Goal: Information Seeking & Learning: Learn about a topic

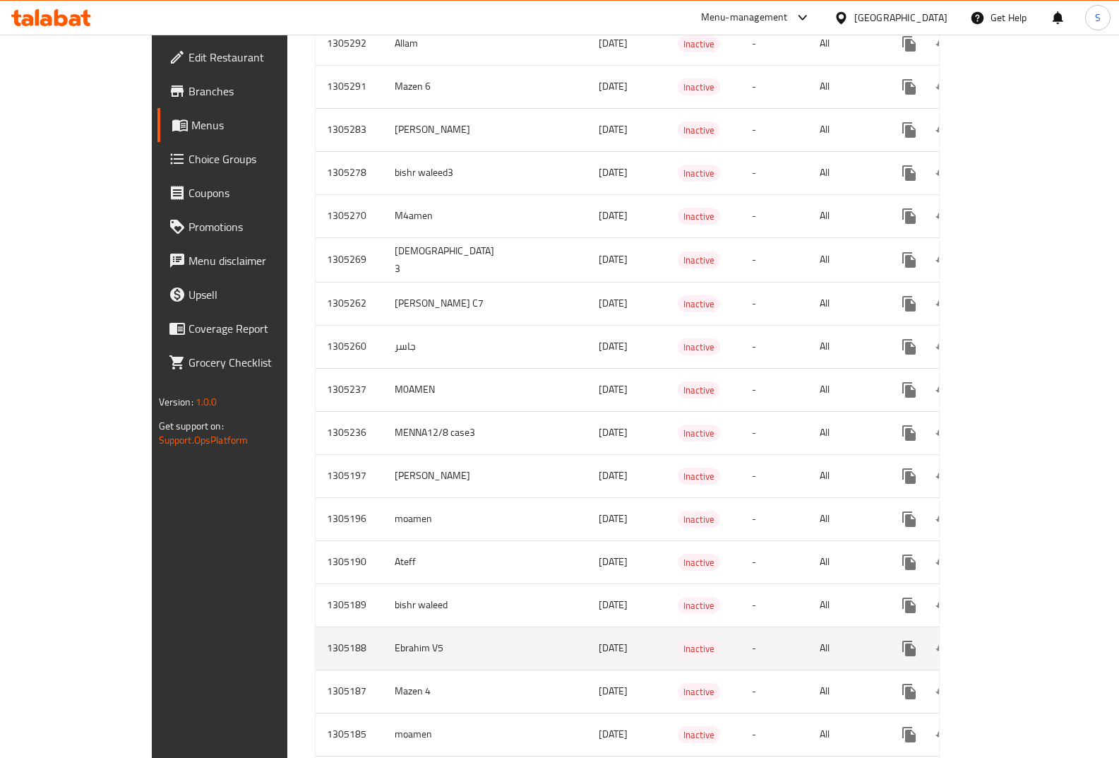
scroll to position [1110, 0]
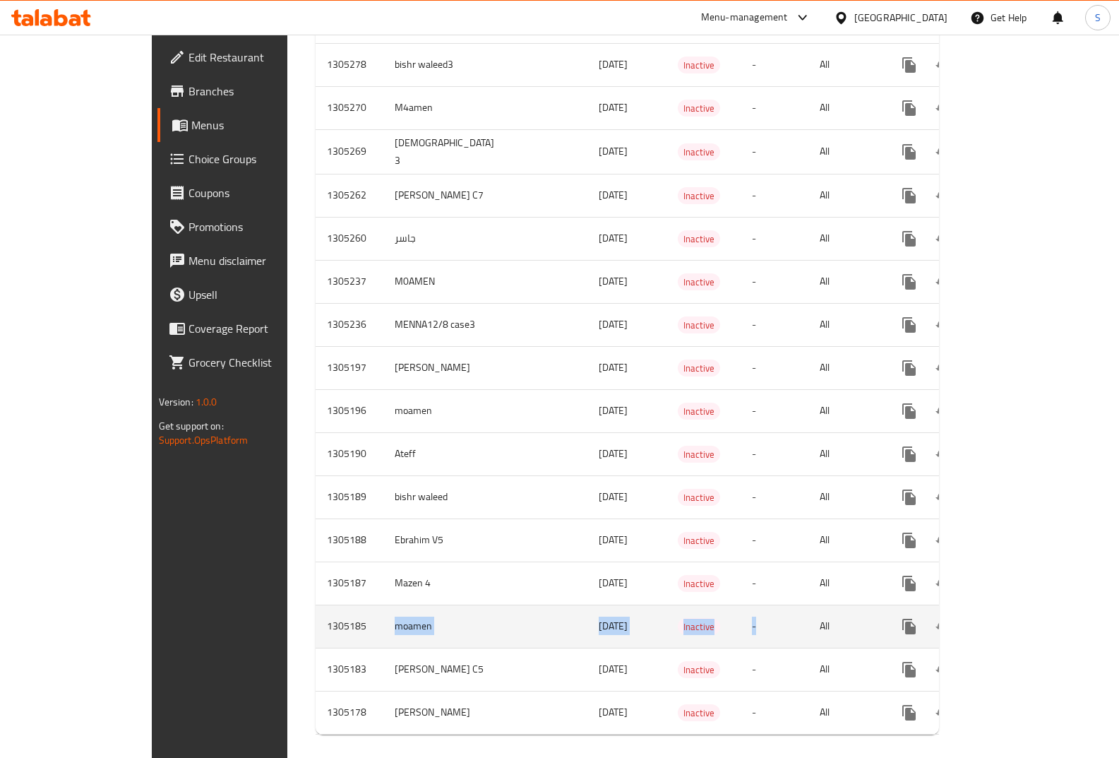
drag, startPoint x: 406, startPoint y: 611, endPoint x: 798, endPoint y: 628, distance: 392.2
click at [798, 628] on tr "1305185 moamen 12/08/2025 Inactive - All" at bounding box center [678, 625] width 724 height 43
click at [1020, 618] on icon "enhanced table" at bounding box center [1011, 626] width 17 height 17
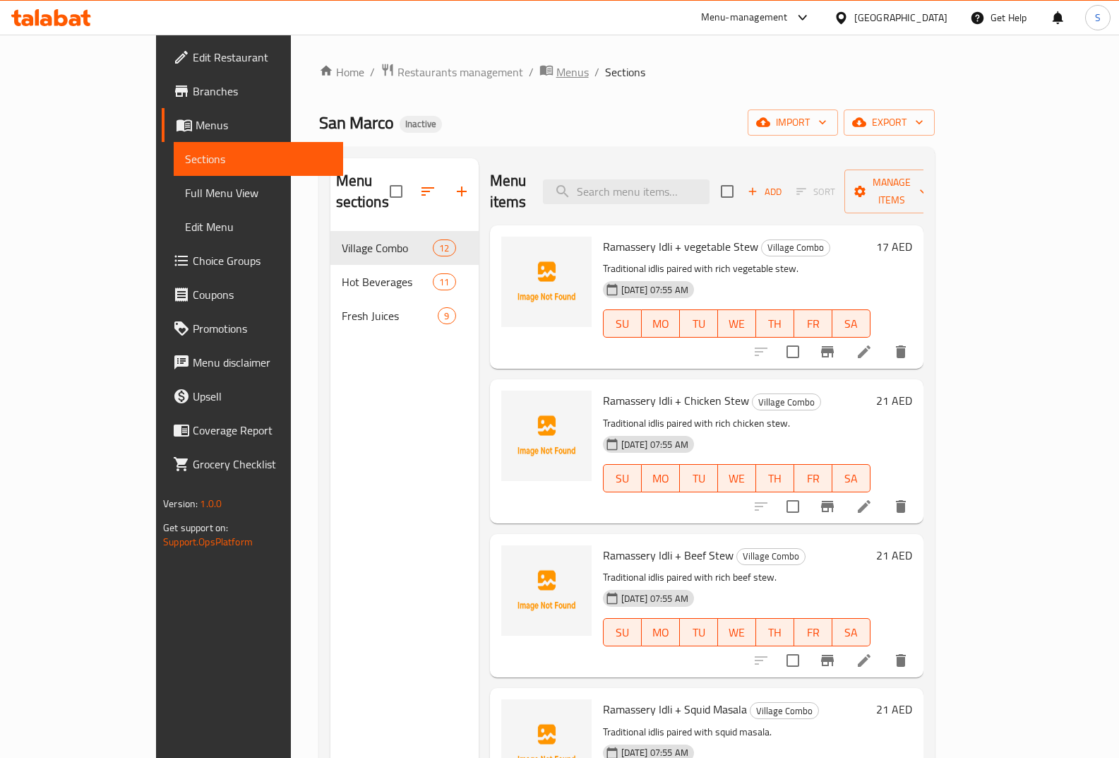
click at [556, 72] on span "Menus" at bounding box center [572, 72] width 32 height 17
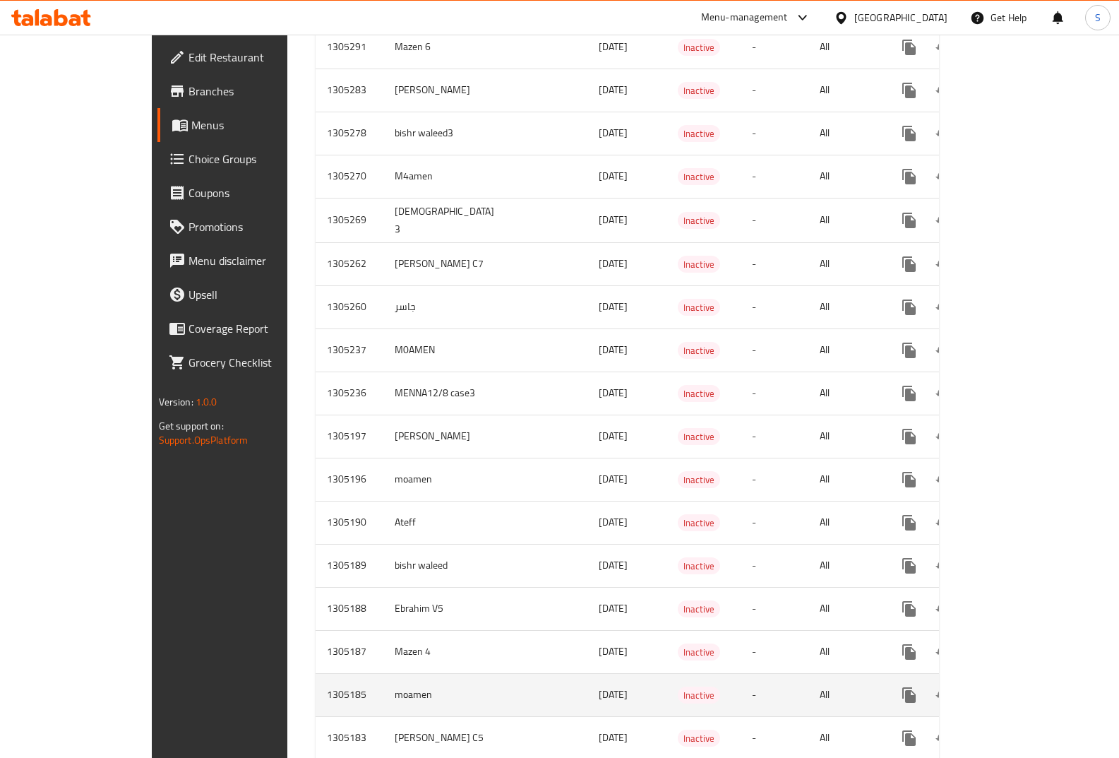
scroll to position [1111, 0]
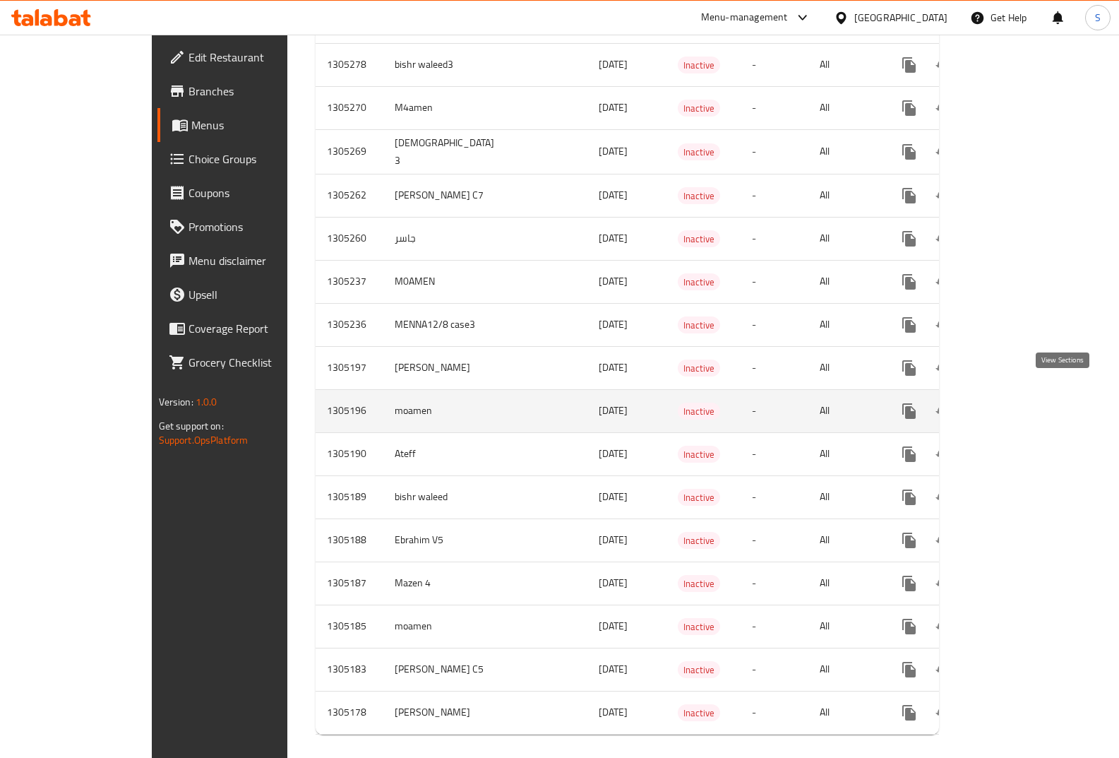
click at [1020, 402] on icon "enhanced table" at bounding box center [1011, 410] width 17 height 17
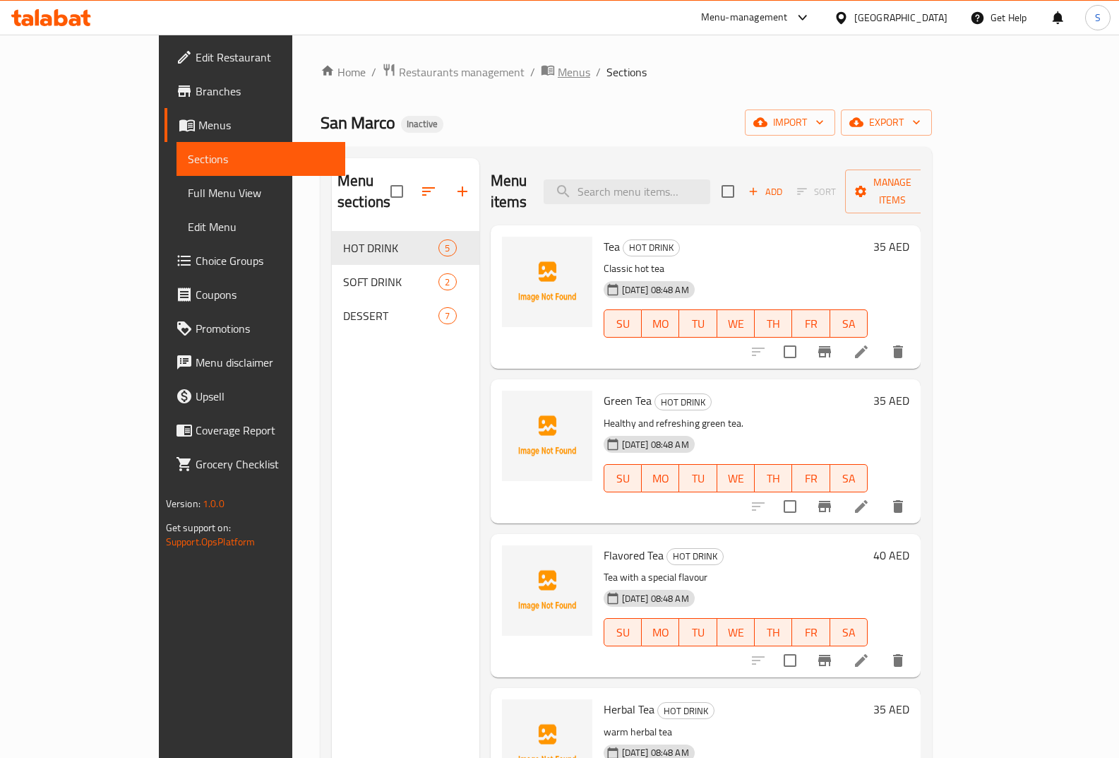
click at [558, 71] on span "Menus" at bounding box center [574, 72] width 32 height 17
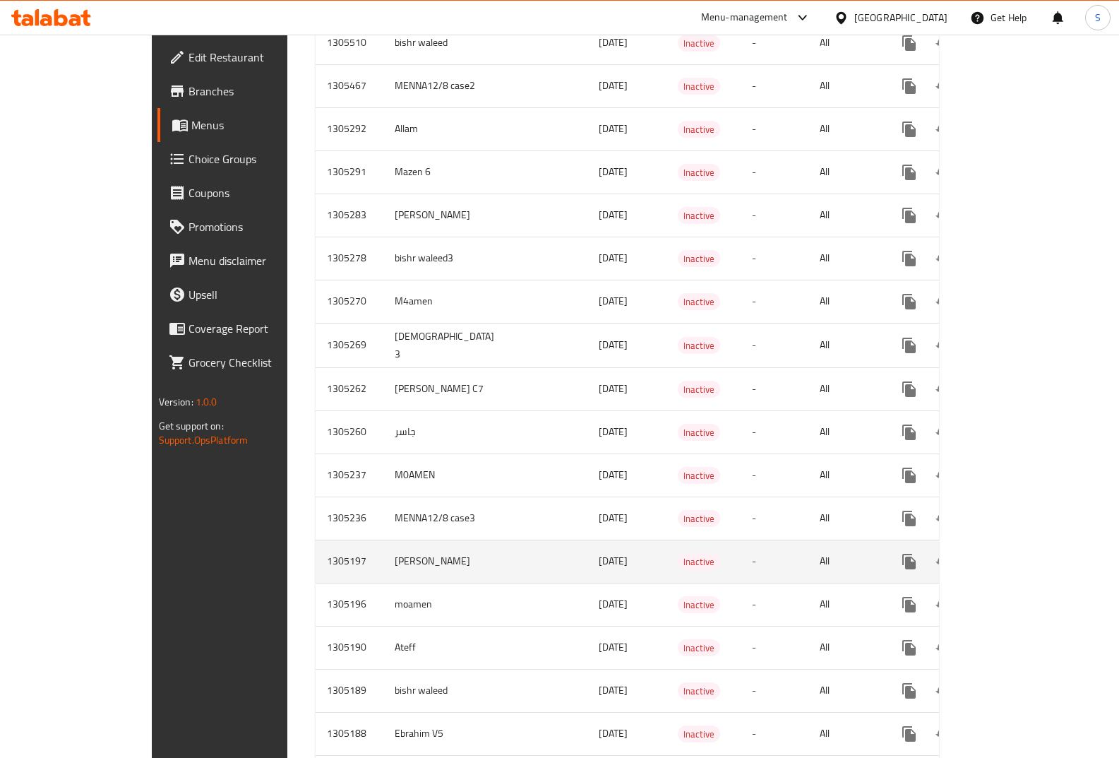
scroll to position [1111, 0]
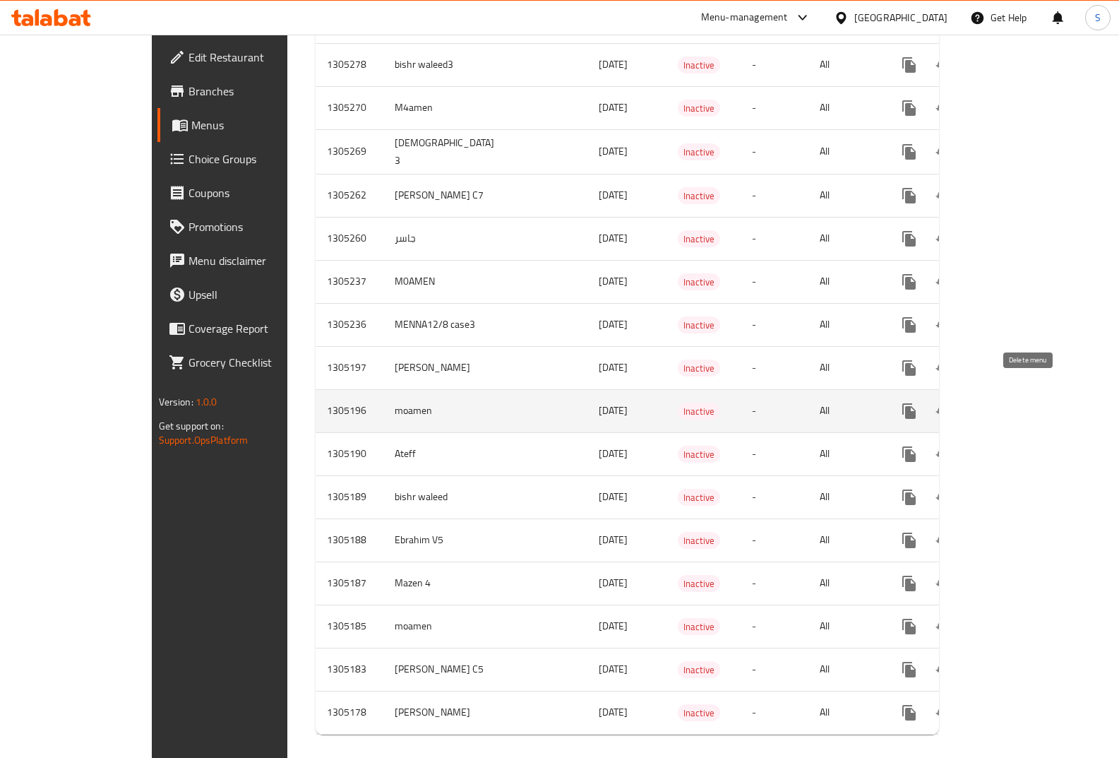
click at [986, 402] on icon "enhanced table" at bounding box center [977, 410] width 17 height 17
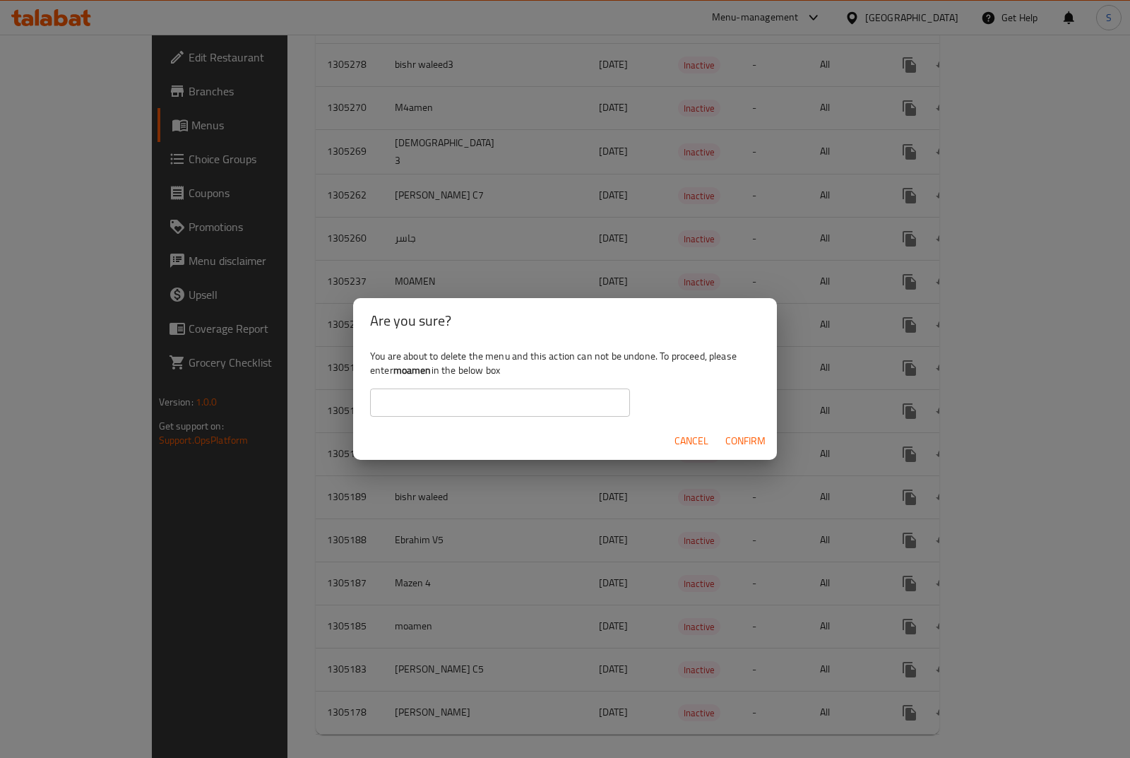
click at [421, 367] on b "moamen" at bounding box center [412, 370] width 38 height 18
copy div "moamen"
click at [431, 396] on input "text" at bounding box center [500, 402] width 260 height 28
paste input "moamen"
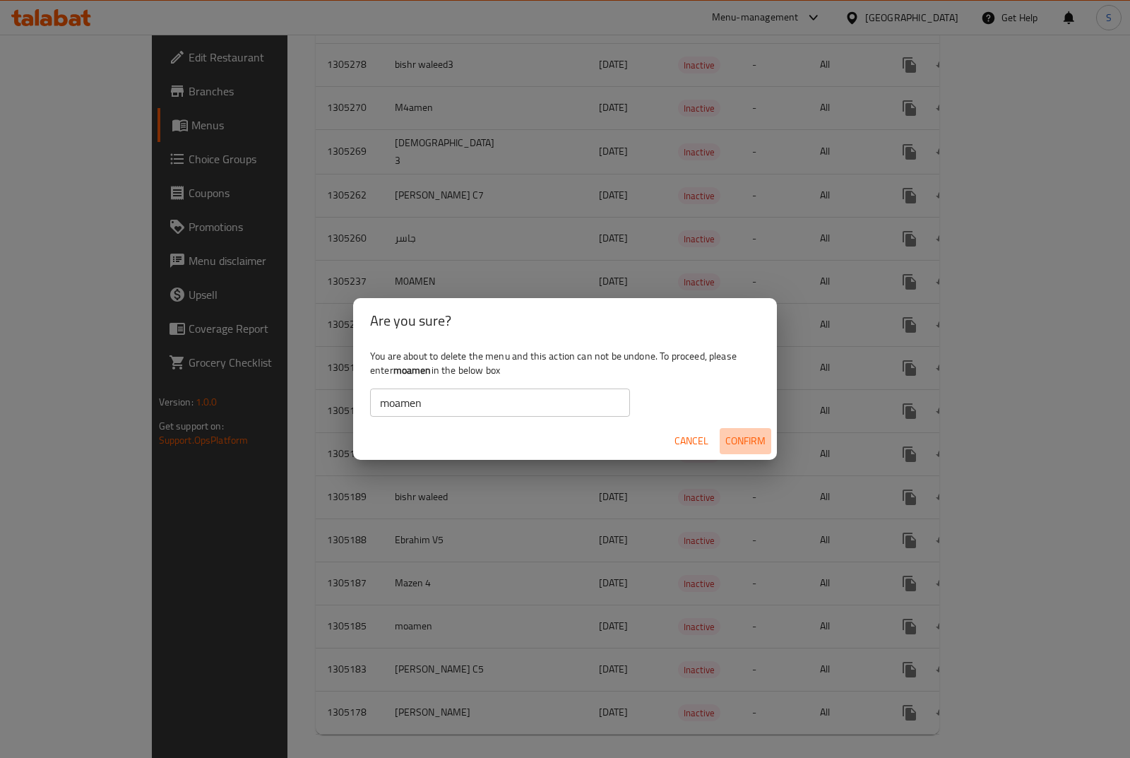
click at [752, 436] on span "Confirm" at bounding box center [745, 441] width 40 height 18
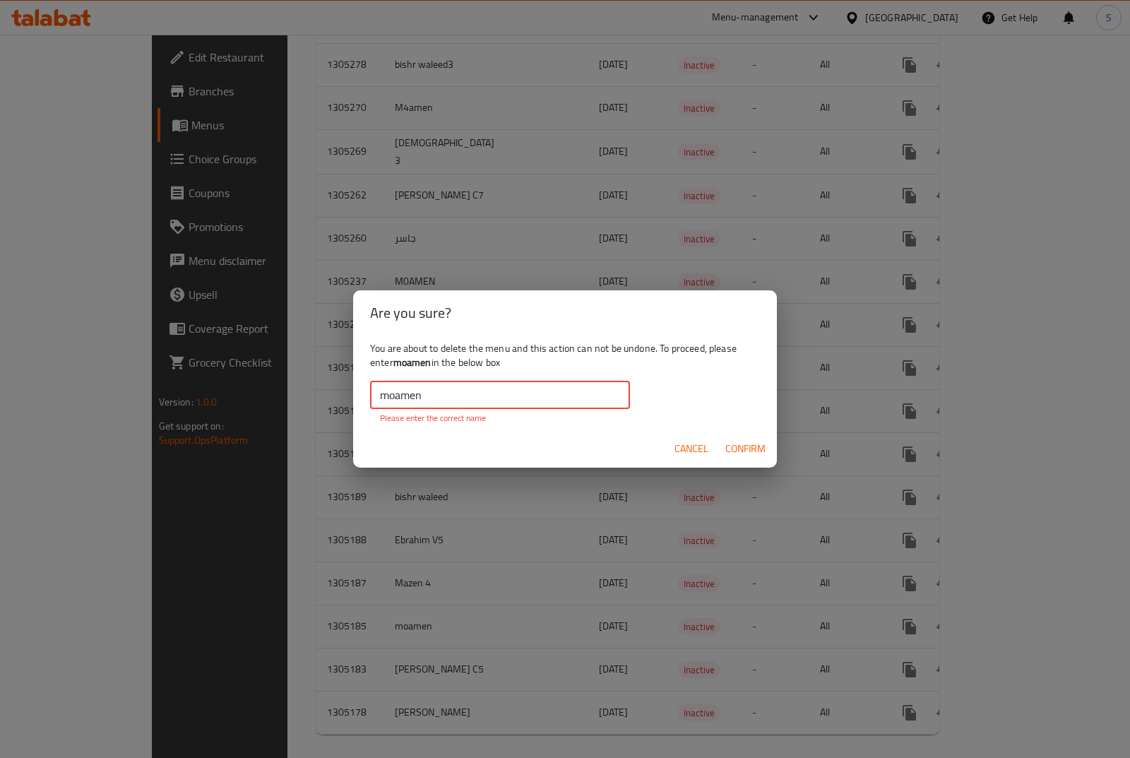
drag, startPoint x: 500, startPoint y: 400, endPoint x: 268, endPoint y: 400, distance: 232.3
click at [268, 400] on div "Are you sure? You are about to delete the menu and this action can not be undon…" at bounding box center [565, 379] width 1130 height 758
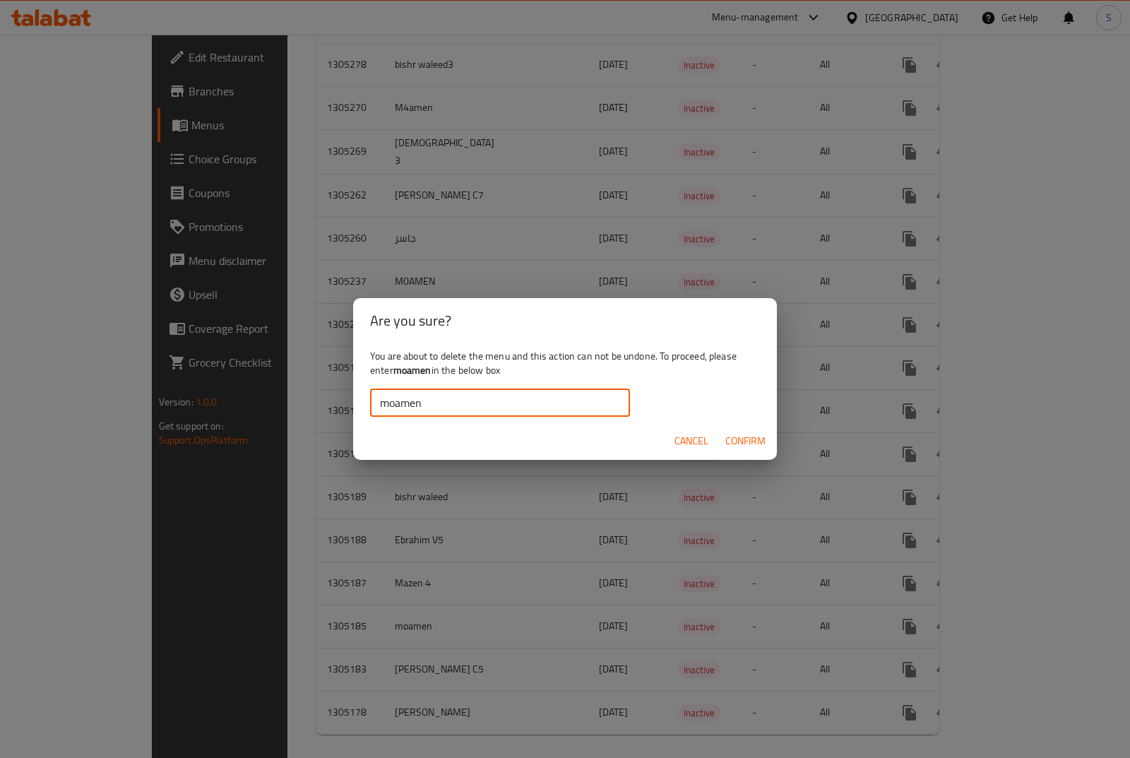
type input "moamen"
click at [740, 435] on span "Confirm" at bounding box center [745, 441] width 40 height 18
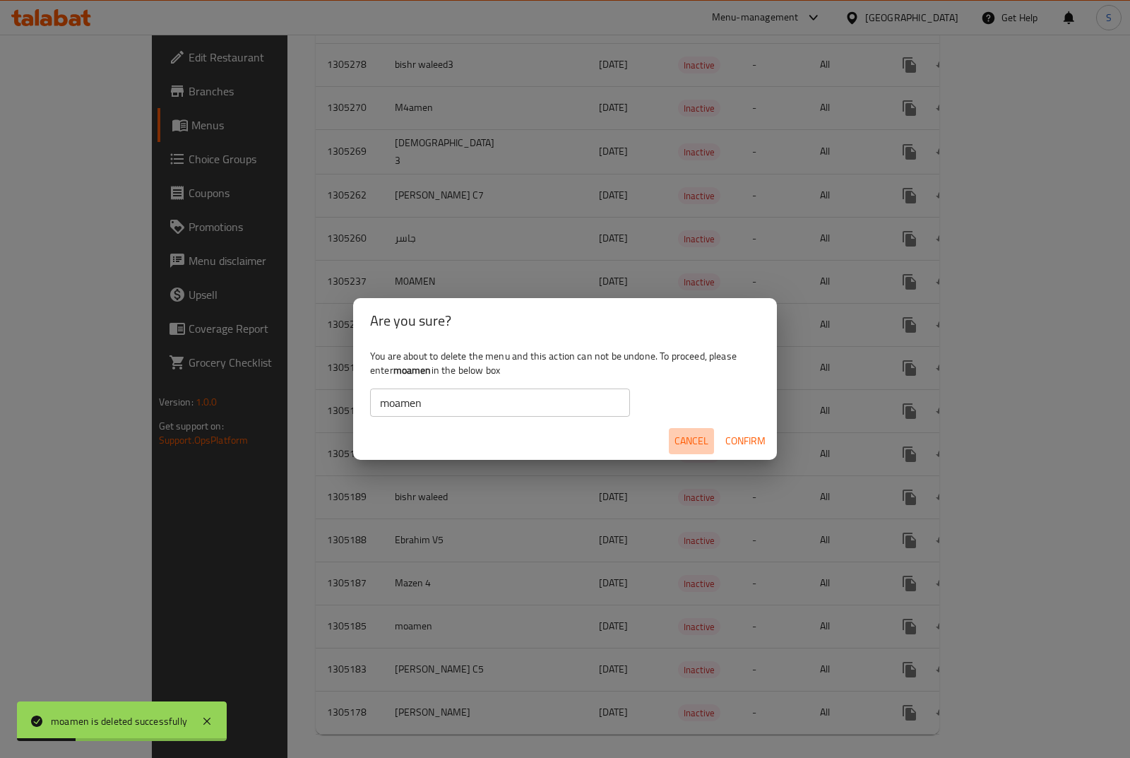
click at [693, 447] on span "Cancel" at bounding box center [691, 441] width 34 height 18
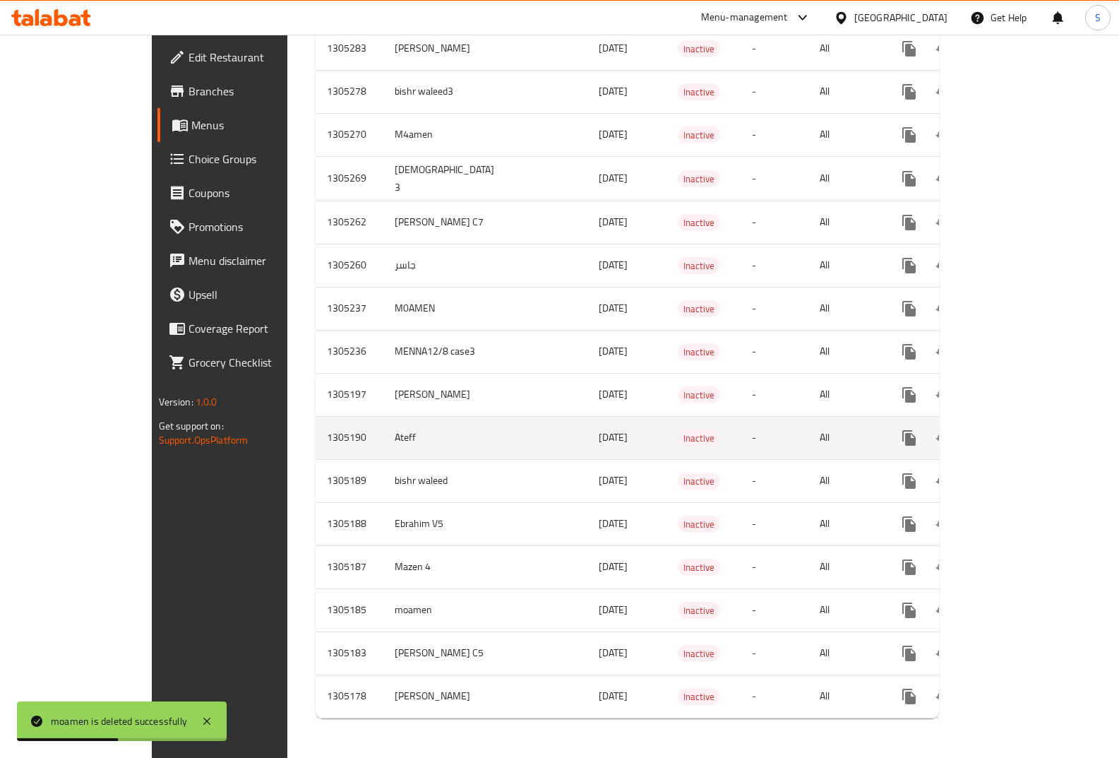
scroll to position [1068, 0]
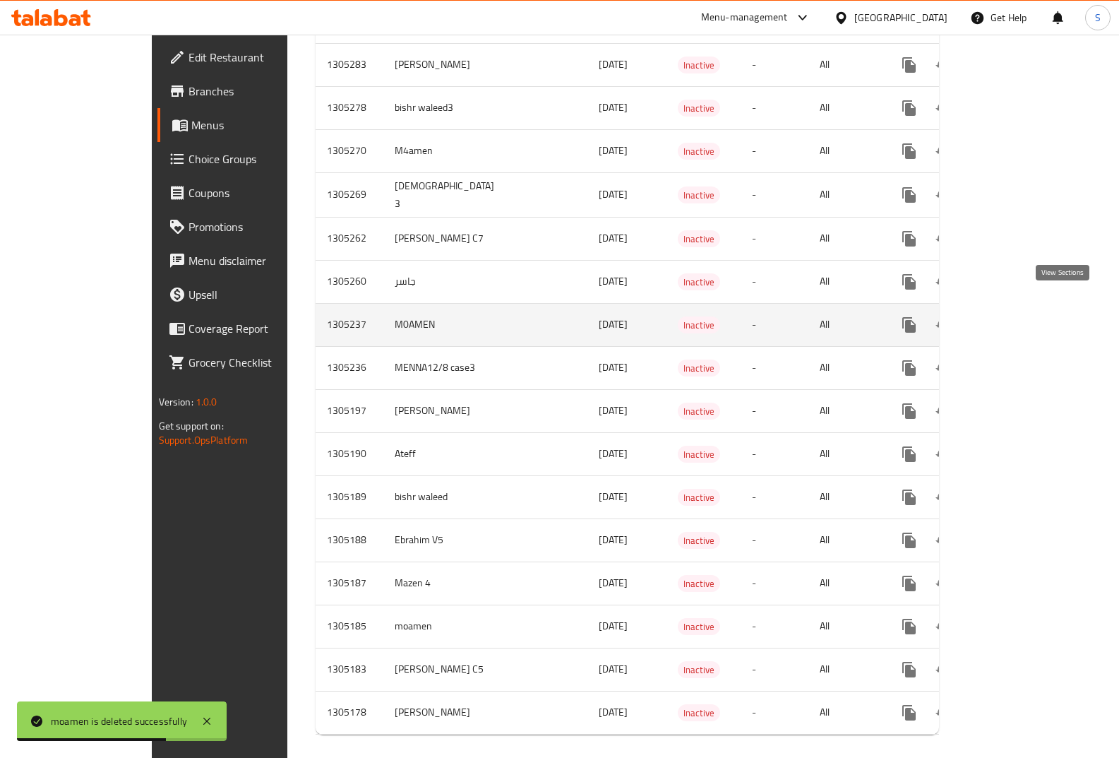
click at [1020, 316] on icon "enhanced table" at bounding box center [1011, 324] width 17 height 17
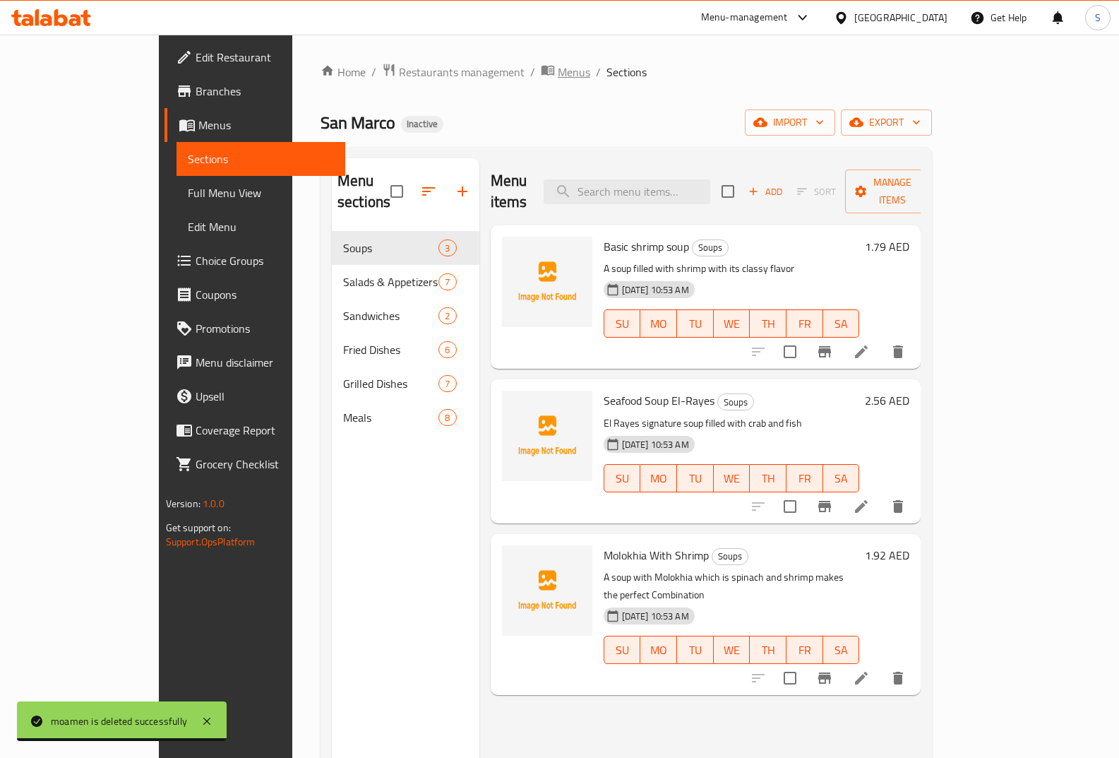
click at [558, 76] on span "Menus" at bounding box center [574, 72] width 32 height 17
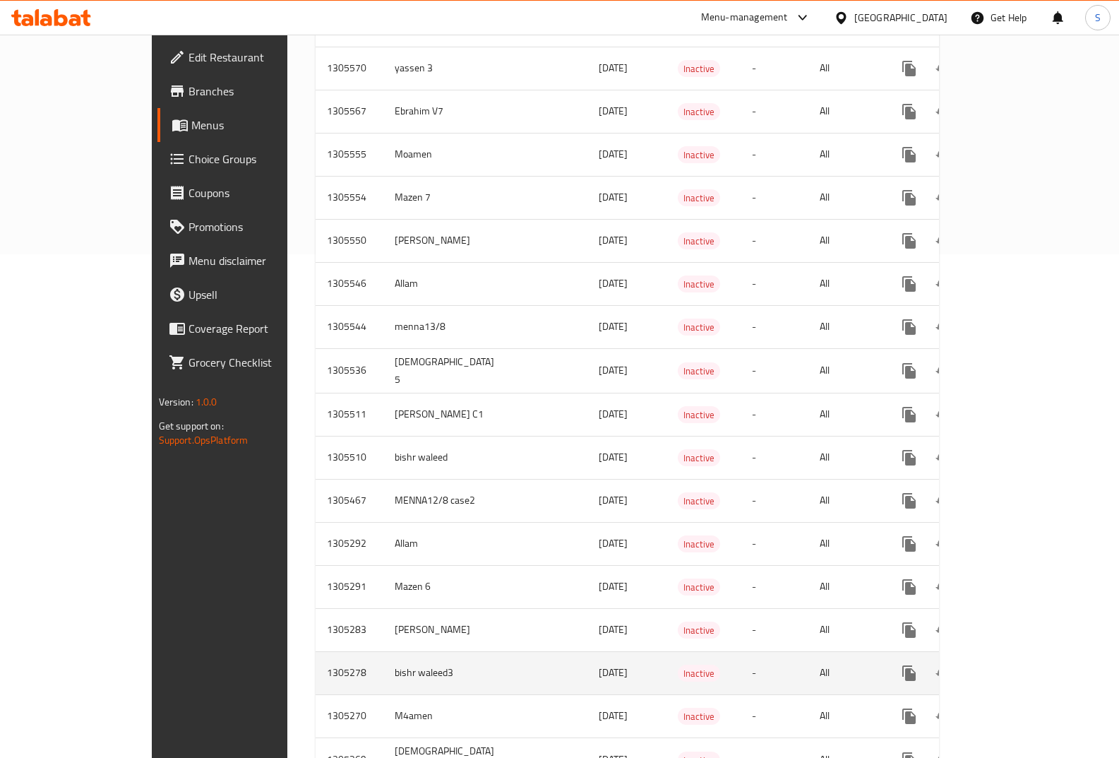
scroll to position [433, 0]
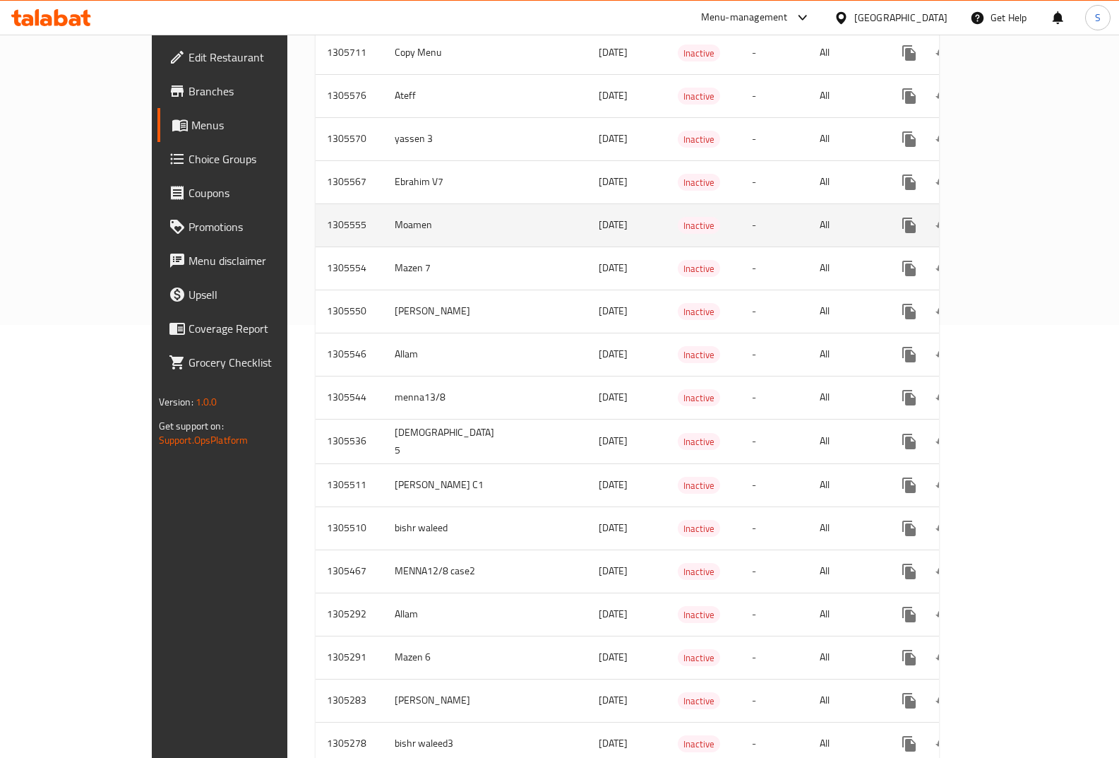
click at [1020, 217] on icon "enhanced table" at bounding box center [1011, 225] width 17 height 17
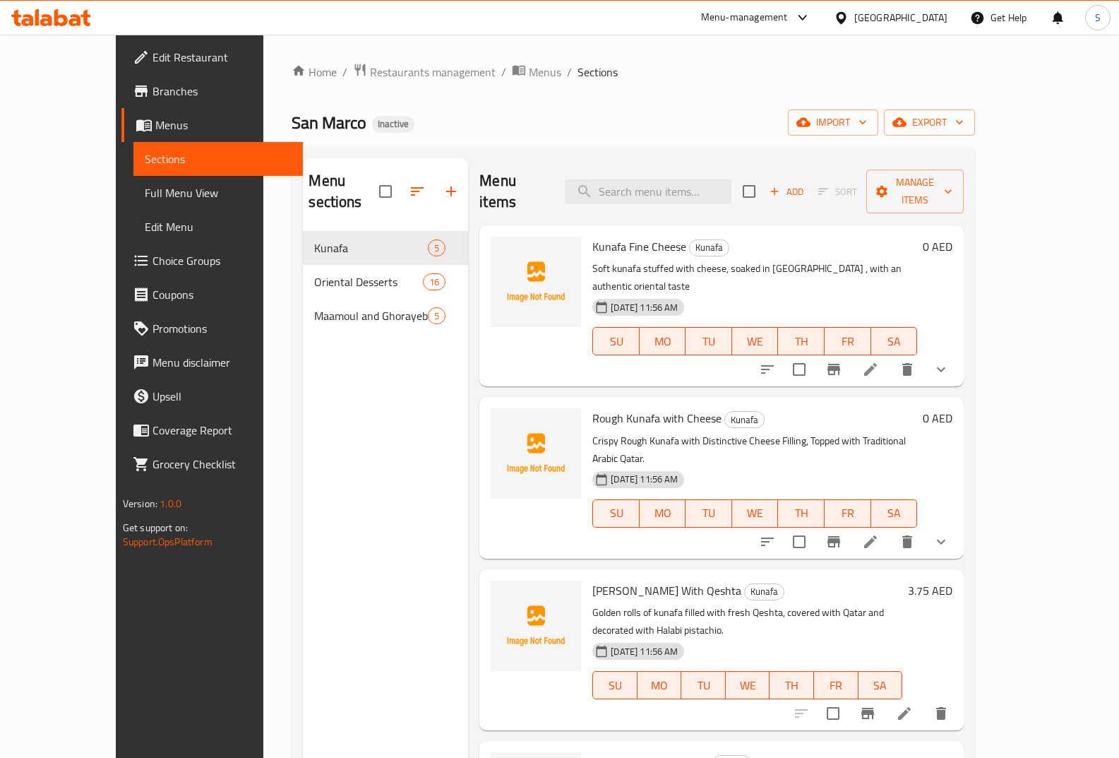
click at [133, 205] on link "Full Menu View" at bounding box center [217, 193] width 169 height 34
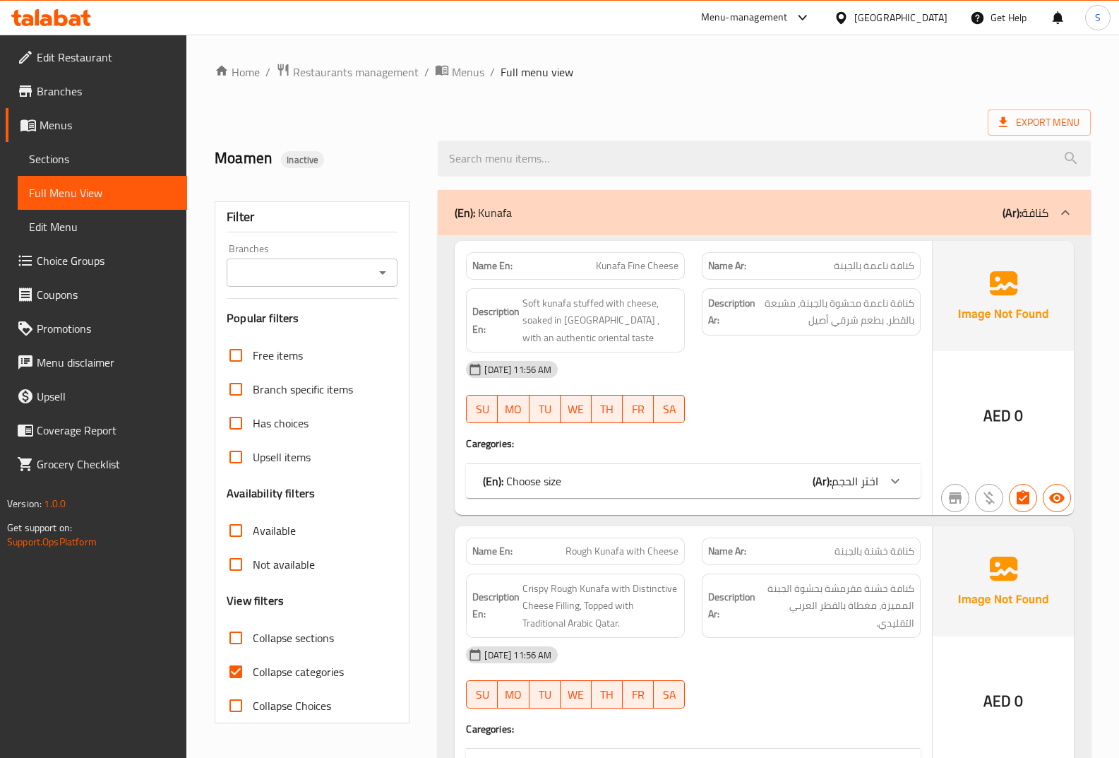
click at [289, 679] on span "Collapse categories" at bounding box center [298, 671] width 91 height 17
click at [253, 679] on input "Collapse categories" at bounding box center [236, 672] width 34 height 34
checkbox input "false"
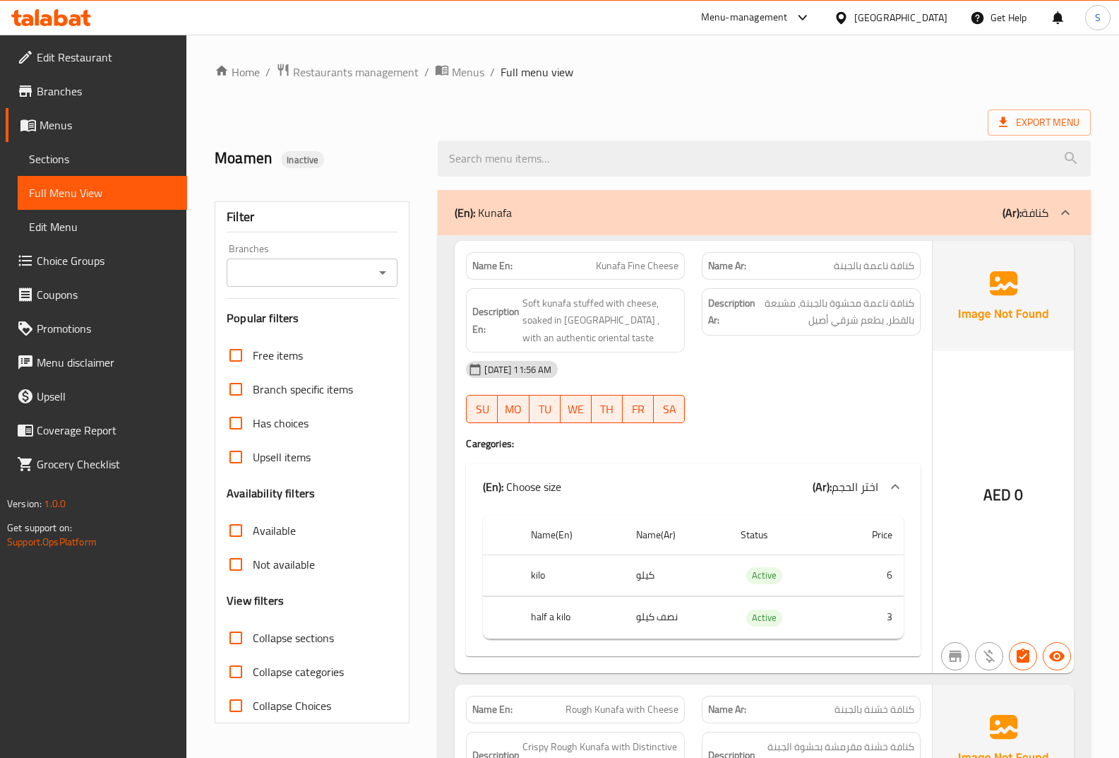
click at [862, 260] on span "كنافة ناعمة بالجبنة" at bounding box center [874, 265] width 80 height 15
click at [873, 261] on span "كنافة ناعمة بالجبنة" at bounding box center [874, 265] width 80 height 15
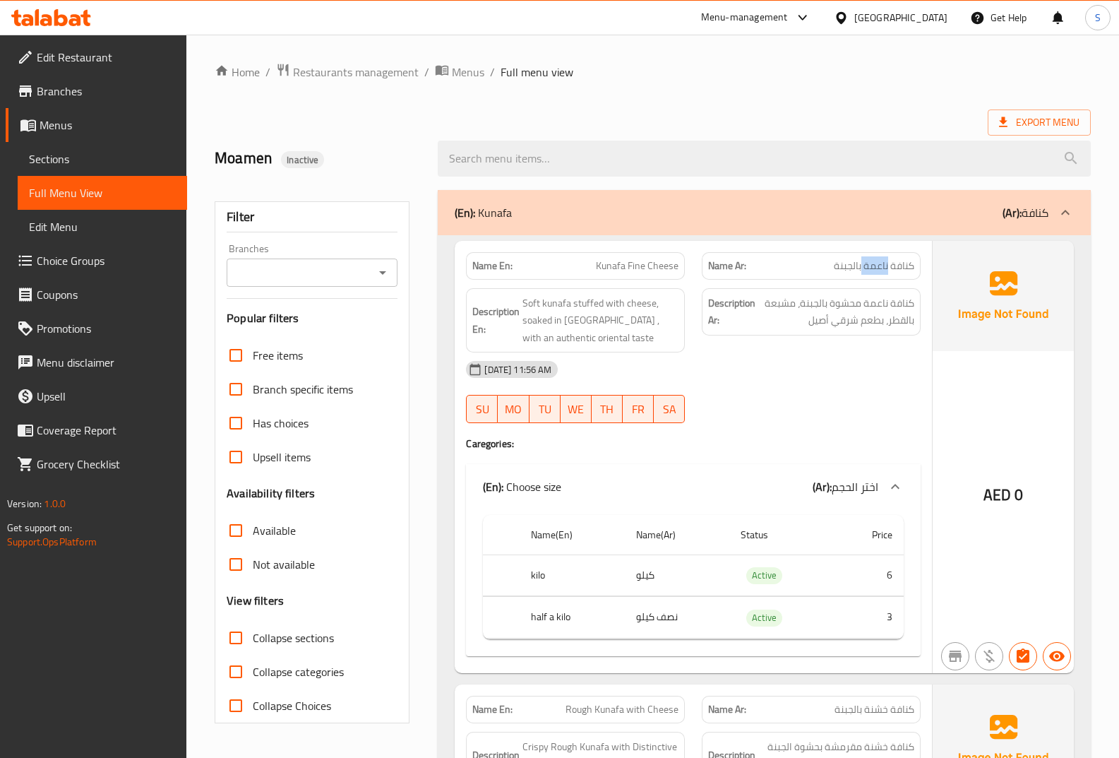
click at [885, 266] on span "كنافة ناعمة بالجبنة" at bounding box center [874, 265] width 80 height 15
click at [884, 265] on span "كنافة ناعمة بالجبنة" at bounding box center [874, 265] width 80 height 15
click at [912, 262] on span "كنافة ناعمة بالجبنة" at bounding box center [874, 265] width 80 height 15
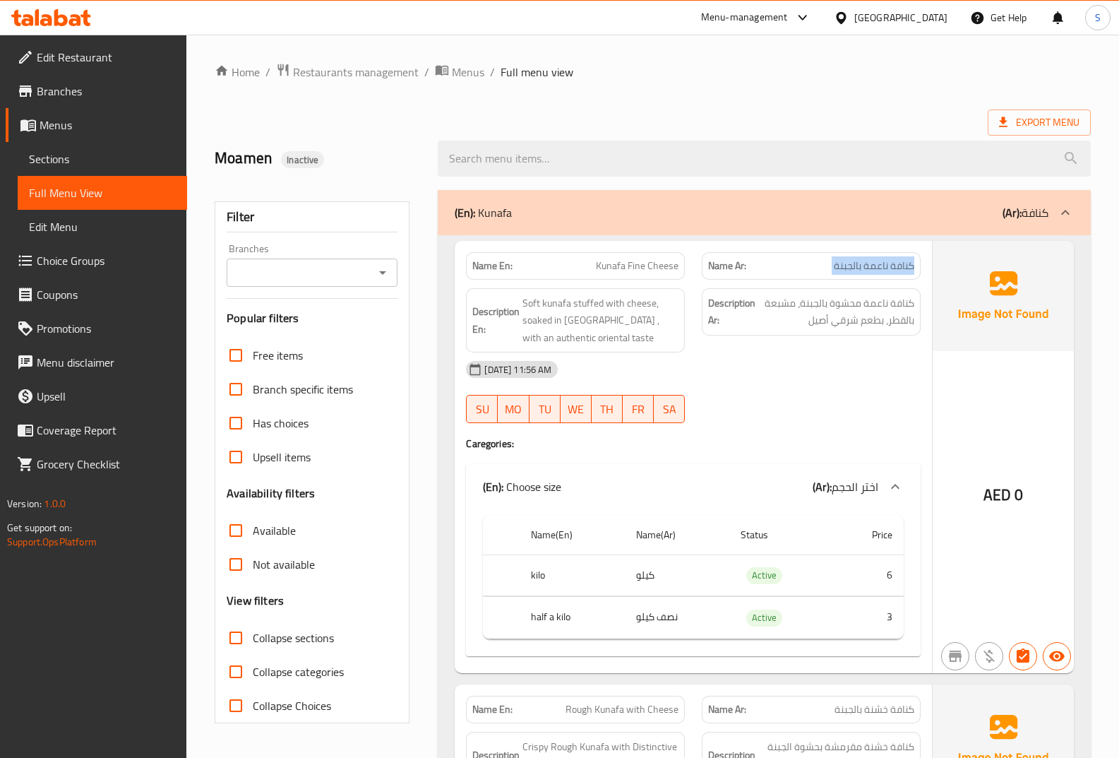
copy span "كنافة ناعمة بالجبنة"
click at [646, 282] on div "Description En: Soft kunafa stuffed with cheese, soaked in Qatar , with an auth…" at bounding box center [576, 321] width 236 height 82
click at [643, 262] on span "Kunafa Fine Cheese" at bounding box center [637, 265] width 83 height 15
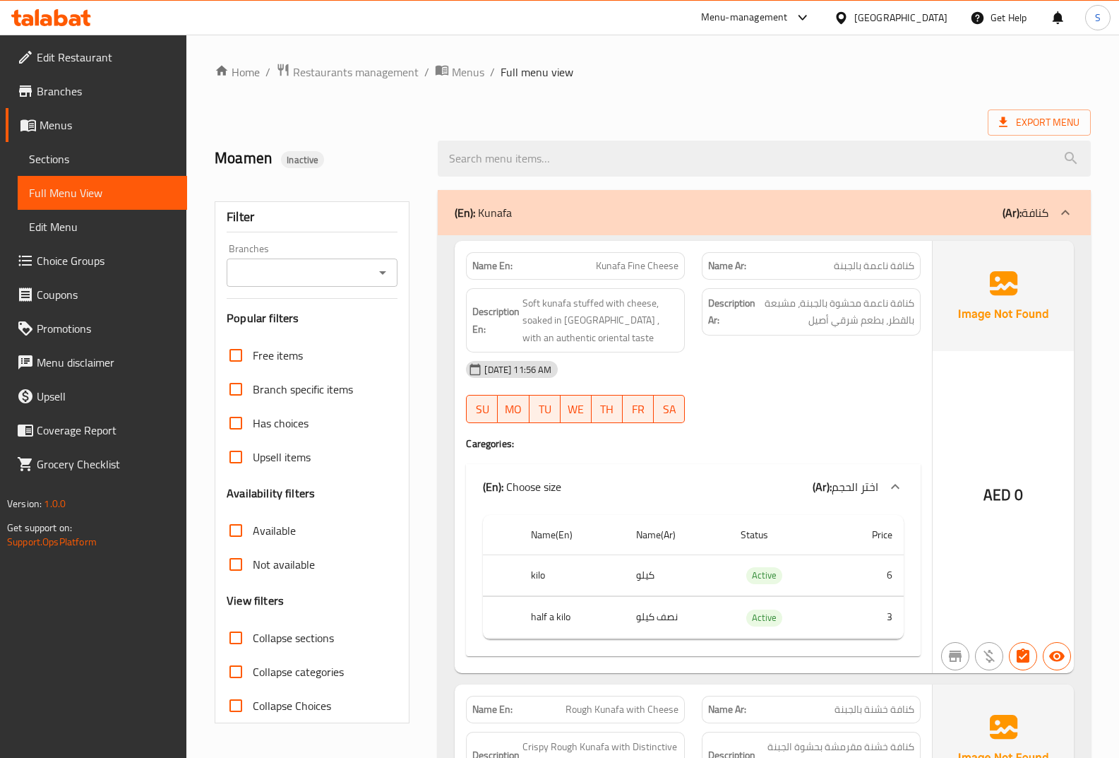
click at [890, 252] on div "Name Ar: كنافة ناعمة بالجبنة" at bounding box center [811, 266] width 219 height 28
copy span "كنافة ناعمة بالجبنة"
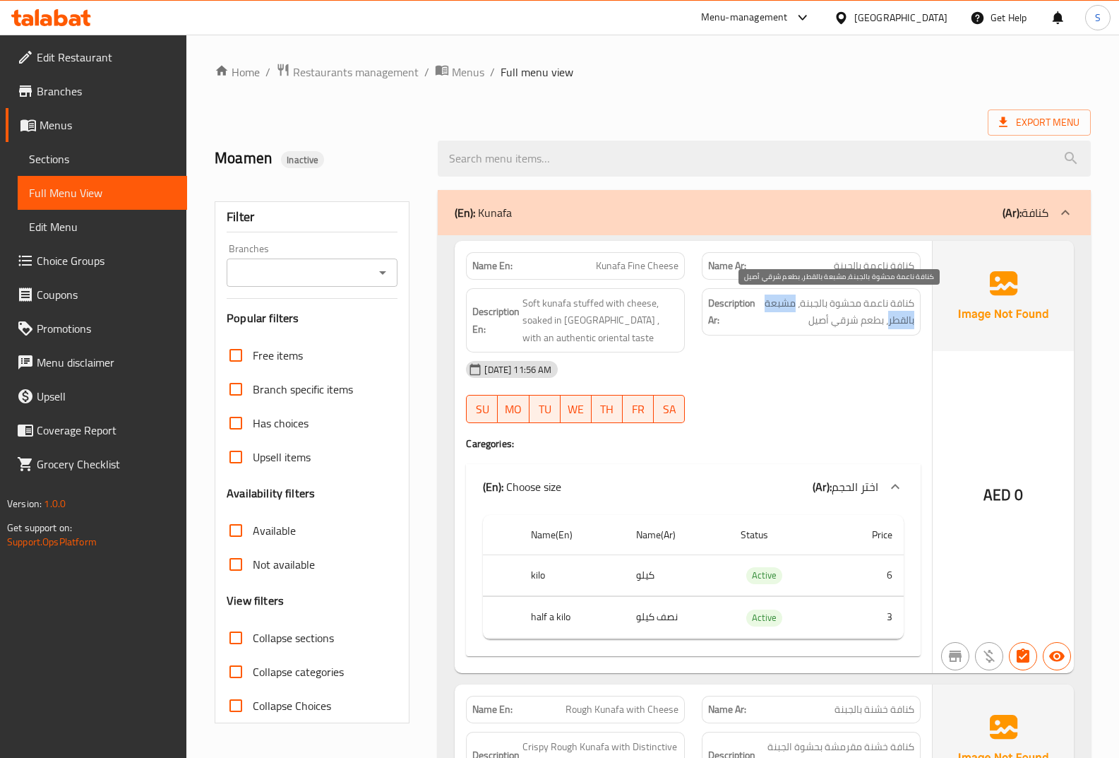
drag, startPoint x: 796, startPoint y: 305, endPoint x: 890, endPoint y: 324, distance: 95.8
click at [890, 324] on span "كنافة ناعمة محشوة بالجبنة، مشبعة بالقطر، بطعم شرقي أصيل" at bounding box center [836, 311] width 156 height 35
copy span "مشبعة بالقطر"
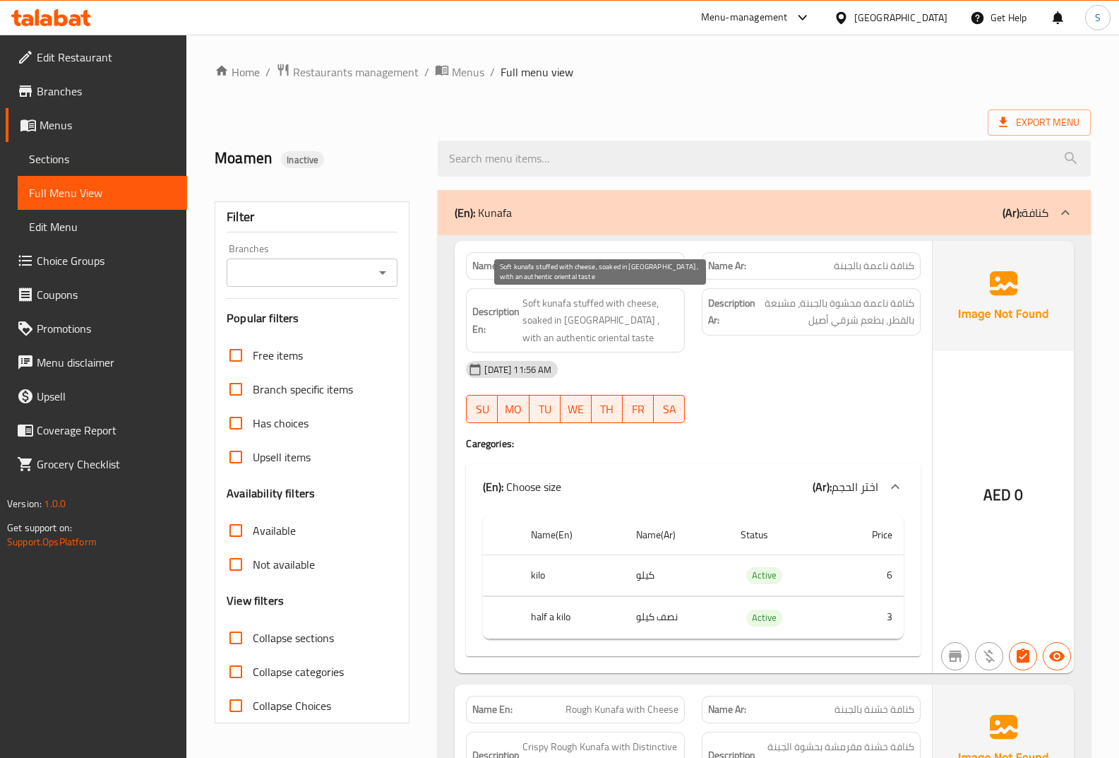
click at [536, 319] on span "Soft kunafa stuffed with cheese, soaked in Qatar , with an authentic oriental t…" at bounding box center [600, 320] width 156 height 52
copy span "soaked"
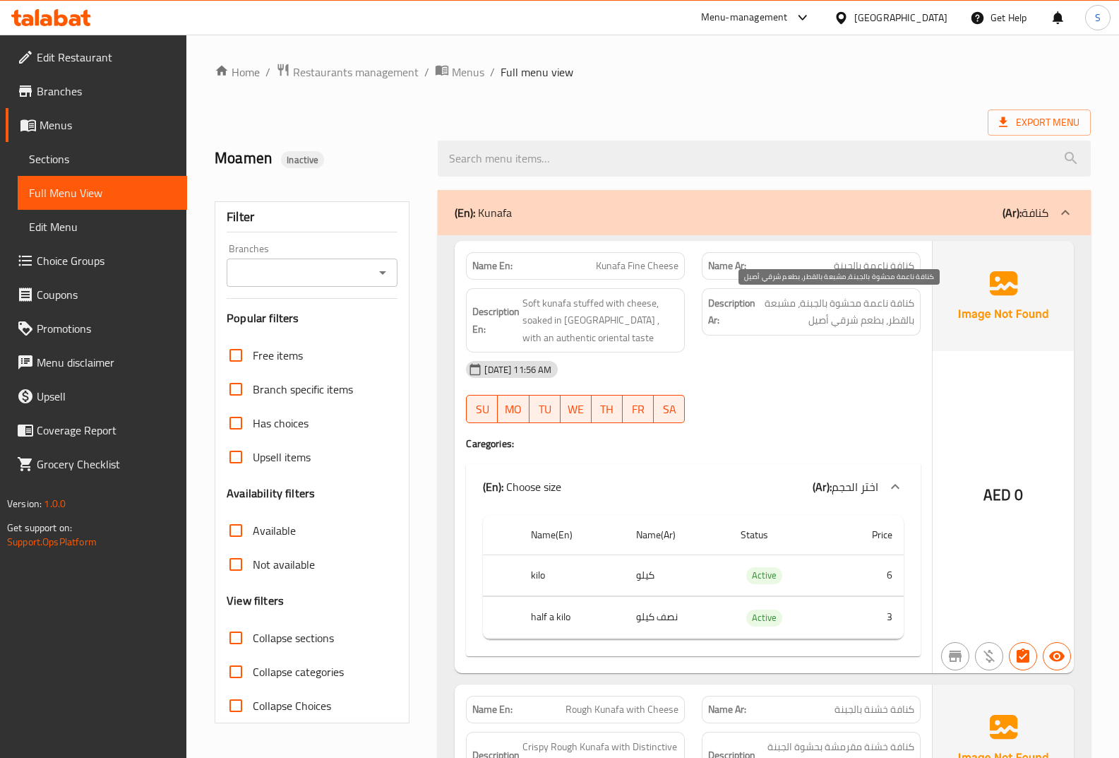
click at [780, 306] on span "كنافة ناعمة محشوة بالجبنة، مشبعة بالقطر، بطعم شرقي أصيل" at bounding box center [836, 311] width 156 height 35
copy span "مشبعة"
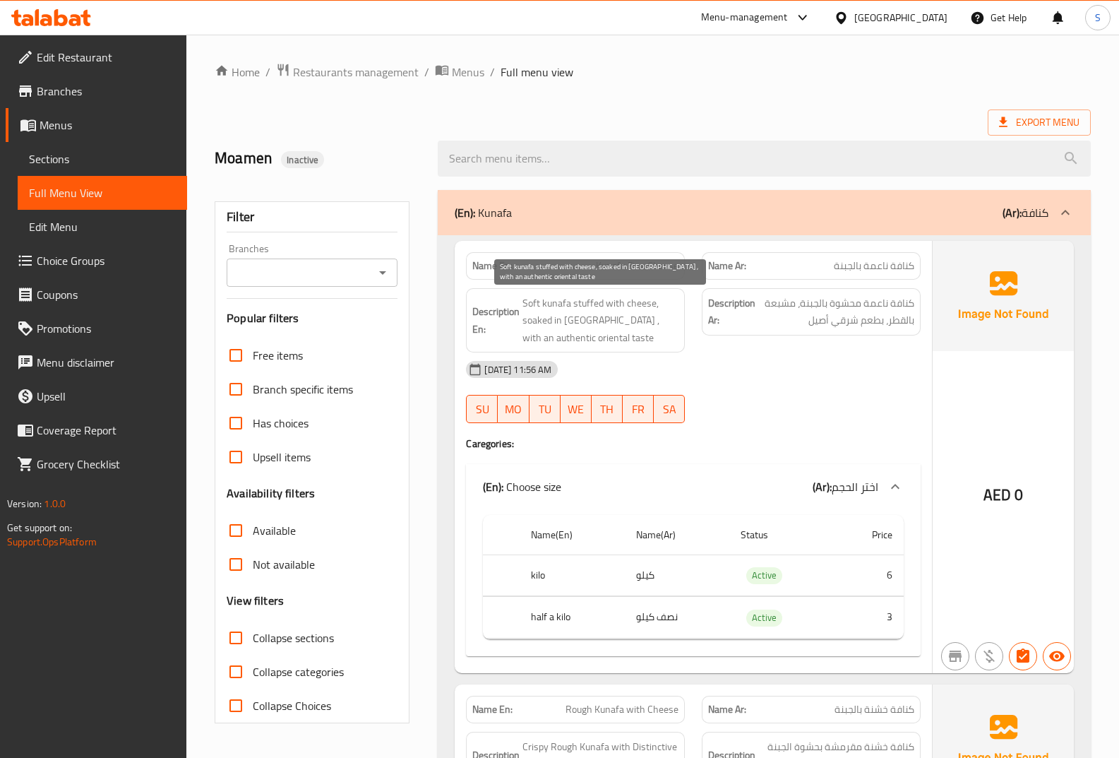
click at [641, 325] on span "Soft kunafa stuffed with cheese, soaked in Qatar , with an authentic oriental t…" at bounding box center [600, 320] width 156 height 52
copy span "authentic"
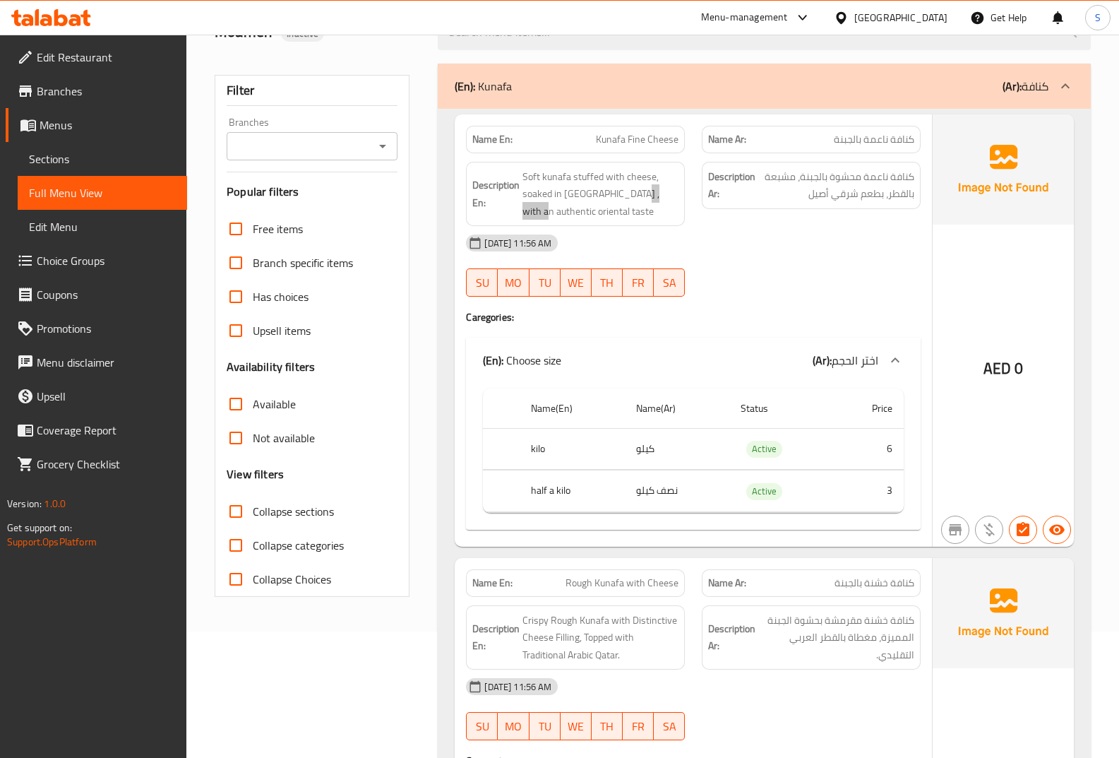
scroll to position [141, 0]
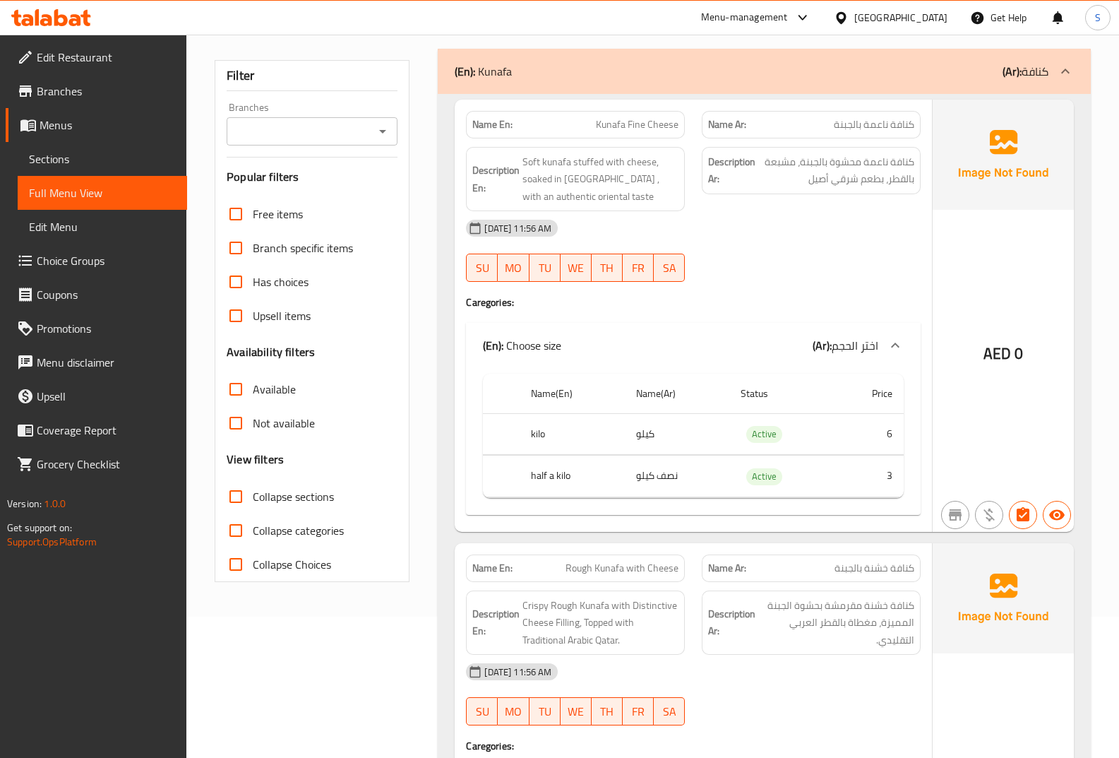
click at [653, 474] on td "نصف كيلو" at bounding box center [677, 476] width 104 height 42
copy td "نصف كيلو"
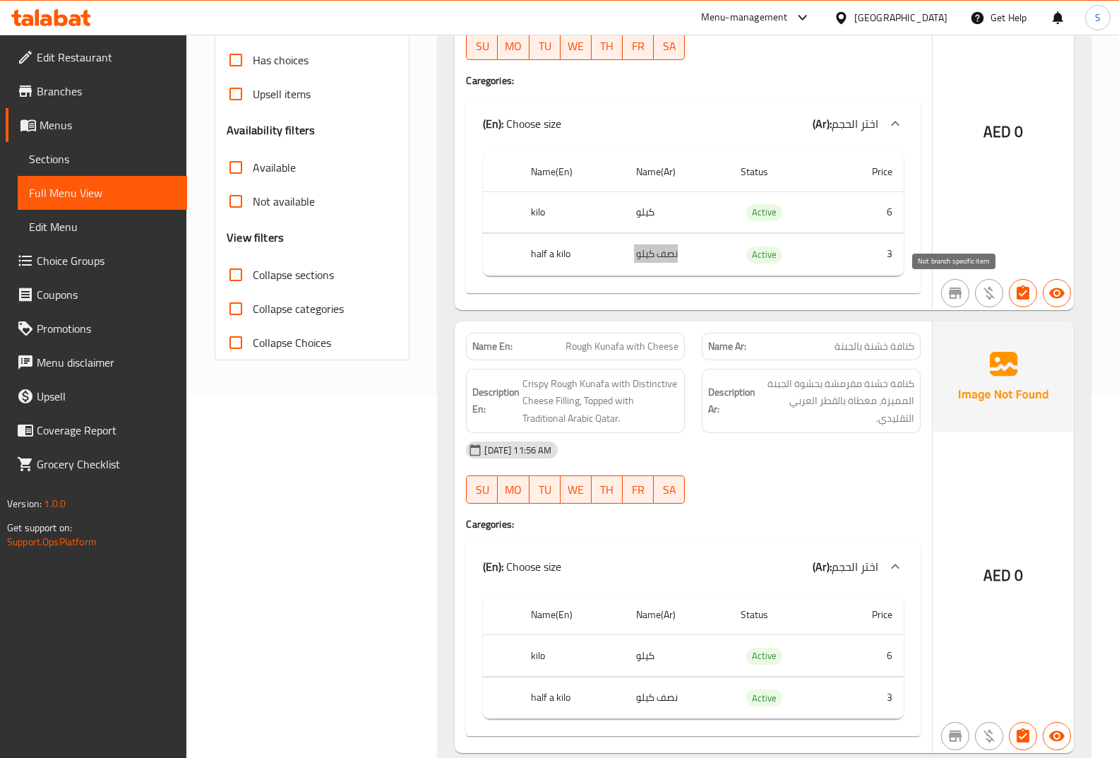
scroll to position [494, 0]
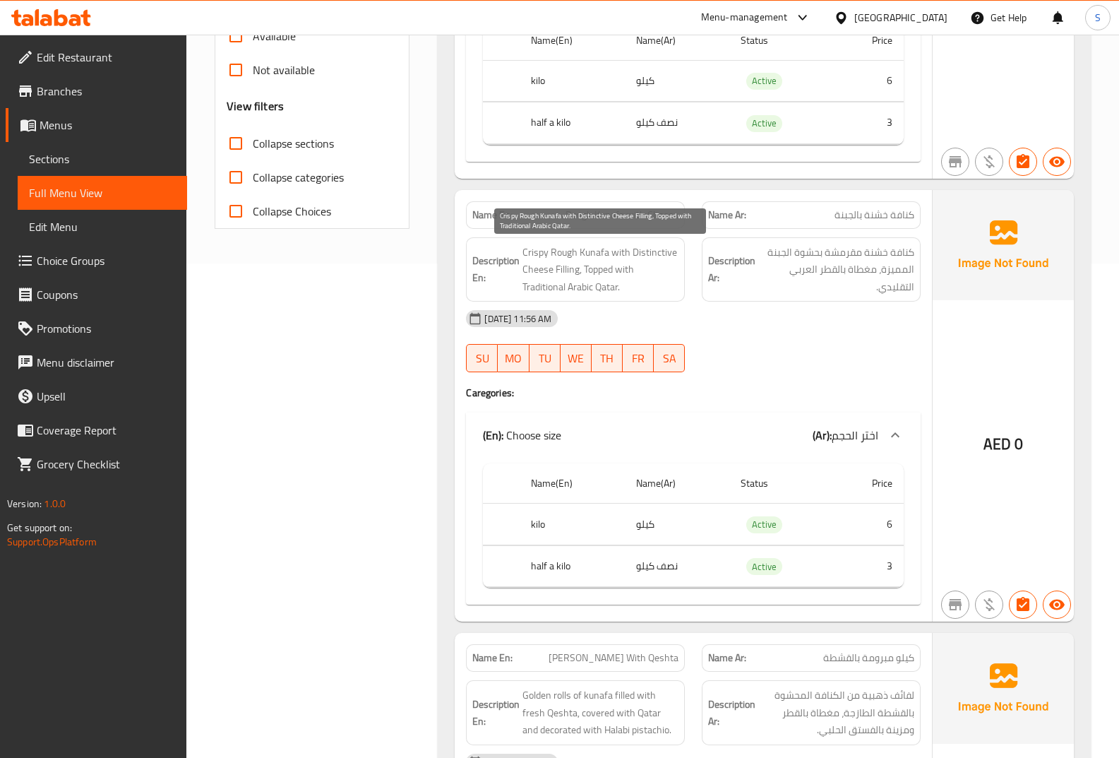
click at [544, 249] on span "Crispy Rough Kunafa with Distinctive Cheese Filling, Topped with Traditional Ar…" at bounding box center [600, 270] width 156 height 52
click at [567, 253] on span "Crispy Rough Kunafa with Distinctive Cheese Filling, Topped with Traditional Ar…" at bounding box center [600, 270] width 156 height 52
click at [550, 245] on span "Crispy Rough Kunafa with Distinctive Cheese Filling, Topped with Traditional Ar…" at bounding box center [600, 270] width 156 height 52
click at [606, 253] on span "Crispy Rough Kunafa with Distinctive Cheese Filling, Topped with Traditional Ar…" at bounding box center [600, 270] width 156 height 52
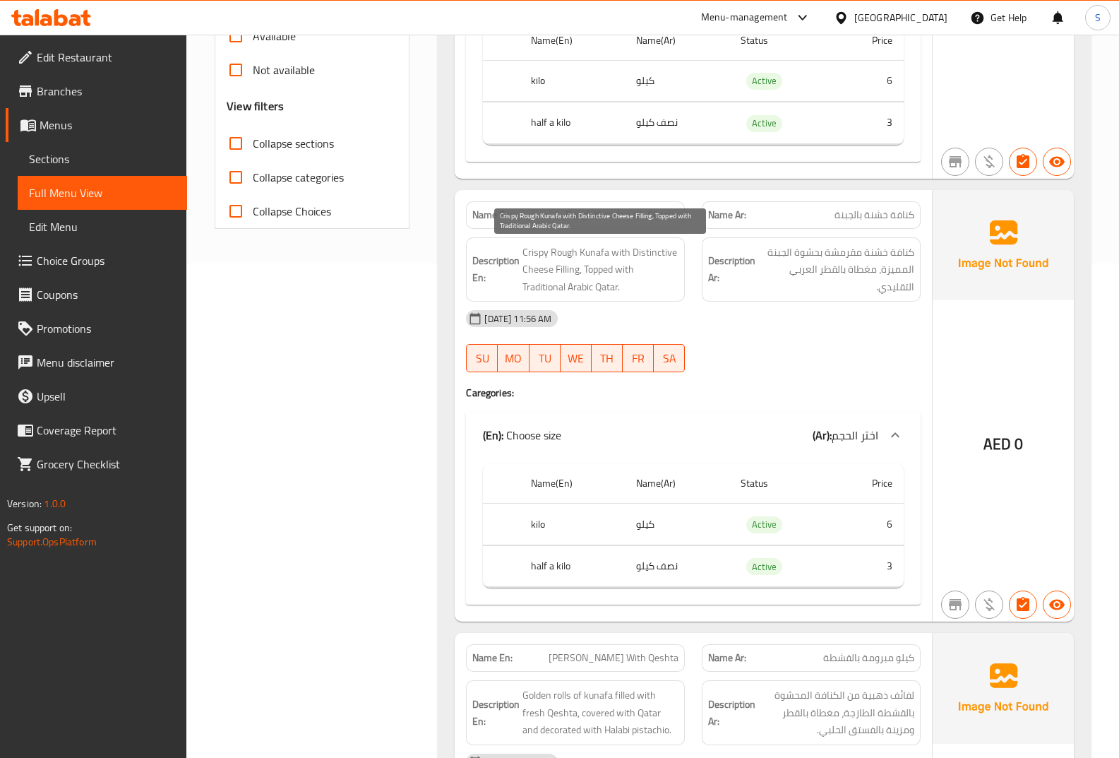
click at [546, 270] on span "Crispy Rough Kunafa with Distinctive Cheese Filling, Topped with Traditional Ar…" at bounding box center [600, 270] width 156 height 52
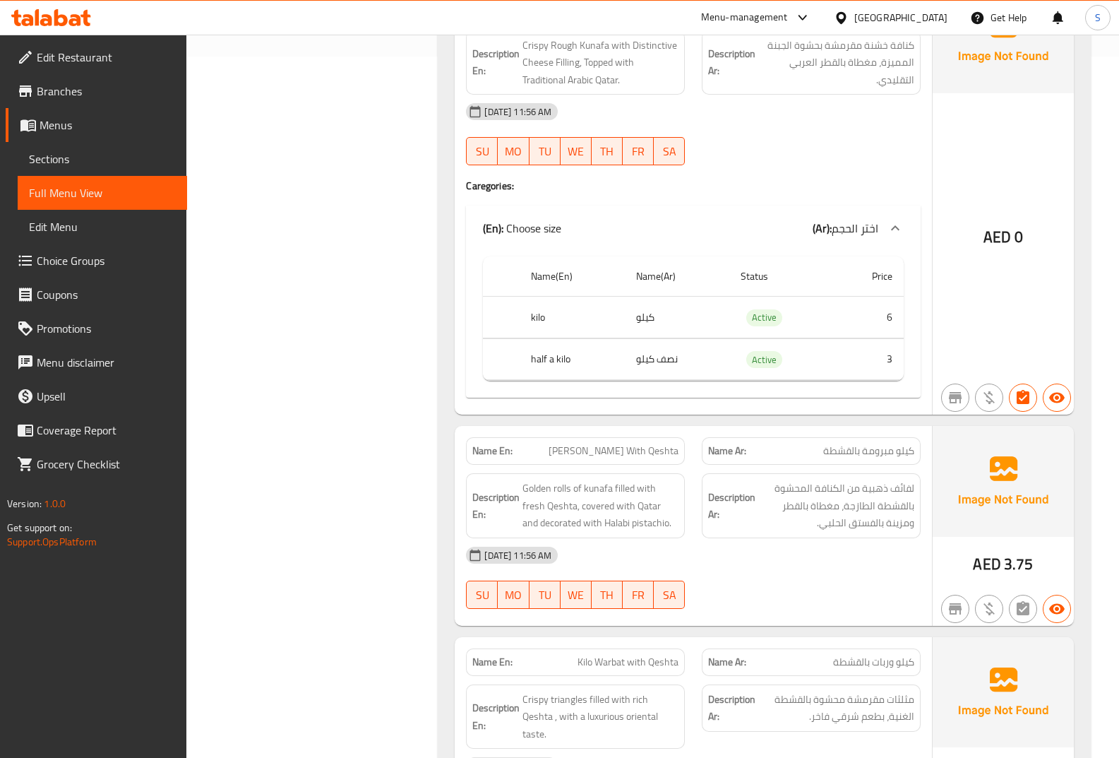
scroll to position [706, 0]
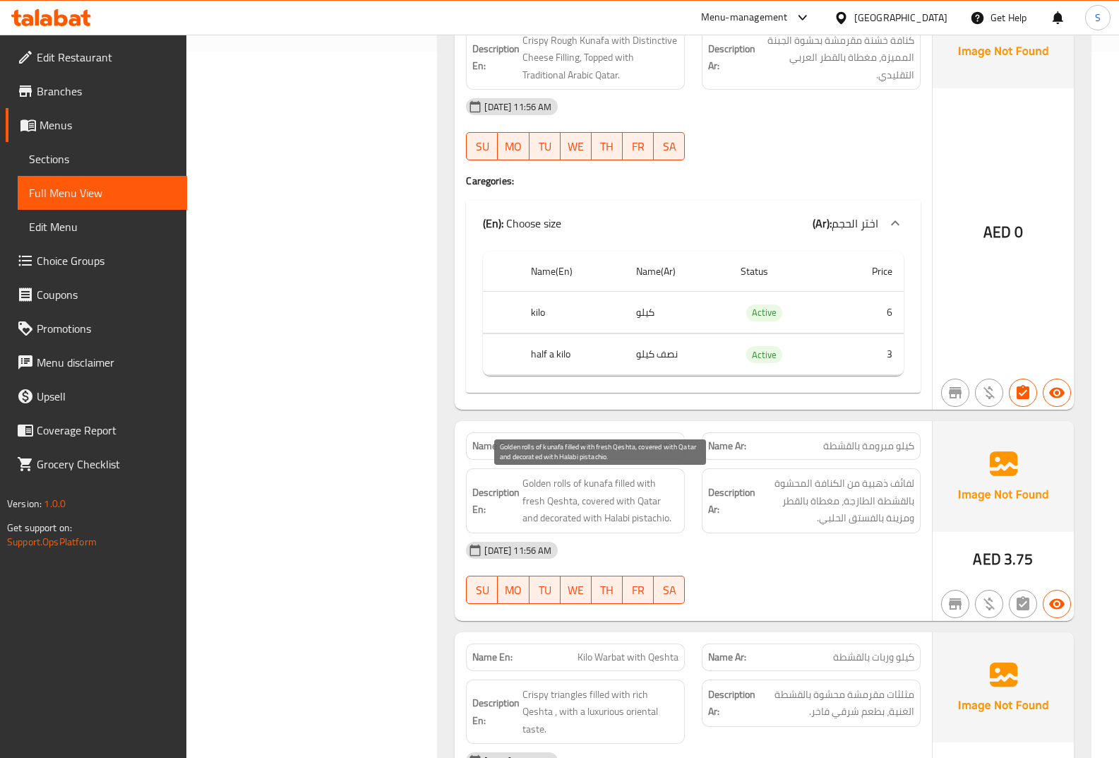
click at [596, 503] on span "Golden rolls of kunafa filled with fresh Qeshta, covered with Qatar and decorat…" at bounding box center [600, 500] width 156 height 52
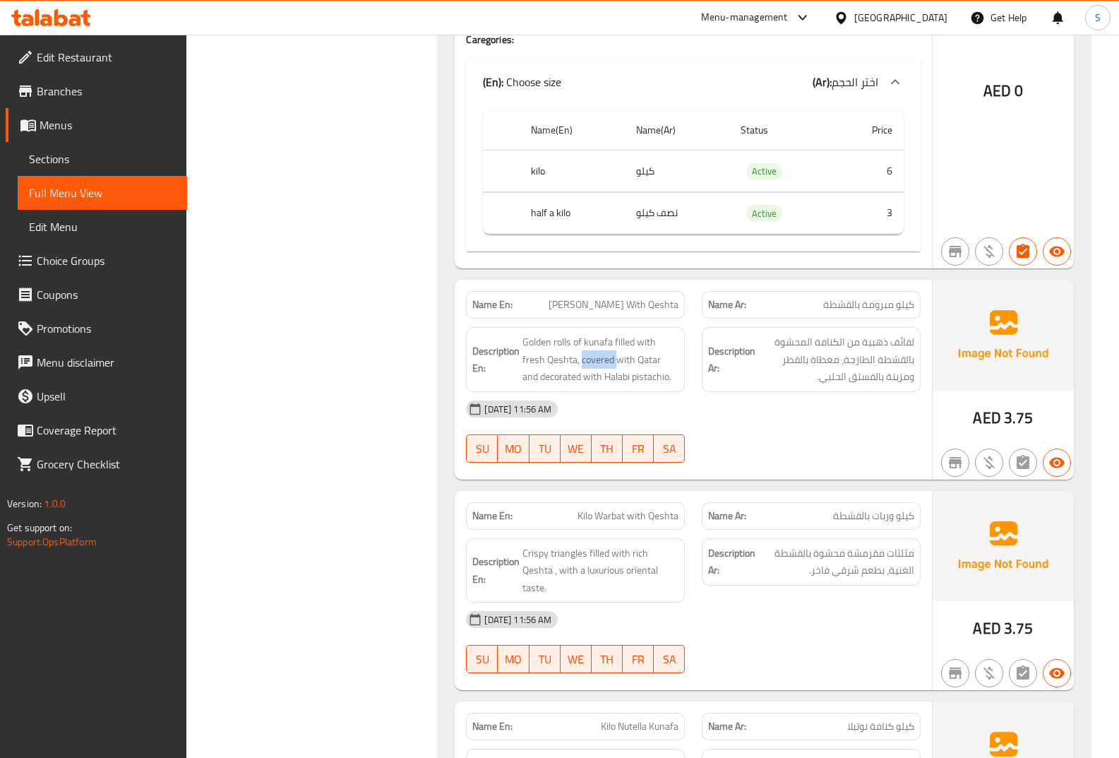
scroll to position [918, 0]
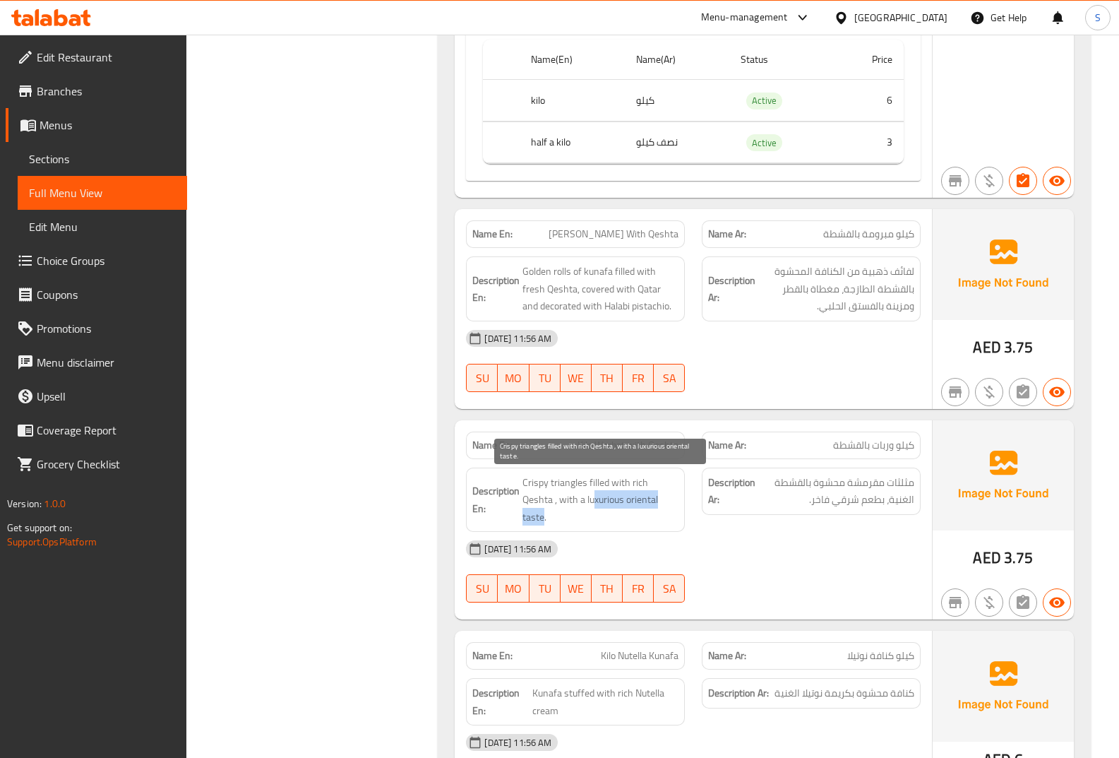
drag, startPoint x: 651, startPoint y: 501, endPoint x: 564, endPoint y: 501, distance: 86.8
click at [564, 501] on span "Crispy triangles filled with rich Qeshta , with a luxurious oriental taste." at bounding box center [600, 500] width 156 height 52
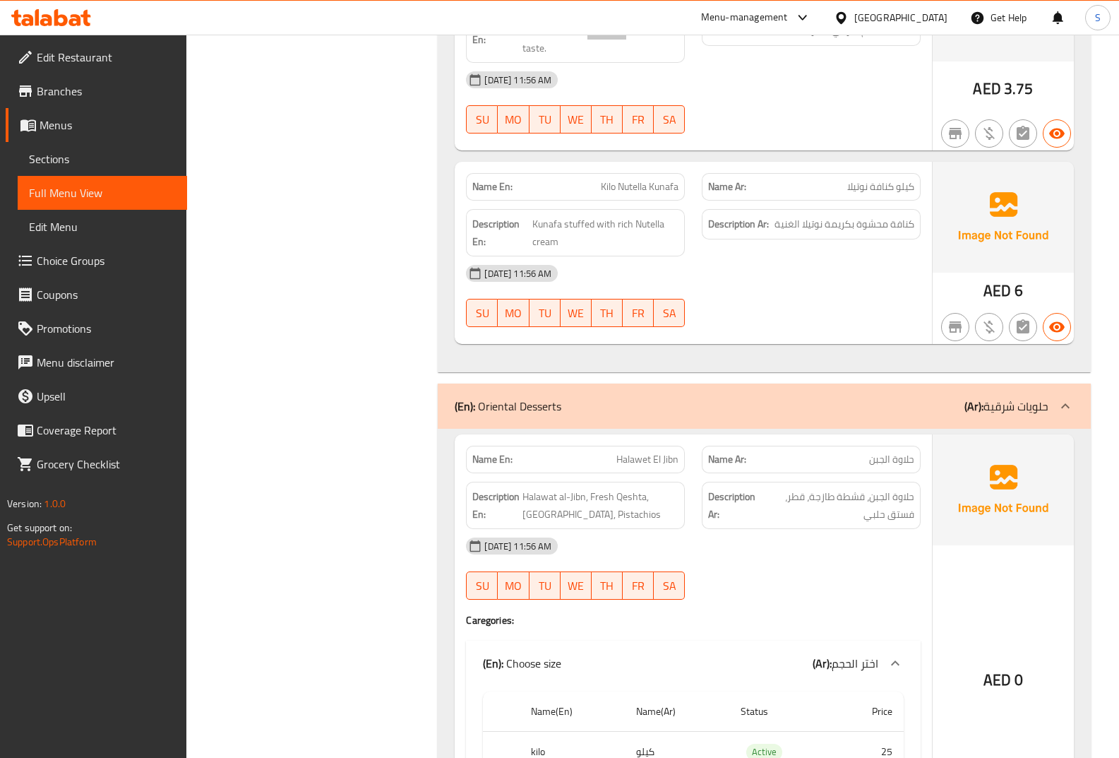
scroll to position [1412, 0]
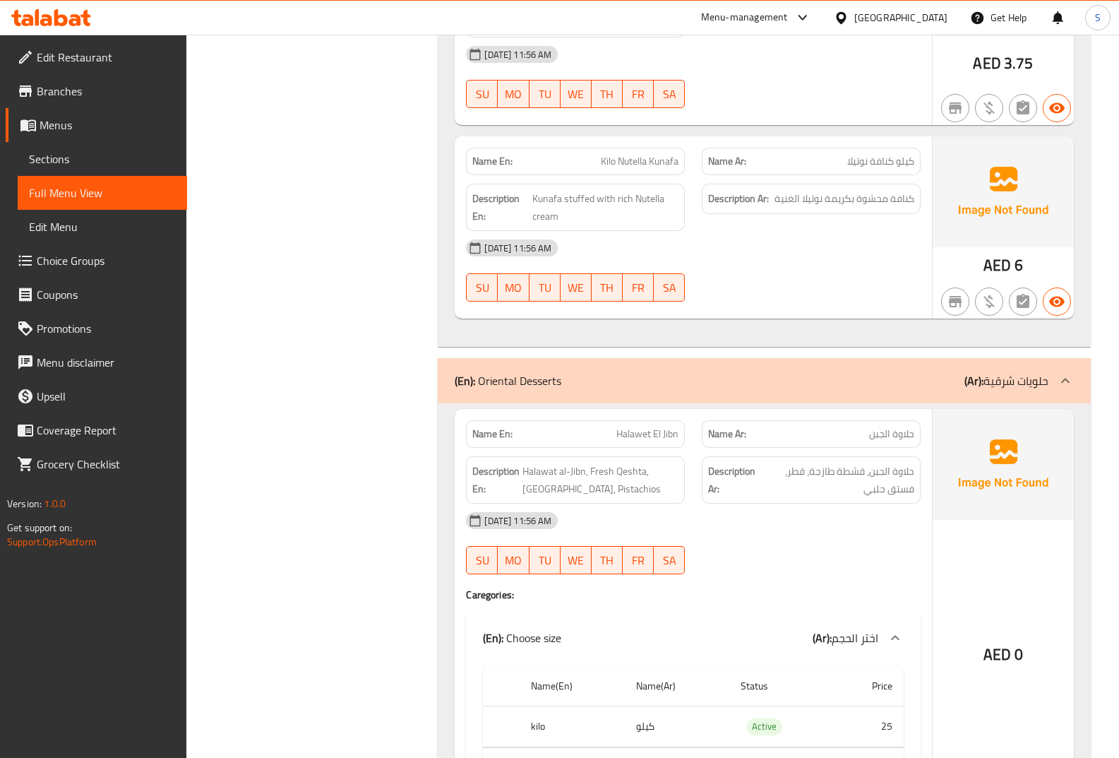
copy span "حلاوة الجبن"
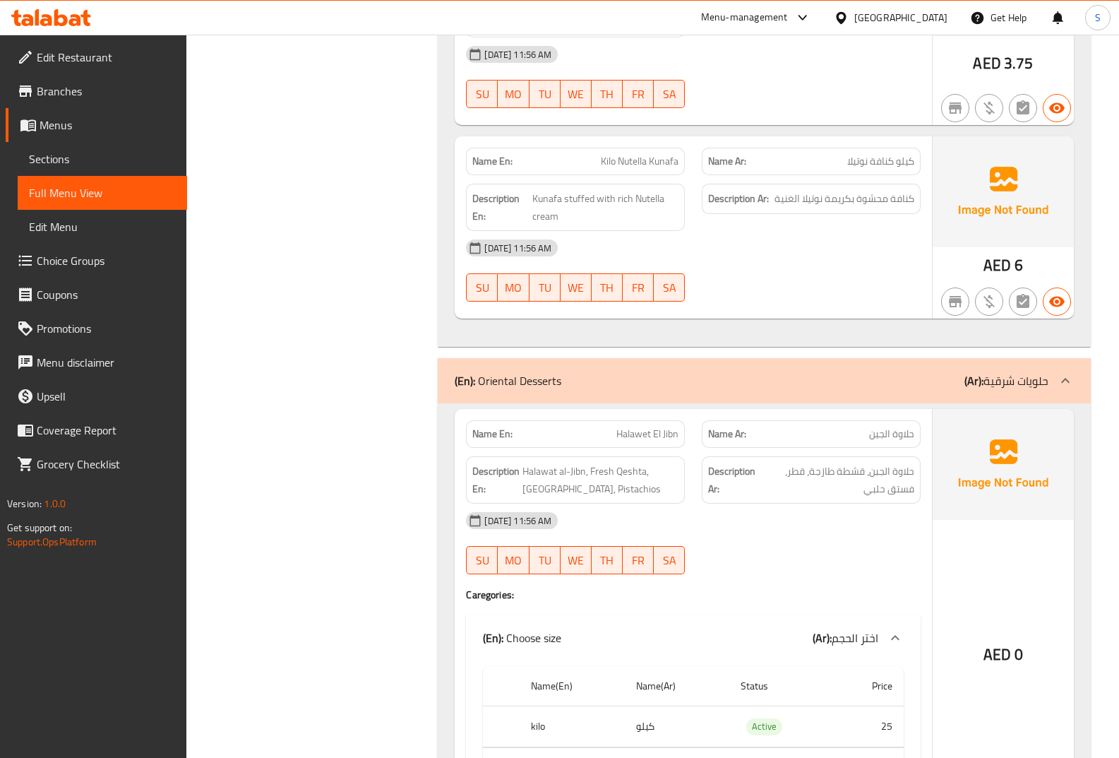
copy span "حلاوة الجبن"
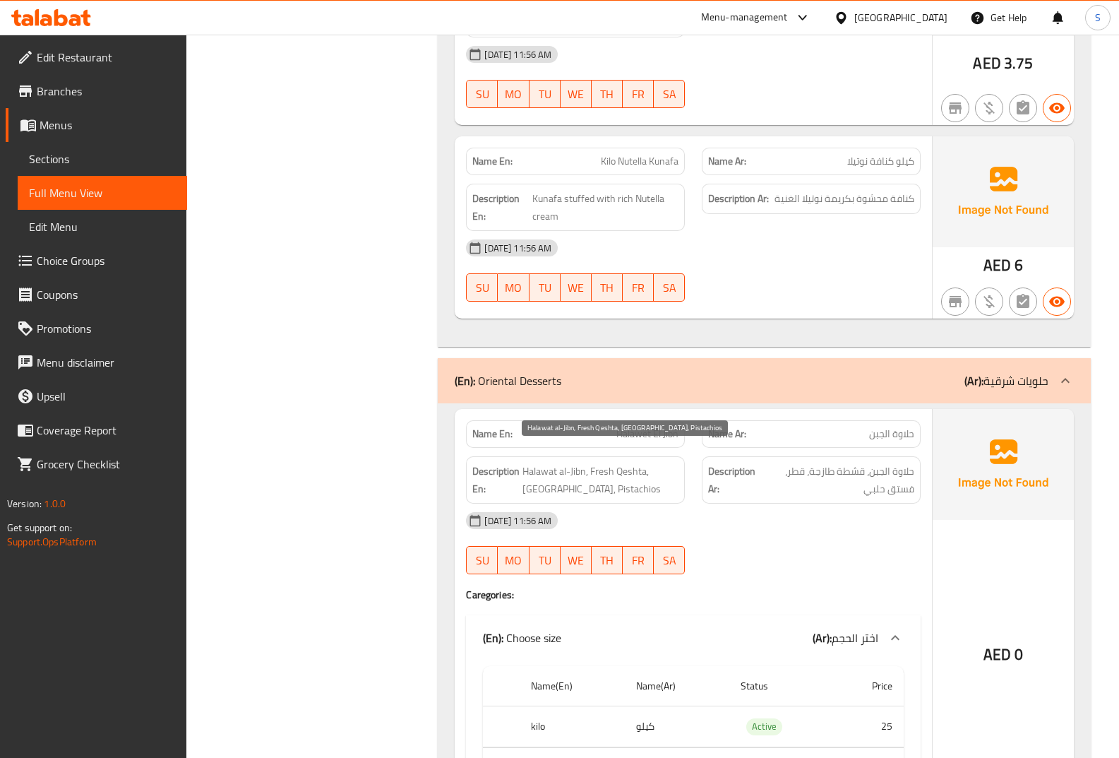
click at [606, 462] on span "Halawat al-Jibn, Fresh Qeshta, Qatar, Pistachios" at bounding box center [600, 479] width 156 height 35
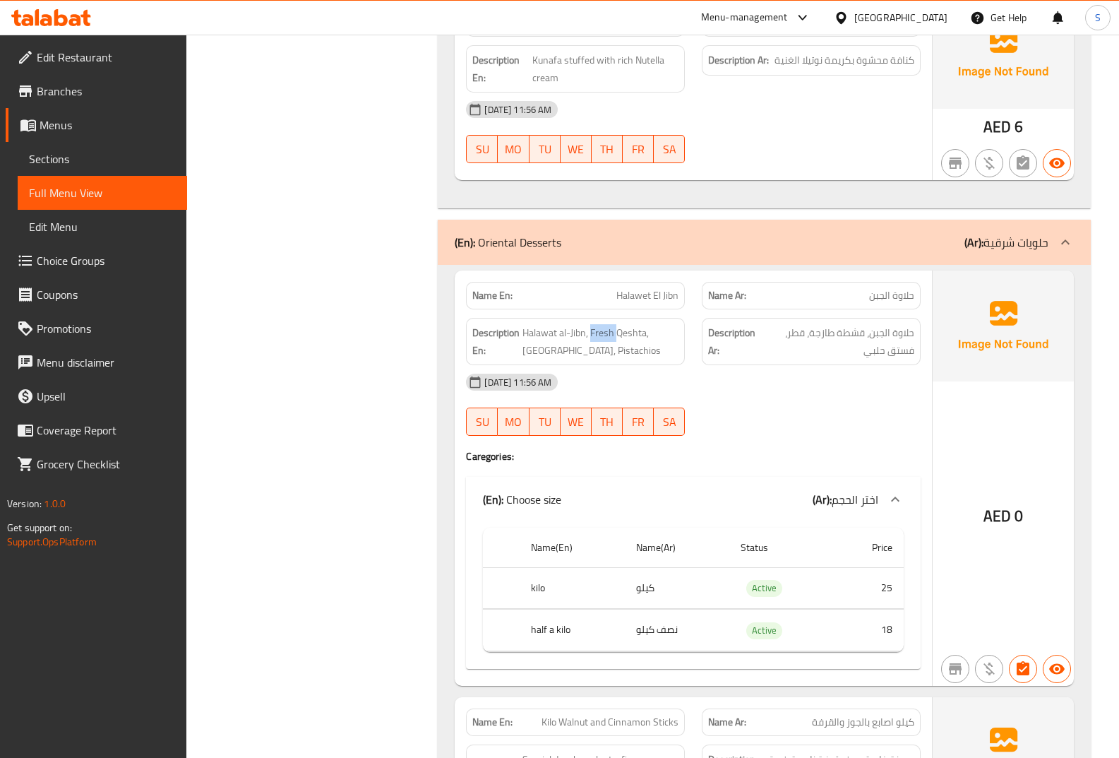
scroll to position [1553, 0]
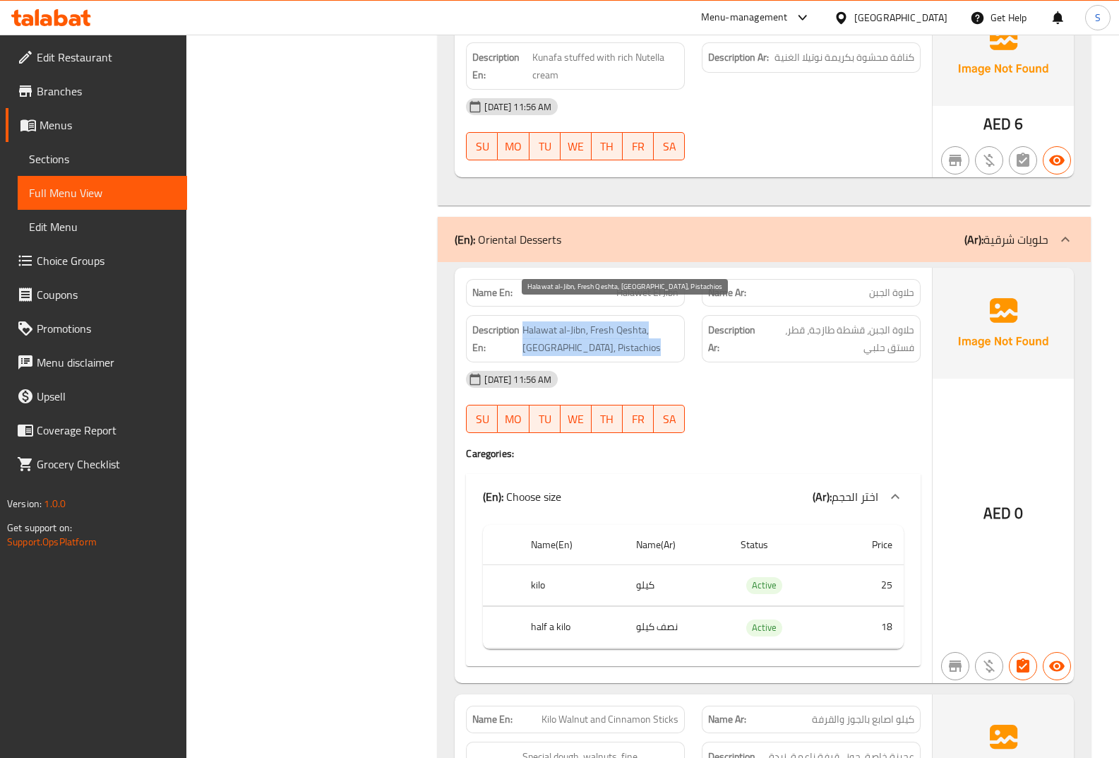
click at [546, 328] on span "Halawat al-Jibn, Fresh Qeshta, Qatar, Pistachios" at bounding box center [600, 338] width 156 height 35
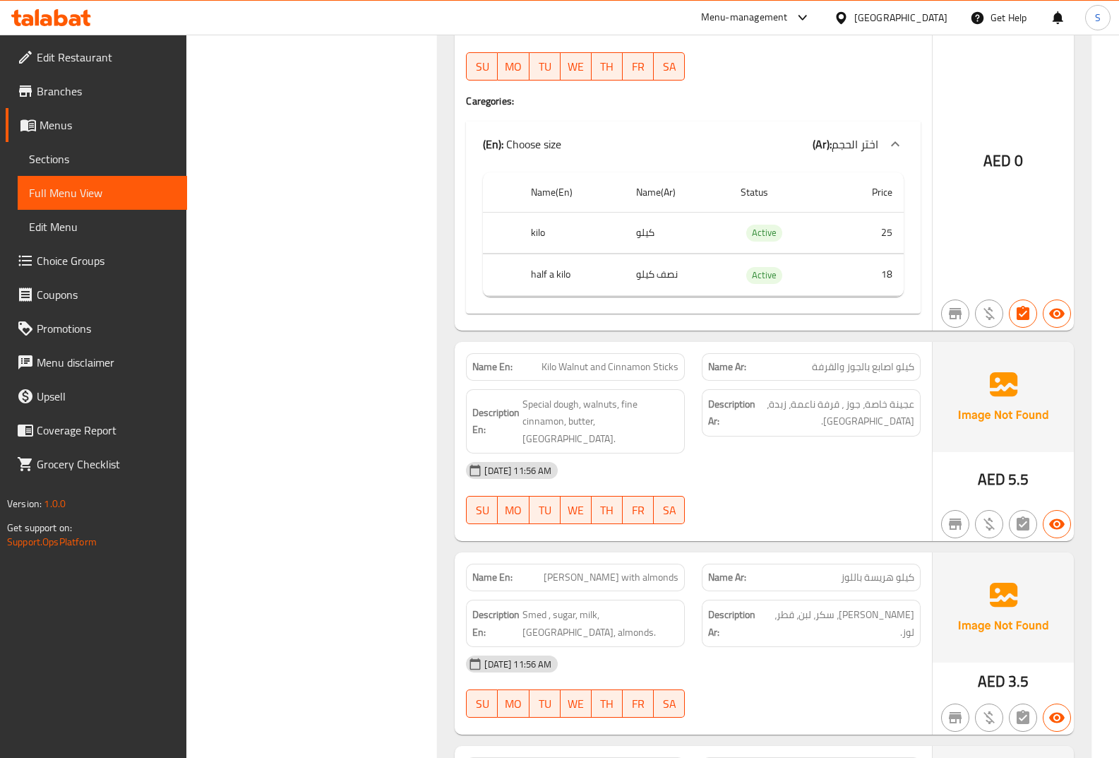
scroll to position [1906, 0]
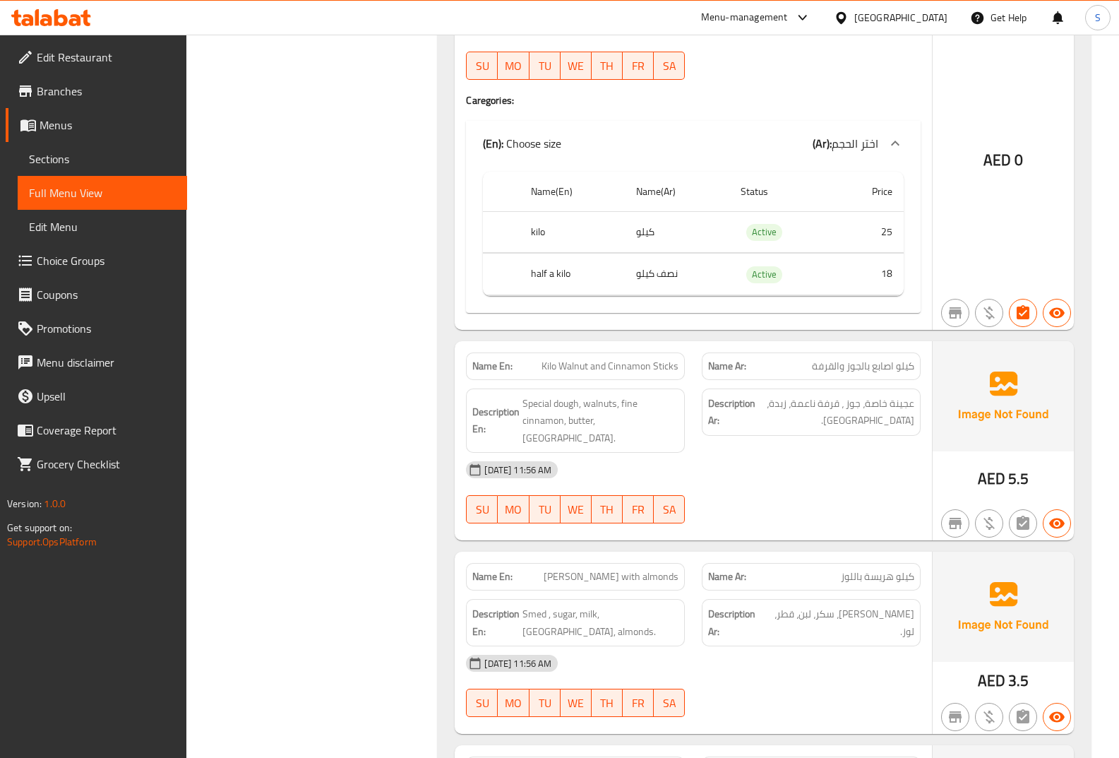
click at [594, 395] on span "Special dough, walnuts, fine cinnamon, butter, Qatar." at bounding box center [600, 421] width 156 height 52
click at [578, 410] on span "Special dough, walnuts, fine cinnamon, butter, Qatar." at bounding box center [600, 421] width 156 height 52
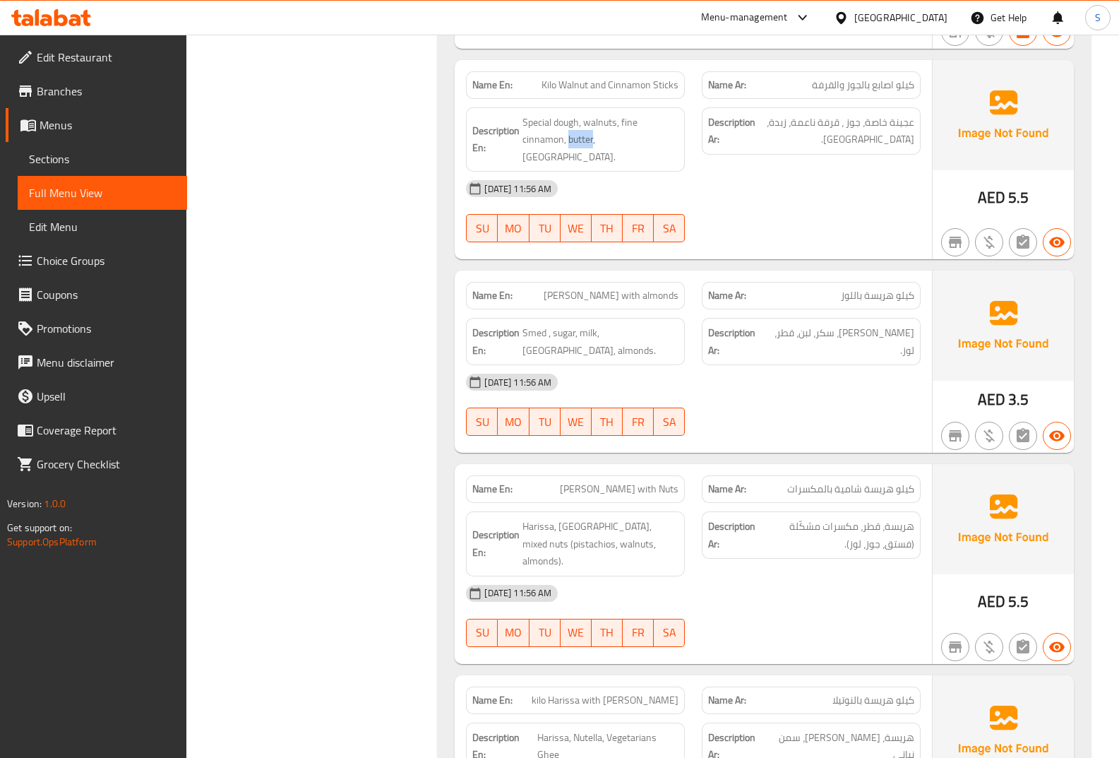
scroll to position [2189, 0]
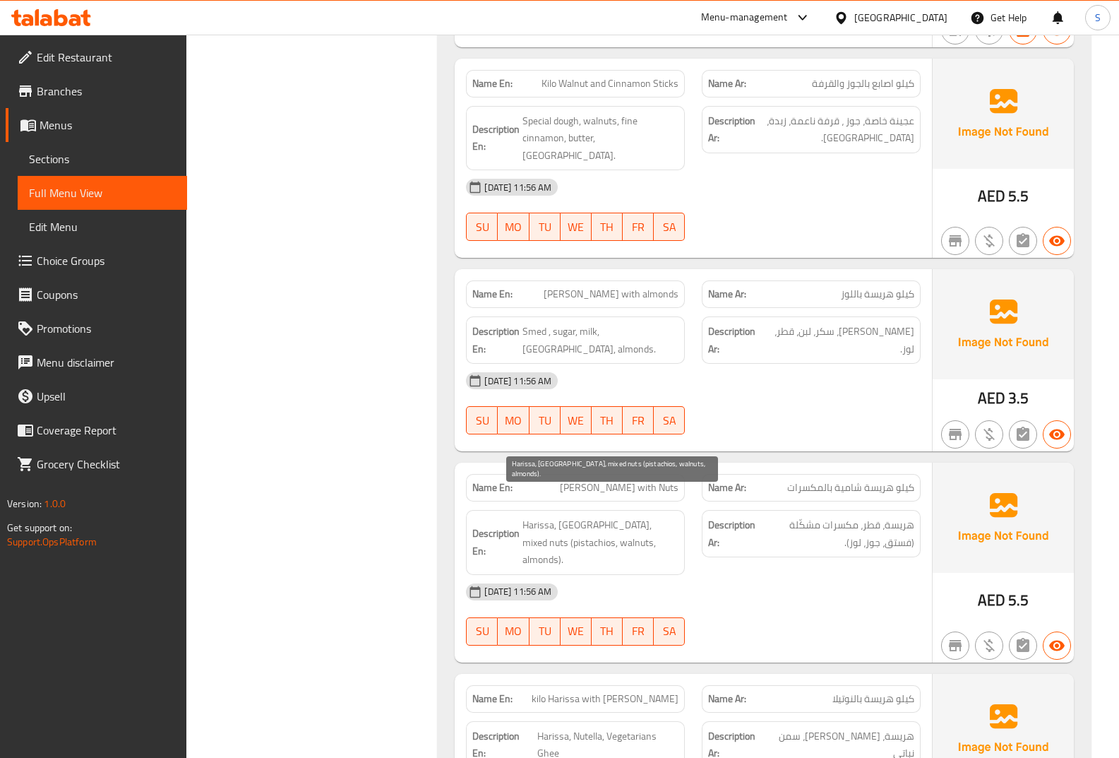
click at [553, 516] on span "Harissa, Qatar, mixed nuts (pistachios, walnuts, almonds)." at bounding box center [600, 542] width 156 height 52
click at [571, 516] on span "Harissa, Qatar, mixed nuts (pistachios, walnuts, almonds)." at bounding box center [600, 542] width 156 height 52
click at [585, 516] on span "Harissa, Qatar, mixed nuts (pistachios, walnuts, almonds)." at bounding box center [600, 542] width 156 height 52
click at [614, 516] on span "Harissa, Qatar, mixed nuts (pistachios, walnuts, almonds)." at bounding box center [600, 542] width 156 height 52
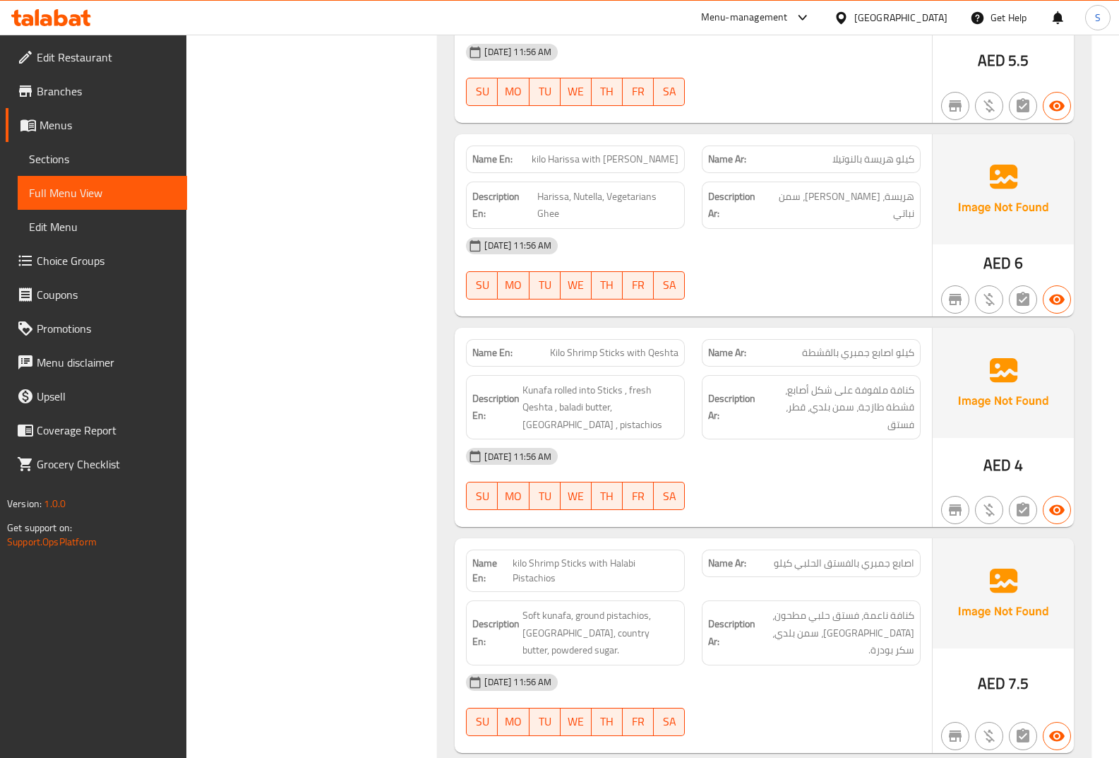
scroll to position [2754, 0]
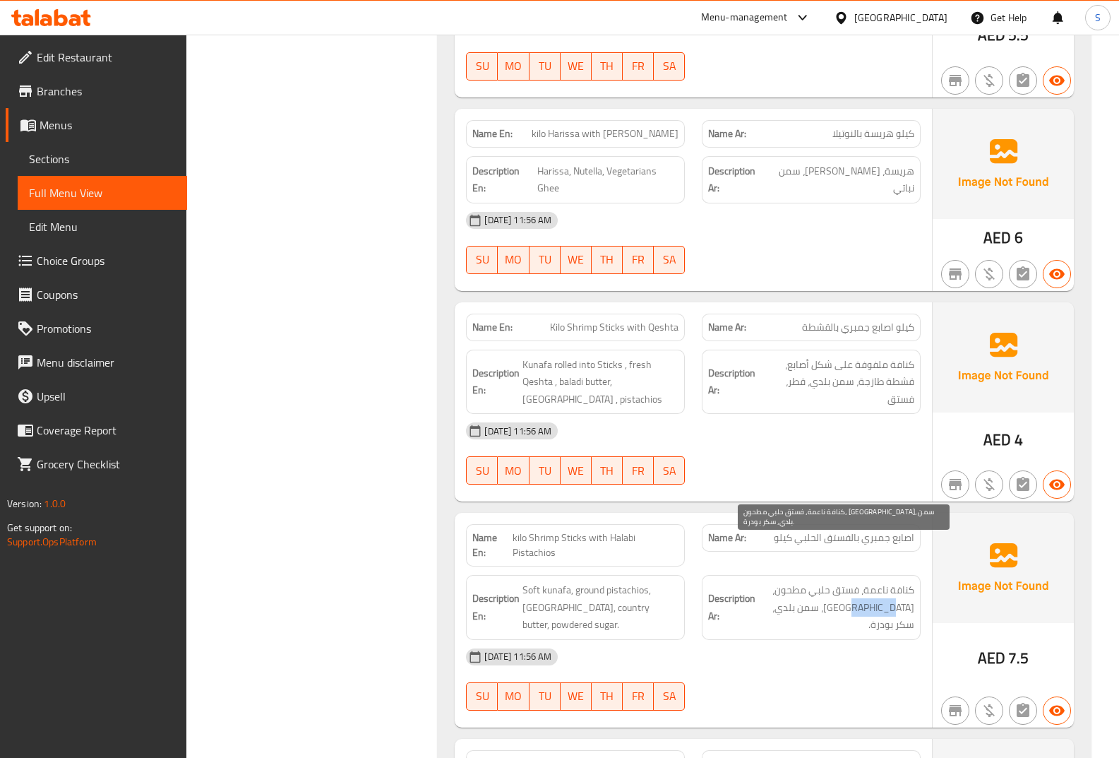
drag, startPoint x: 890, startPoint y: 555, endPoint x: 852, endPoint y: 558, distance: 38.2
click at [852, 581] on span "كنافة ناعمة، فستق حلبي مطحون، قطر، سمن بلدي، سكر بودرة." at bounding box center [836, 607] width 156 height 52
click at [815, 530] on span "اصابع جمبري بالفستق الحلبي كيلو" at bounding box center [844, 537] width 141 height 15
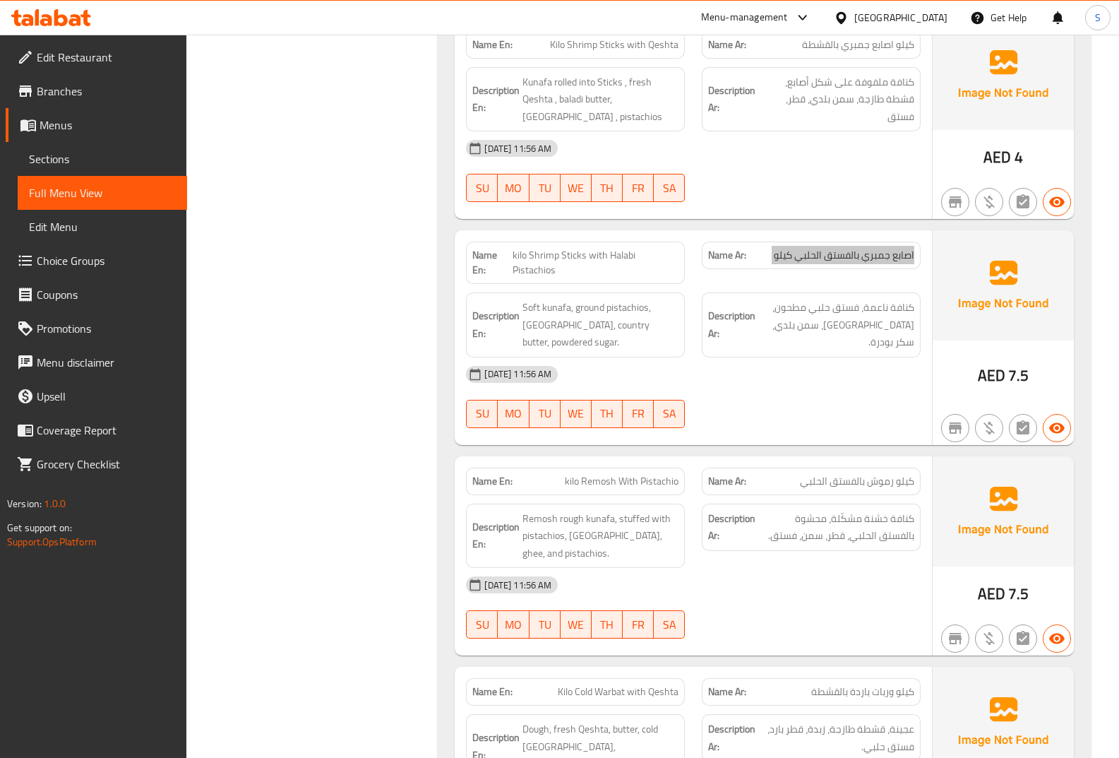
scroll to position [3107, 0]
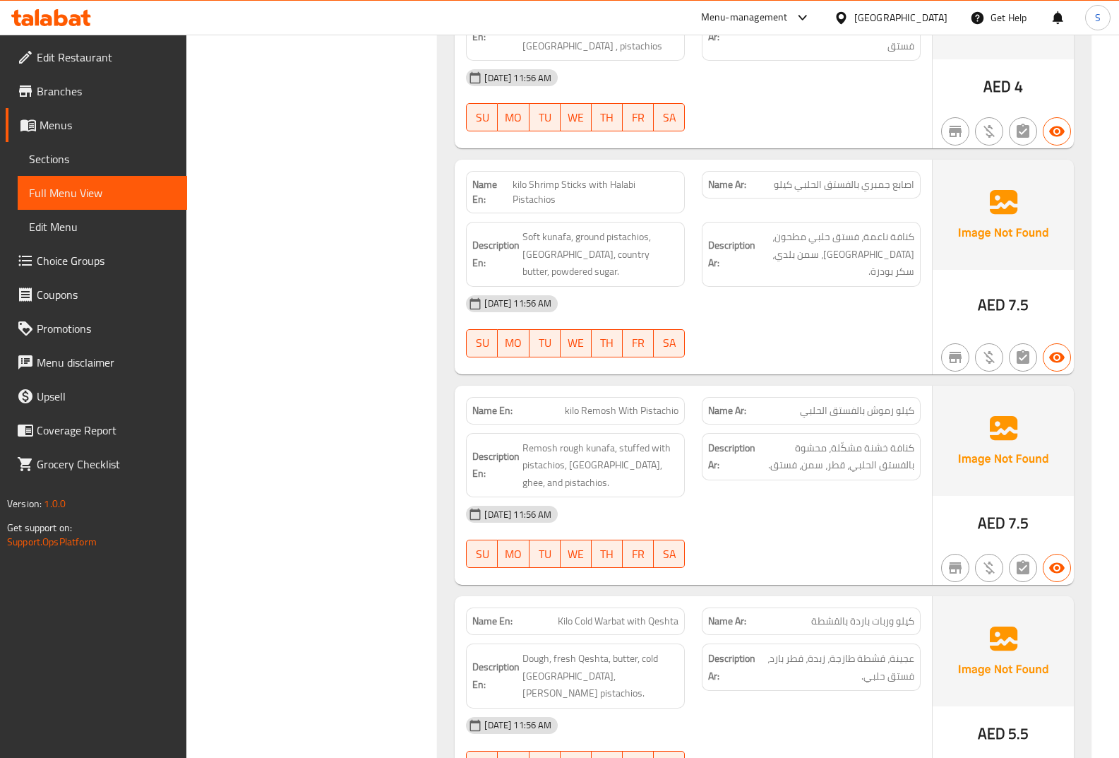
click at [832, 403] on span "كيلو رموش بالفستق الحلبي" at bounding box center [857, 410] width 114 height 15
click at [826, 403] on span "كيلو رموش بالفستق الحلبي" at bounding box center [857, 410] width 114 height 15
click at [825, 403] on span "كيلو رموش بالفستق الحلبي" at bounding box center [857, 410] width 114 height 15
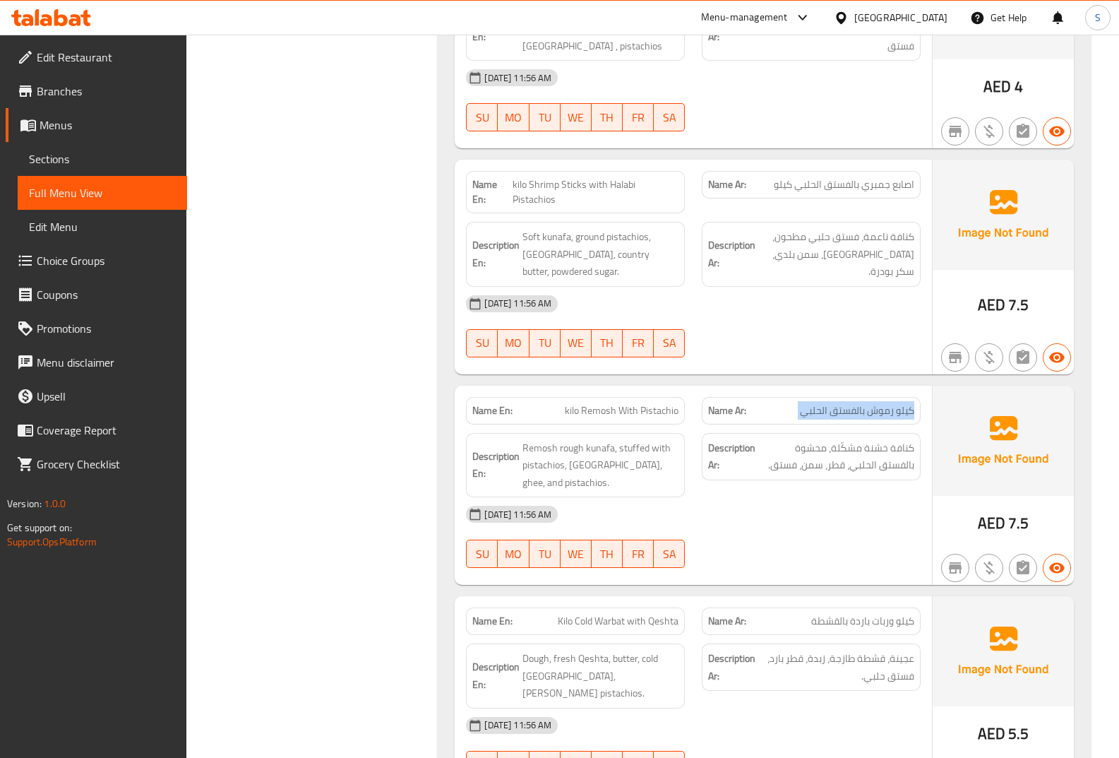
click at [825, 403] on span "كيلو رموش بالفستق الحلبي" at bounding box center [857, 410] width 114 height 15
click at [598, 439] on span "Remosh rough kunafa, stuffed with pistachios, Qatar, ghee, and pistachios." at bounding box center [600, 465] width 156 height 52
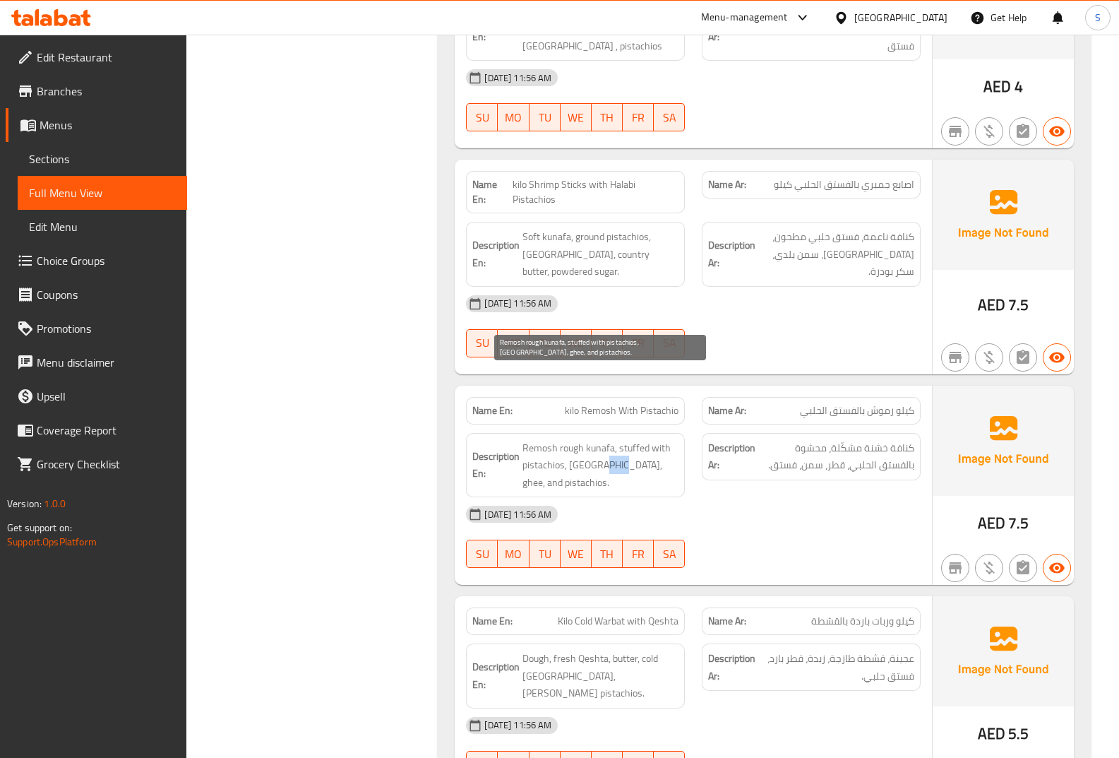
click at [598, 439] on span "Remosh rough kunafa, stuffed with pistachios, Qatar, ghee, and pistachios." at bounding box center [600, 465] width 156 height 52
click at [825, 397] on div "Name Ar: كيلو رموش بالفستق الحلبي" at bounding box center [811, 411] width 219 height 28
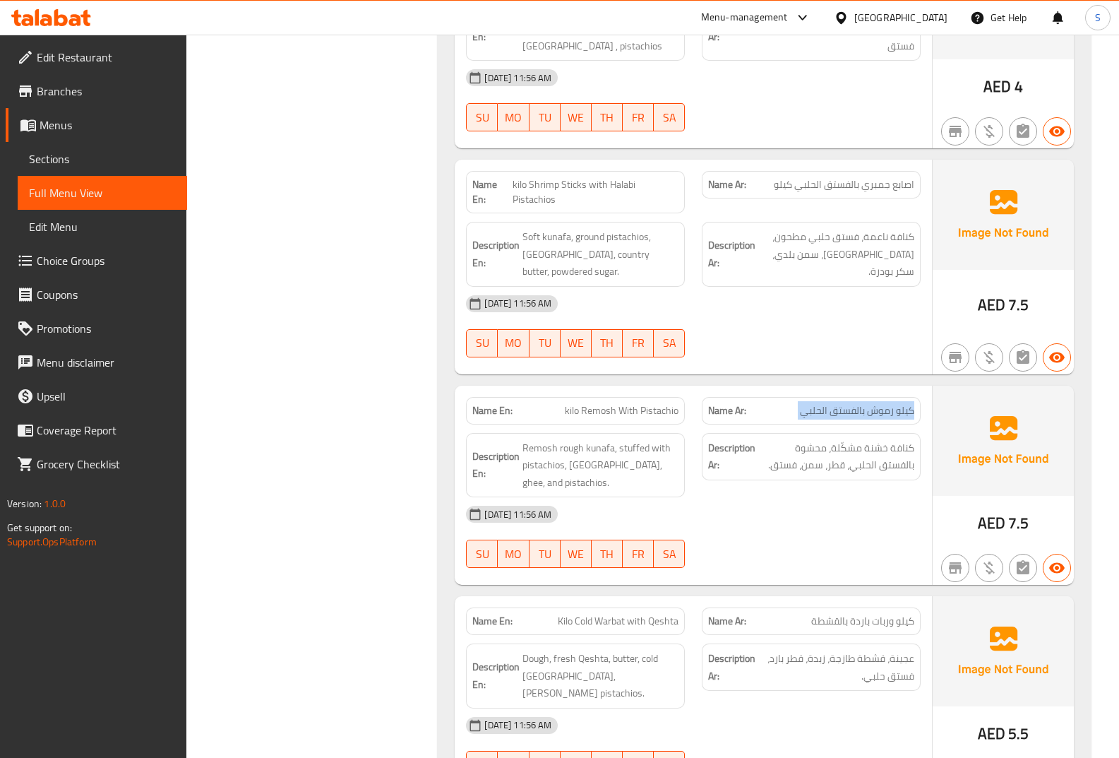
click at [825, 397] on div "Name Ar: كيلو رموش بالفستق الحلبي" at bounding box center [811, 411] width 219 height 28
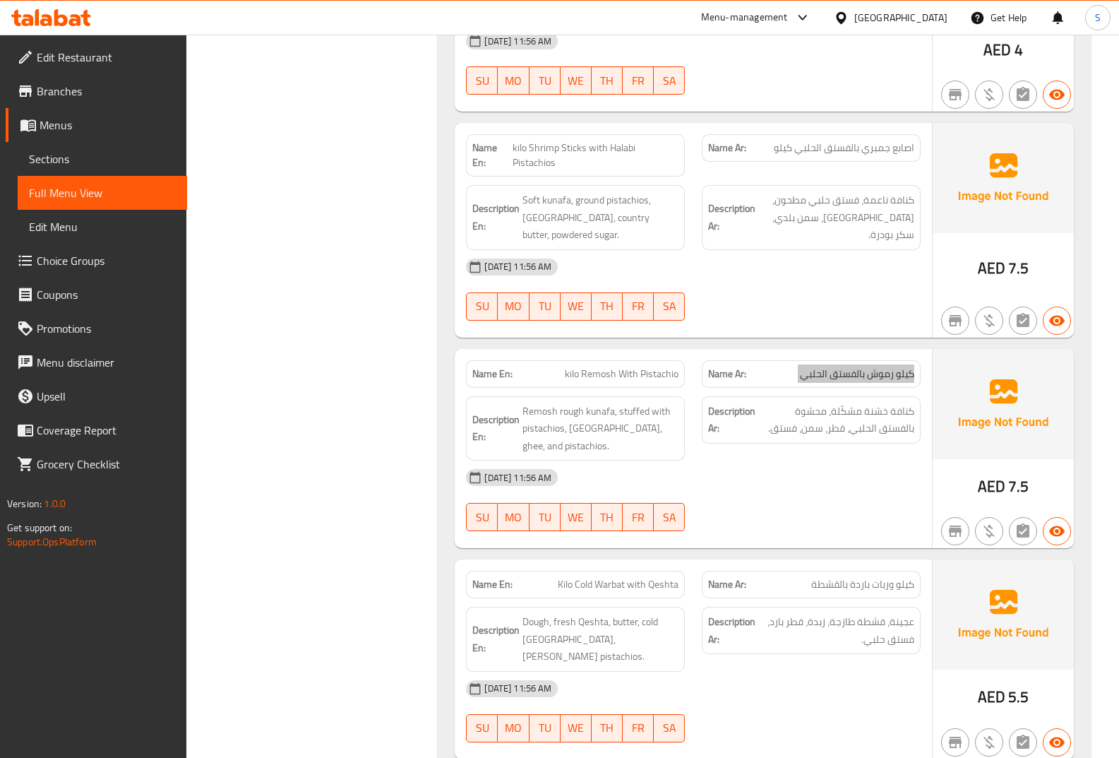
scroll to position [3248, 0]
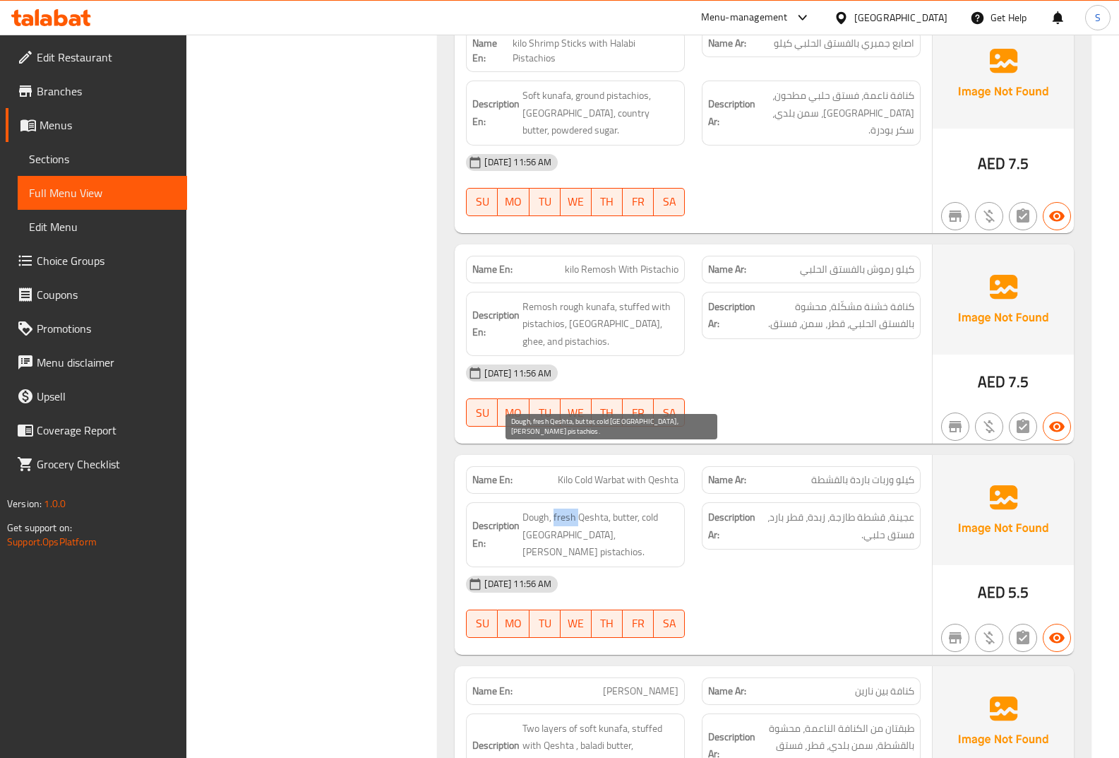
drag, startPoint x: 554, startPoint y: 451, endPoint x: 580, endPoint y: 455, distance: 26.4
click at [580, 508] on span "Dough, fresh Qeshta, butter, cold Qatar, Halaby pistachios." at bounding box center [600, 534] width 156 height 52
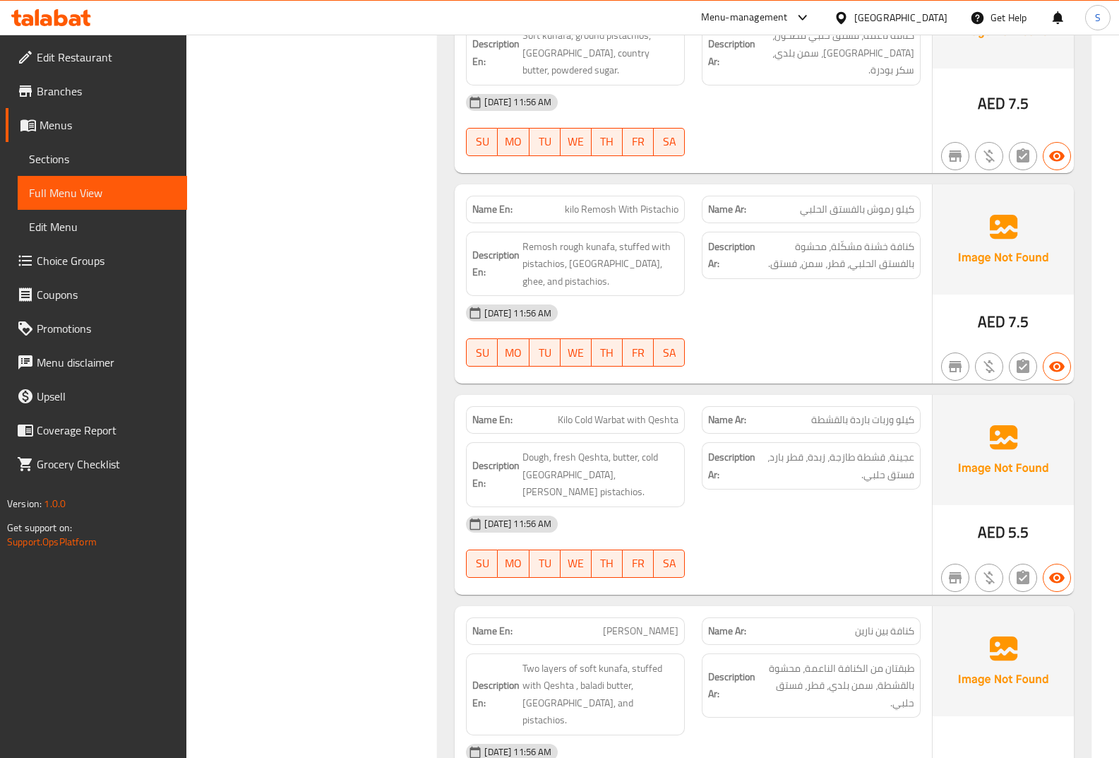
scroll to position [3460, 0]
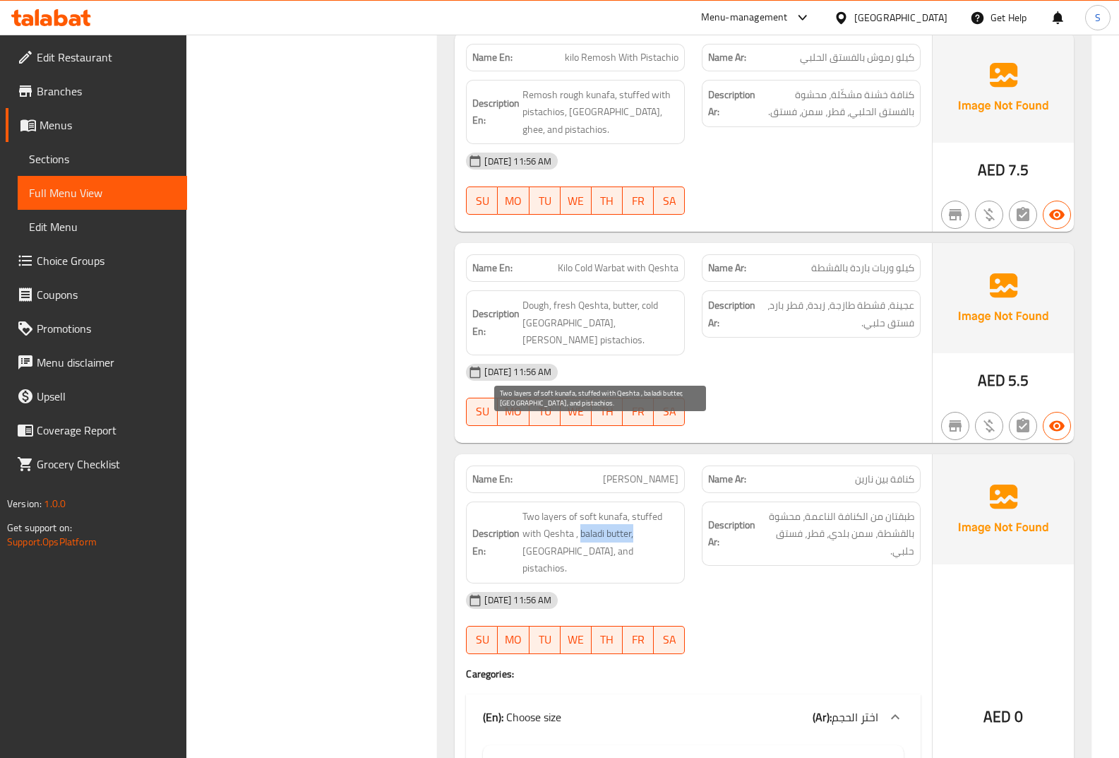
drag, startPoint x: 579, startPoint y: 446, endPoint x: 635, endPoint y: 448, distance: 56.5
click at [635, 508] on span "Two layers of soft kunafa, stuffed with Qeshta , baladi butter, Qatar, and pist…" at bounding box center [600, 542] width 156 height 69
click at [636, 508] on span "Two layers of soft kunafa, stuffed with Qeshta , baladi butter, Qatar, and pist…" at bounding box center [600, 542] width 156 height 69
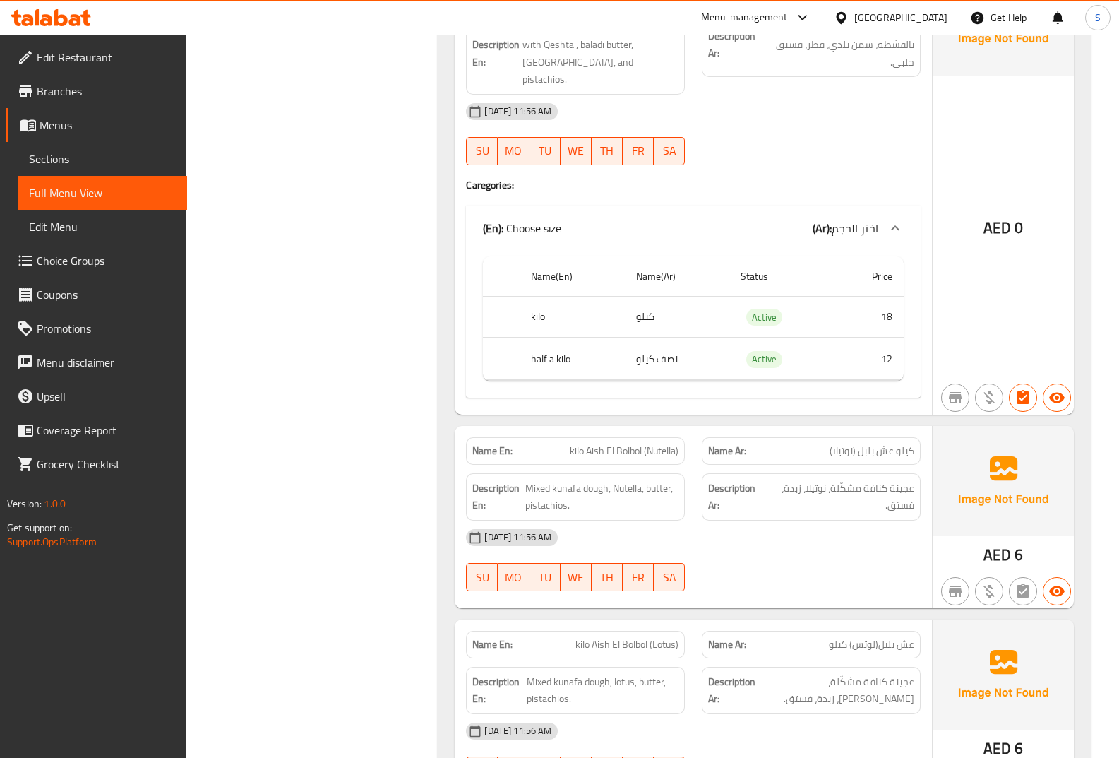
scroll to position [3954, 0]
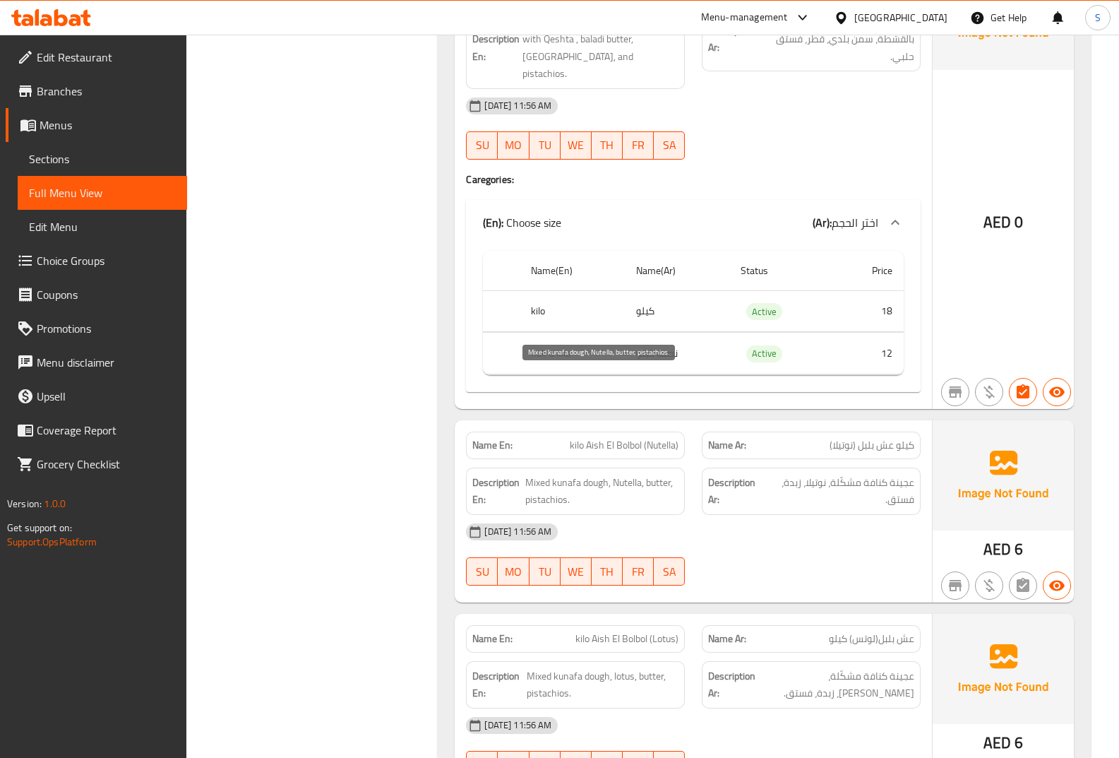
click at [598, 474] on span "Mixed kunafa dough, Nutella, butter, pistachios." at bounding box center [601, 491] width 153 height 35
click at [590, 474] on span "Mixed kunafa dough, Nutella, butter, pistachios." at bounding box center [601, 491] width 153 height 35
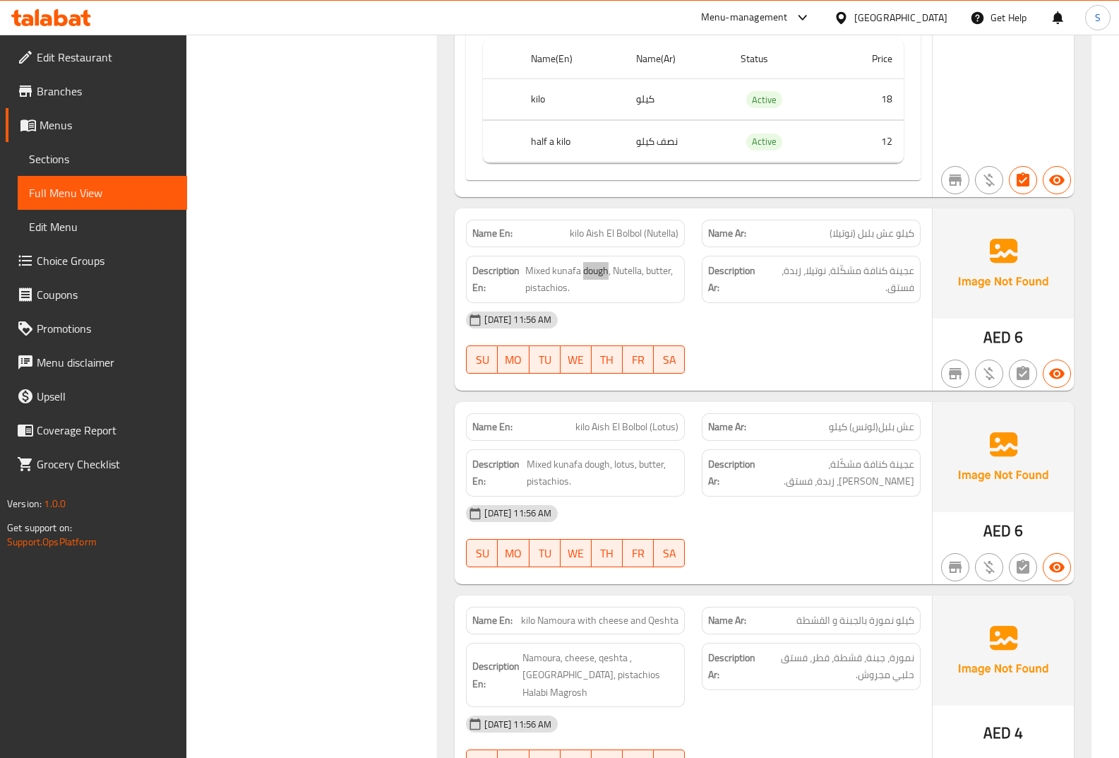
scroll to position [4307, 0]
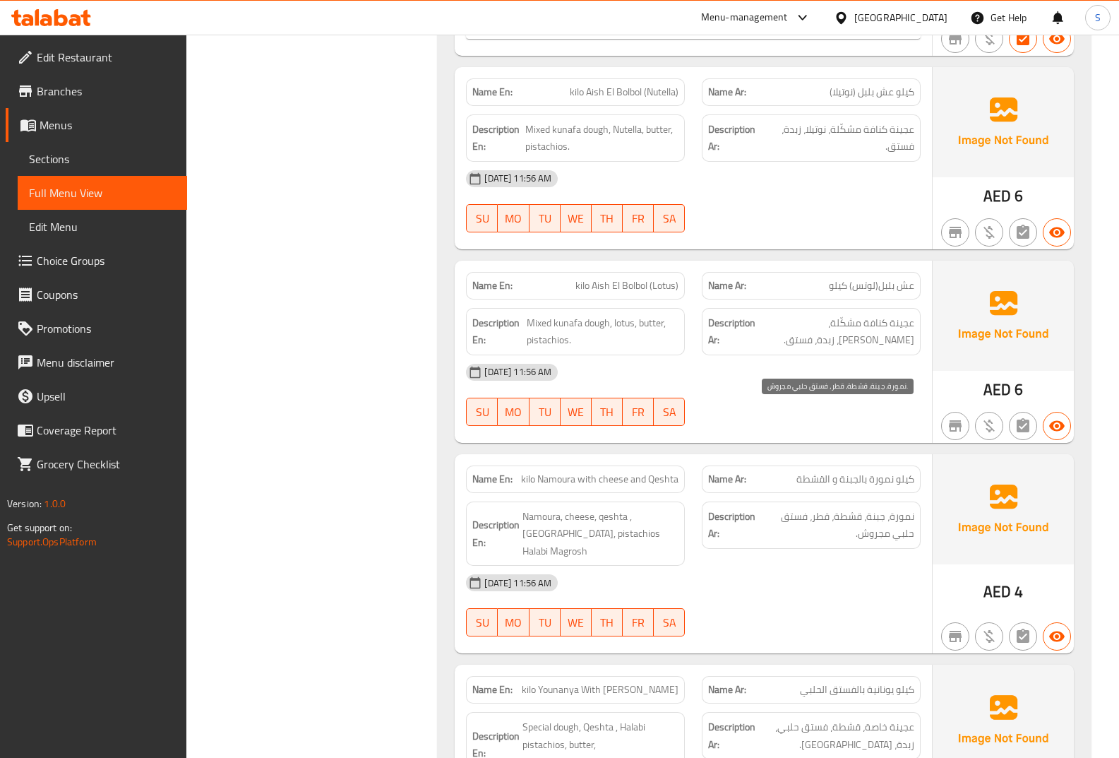
click at [867, 508] on span "نمورة، جبنة، قشطة، قطر، فستق حلبي مجروش." at bounding box center [837, 525] width 155 height 35
click at [868, 508] on span "نمورة، جبنة، قشطة، قطر، فستق حلبي مجروش." at bounding box center [837, 525] width 155 height 35
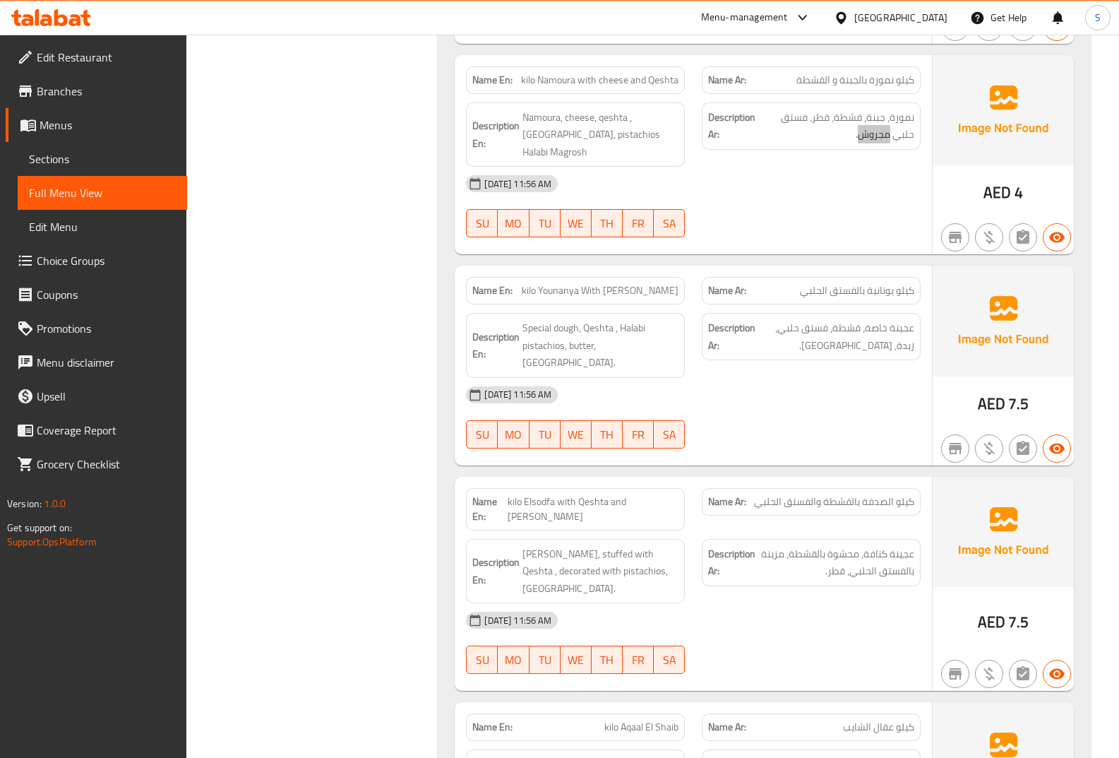
scroll to position [4731, 0]
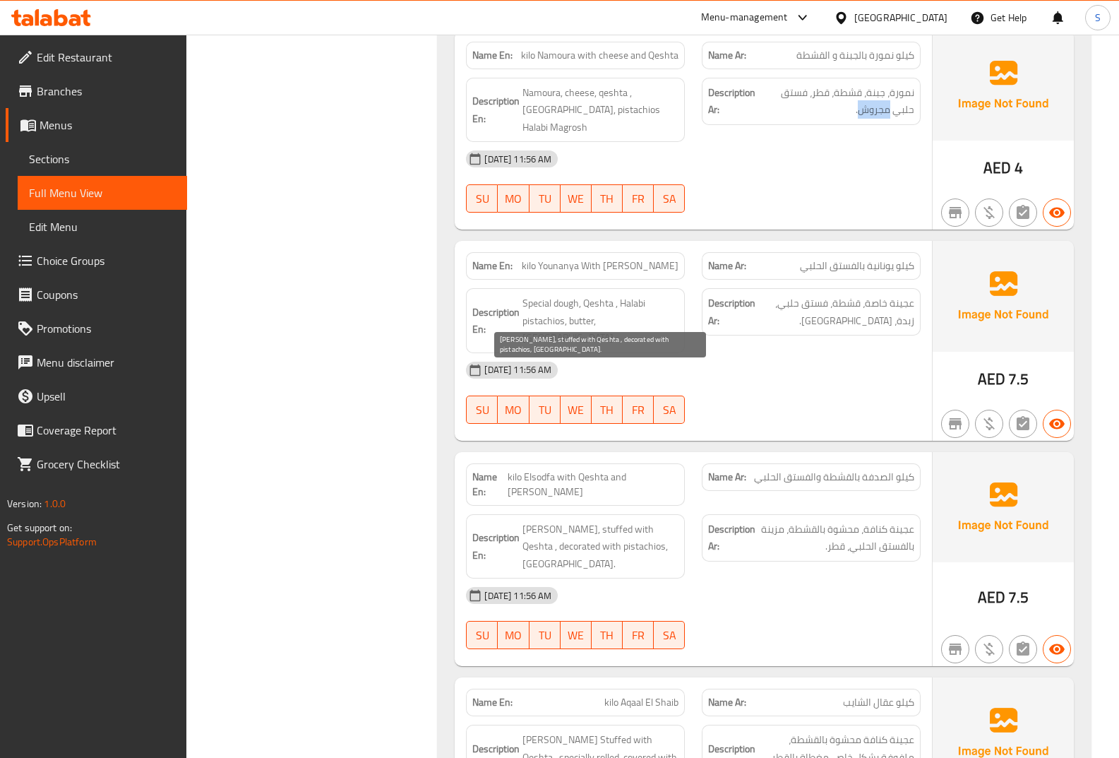
click at [625, 520] on span "Kunafa dough, stuffed with Qeshta , decorated with pistachios, Qatar." at bounding box center [600, 546] width 156 height 52
click at [854, 463] on div "Name Ar: كيلو الصدفة بالقشطة والفستق الحلبي" at bounding box center [811, 477] width 219 height 28
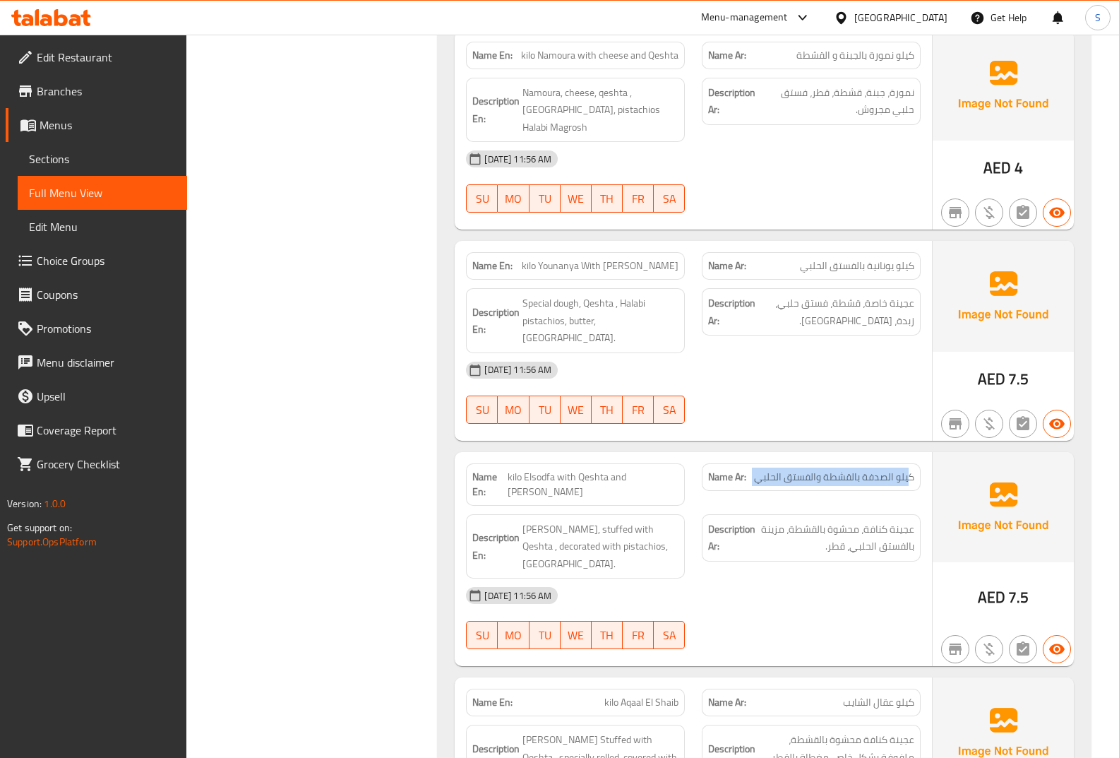
click at [854, 463] on div "Name Ar: كيلو الصدفة بالقشطة والفستق الحلبي" at bounding box center [811, 477] width 219 height 28
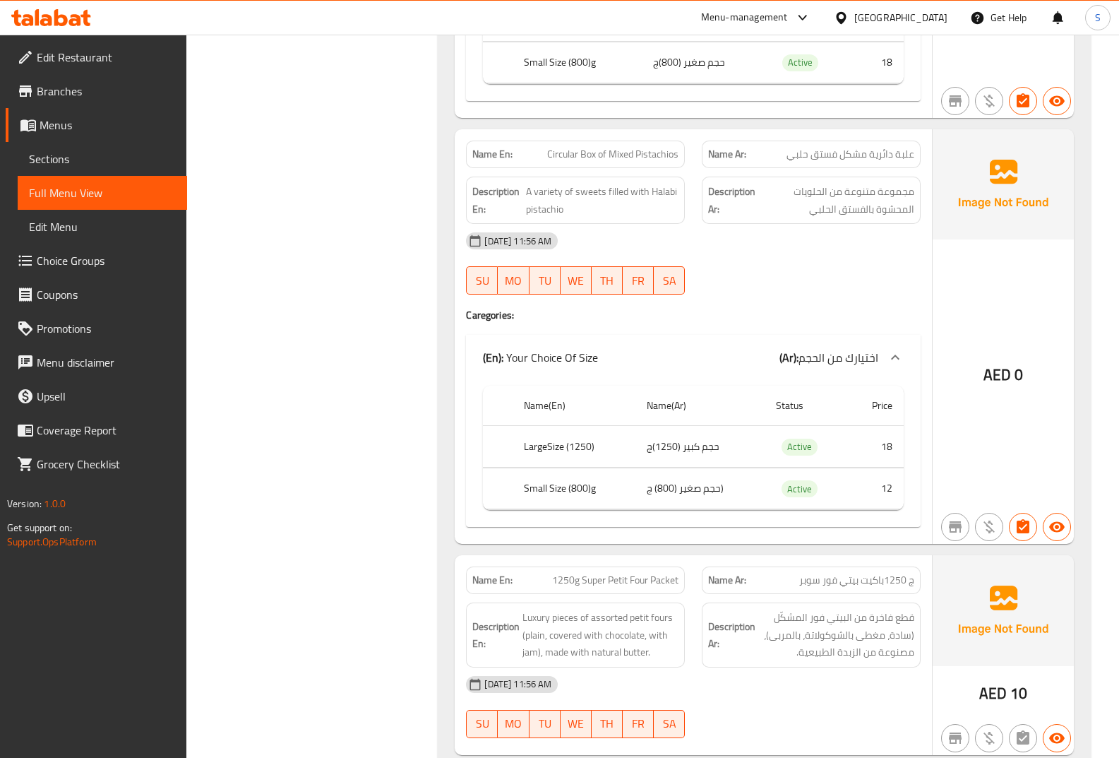
scroll to position [6001, 0]
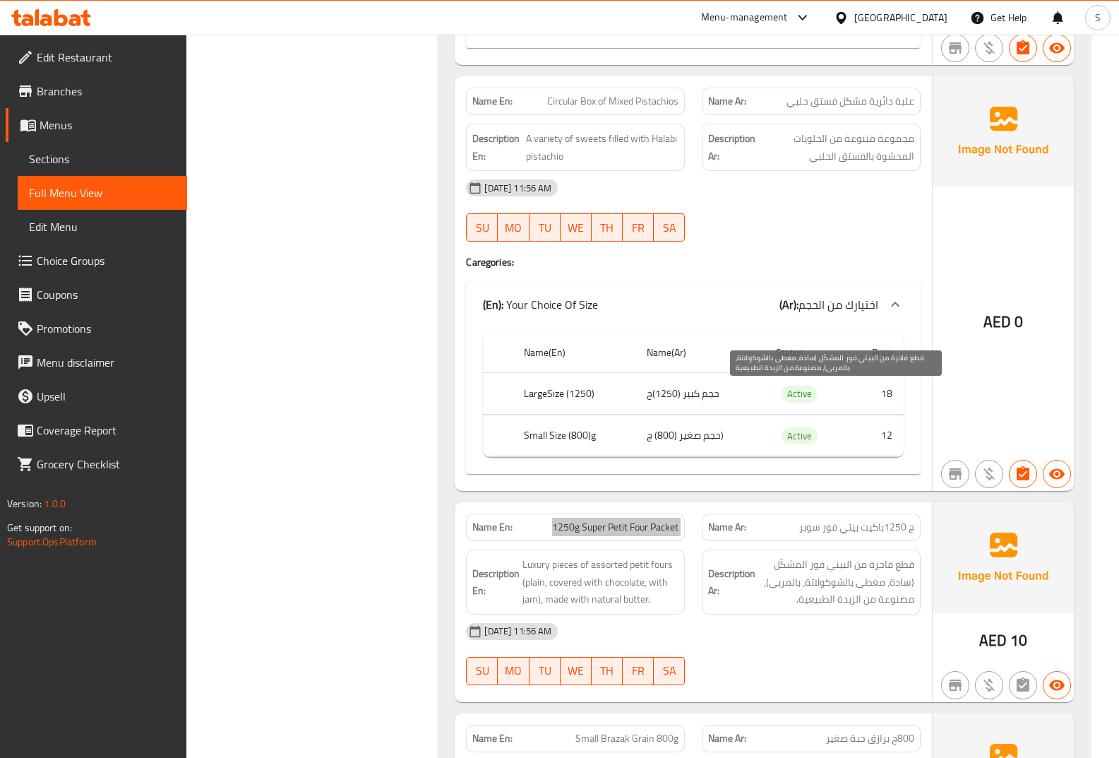
scroll to position [6072, 0]
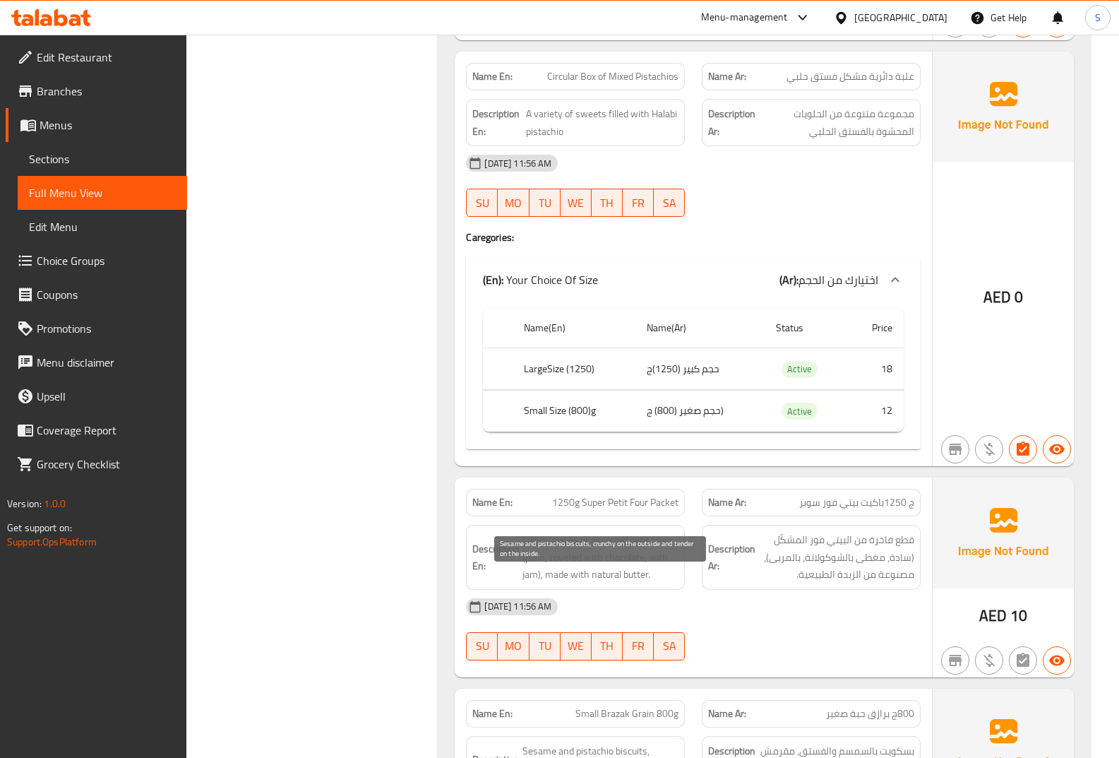
click at [542, 742] on span "Sesame and pistachio biscuits, crunchy on the outside and tender on the inside." at bounding box center [600, 768] width 156 height 52
click at [594, 742] on span "Sesame and pistachio biscuits, crunchy on the outside and tender on the inside." at bounding box center [600, 768] width 156 height 52
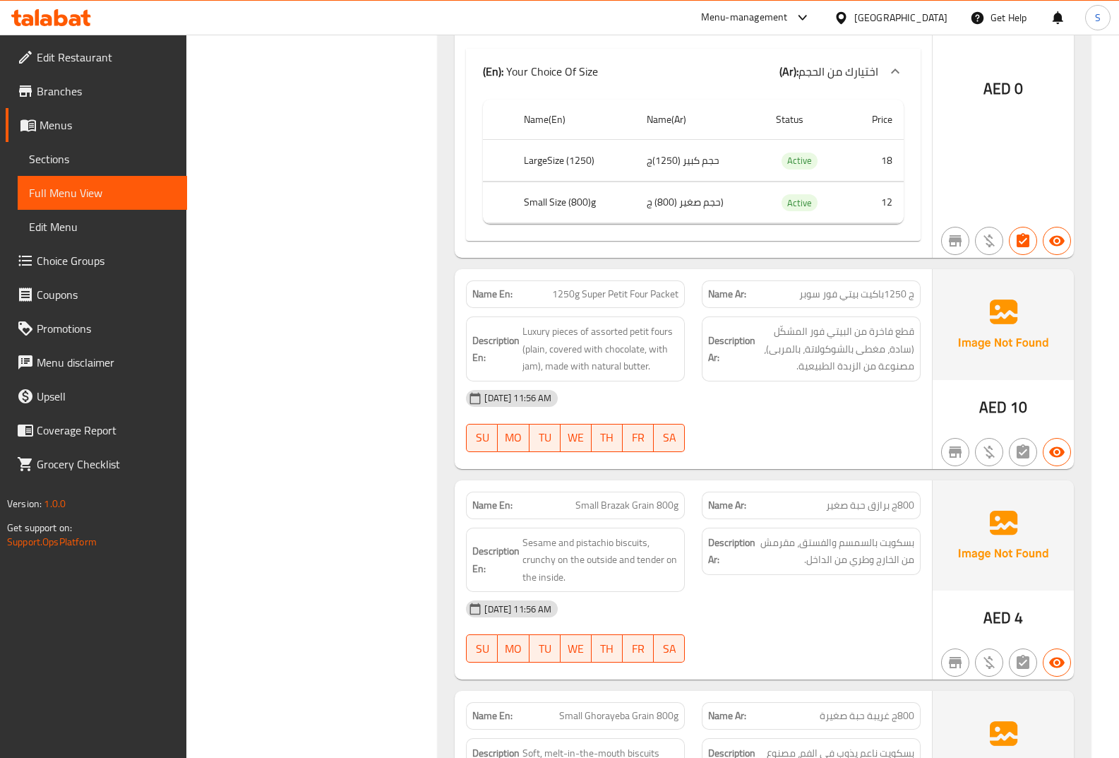
scroll to position [6282, 0]
drag, startPoint x: 847, startPoint y: 547, endPoint x: 810, endPoint y: 550, distance: 36.8
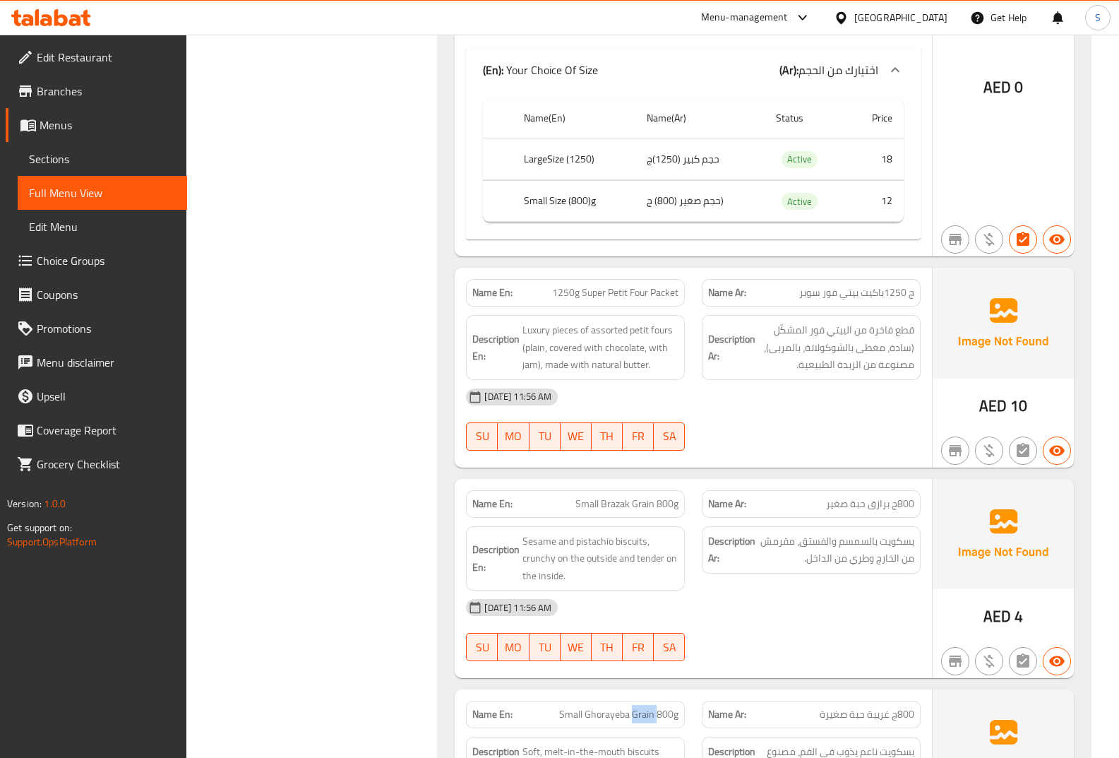
drag, startPoint x: 866, startPoint y: 330, endPoint x: 808, endPoint y: 333, distance: 58.0
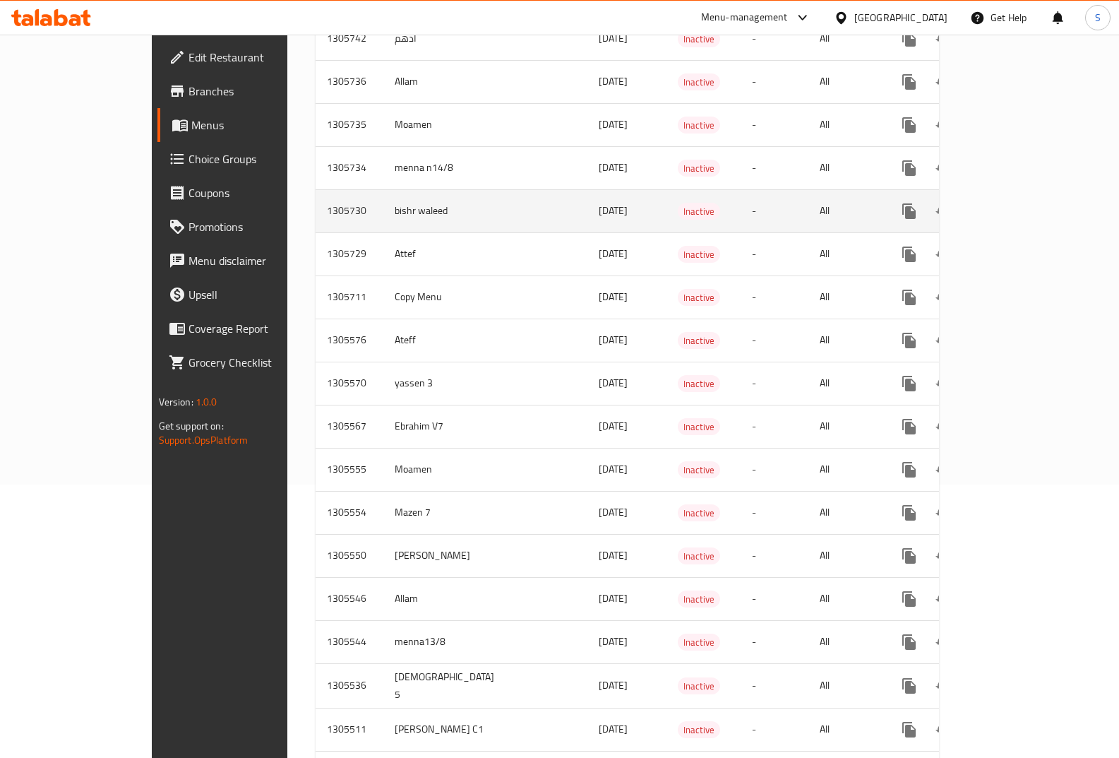
scroll to position [424, 0]
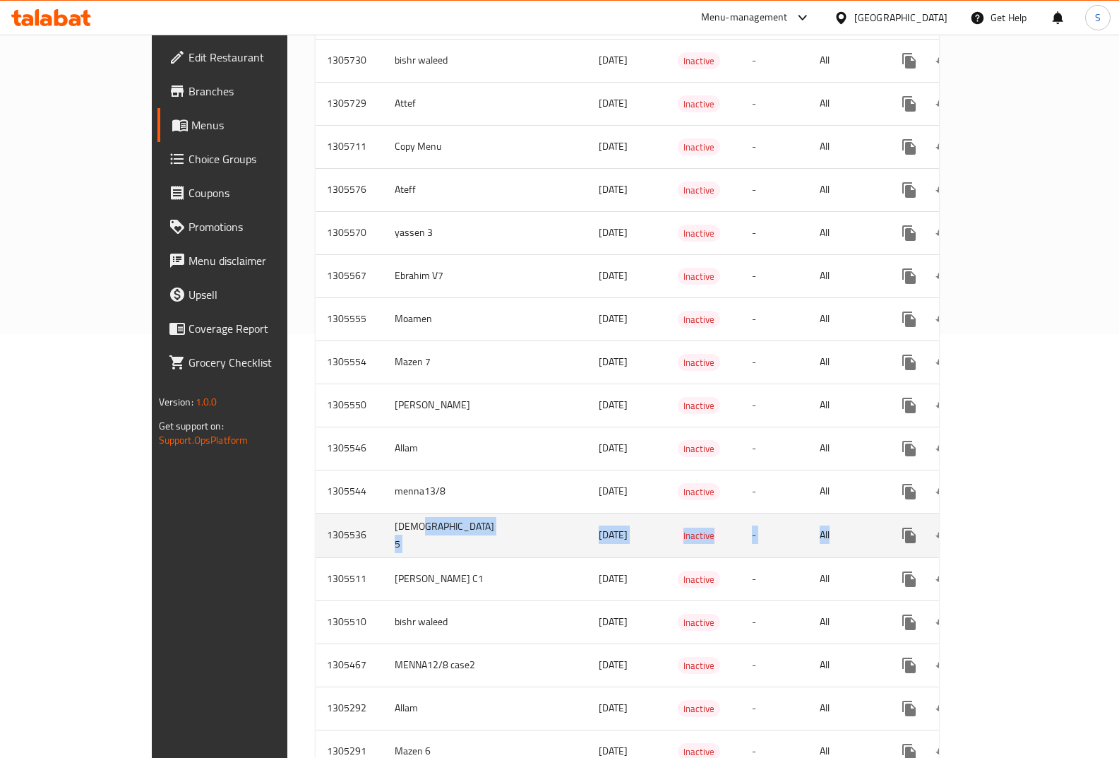
drag, startPoint x: 322, startPoint y: 523, endPoint x: 900, endPoint y: 517, distance: 577.6
click at [900, 517] on tr "1305536 Adham 5 13/08/2025 Inactive - All" at bounding box center [678, 535] width 724 height 44
click at [1020, 527] on icon "enhanced table" at bounding box center [1011, 535] width 17 height 17
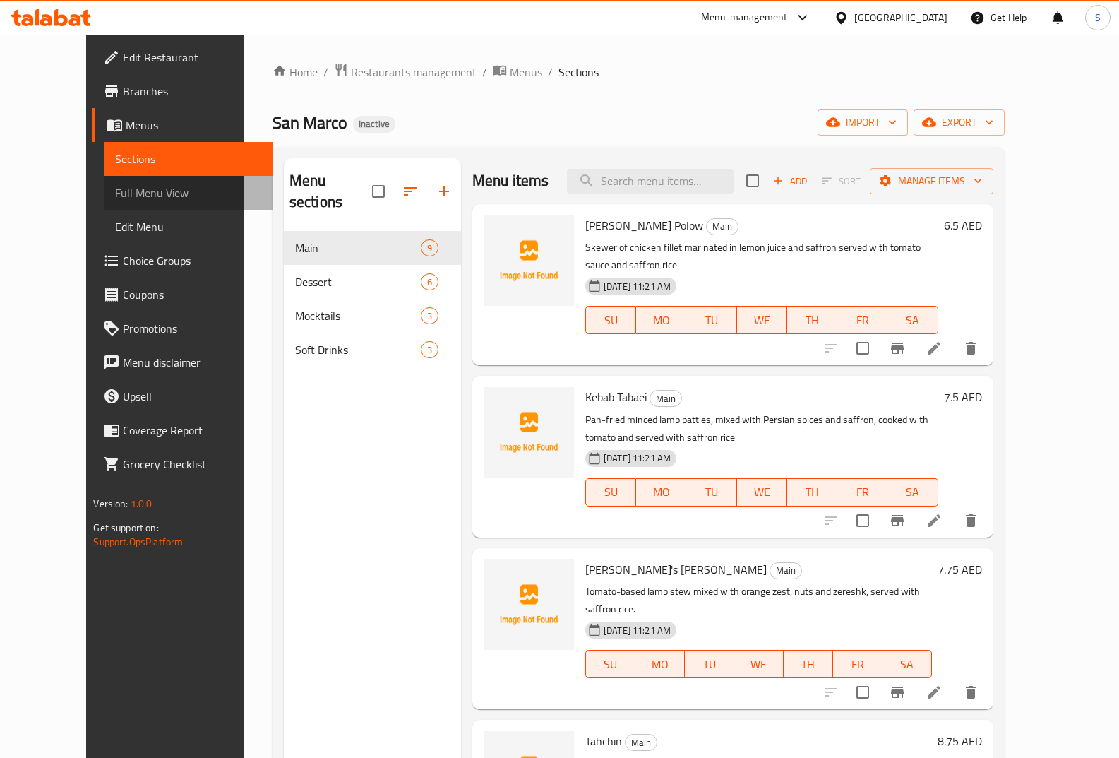
click at [119, 205] on link "Full Menu View" at bounding box center [188, 193] width 169 height 34
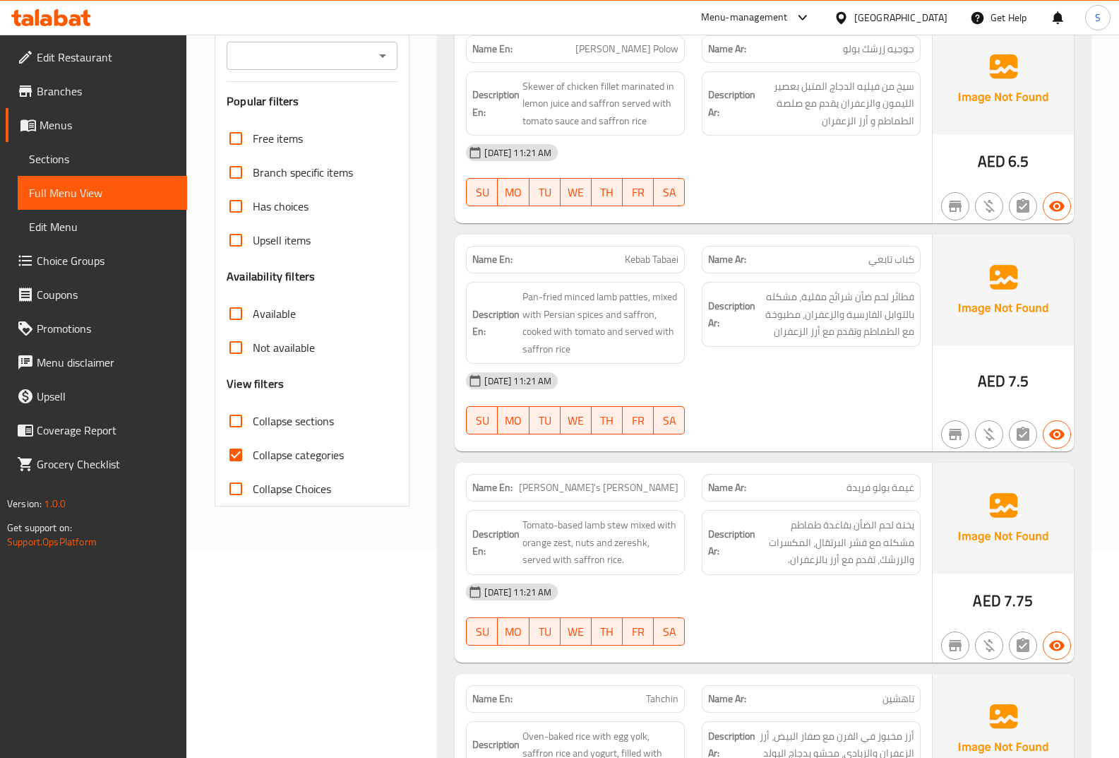
scroll to position [212, 0]
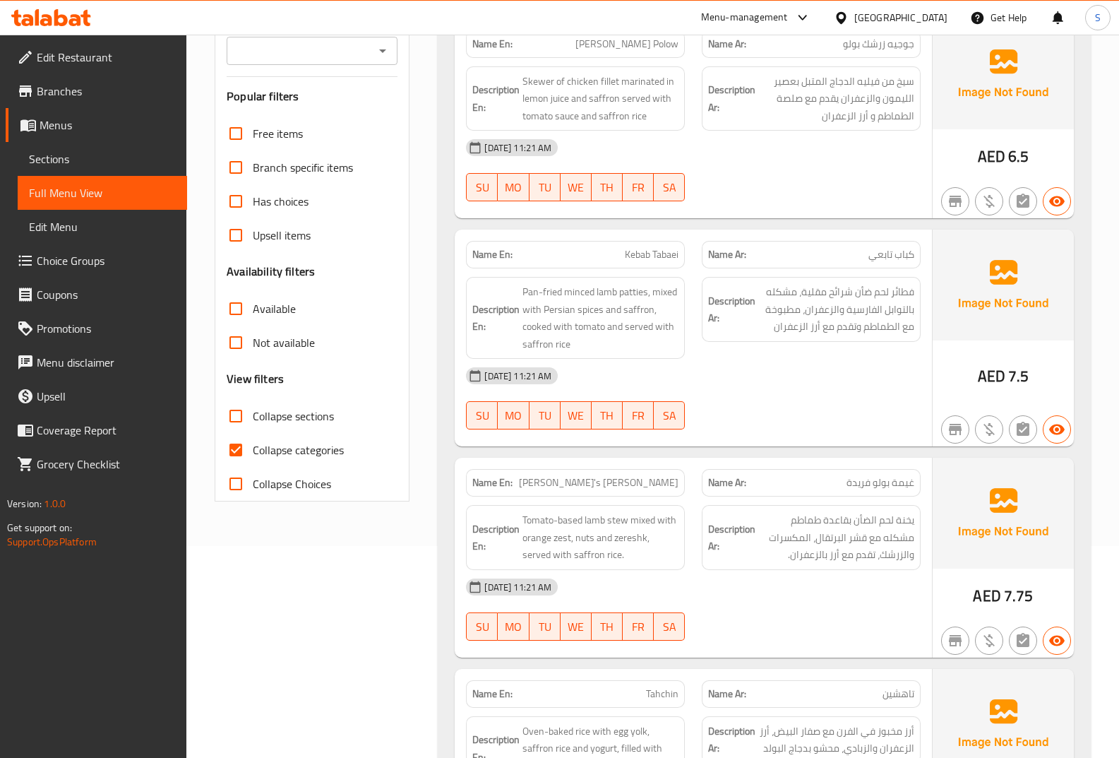
click at [295, 450] on span "Collapse categories" at bounding box center [298, 449] width 91 height 17
click at [253, 450] on input "Collapse categories" at bounding box center [236, 450] width 34 height 34
checkbox input "false"
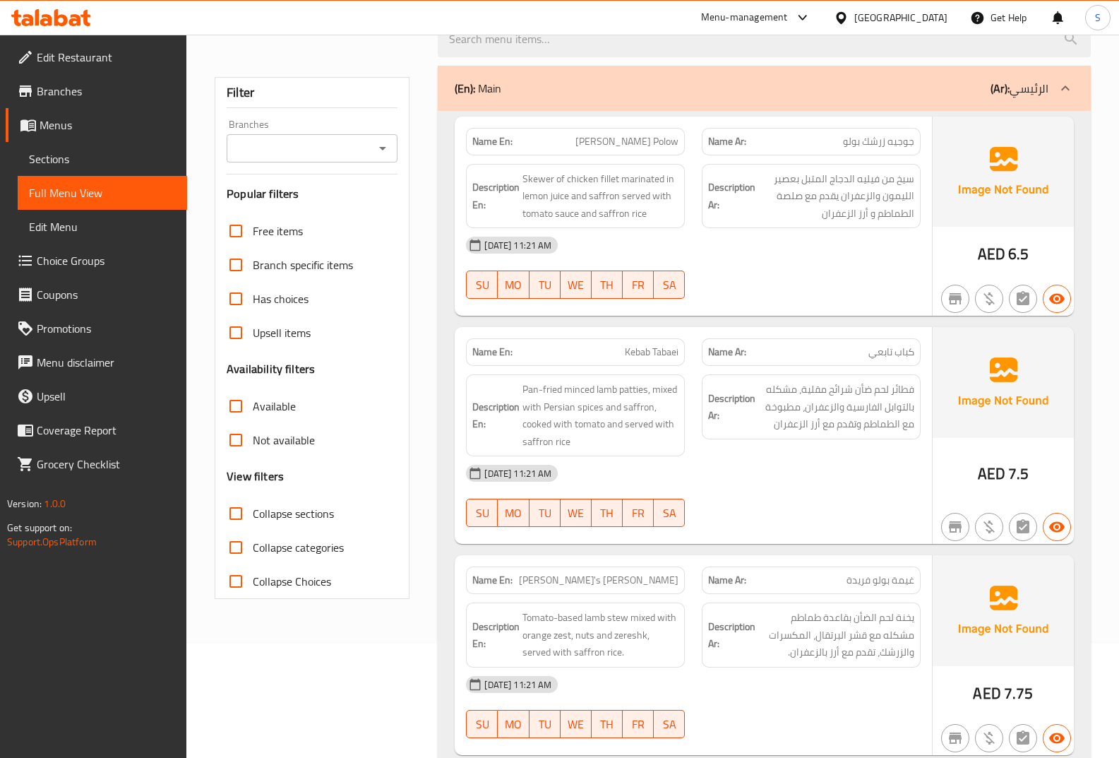
scroll to position [0, 0]
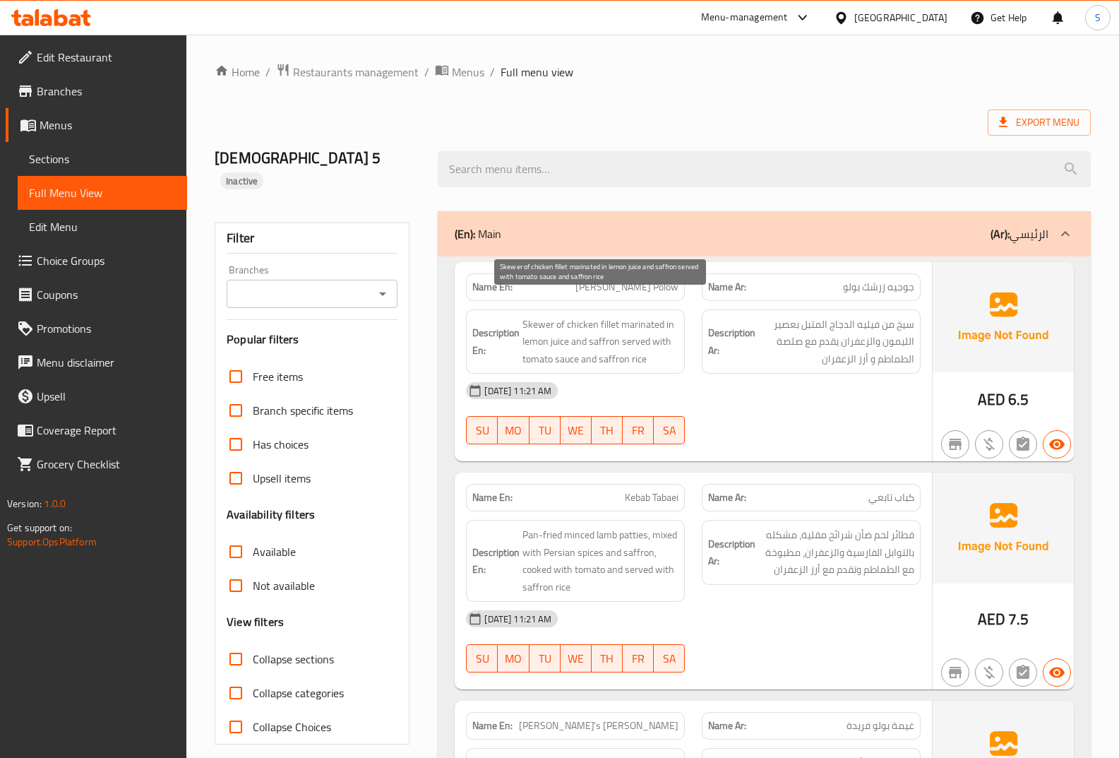
click at [569, 316] on span "Skewer of chicken fillet marinated in lemon juice and saffron served with tomat…" at bounding box center [600, 342] width 156 height 52
click at [623, 316] on span "Skewer of chicken fillet marinated in lemon juice and saffron served with tomat…" at bounding box center [600, 342] width 156 height 52
click at [564, 317] on span "Skewer of chicken fillet marinated in lemon juice and saffron served with tomat…" at bounding box center [600, 342] width 156 height 52
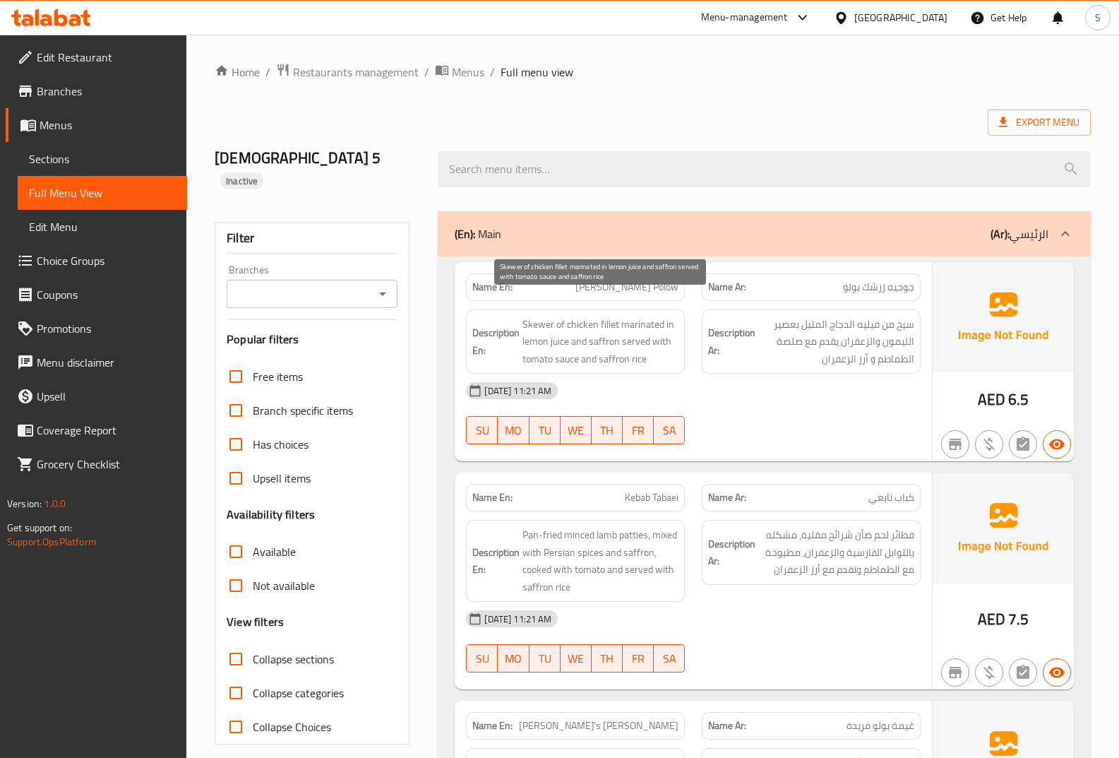
click at [532, 316] on span "Skewer of chicken fillet marinated in lemon juice and saffron served with tomat…" at bounding box center [600, 342] width 156 height 52
click at [608, 330] on span "Skewer of chicken fillet marinated in lemon juice and saffron served with tomat…" at bounding box center [600, 342] width 156 height 52
click at [542, 346] on span "Skewer of chicken fillet marinated in lemon juice and saffron served with tomat…" at bounding box center [600, 342] width 156 height 52
click at [534, 342] on span "Skewer of chicken fillet marinated in lemon juice and saffron served with tomat…" at bounding box center [600, 342] width 156 height 52
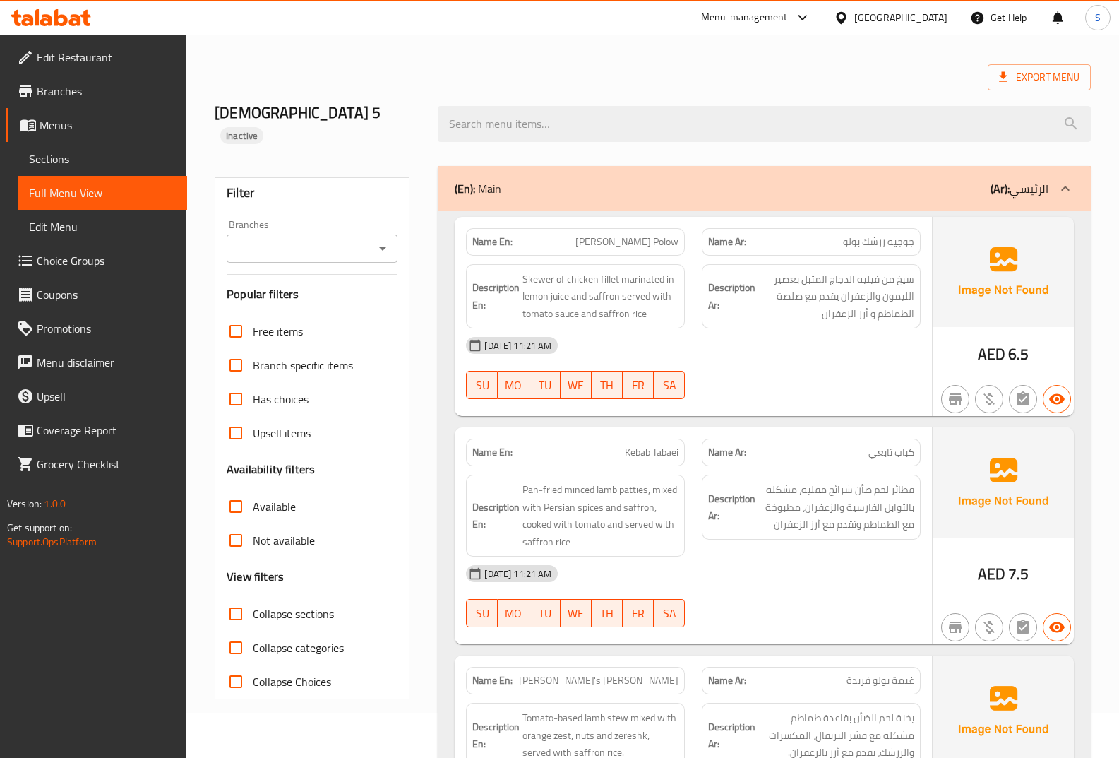
scroll to position [71, 0]
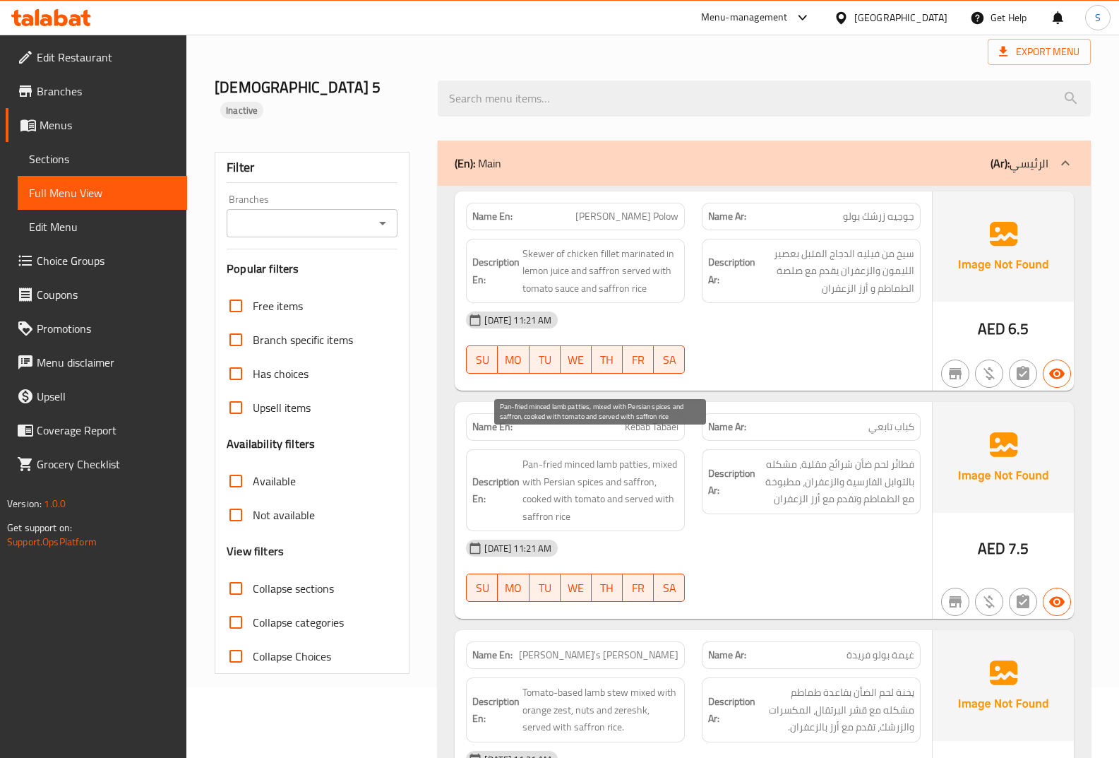
click at [626, 455] on span "Pan-fried minced lamb patties, mixed with Persian spices and saffron, cooked wi…" at bounding box center [600, 489] width 156 height 69
click at [613, 455] on span "Pan-fried minced lamb patties, mixed with Persian spices and saffron, cooked wi…" at bounding box center [600, 489] width 156 height 69
drag, startPoint x: 519, startPoint y: 442, endPoint x: 617, endPoint y: 437, distance: 98.3
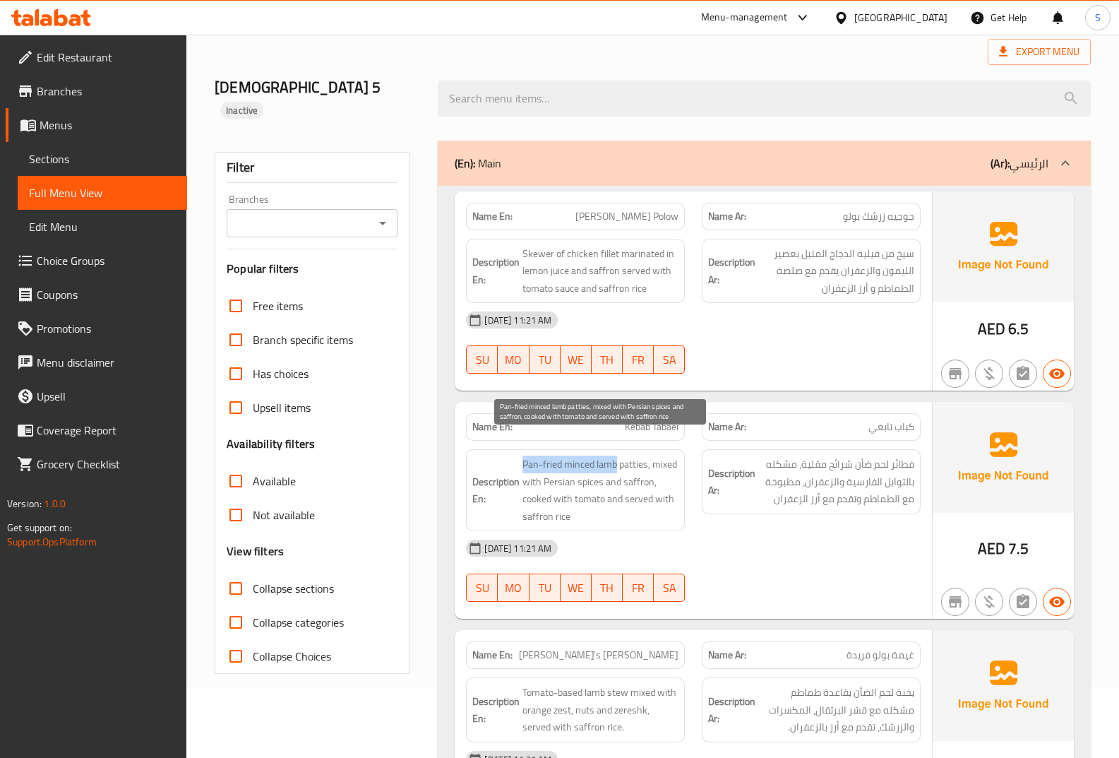
click at [617, 455] on h6 "Description En: Pan-fried minced lamb patties, mixed with Persian spices and sa…" at bounding box center [575, 489] width 206 height 69
copy span "Pan-fried minced lamb"
click at [619, 419] on p "Name En: Kebab Tabaei" at bounding box center [575, 426] width 206 height 15
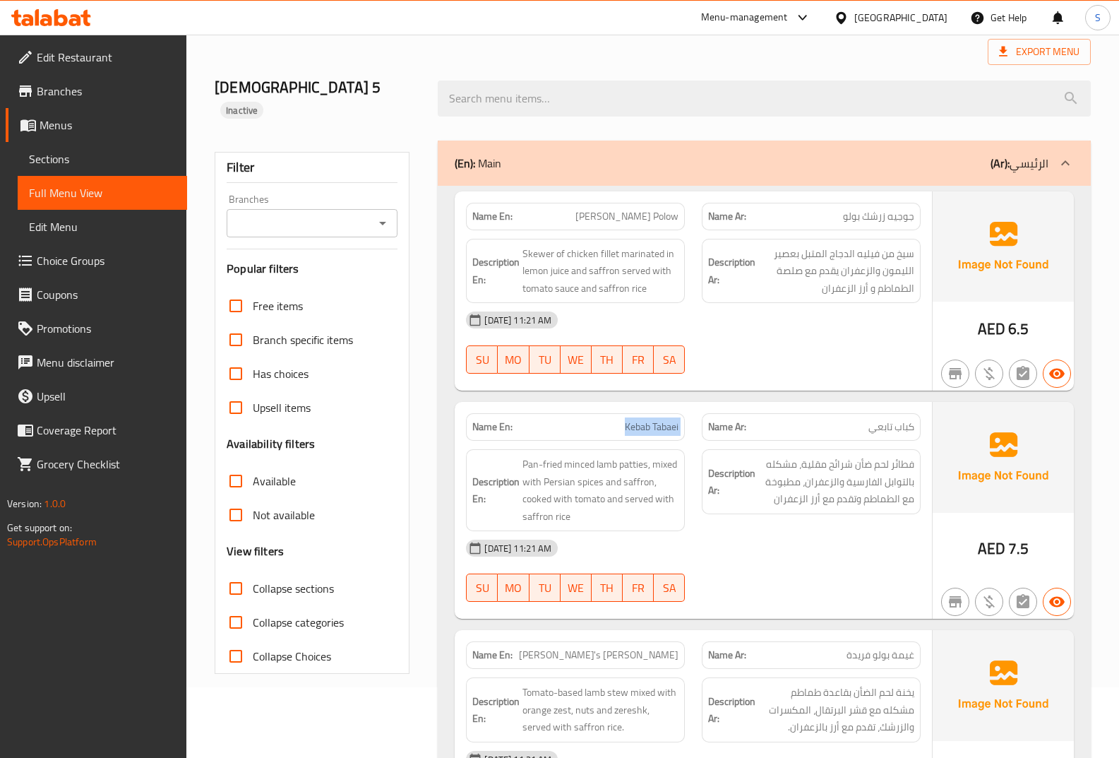
copy span "Kebab Tabaei"
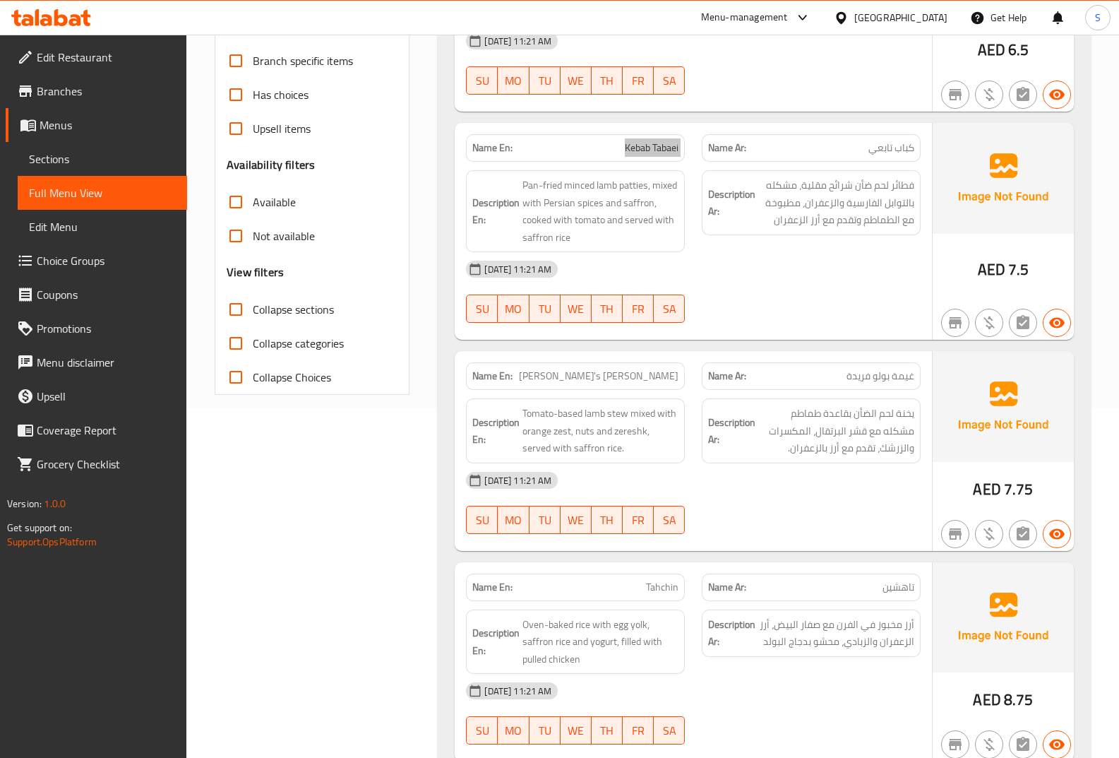
scroll to position [353, 0]
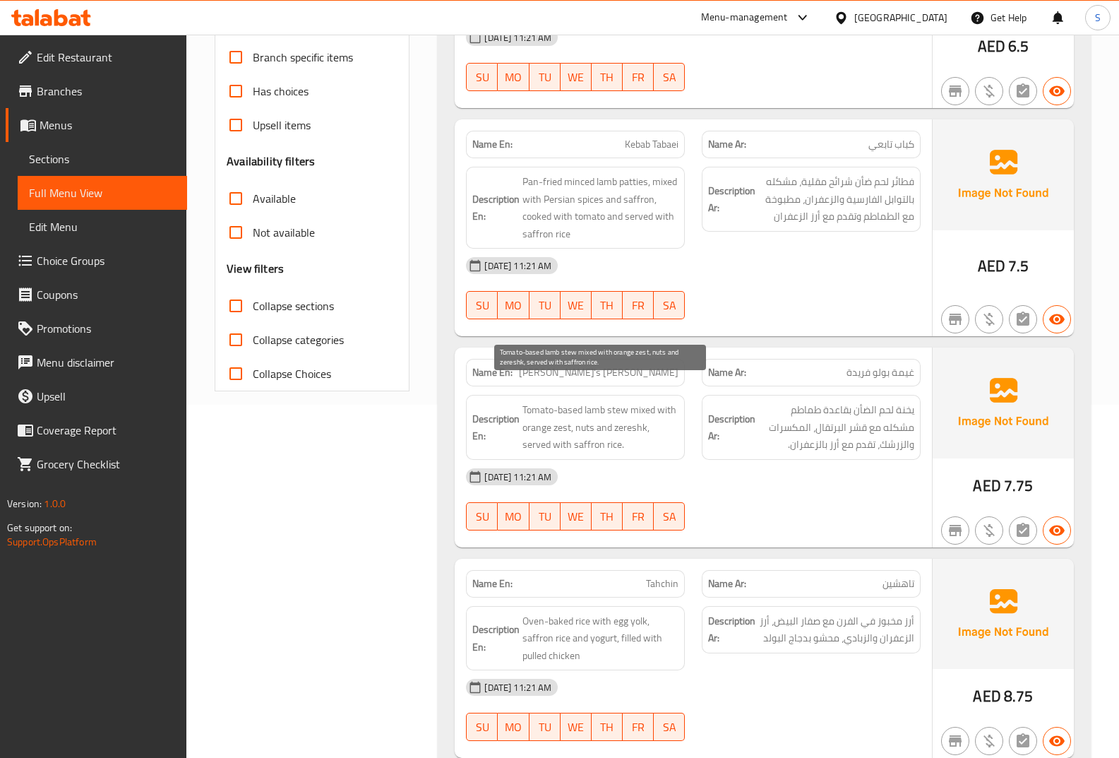
click at [615, 401] on span "Tomato-based lamb stew mixed with orange zest, nuts and zereshk, served with sa…" at bounding box center [600, 427] width 156 height 52
click at [604, 401] on span "Tomato-based lamb stew mixed with orange zest, nuts and zereshk, served with sa…" at bounding box center [600, 427] width 156 height 52
click at [606, 401] on span "Tomato-based lamb stew mixed with orange zest, nuts and zereshk, served with sa…" at bounding box center [600, 427] width 156 height 52
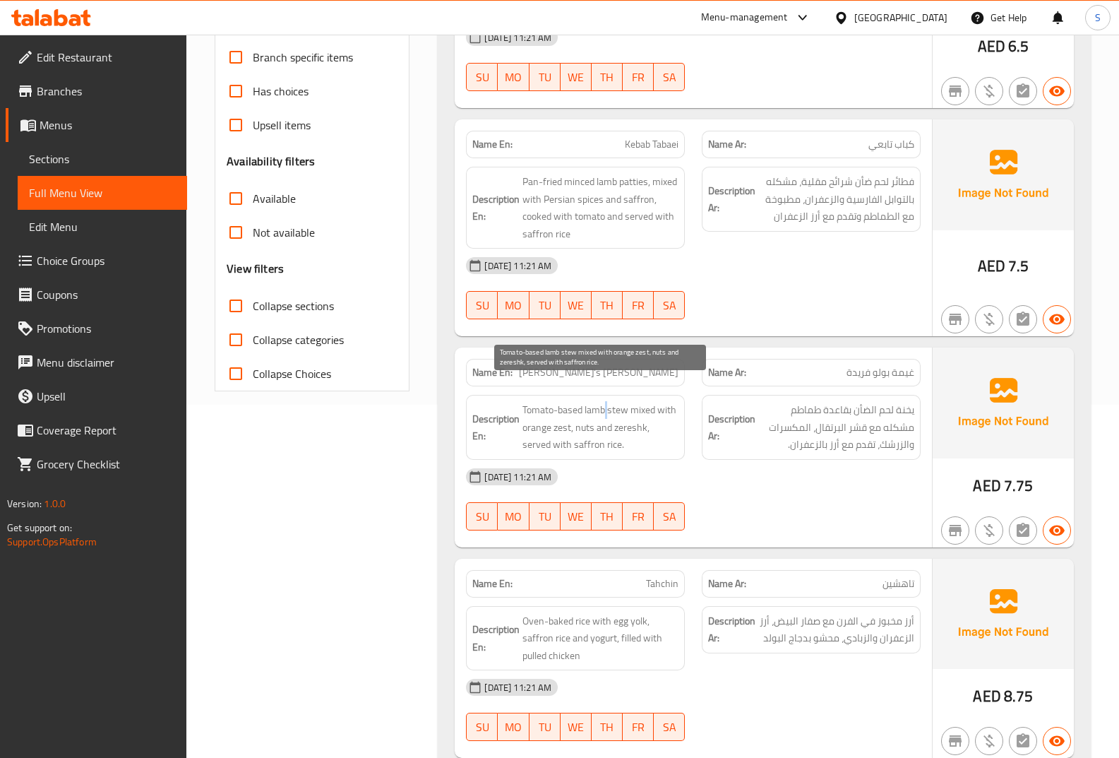
click at [606, 401] on span "Tomato-based lamb stew mixed with orange zest, nuts and zereshk, served with sa…" at bounding box center [600, 427] width 156 height 52
click at [636, 401] on span "Tomato-based lamb stew mixed with orange zest, nuts and zereshk, served with sa…" at bounding box center [600, 427] width 156 height 52
drag, startPoint x: 570, startPoint y: 402, endPoint x: 554, endPoint y: 402, distance: 16.2
click at [554, 402] on span "Tomato-based lamb stew mixed with orange zest, nuts and zereshk, served with sa…" at bounding box center [600, 427] width 156 height 52
copy span "zest"
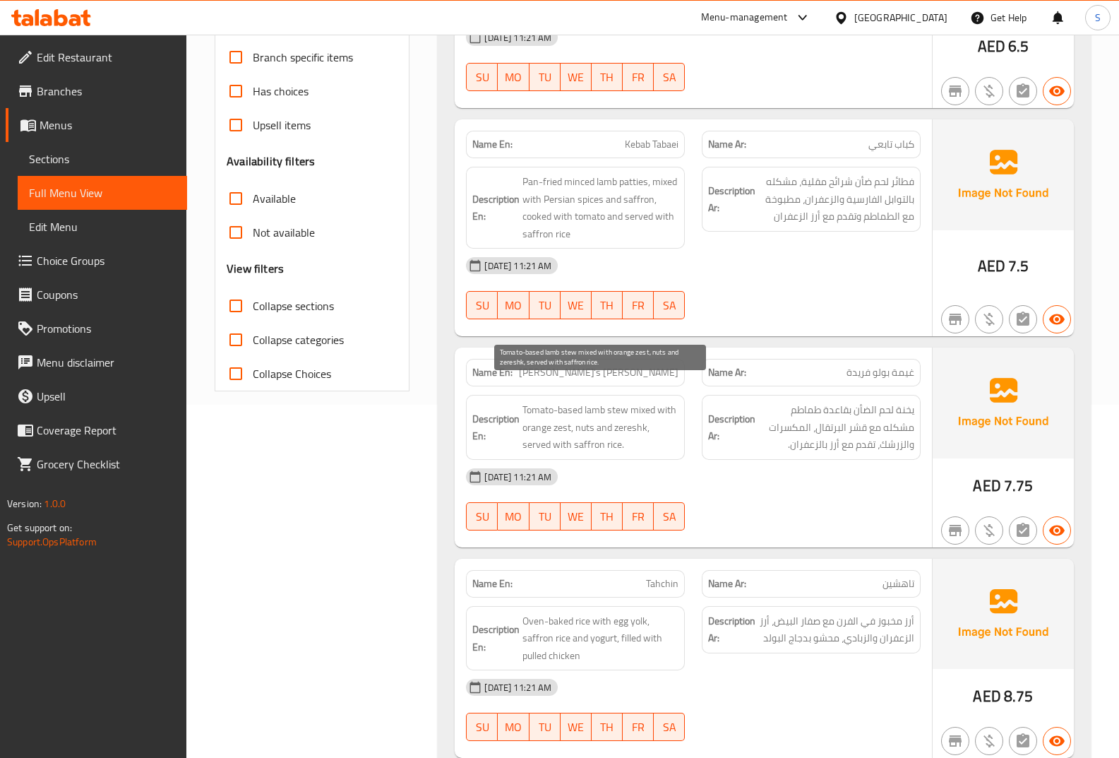
click at [585, 407] on span "Tomato-based lamb stew mixed with orange zest, nuts and zereshk, served with sa…" at bounding box center [600, 427] width 156 height 52
click at [568, 406] on span "Tomato-based lamb stew mixed with orange zest, nuts and zereshk, served with sa…" at bounding box center [600, 427] width 156 height 52
click at [566, 403] on span "Tomato-based lamb stew mixed with orange zest, nuts and zereshk, served with sa…" at bounding box center [600, 427] width 156 height 52
click at [533, 406] on span "Tomato-based lamb stew mixed with orange zest, nuts and zereshk, served with sa…" at bounding box center [600, 427] width 156 height 52
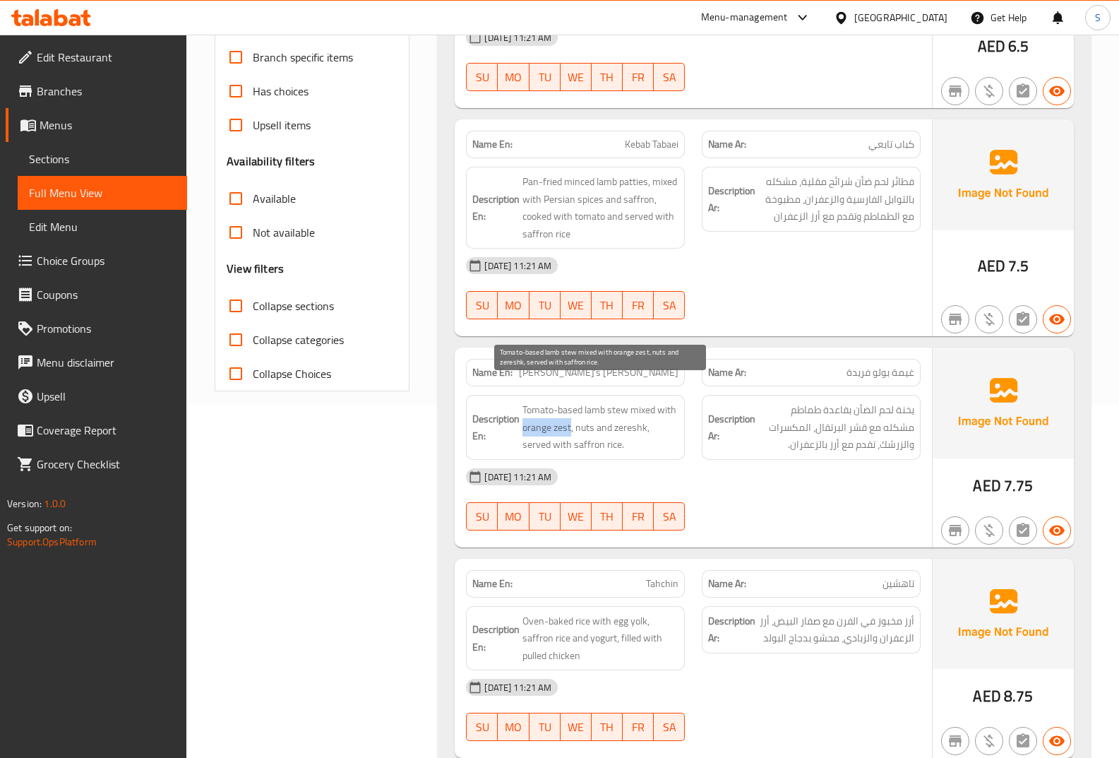
drag, startPoint x: 522, startPoint y: 408, endPoint x: 570, endPoint y: 410, distance: 48.7
click at [570, 410] on h6 "Description En: Tomato-based lamb stew mixed with orange zest, nuts and zereshk…" at bounding box center [575, 427] width 206 height 52
copy span "orange zest"
click at [616, 365] on span "Farida's Ghaymeh Polow" at bounding box center [599, 372] width 160 height 15
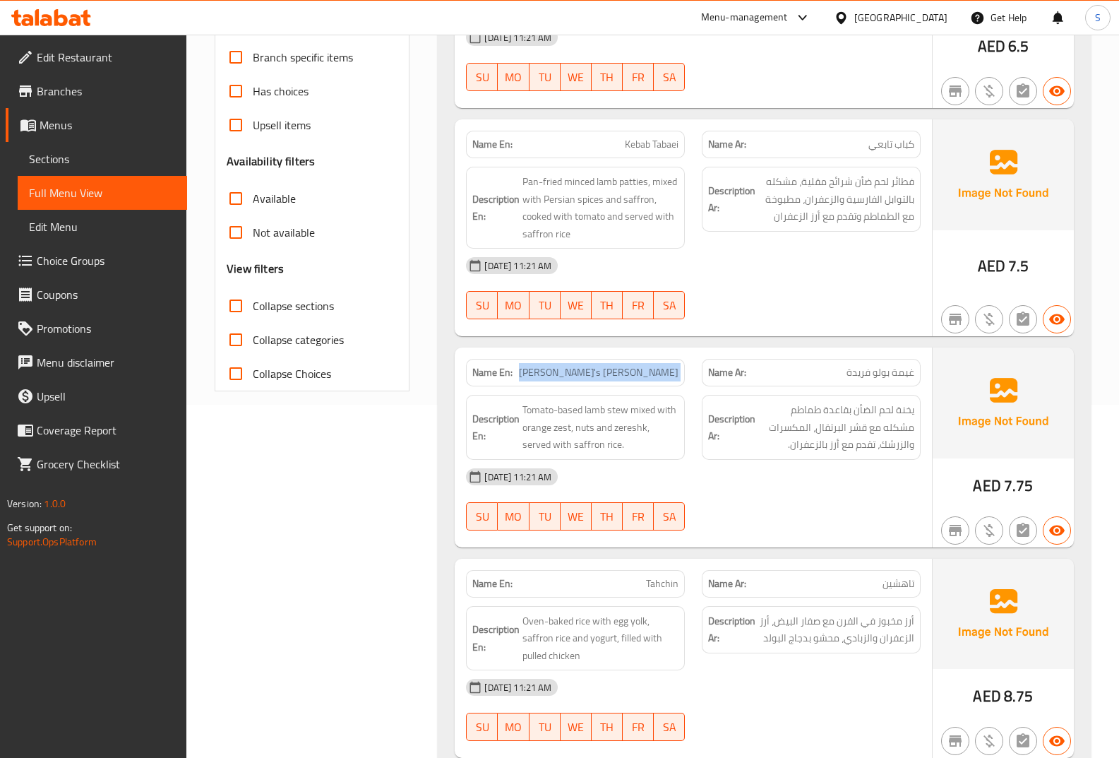
click at [616, 365] on span "Farida's Ghaymeh Polow" at bounding box center [599, 372] width 160 height 15
copy span "Farida's Ghaymeh Polow"
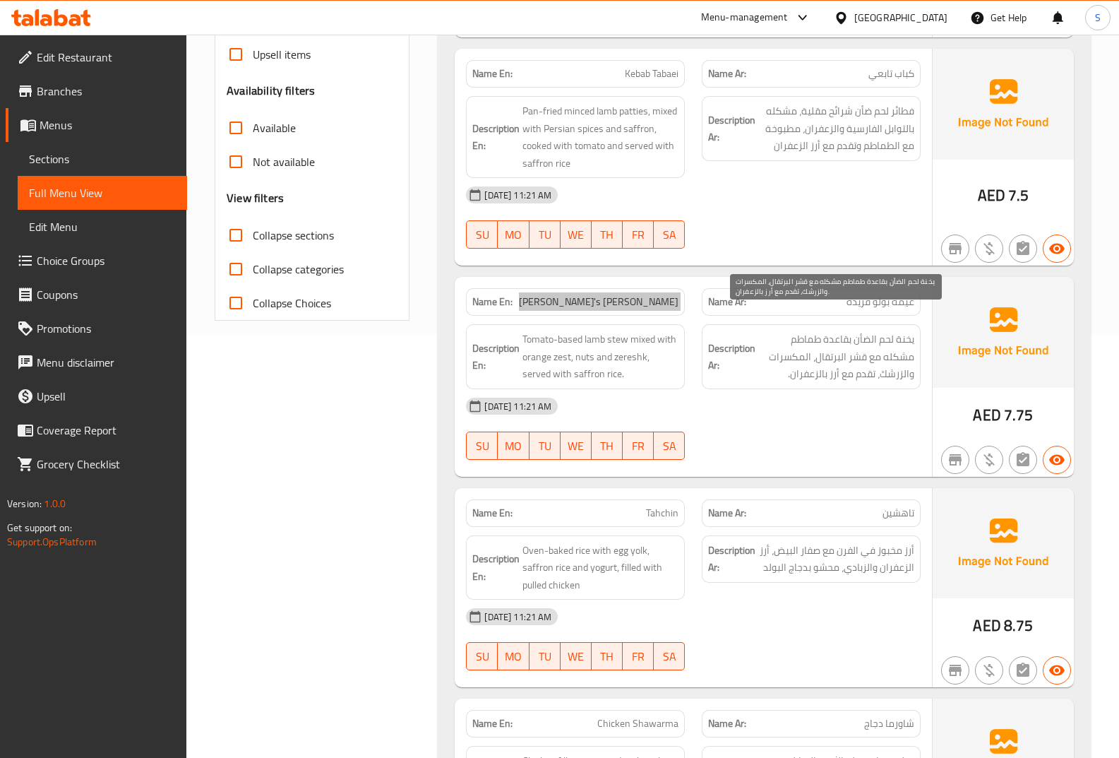
scroll to position [494, 0]
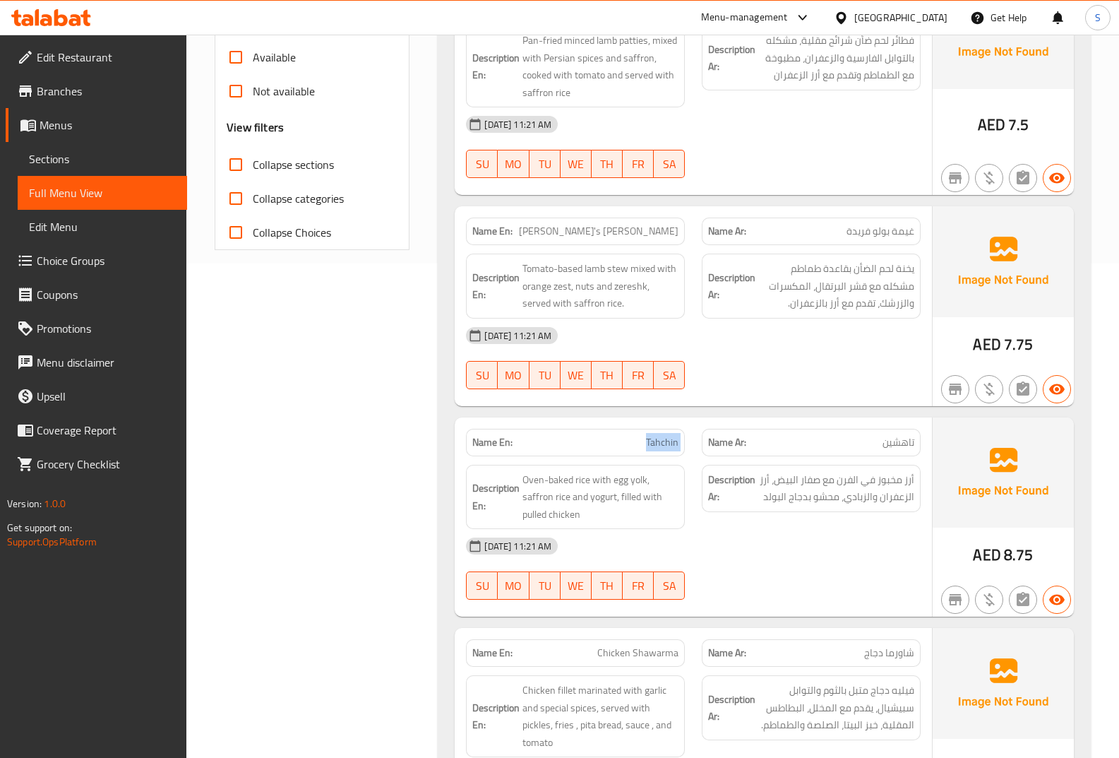
drag, startPoint x: 581, startPoint y: 412, endPoint x: 698, endPoint y: 414, distance: 116.5
click at [698, 420] on div "Name En: Tahchin Name Ar: تاهشين" at bounding box center [694, 442] width 472 height 44
click at [630, 435] on p "Name En: Tahchin" at bounding box center [575, 442] width 206 height 15
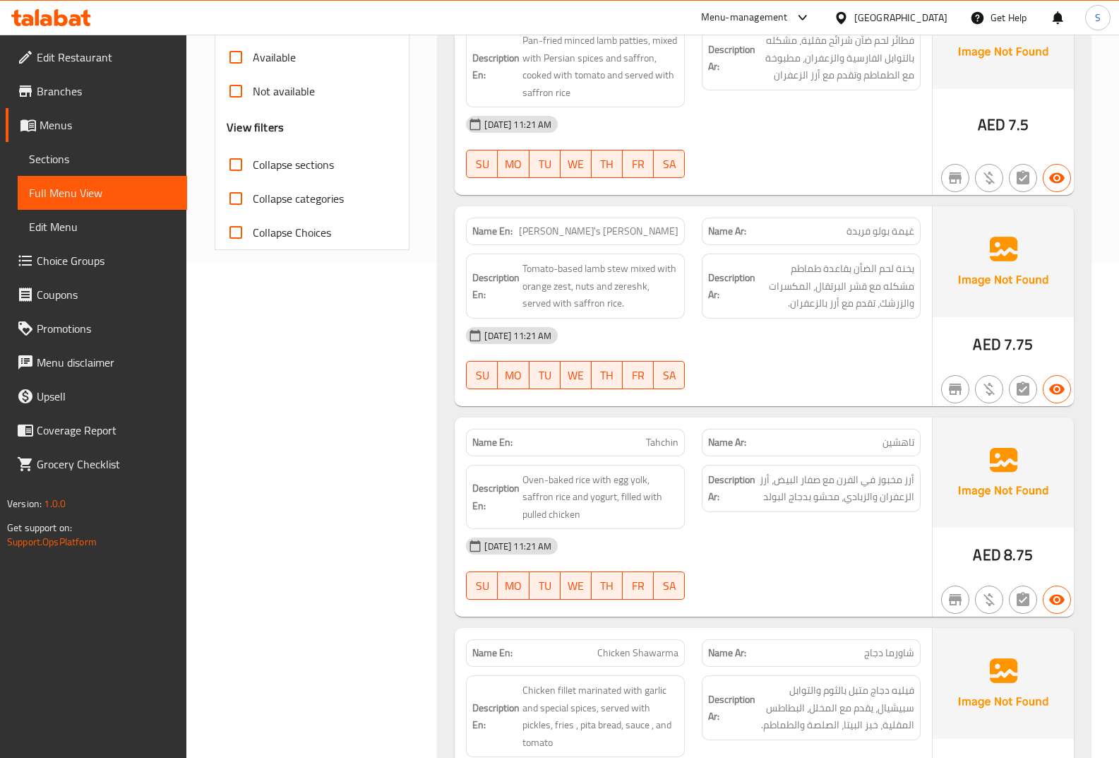
click at [888, 465] on div "Description Ar: أرز مخبوز في الفرن مع صفار البيض، أرز الزعفران والزبادي، محشو ب…" at bounding box center [811, 488] width 219 height 47
click at [582, 471] on span "Oven-baked rice with egg yolk, saffron rice and yogurt, filled with pulled chic…" at bounding box center [600, 497] width 156 height 52
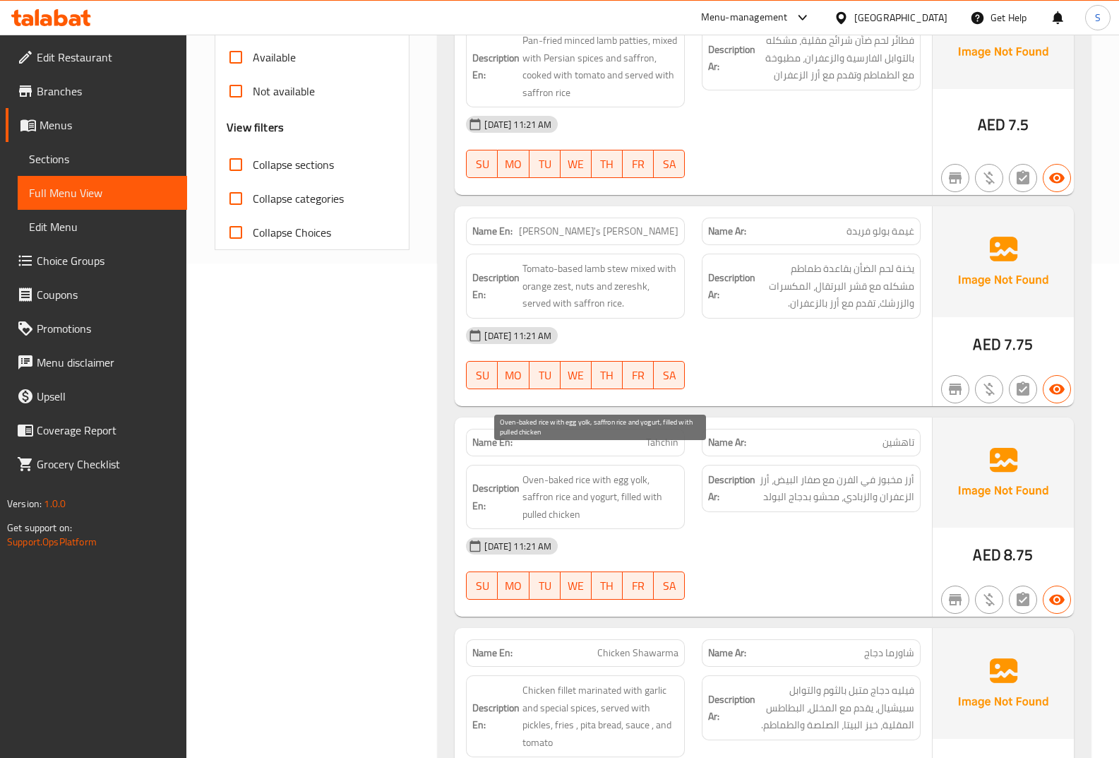
click at [568, 471] on span "Oven-baked rice with egg yolk, saffron rice and yogurt, filled with pulled chic…" at bounding box center [600, 497] width 156 height 52
click at [547, 471] on span "Oven-baked rice with egg yolk, saffron rice and yogurt, filled with pulled chic…" at bounding box center [600, 497] width 156 height 52
click at [597, 456] on div "Description En: Oven-baked rice with egg yolk, saffron rice and yogurt, filled …" at bounding box center [576, 497] width 236 height 82
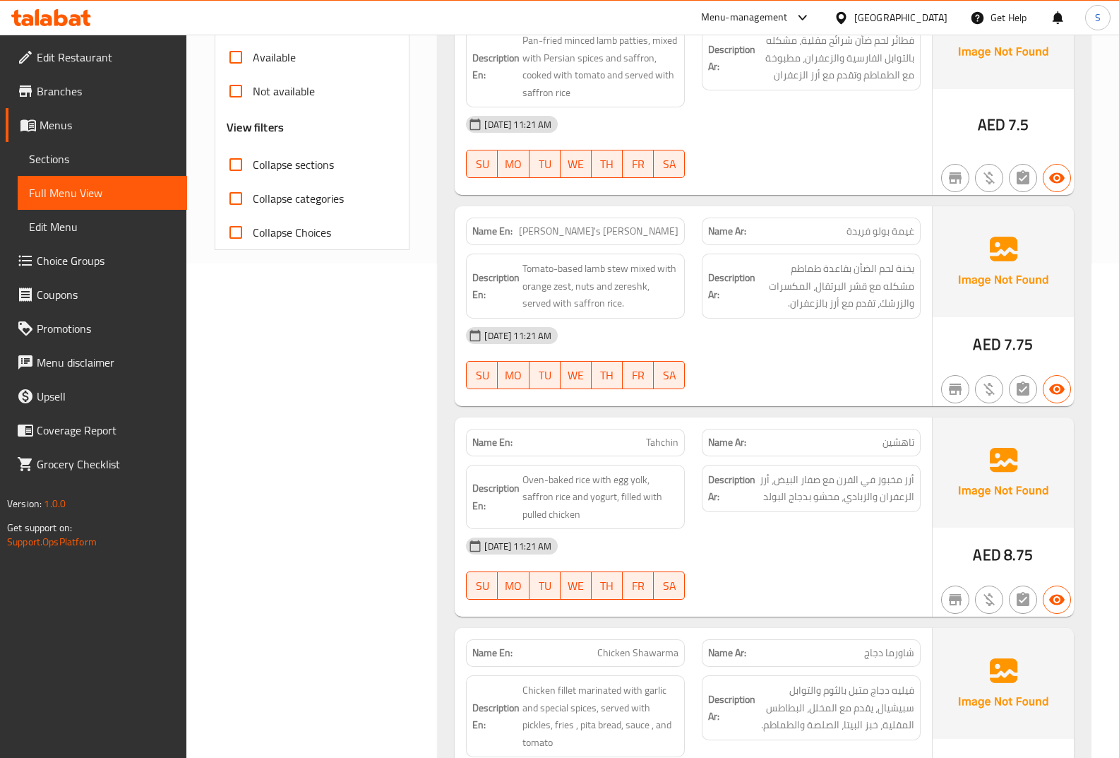
click at [620, 471] on span "Oven-baked rice with egg yolk, saffron rice and yogurt, filled with pulled chic…" at bounding box center [600, 497] width 156 height 52
click at [624, 471] on span "Oven-baked rice with egg yolk, saffron rice and yogurt, filled with pulled chic…" at bounding box center [600, 497] width 156 height 52
click at [554, 479] on span "Oven-baked rice with egg yolk, saffron rice and yogurt, filled with pulled chic…" at bounding box center [600, 497] width 156 height 52
drag, startPoint x: 554, startPoint y: 479, endPoint x: 546, endPoint y: 475, distance: 8.5
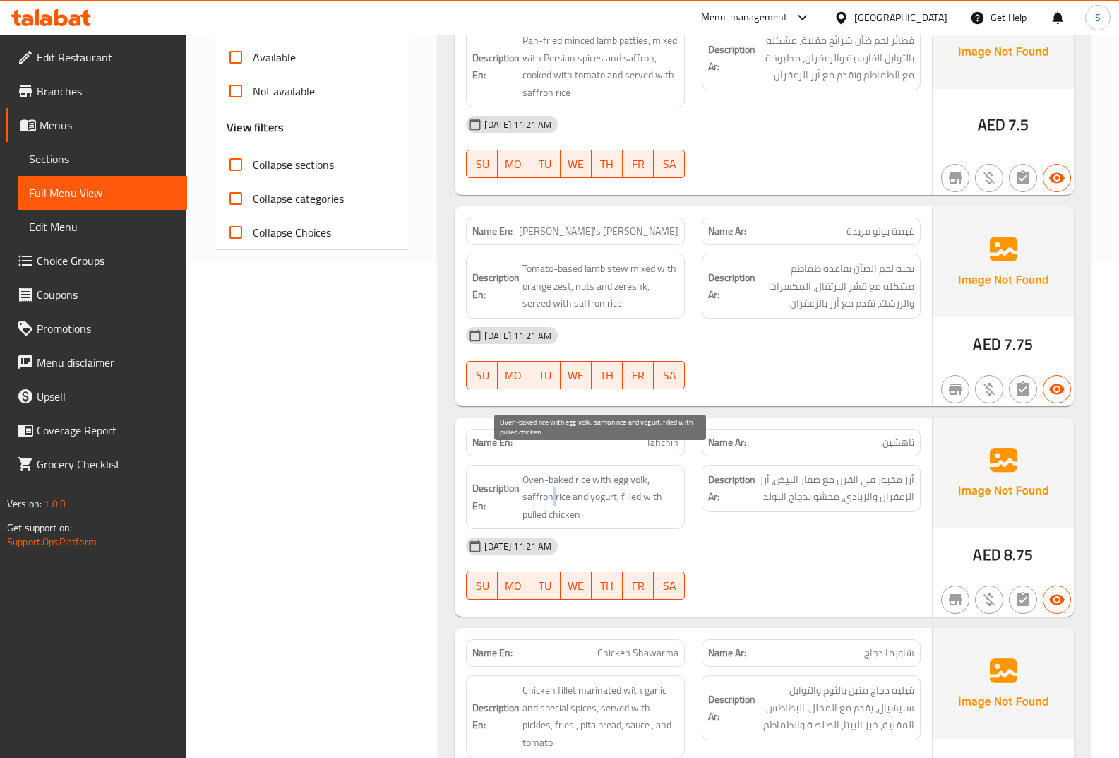
click at [552, 479] on span "Oven-baked rice with egg yolk, saffron rice and yogurt, filled with pulled chic…" at bounding box center [600, 497] width 156 height 52
click at [545, 475] on span "Oven-baked rice with egg yolk, saffron rice and yogurt, filled with pulled chic…" at bounding box center [600, 497] width 156 height 52
click at [592, 478] on span "Oven-baked rice with egg yolk, saffron rice and yogurt, filled with pulled chic…" at bounding box center [600, 497] width 156 height 52
click at [602, 483] on span "Oven-baked rice with egg yolk, saffron rice and yogurt, filled with pulled chic…" at bounding box center [600, 497] width 156 height 52
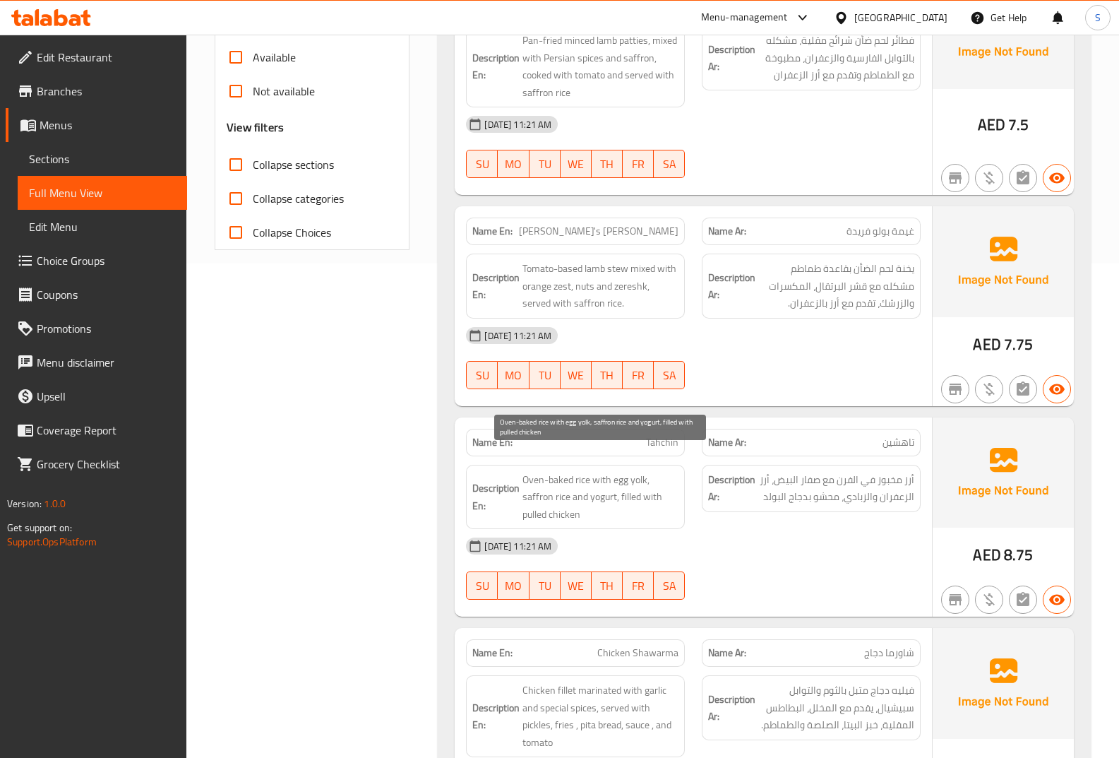
click at [619, 479] on span "Oven-baked rice with egg yolk, saffron rice and yogurt, filled with pulled chic…" at bounding box center [600, 497] width 156 height 52
click at [558, 492] on span "Oven-baked rice with egg yolk, saffron rice and yogurt, filled with pulled chic…" at bounding box center [600, 497] width 156 height 52
click at [534, 485] on span "Oven-baked rice with egg yolk, saffron rice and yogurt, filled with pulled chic…" at bounding box center [600, 497] width 156 height 52
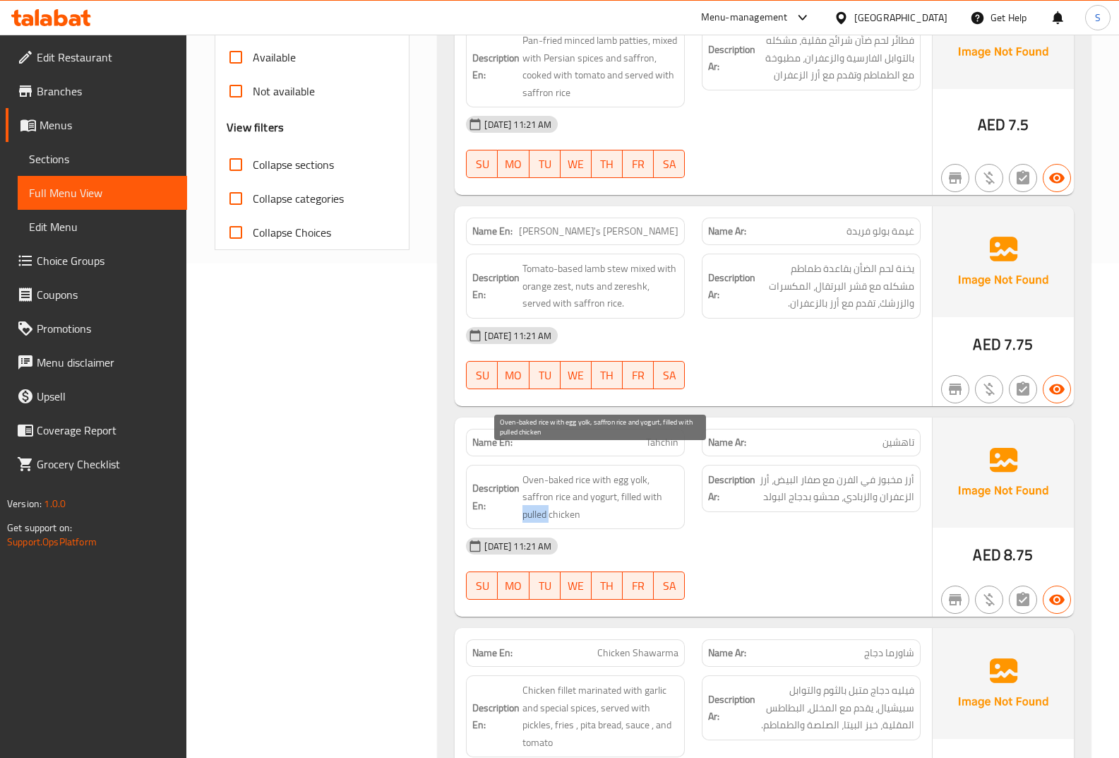
click at [534, 486] on span "Oven-baked rice with egg yolk, saffron rice and yogurt, filled with pulled chic…" at bounding box center [600, 497] width 156 height 52
drag, startPoint x: 522, startPoint y: 492, endPoint x: 598, endPoint y: 500, distance: 76.6
click at [602, 501] on h6 "Description En: Oven-baked rice with egg yolk, saffron rice and yogurt, filled …" at bounding box center [575, 497] width 206 height 52
copy span "pulled chicken"
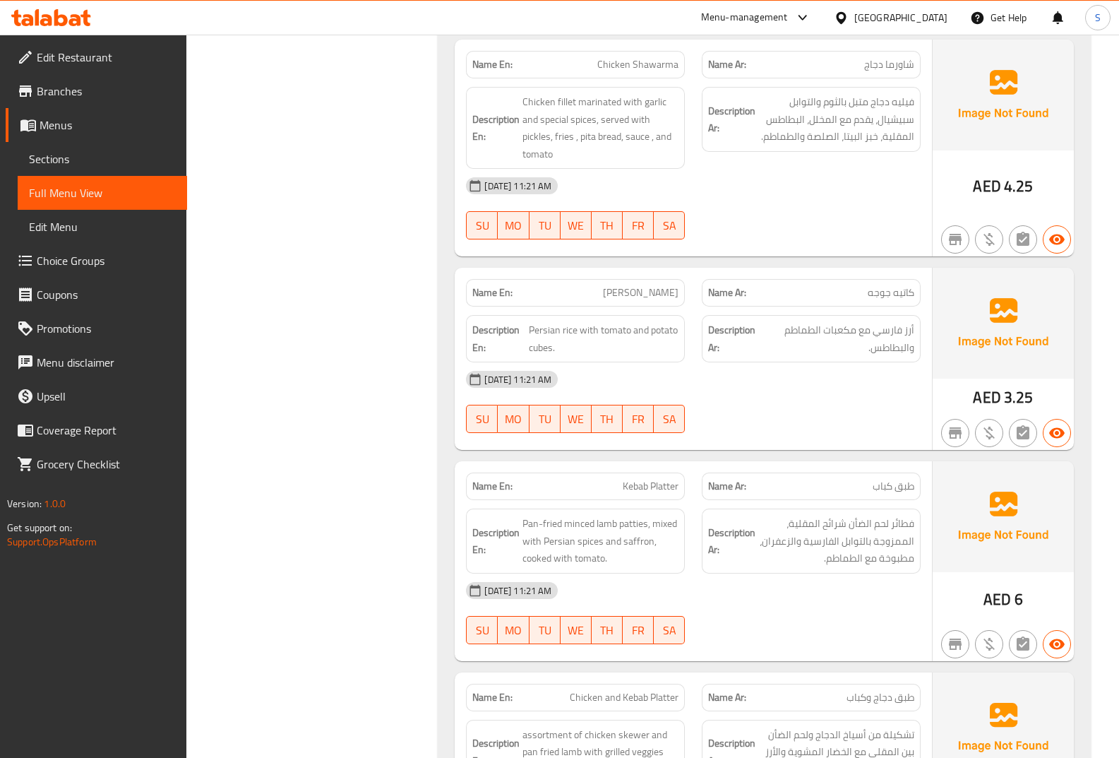
scroll to position [1130, 0]
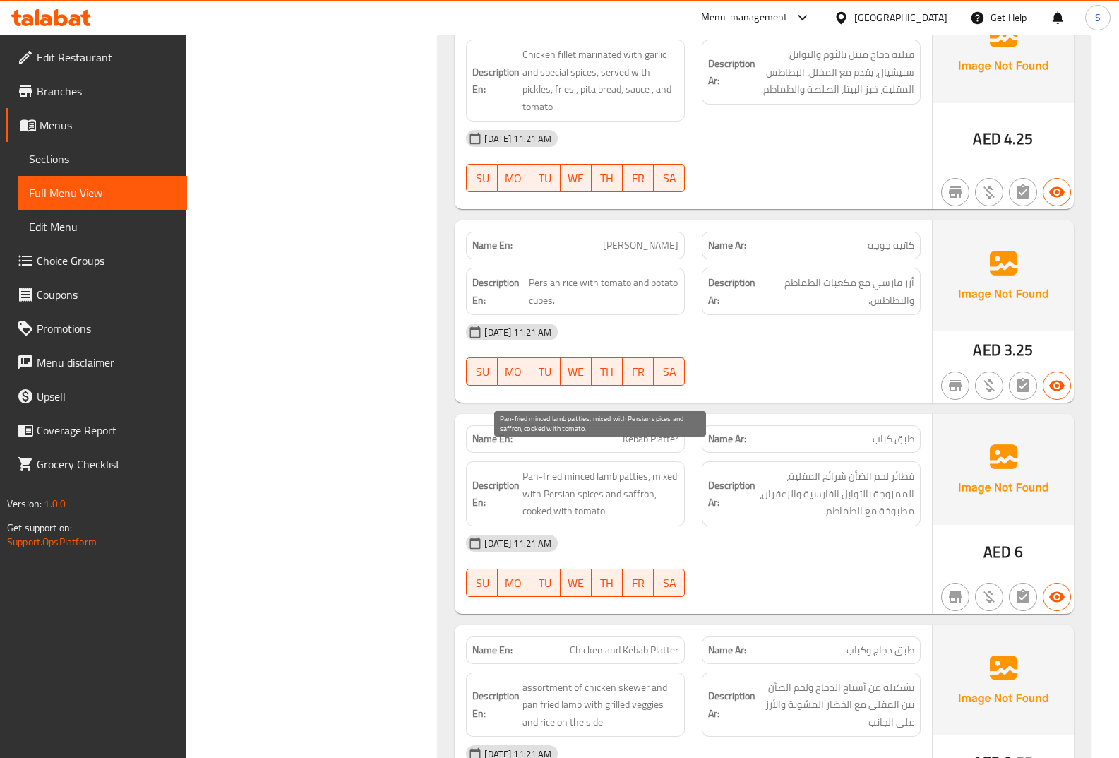
click at [638, 467] on span "Pan-fried minced lamb patties, mixed with Persian spices and saffron, cooked wi…" at bounding box center [600, 493] width 156 height 52
click at [663, 478] on span "Pan-fried minced lamb patties, mixed with Persian spices and saffron, cooked wi…" at bounding box center [600, 493] width 156 height 52
click at [654, 431] on span "Kebab Platter" at bounding box center [651, 438] width 56 height 15
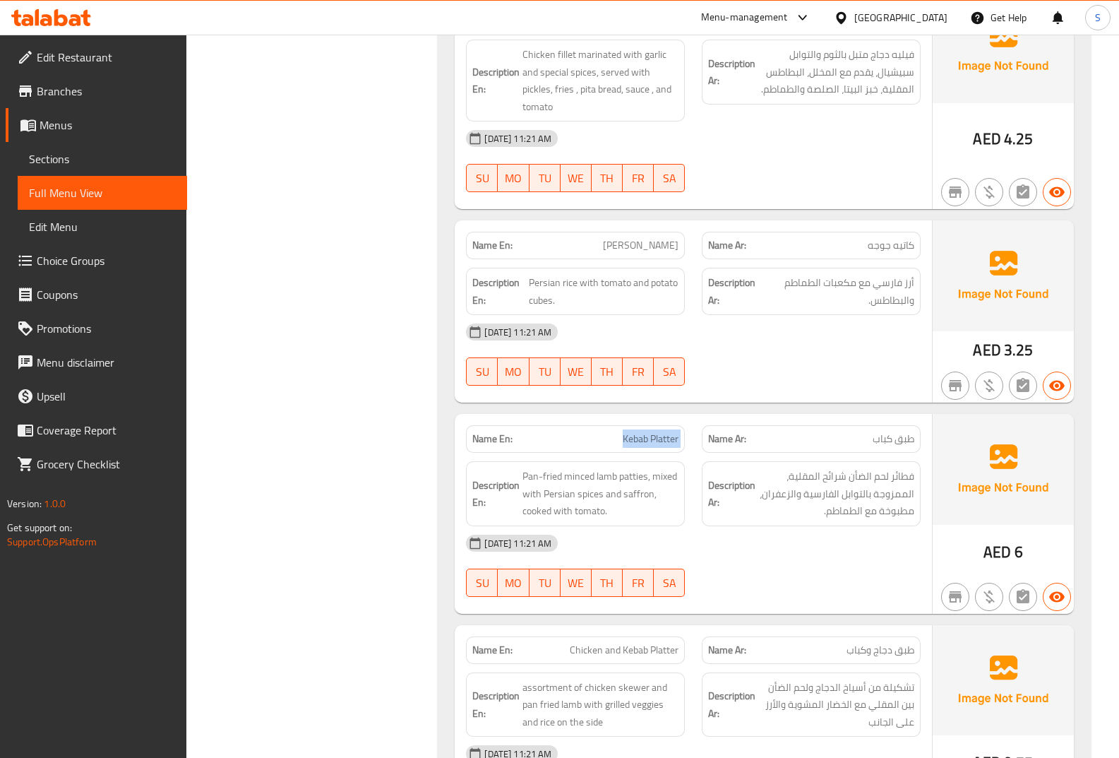
click at [654, 431] on span "Kebab Platter" at bounding box center [651, 438] width 56 height 15
copy span "Kebab Platter"
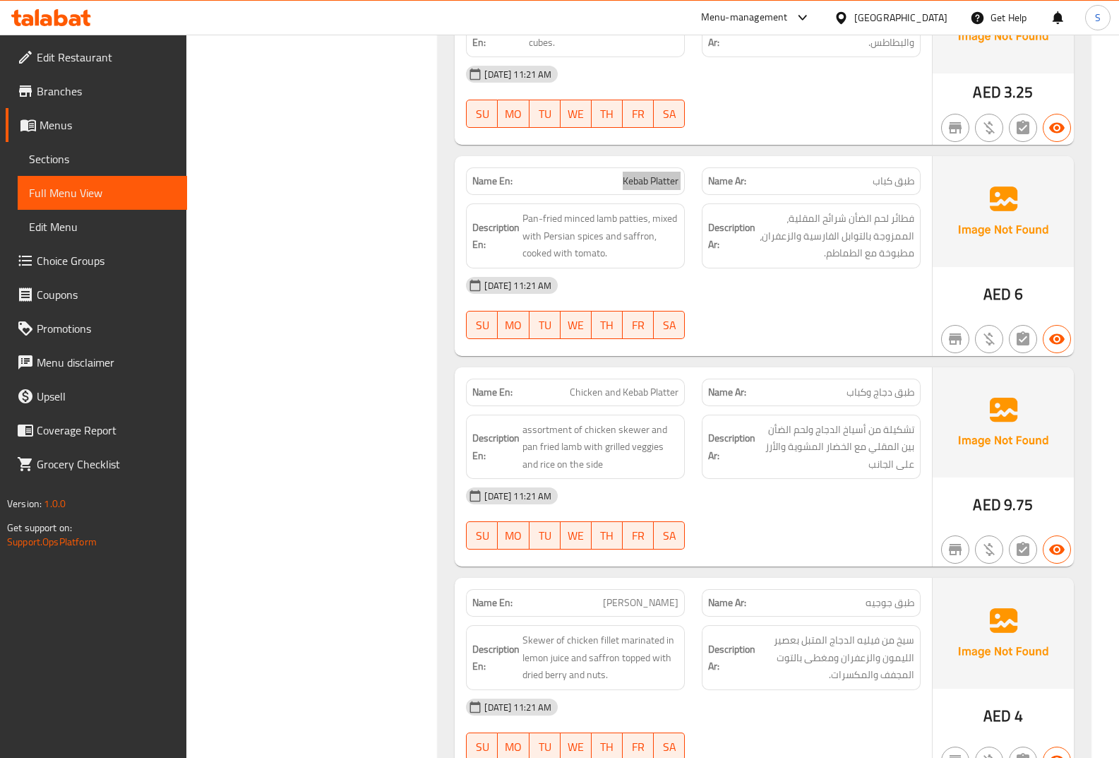
scroll to position [1412, 0]
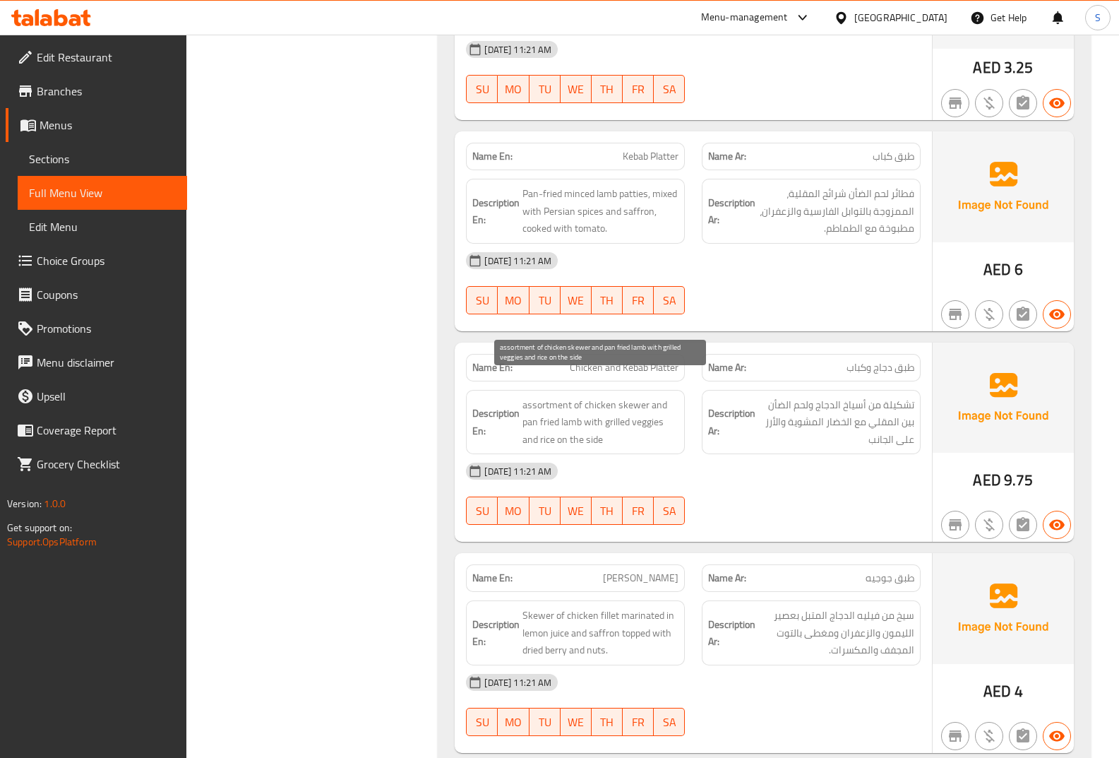
click at [599, 396] on span "assortment of chicken skewer and pan fried lamb with grilled veggies and rice o…" at bounding box center [600, 422] width 156 height 52
click at [545, 401] on span "assortment of chicken skewer and pan fried lamb with grilled veggies and rice o…" at bounding box center [600, 422] width 156 height 52
click at [535, 400] on span "assortment of chicken skewer and pan fried lamb with grilled veggies and rice o…" at bounding box center [600, 422] width 156 height 52
click at [562, 398] on span "assortment of chicken skewer and pan fried lamb with grilled veggies and rice o…" at bounding box center [600, 422] width 156 height 52
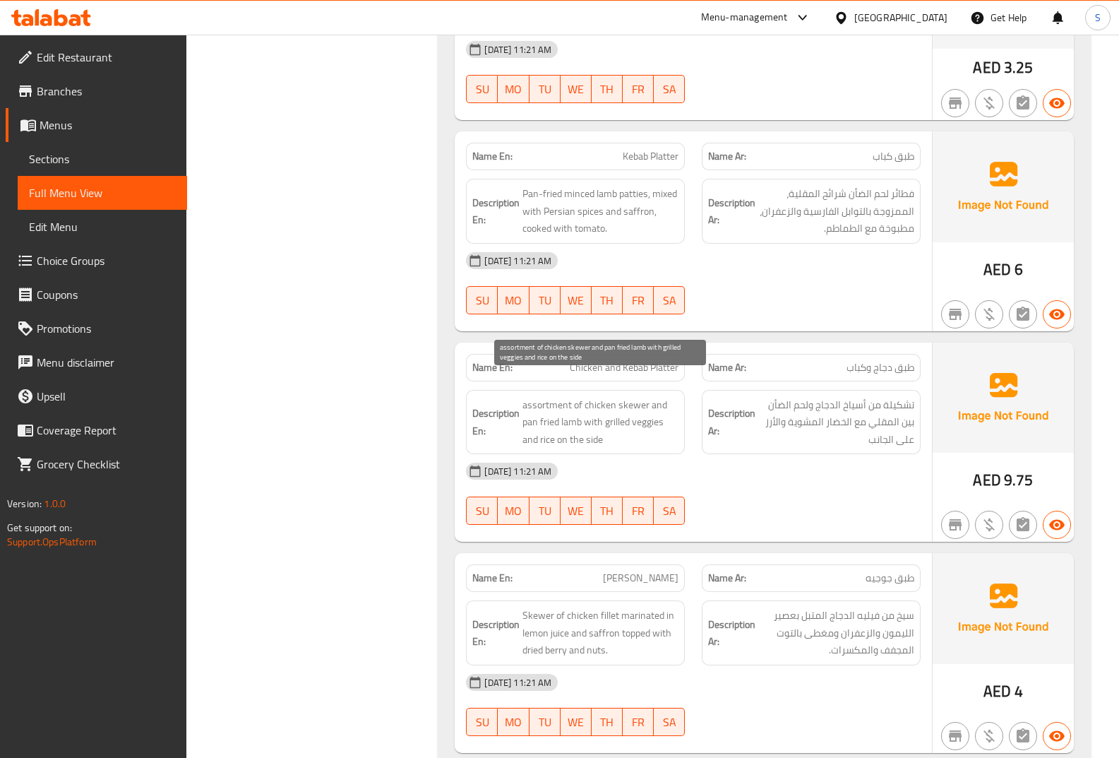
click at [562, 398] on span "assortment of chicken skewer and pan fried lamb with grilled veggies and rice o…" at bounding box center [600, 422] width 156 height 52
click at [657, 402] on span "assortment of chicken skewer and pan fried lamb with grilled veggies and rice o…" at bounding box center [600, 422] width 156 height 52
click at [624, 360] on span "Chicken and Kebab Platter" at bounding box center [624, 367] width 109 height 15
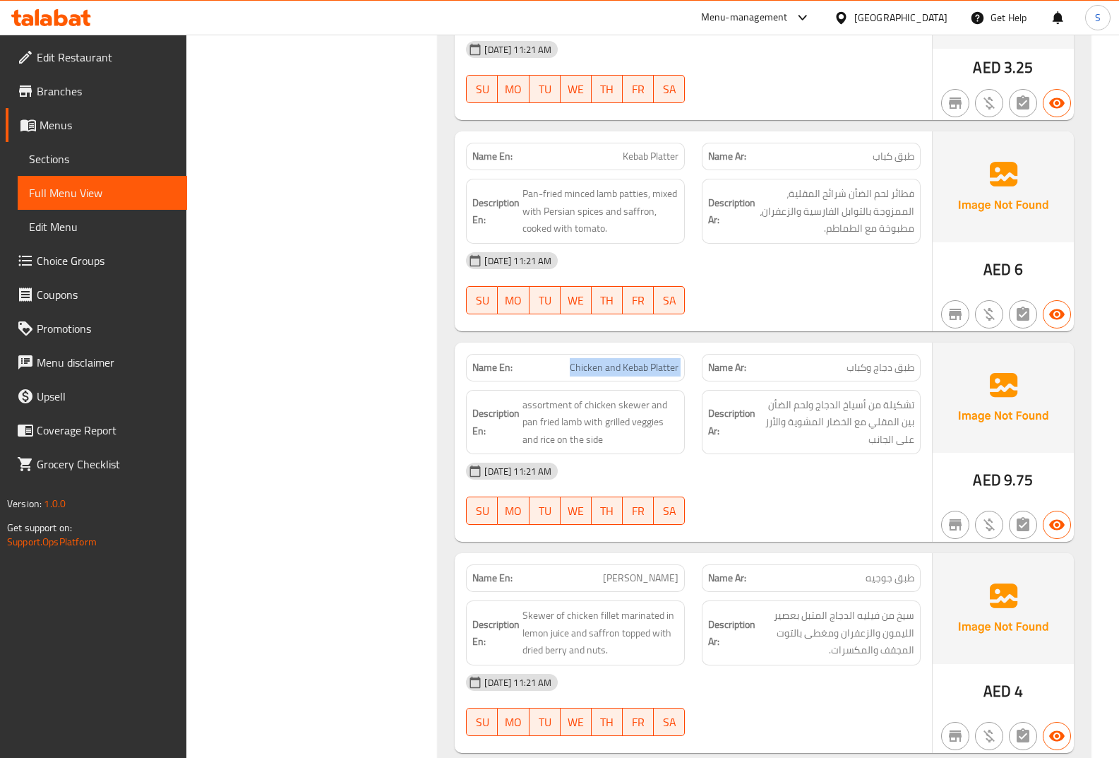
click at [624, 360] on span "Chicken and Kebab Platter" at bounding box center [624, 367] width 109 height 15
copy span "Chicken and Kebab Platter"
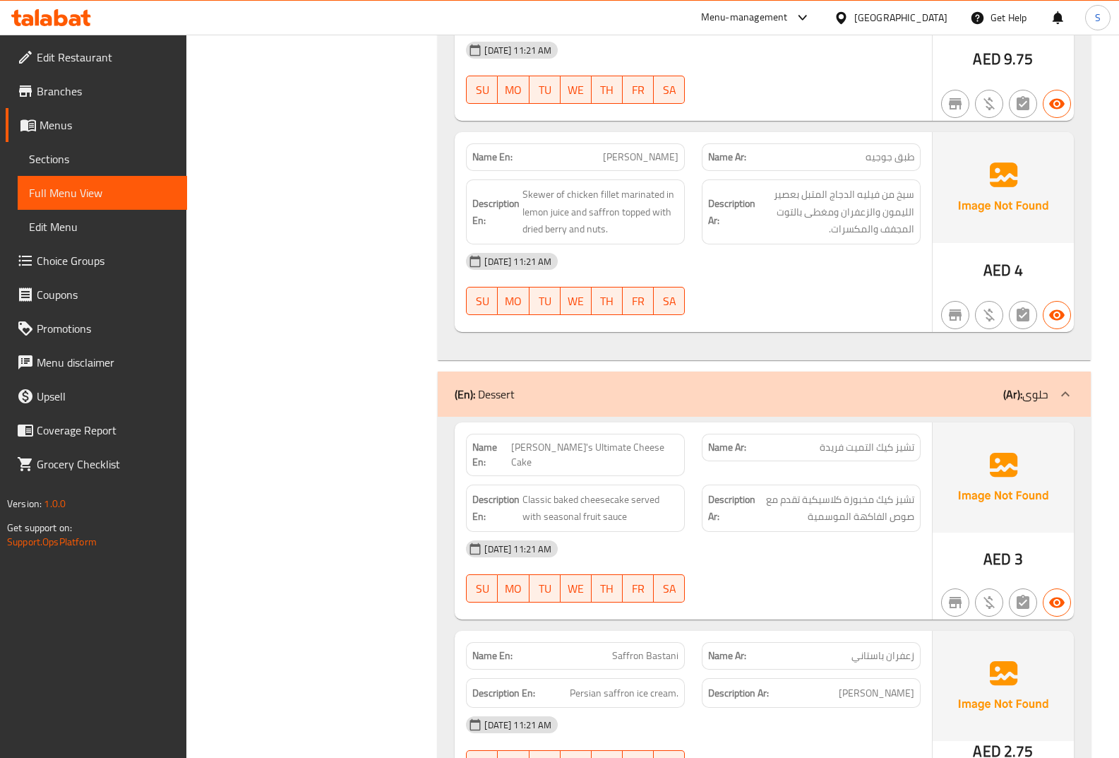
scroll to position [1836, 0]
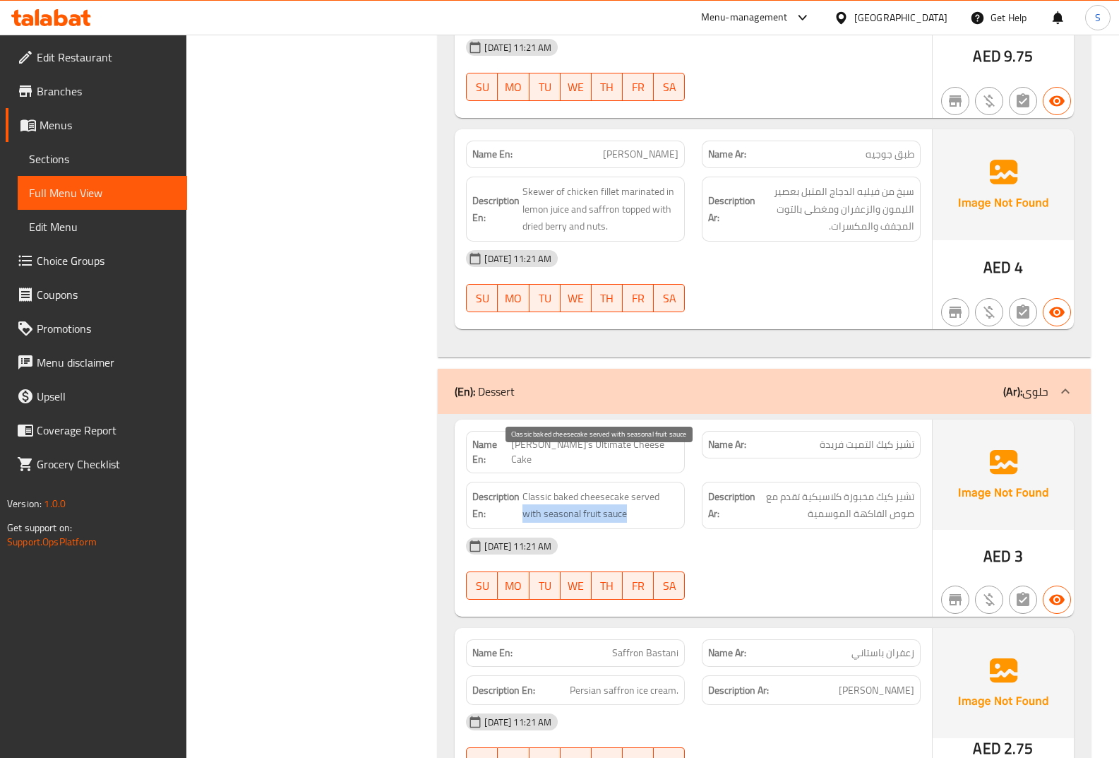
drag, startPoint x: 632, startPoint y: 477, endPoint x: 525, endPoint y: 484, distance: 107.5
click at [525, 488] on span "Classic baked cheesecake served with seasonal fruit sauce" at bounding box center [600, 505] width 156 height 35
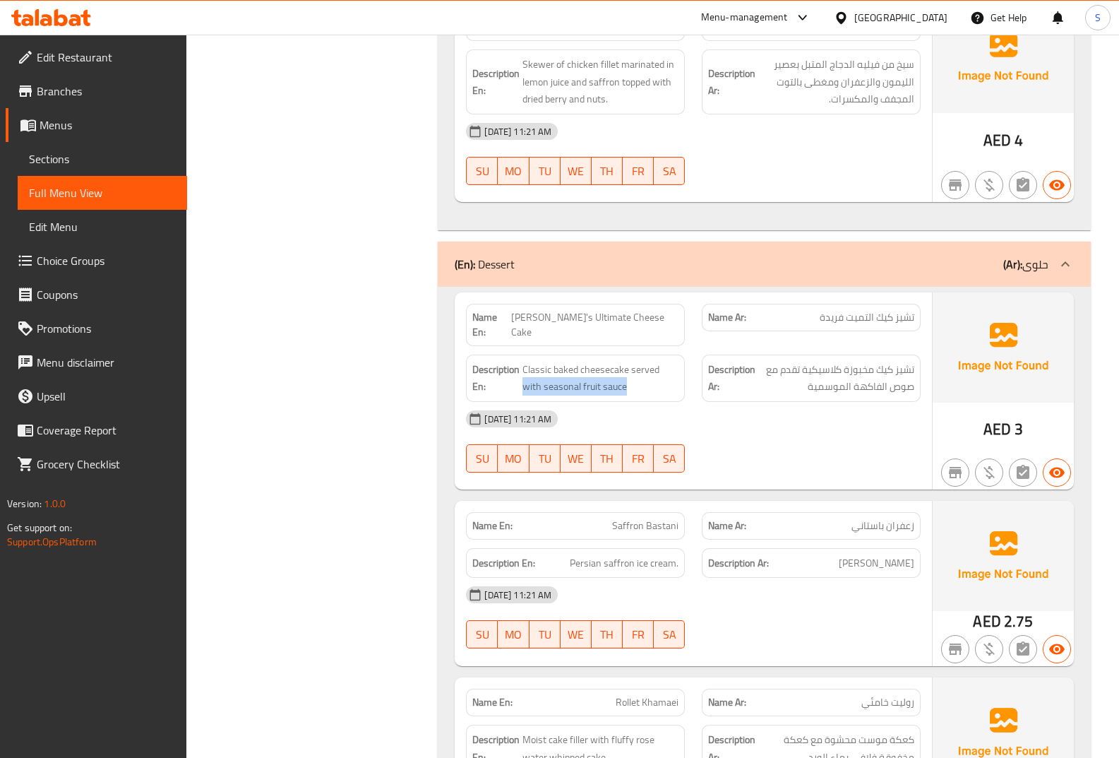
scroll to position [1977, 0]
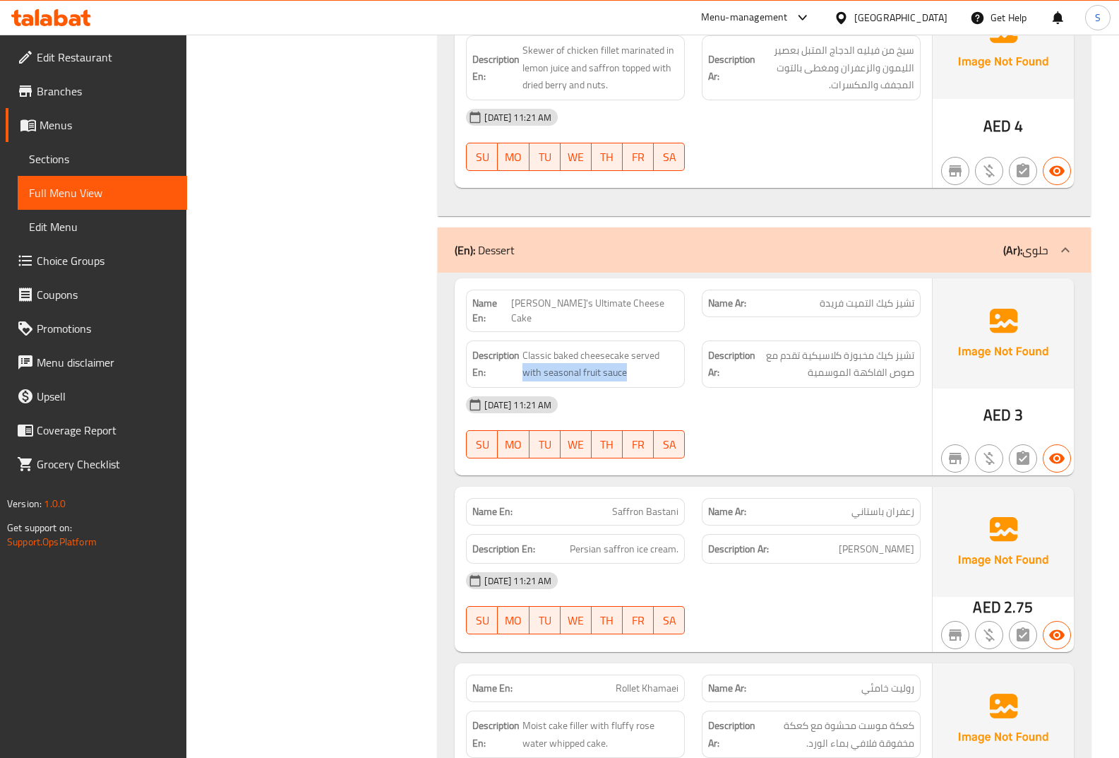
drag, startPoint x: 883, startPoint y: 512, endPoint x: 810, endPoint y: 515, distance: 72.8
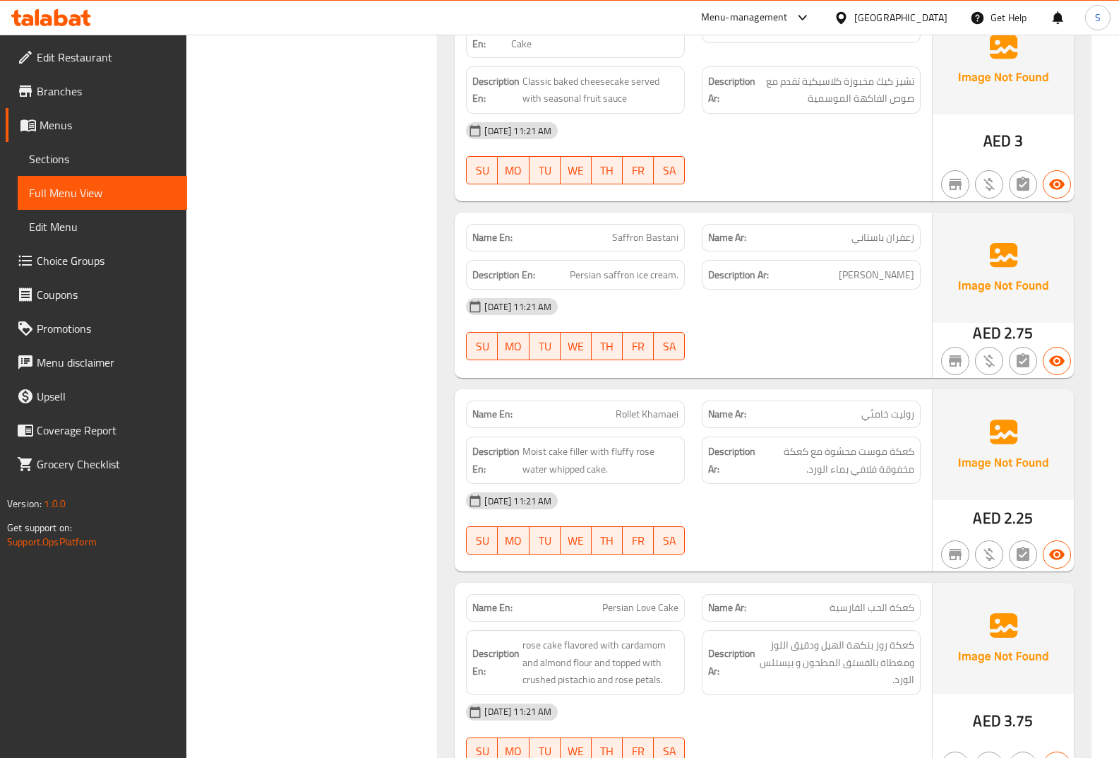
scroll to position [2259, 0]
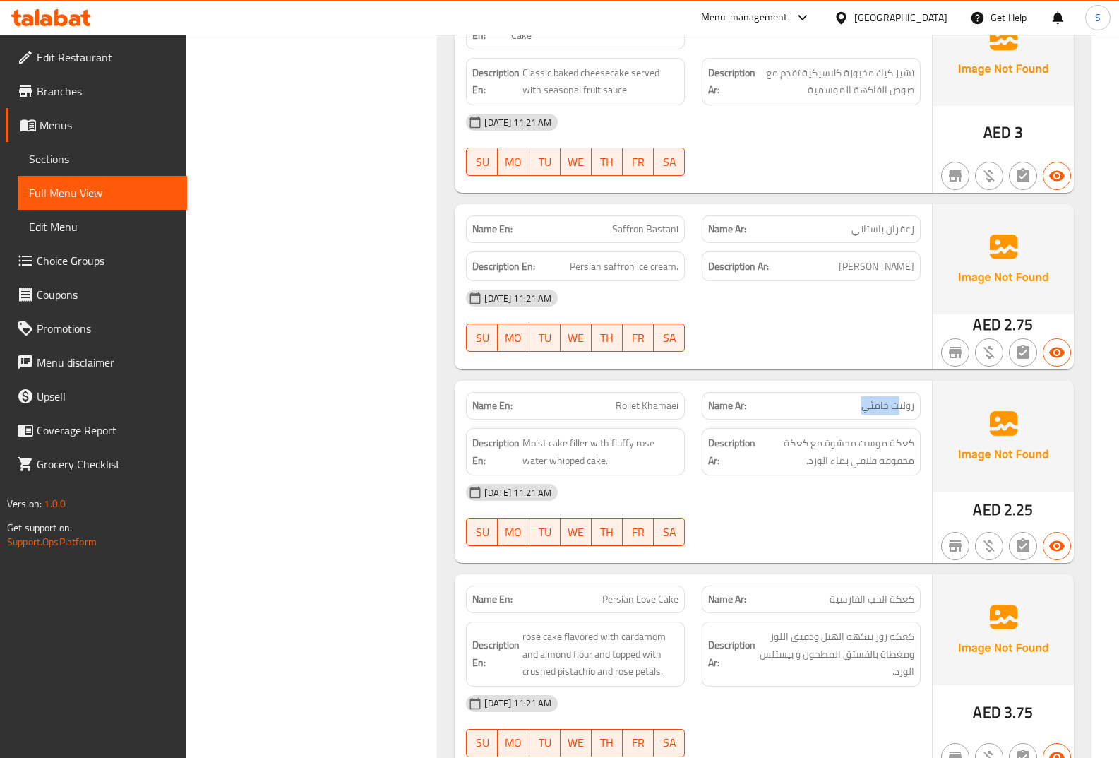
drag, startPoint x: 898, startPoint y: 374, endPoint x: 852, endPoint y: 374, distance: 45.9
click at [852, 434] on span "كعكة موست محشوة مع كعكة مخفوقة فلافي بماء الورد." at bounding box center [836, 451] width 156 height 35
click at [537, 434] on span "Moist cake filler with fluffy rose water whipped cake." at bounding box center [600, 451] width 156 height 35
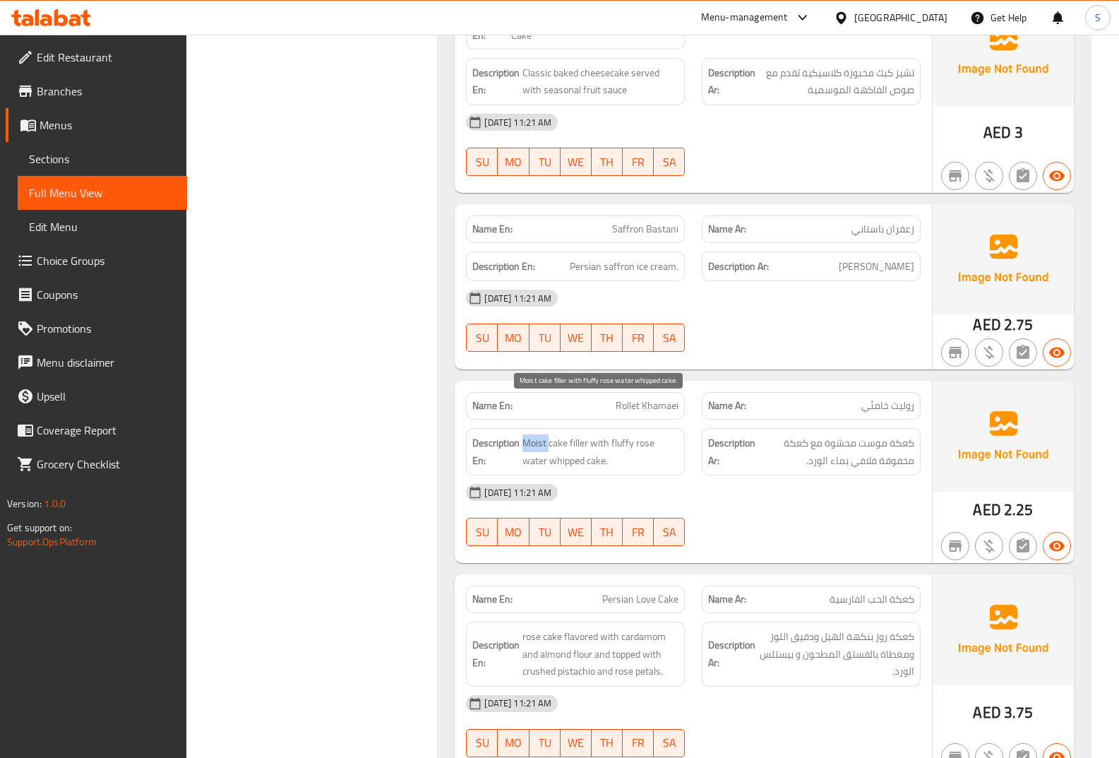
click at [537, 434] on span "Moist cake filler with fluffy rose water whipped cake." at bounding box center [600, 451] width 156 height 35
click at [550, 434] on span "Moist cake filler with fluffy rose water whipped cake." at bounding box center [600, 451] width 156 height 35
click at [590, 434] on span "Moist cake filler with fluffy rose water whipped cake." at bounding box center [600, 451] width 156 height 35
click at [635, 434] on span "Moist cake filler with fluffy rose water whipped cake." at bounding box center [600, 451] width 156 height 35
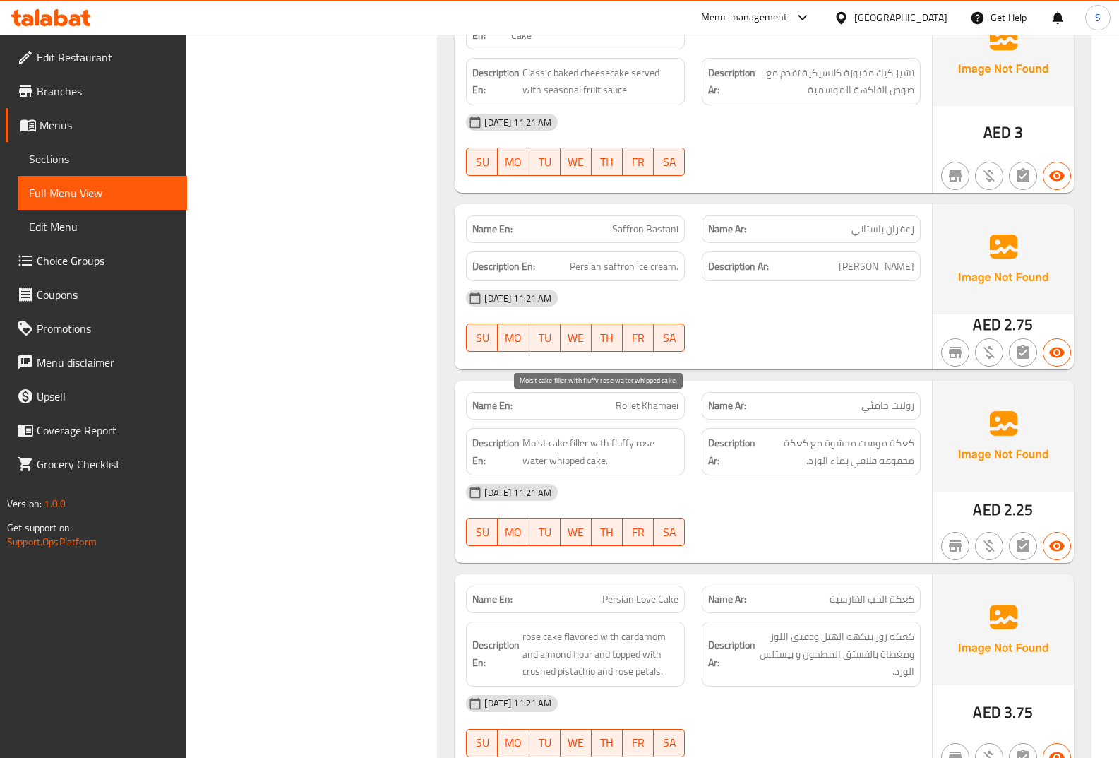
click at [611, 434] on span "Moist cake filler with fluffy rose water whipped cake." at bounding box center [600, 451] width 156 height 35
click at [597, 434] on span "Moist cake filler with fluffy rose water whipped cake." at bounding box center [600, 451] width 156 height 35
click at [592, 434] on span "Moist cake filler with fluffy rose water whipped cake." at bounding box center [600, 451] width 156 height 35
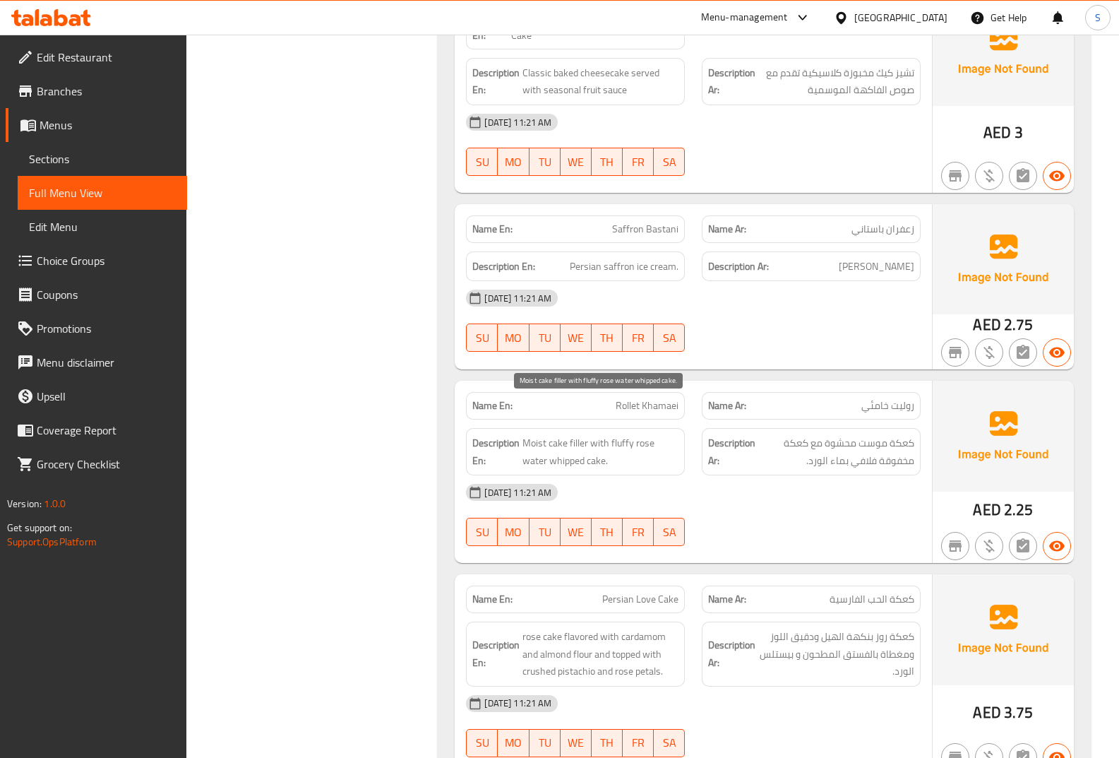
click at [585, 434] on span "Moist cake filler with fluffy rose water whipped cake." at bounding box center [600, 451] width 156 height 35
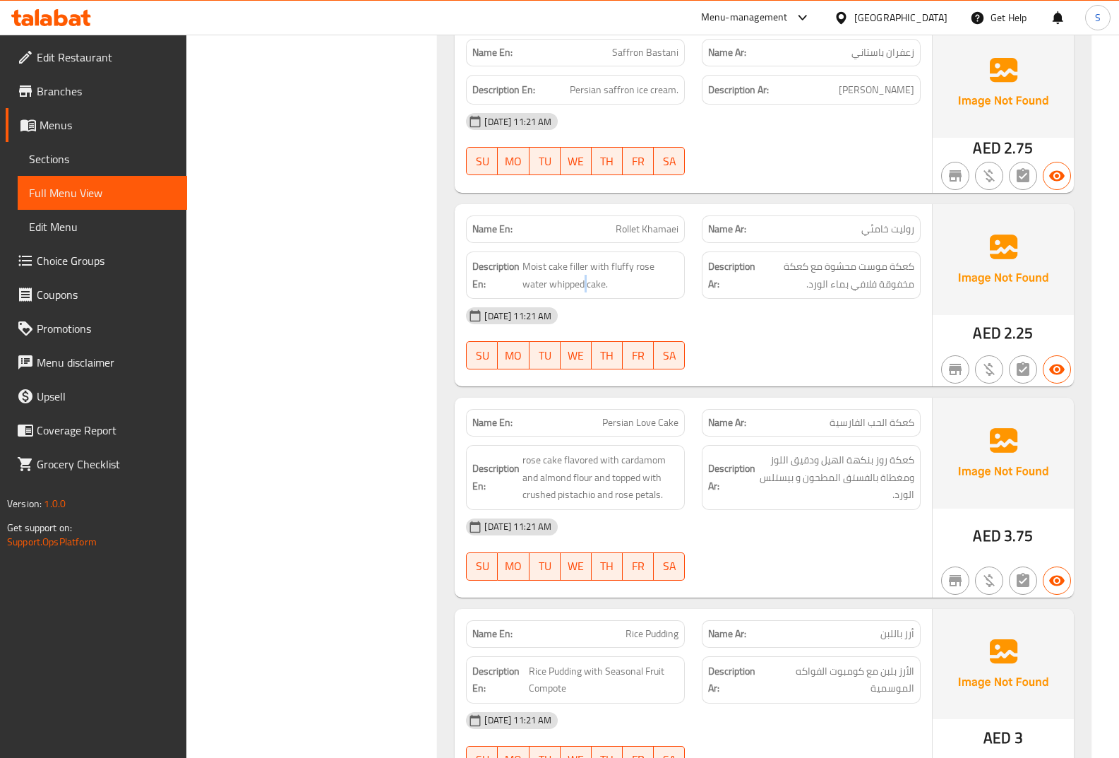
scroll to position [2471, 0]
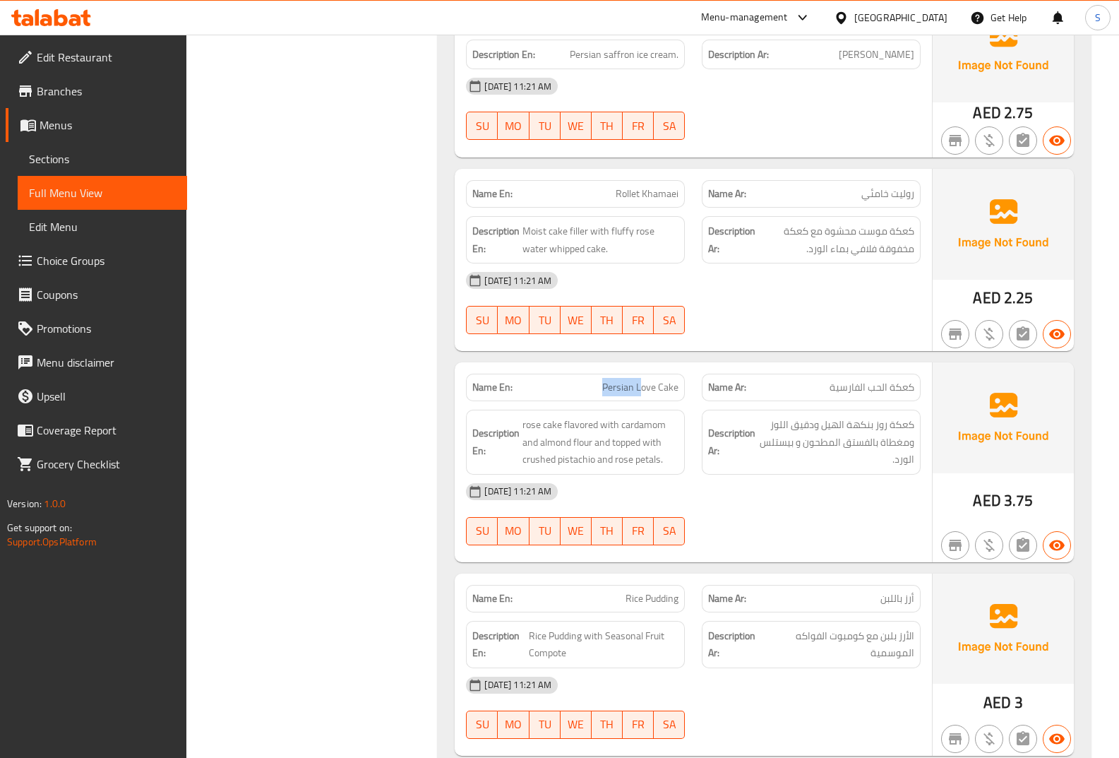
drag, startPoint x: 640, startPoint y: 360, endPoint x: 594, endPoint y: 342, distance: 48.8
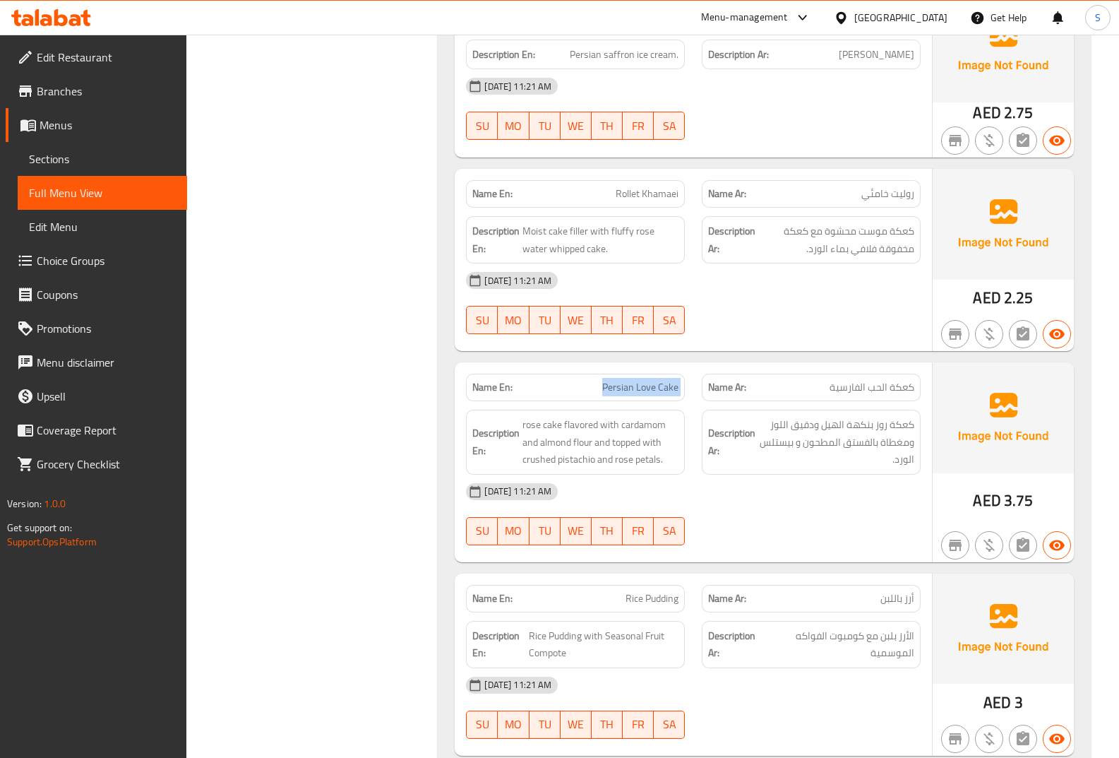
copy span "Persian Love Cake"
copy span "rose petals."
drag, startPoint x: 615, startPoint y: 426, endPoint x: 693, endPoint y: 426, distance: 77.7
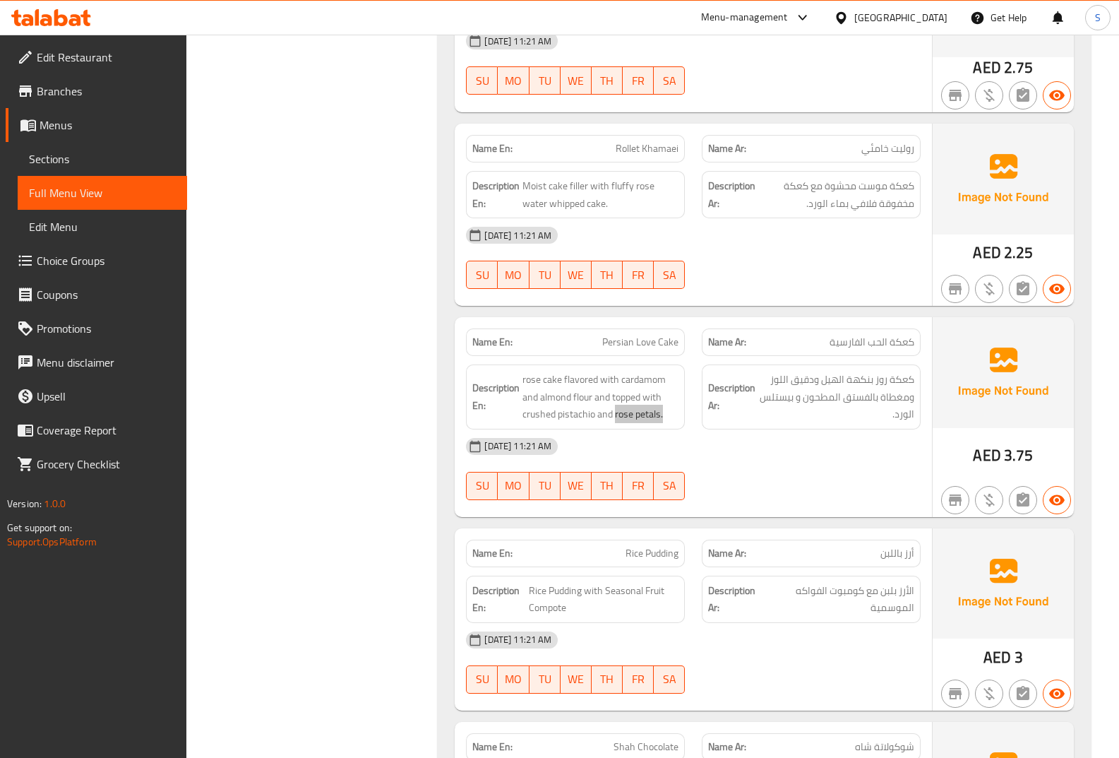
scroll to position [2542, 0]
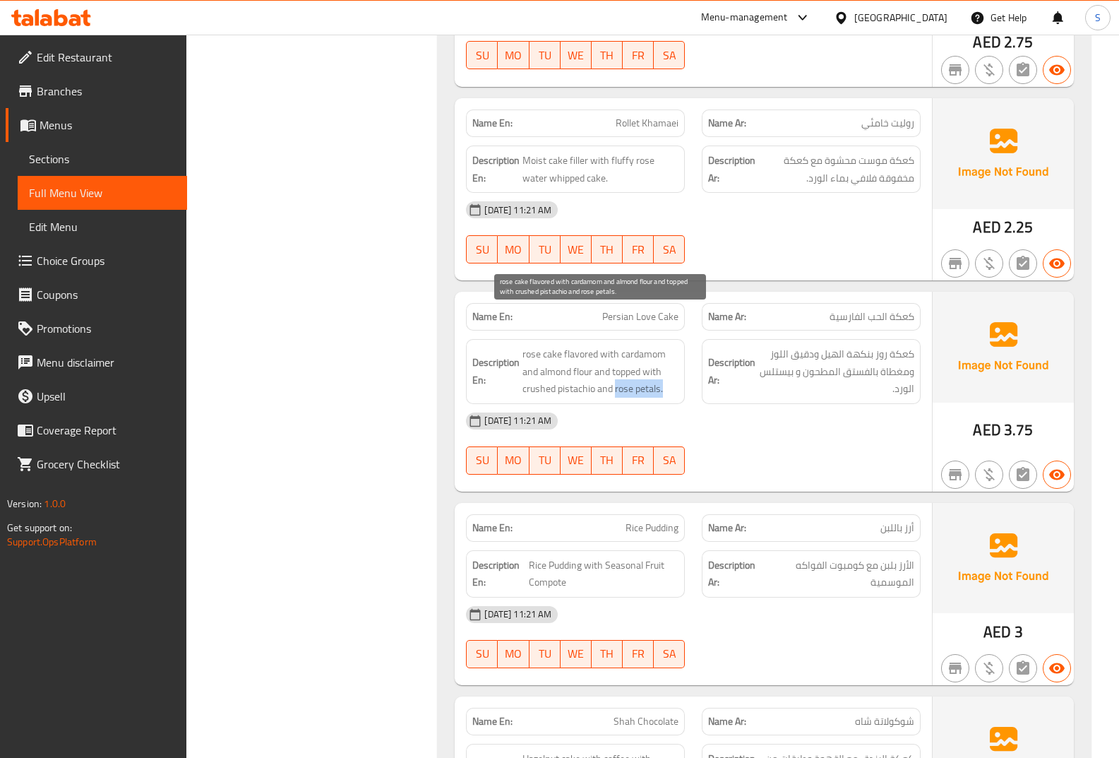
drag, startPoint x: 637, startPoint y: 353, endPoint x: 623, endPoint y: 355, distance: 14.3
click at [637, 353] on span "rose cake flavored with cardamom and almond flour and topped with crushed pista…" at bounding box center [600, 371] width 156 height 52
drag, startPoint x: 617, startPoint y: 358, endPoint x: 674, endPoint y: 359, distance: 56.5
click at [674, 359] on span "rose cake flavored with cardamom and almond flour and topped with crushed pista…" at bounding box center [600, 371] width 156 height 52
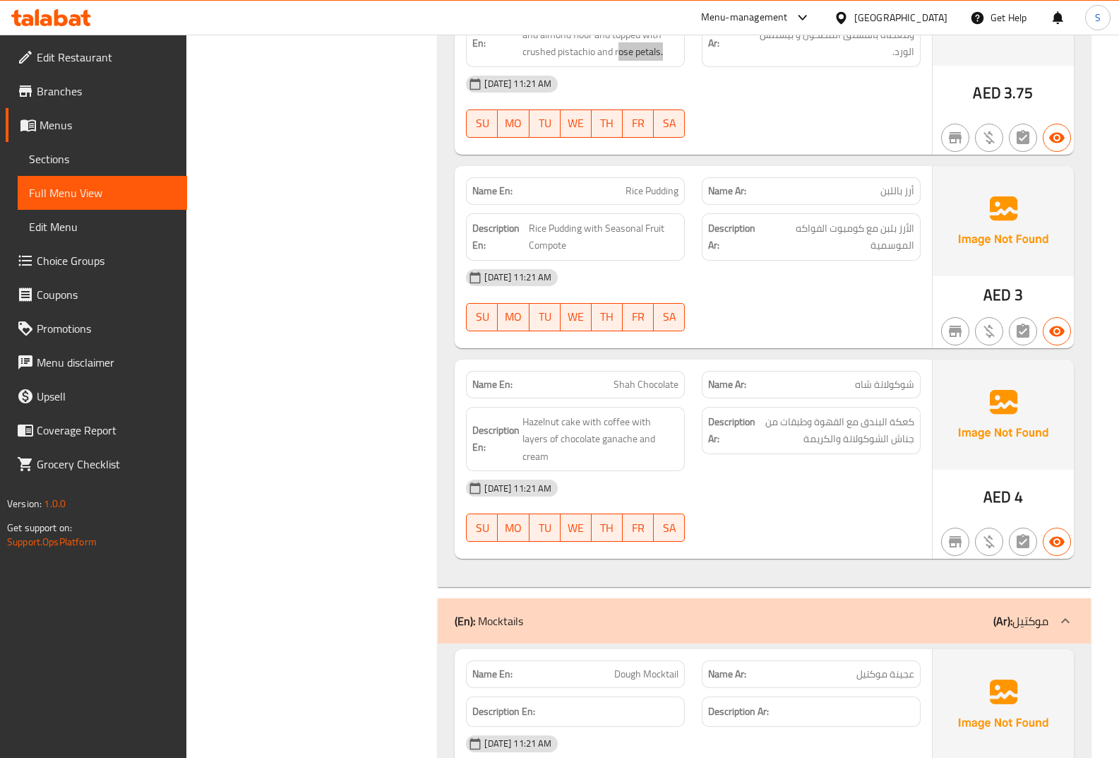
scroll to position [2895, 0]
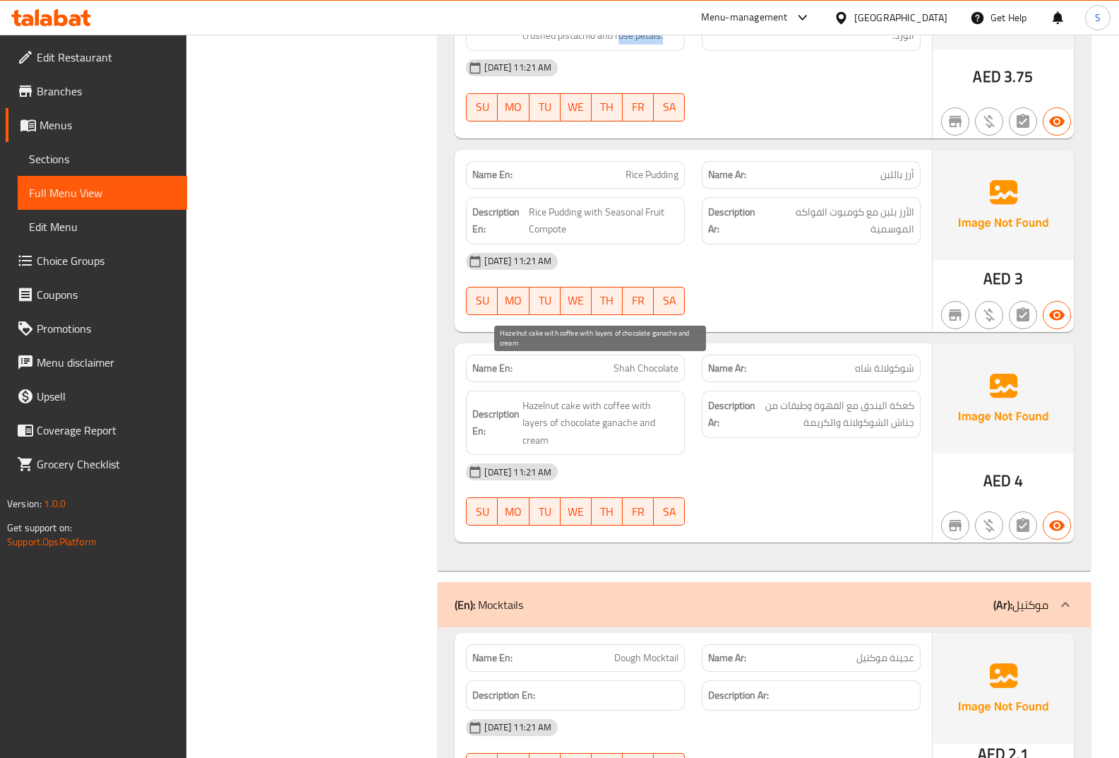
click at [601, 397] on span "Hazelnut cake with coffee with layers of chocolate ganache and cream" at bounding box center [600, 423] width 156 height 52
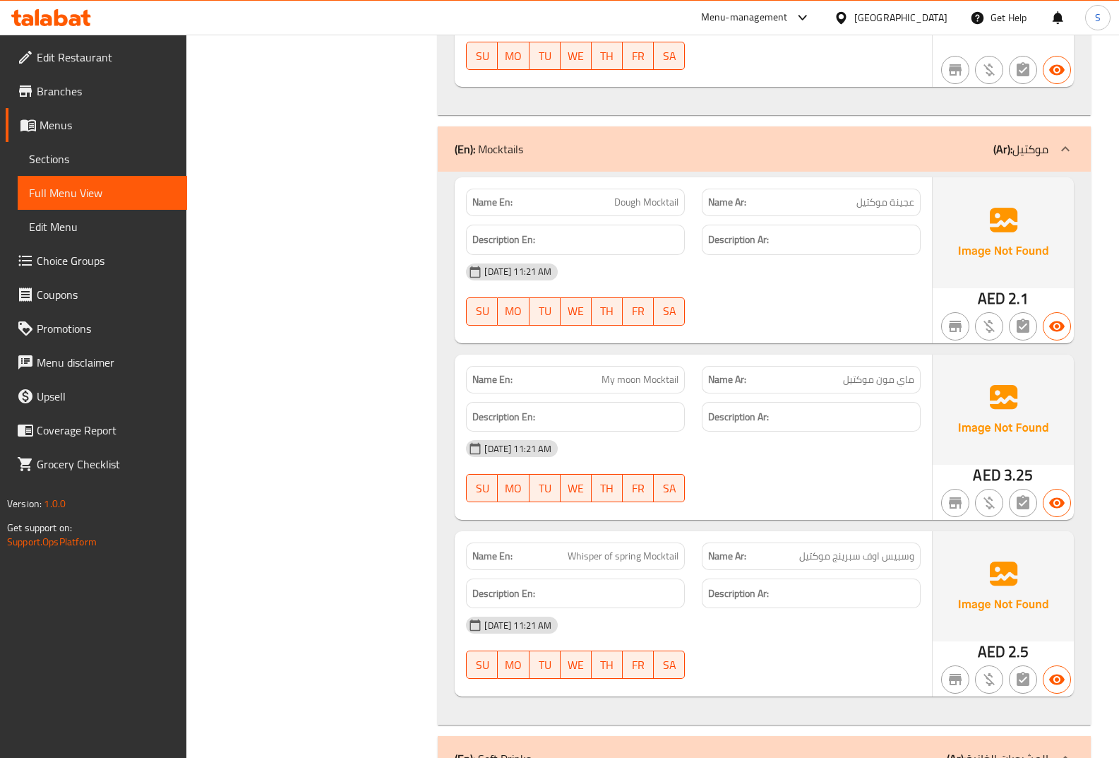
scroll to position [3389, 0]
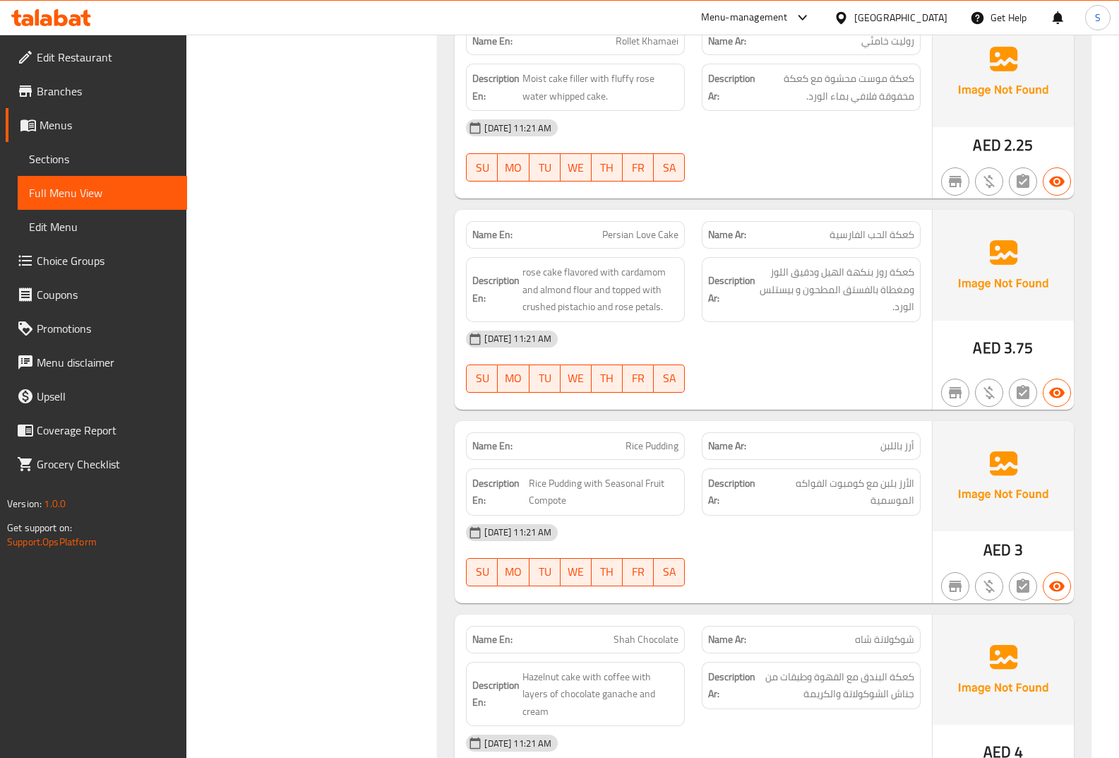
scroll to position [2348, 0]
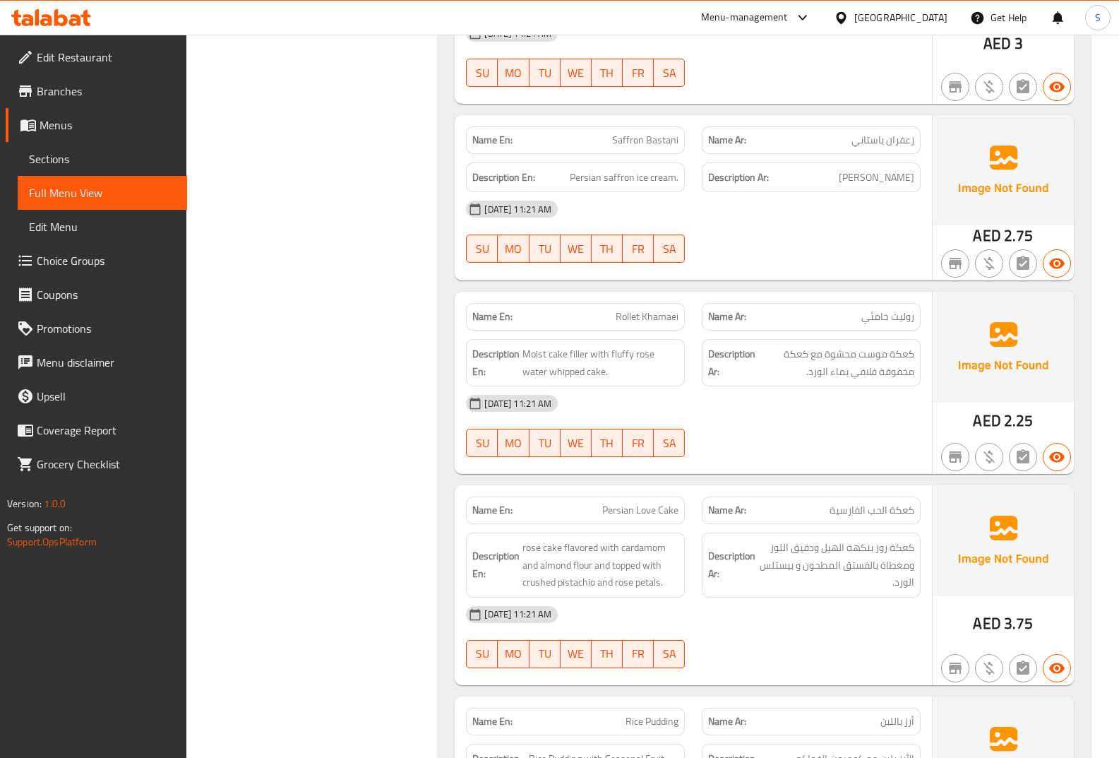
click at [27, 122] on icon at bounding box center [28, 126] width 16 height 12
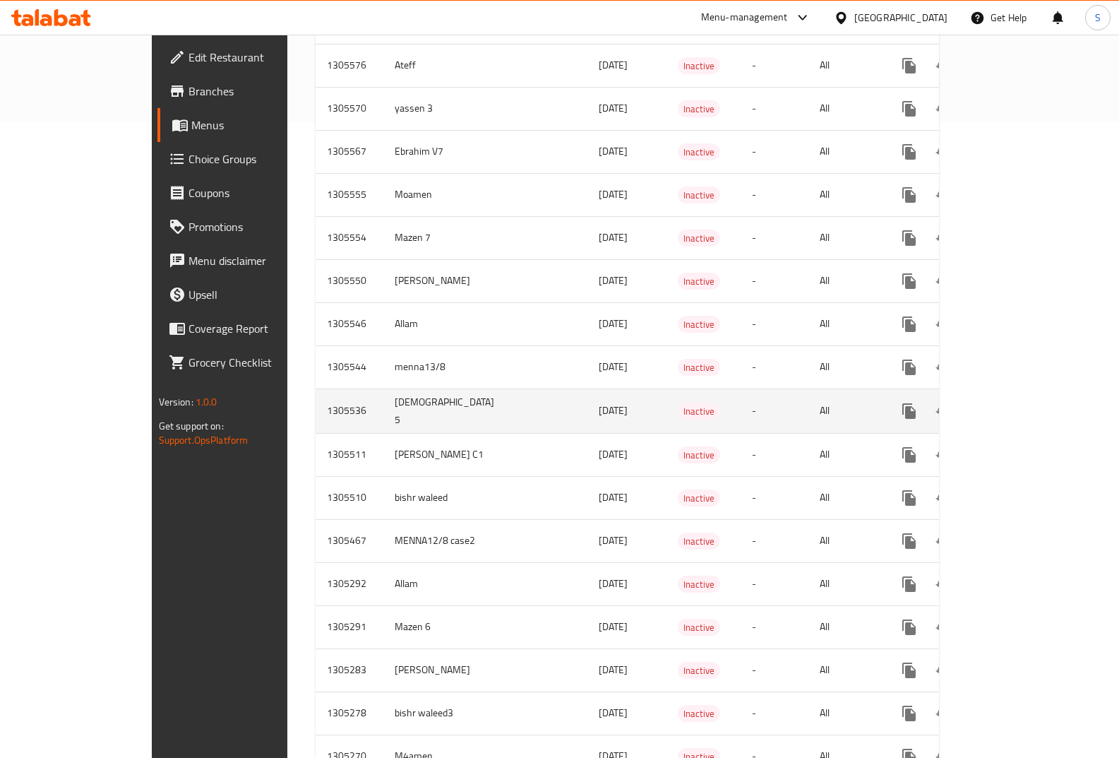
scroll to position [565, 0]
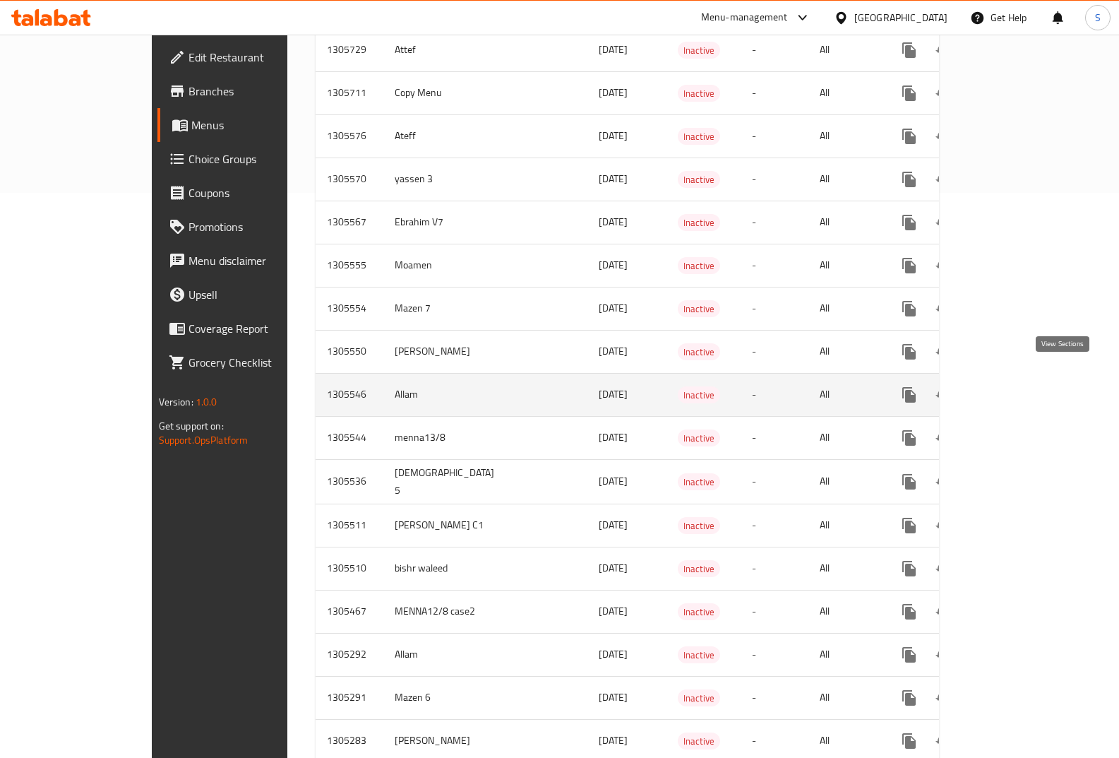
click at [1017, 388] on icon "enhanced table" at bounding box center [1011, 394] width 13 height 13
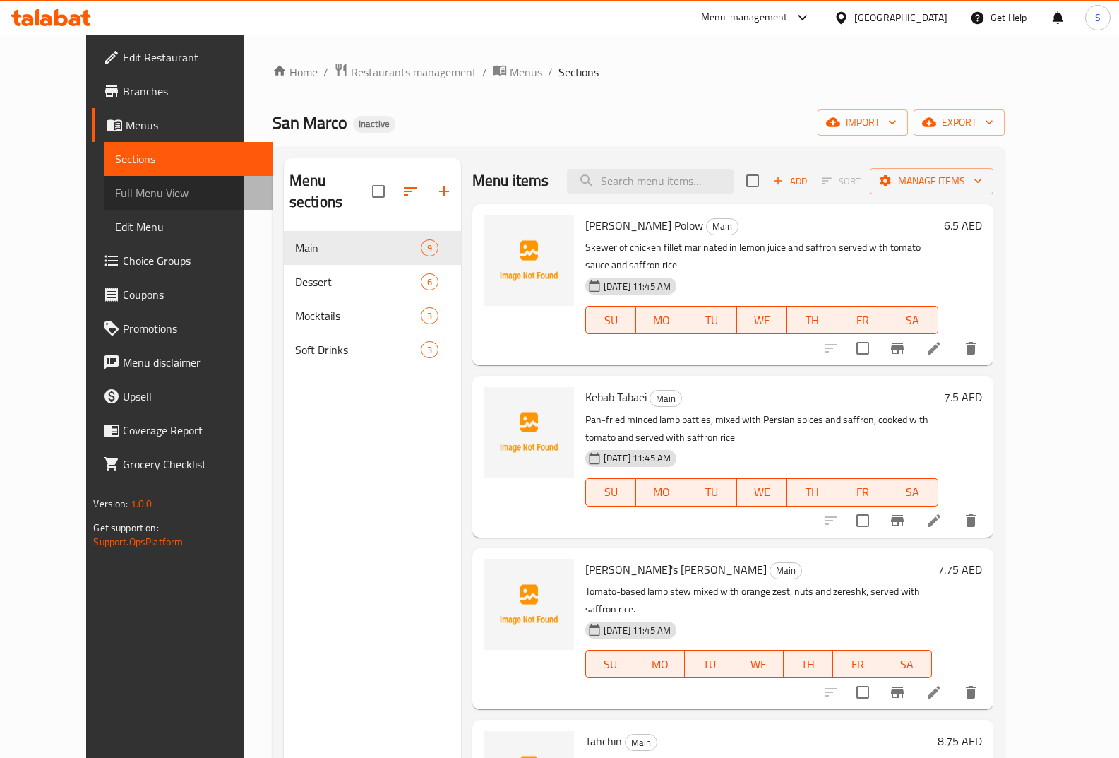
click at [129, 201] on span "Full Menu View" at bounding box center [188, 192] width 147 height 17
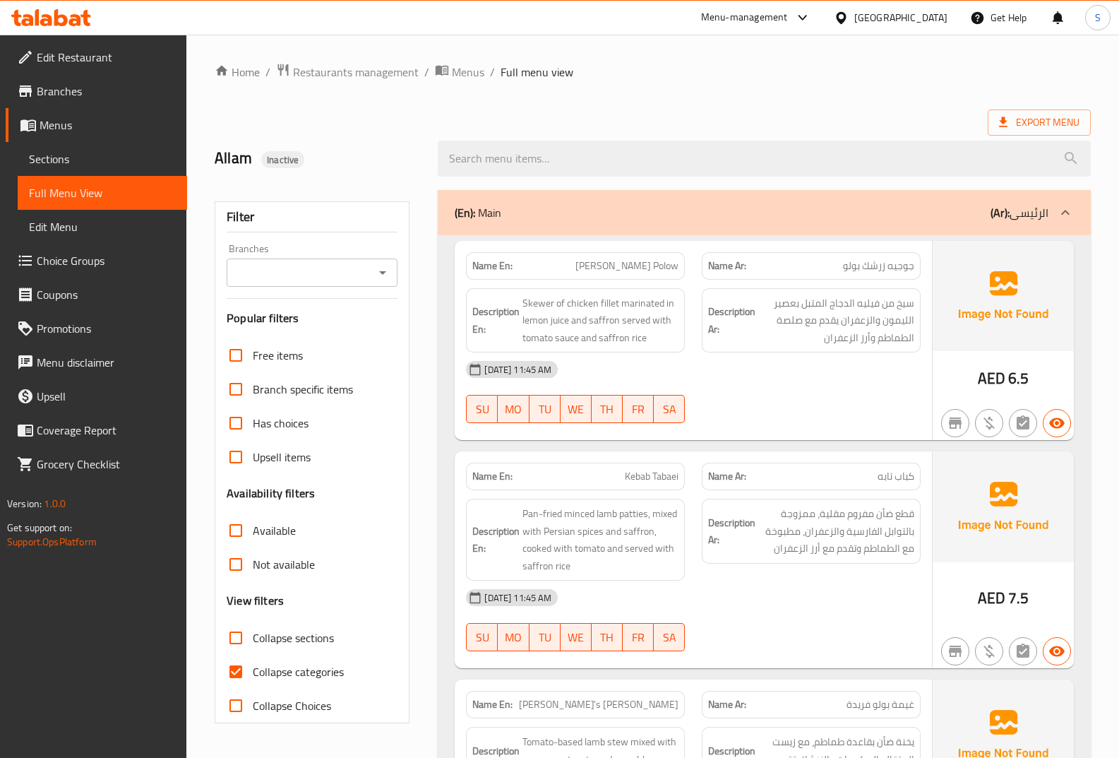
click at [312, 669] on span "Collapse categories" at bounding box center [298, 671] width 91 height 17
click at [253, 669] on input "Collapse categories" at bounding box center [236, 672] width 34 height 34
checkbox input "false"
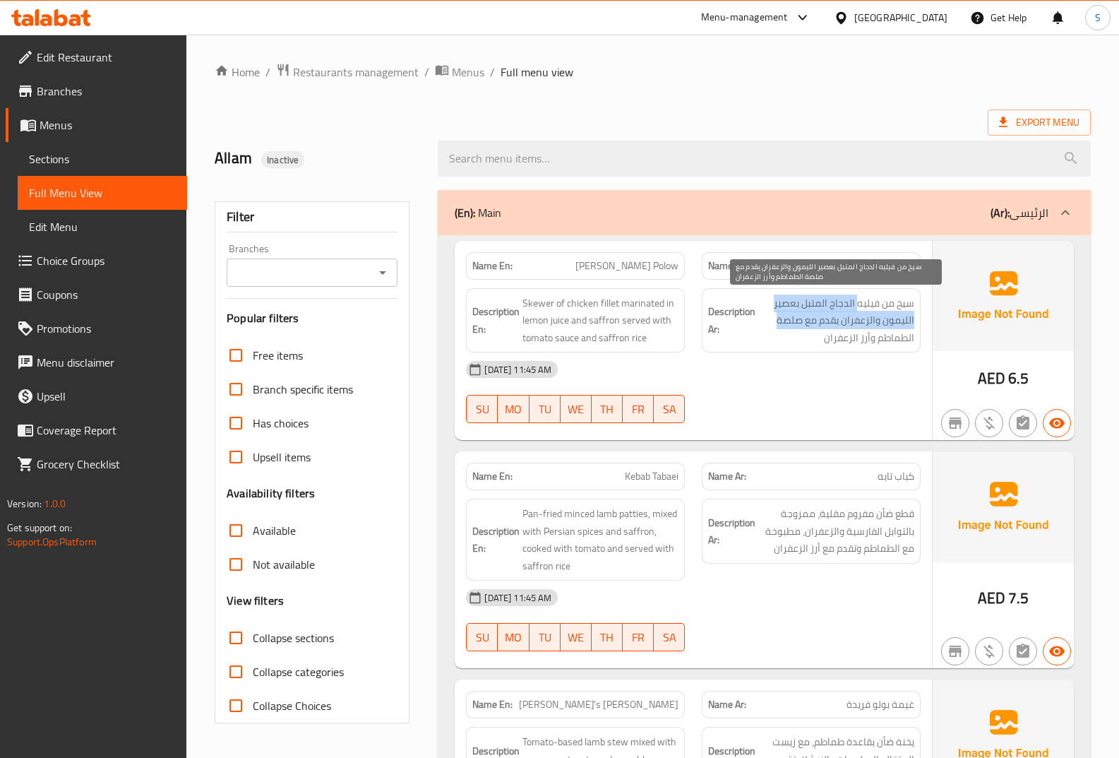
drag, startPoint x: 859, startPoint y: 302, endPoint x: 775, endPoint y: 313, distance: 84.7
click at [777, 313] on span "سيخ من فيليه الدجاج المتبل بعصير الليمون والزعفران يقدم مع صلصة الطماطم وأرز ال…" at bounding box center [836, 320] width 156 height 52
click at [775, 313] on span "سيخ من فيليه الدجاج المتبل بعصير الليمون والزعفران يقدم مع صلصة الطماطم وأرز ال…" at bounding box center [836, 320] width 156 height 52
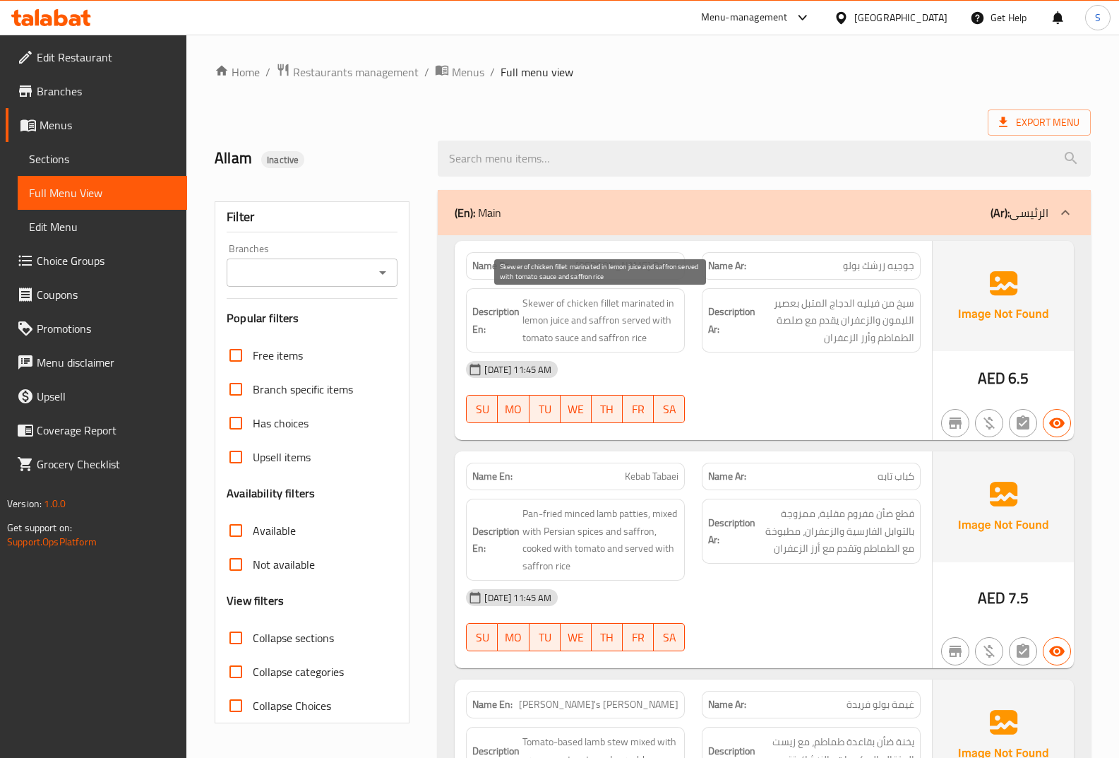
click at [608, 306] on span "Skewer of chicken fillet marinated in lemon juice and saffron served with tomat…" at bounding box center [600, 320] width 156 height 52
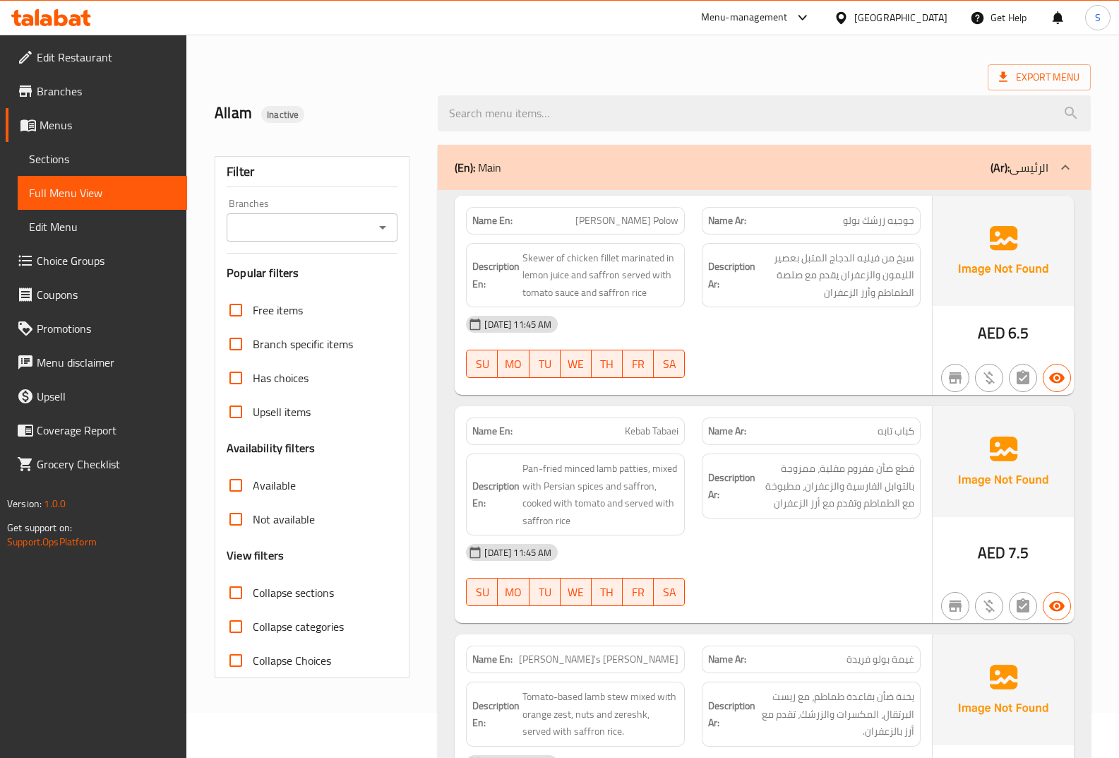
scroll to position [71, 0]
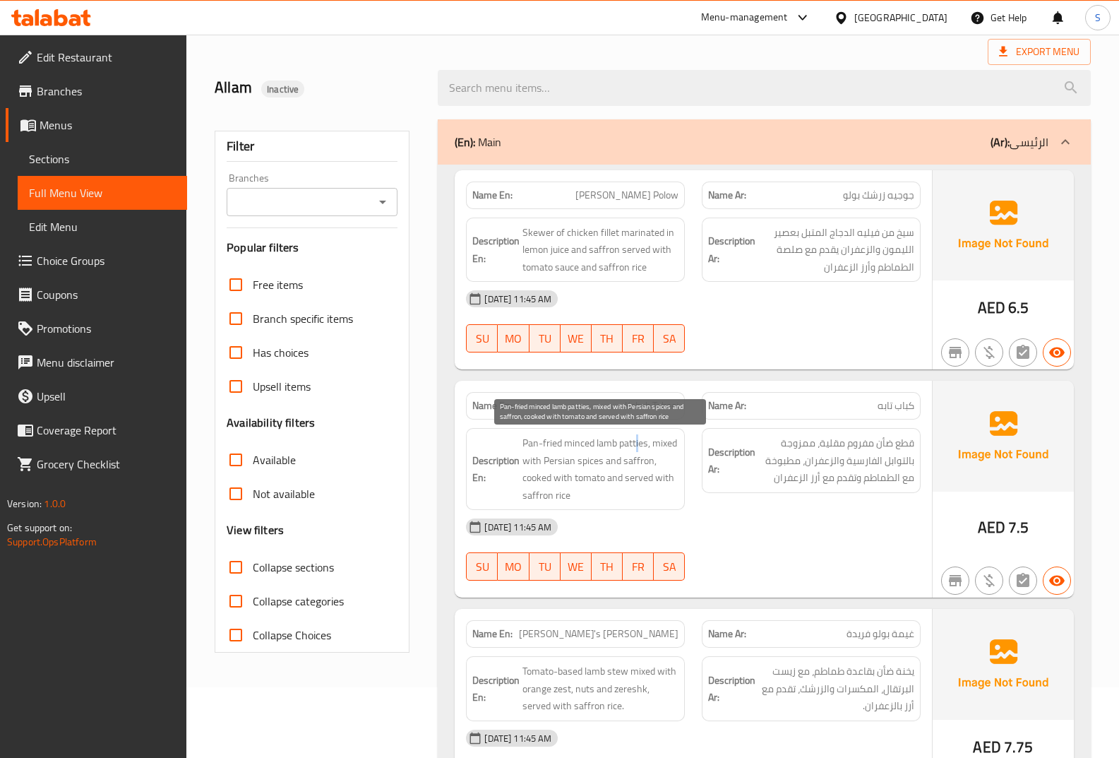
click at [635, 440] on span "Pan-fried minced lamb patties, mixed with Persian spices and saffron, cooked wi…" at bounding box center [600, 468] width 156 height 69
click at [606, 450] on span "Pan-fried minced lamb patties, mixed with Persian spices and saffron, cooked wi…" at bounding box center [600, 468] width 156 height 69
click at [581, 440] on span "Pan-fried minced lamb patties, mixed with Persian spices and saffron, cooked wi…" at bounding box center [600, 468] width 156 height 69
click at [592, 473] on span "Pan-fried minced lamb patties, mixed with Persian spices and saffron, cooked wi…" at bounding box center [600, 468] width 156 height 69
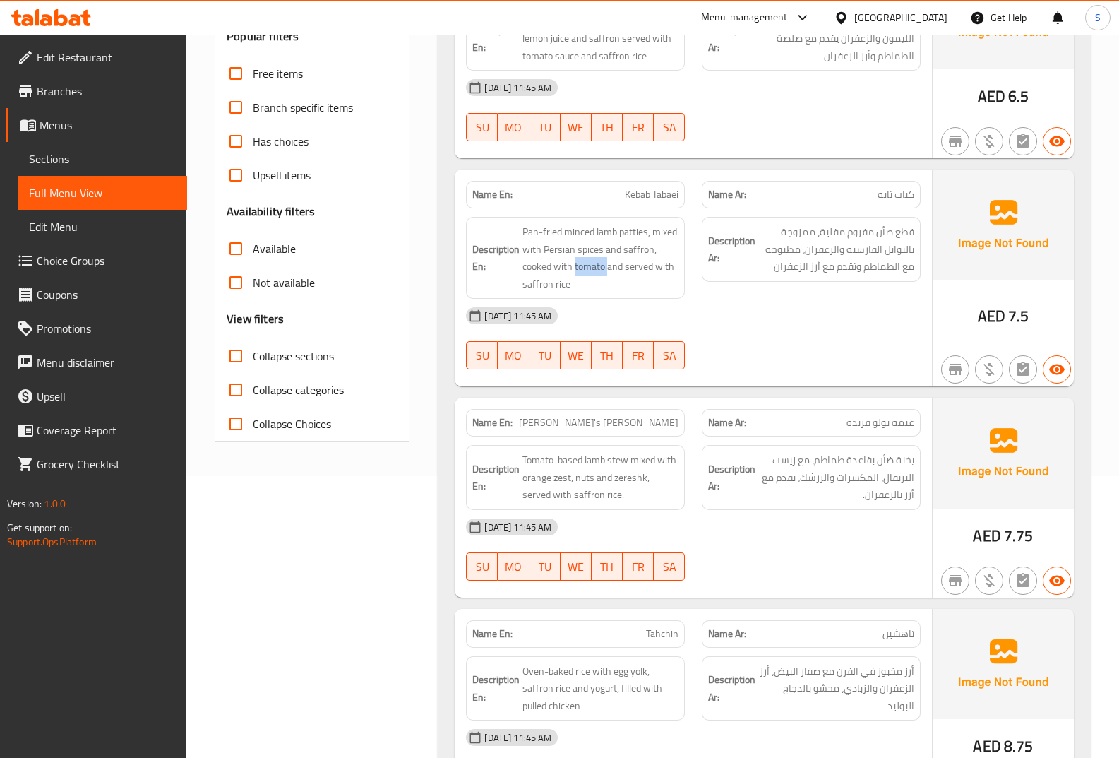
scroll to position [282, 0]
click at [611, 460] on span "Tomato-based lamb stew mixed with orange zest, nuts and zereshk, served with sa…" at bounding box center [600, 476] width 156 height 52
click at [597, 462] on span "Tomato-based lamb stew mixed with orange zest, nuts and zereshk, served with sa…" at bounding box center [600, 476] width 156 height 52
click at [577, 467] on span "Tomato-based lamb stew mixed with orange zest, nuts and zereshk, served with sa…" at bounding box center [600, 476] width 156 height 52
click at [562, 464] on span "Tomato-based lamb stew mixed with orange zest, nuts and zereshk, served with sa…" at bounding box center [600, 476] width 156 height 52
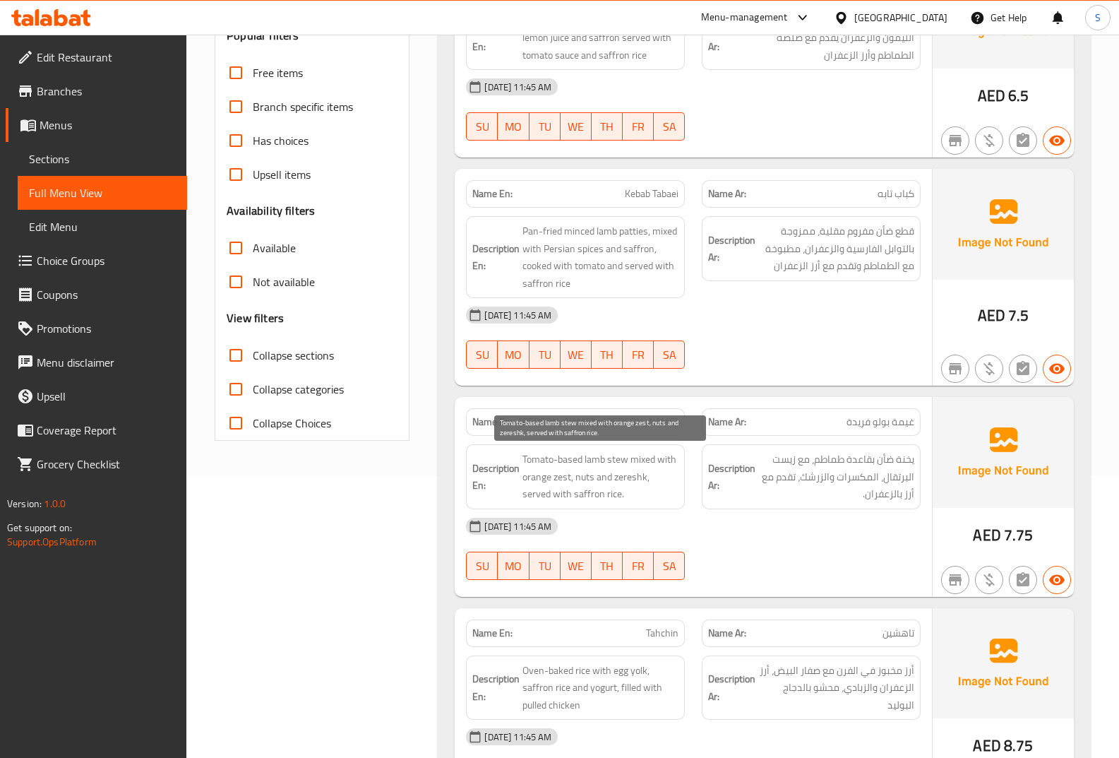
click at [663, 467] on span "Tomato-based lamb stew mixed with orange zest, nuts and zereshk, served with sa…" at bounding box center [600, 476] width 156 height 52
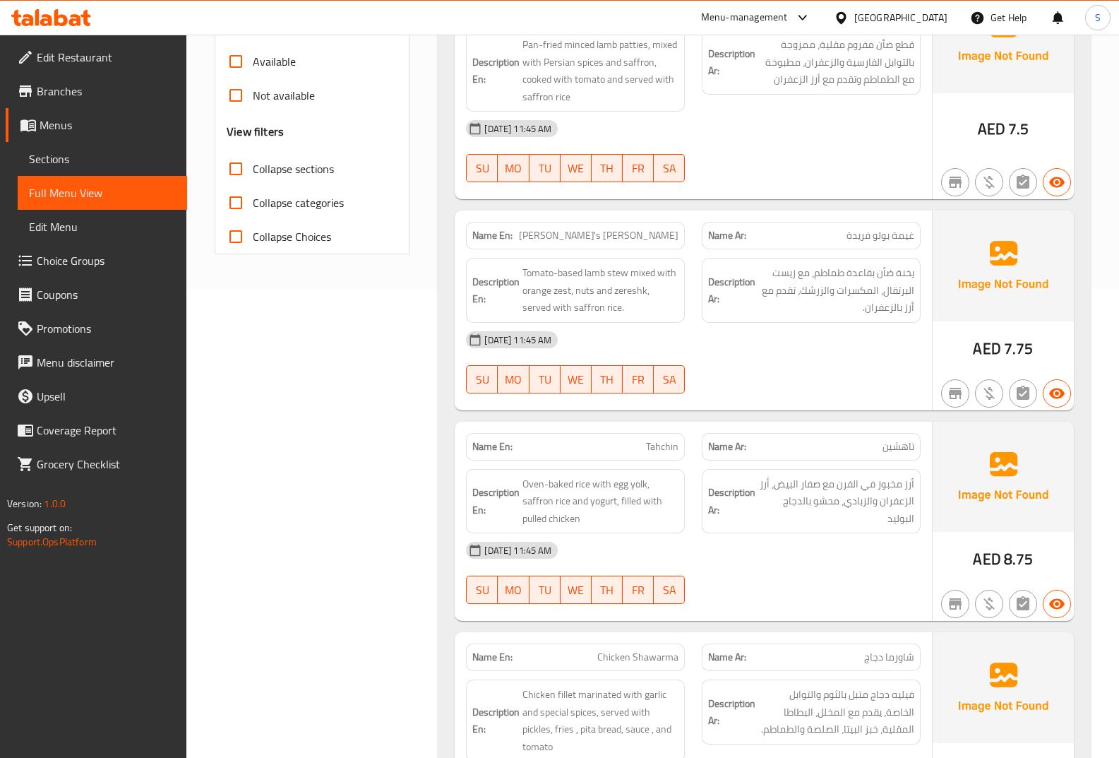
scroll to position [494, 0]
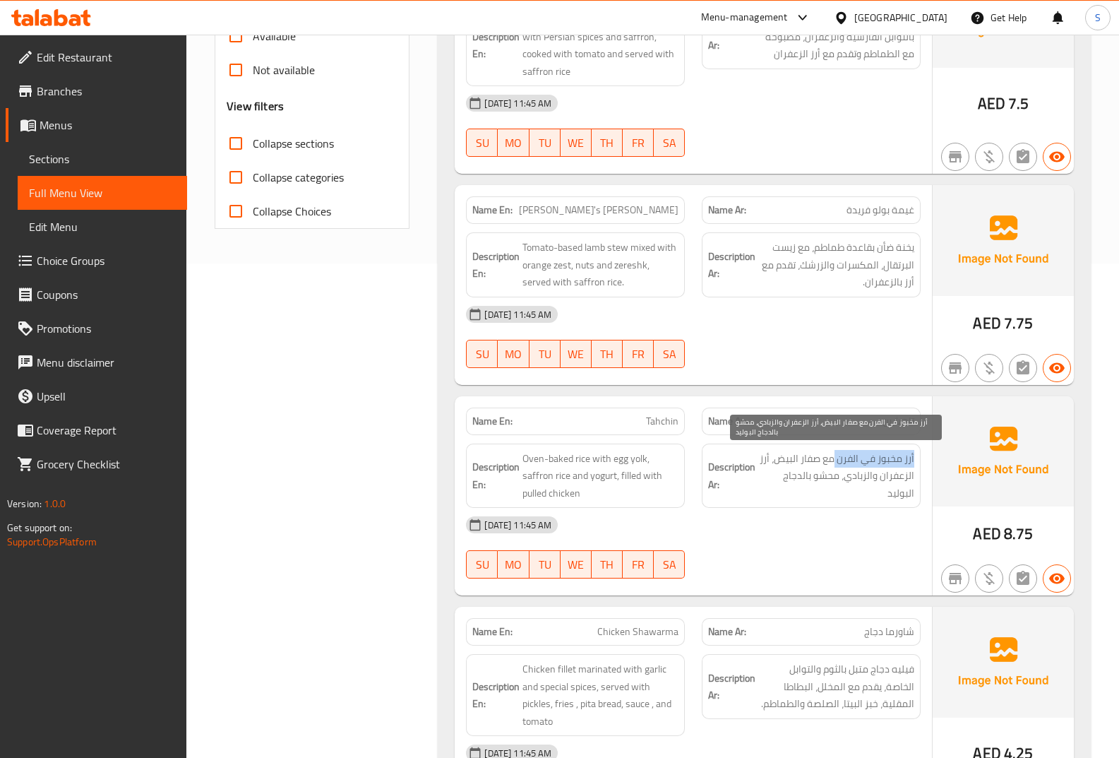
drag, startPoint x: 919, startPoint y: 455, endPoint x: 835, endPoint y: 462, distance: 84.3
click at [835, 462] on div "Description Ar: أرز مخبوز في الفرن مع صفار البيض، أرز الزعفران والزبادي، محشو ب…" at bounding box center [811, 475] width 219 height 65
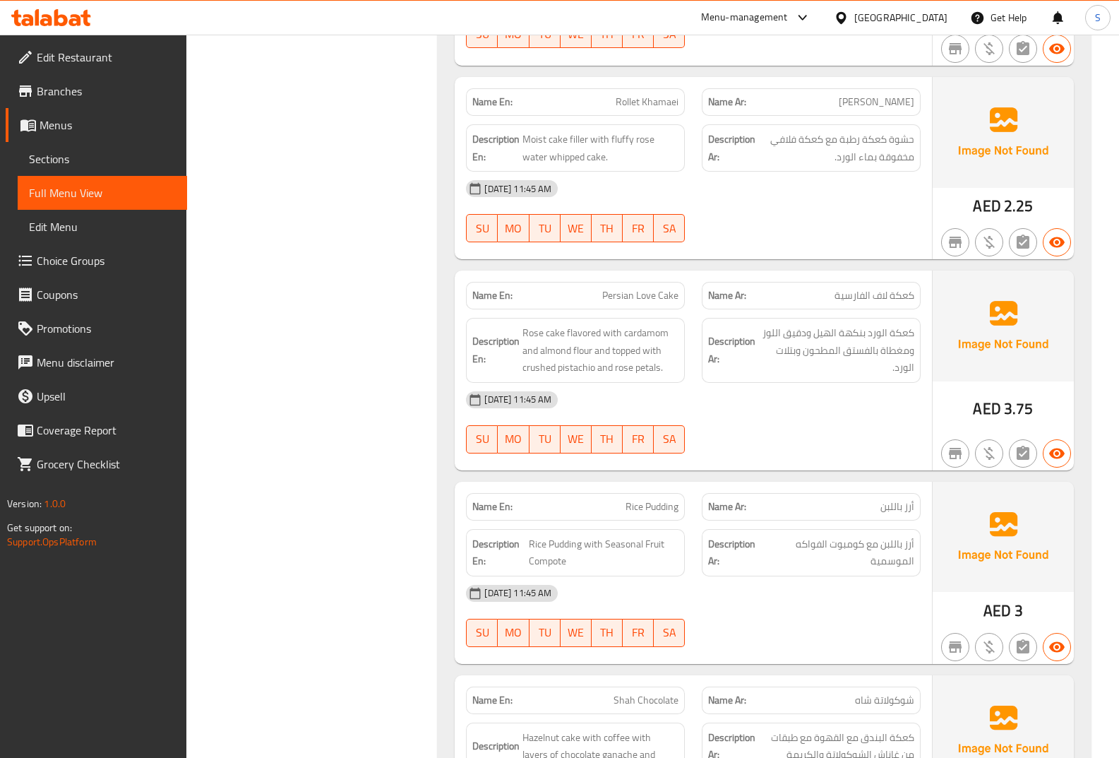
scroll to position [2401, 0]
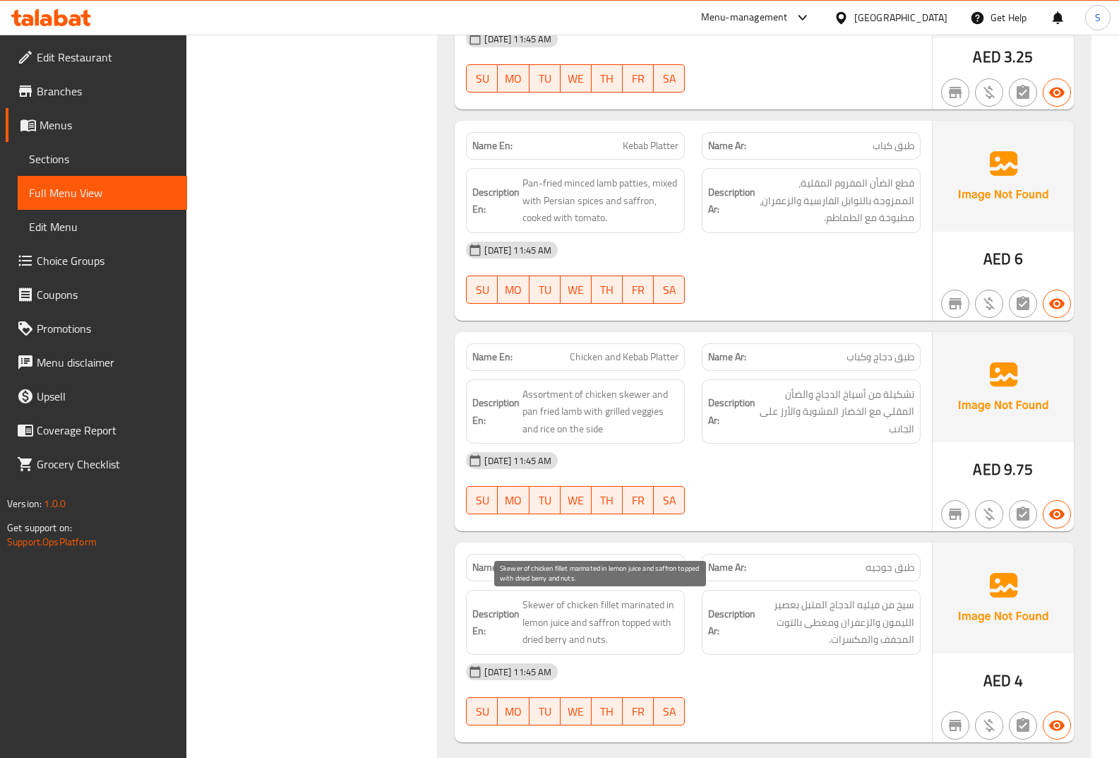
scroll to position [1200, 0]
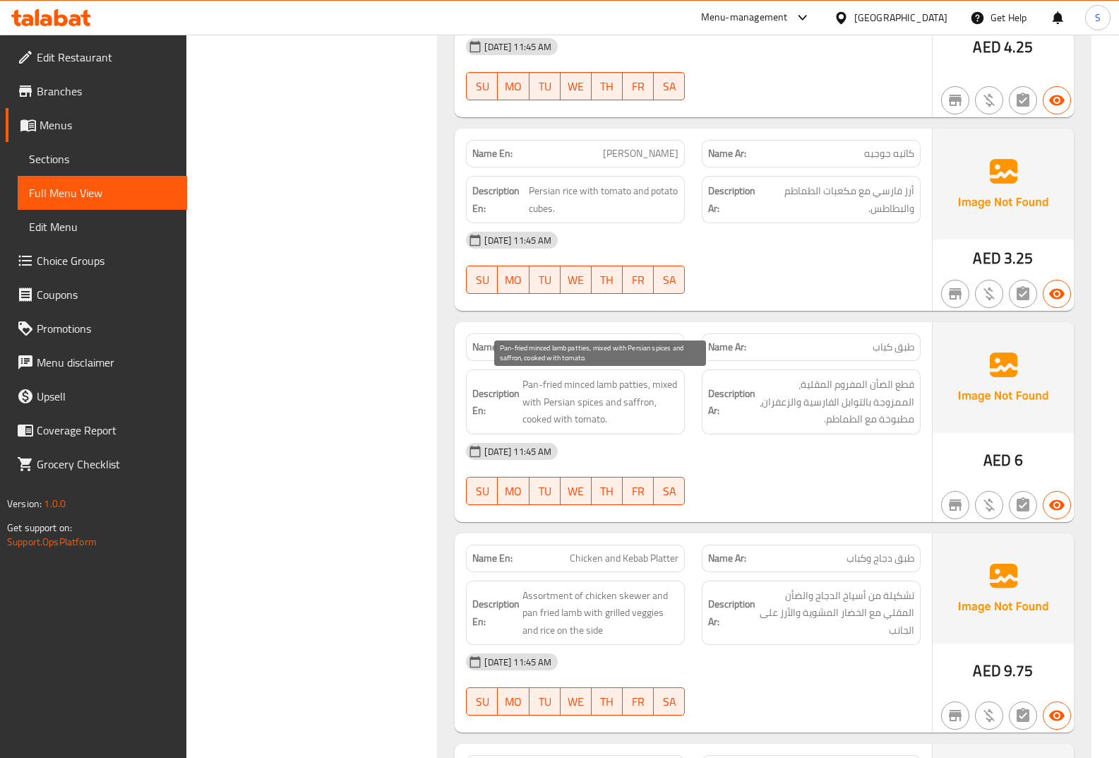
click at [631, 378] on span "Pan-fried minced lamb patties, mixed with Persian spices and saffron, cooked wi…" at bounding box center [600, 402] width 156 height 52
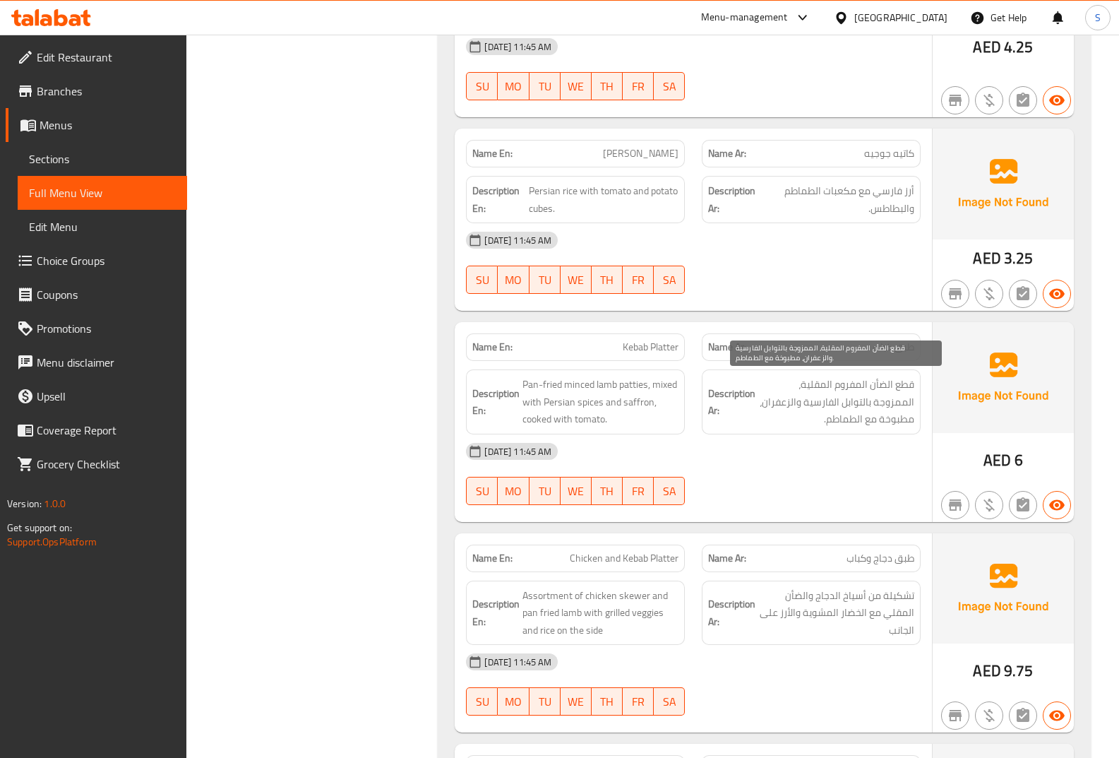
click at [900, 389] on span "قطع الضأن المفروم المقلية، الممزوجة بالتوابل الفارسية والزعفران، مطبوخة مع الطم…" at bounding box center [836, 402] width 156 height 52
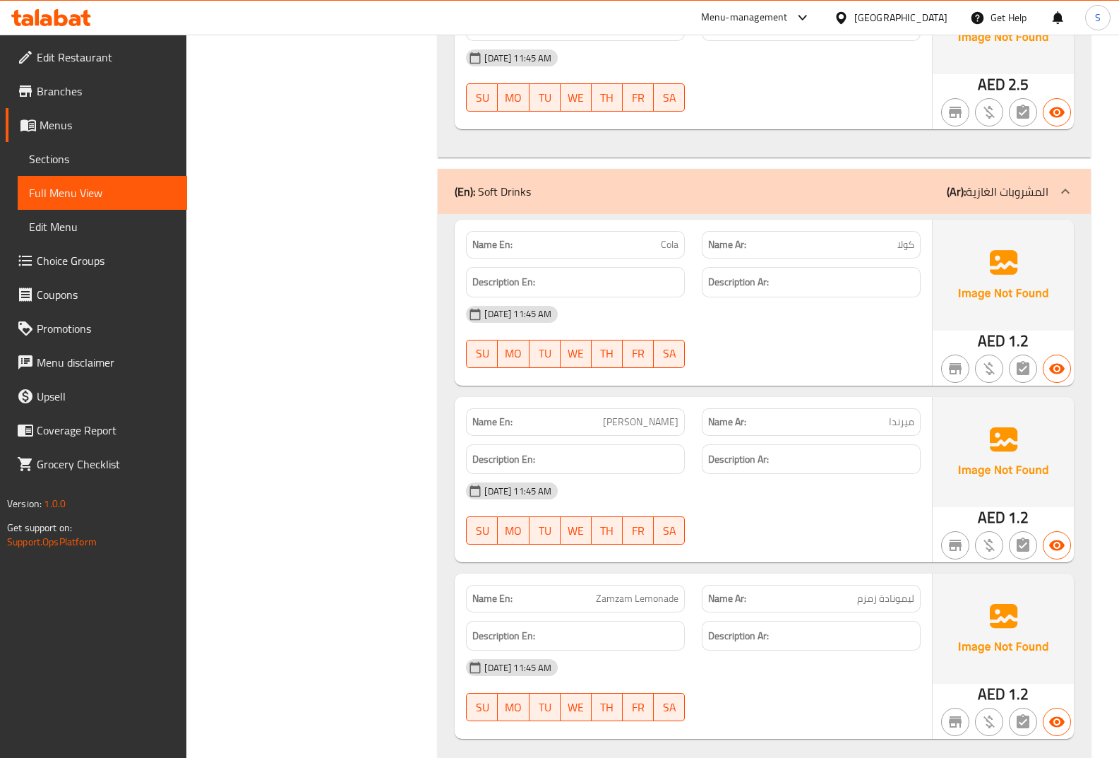
scroll to position [3902, 0]
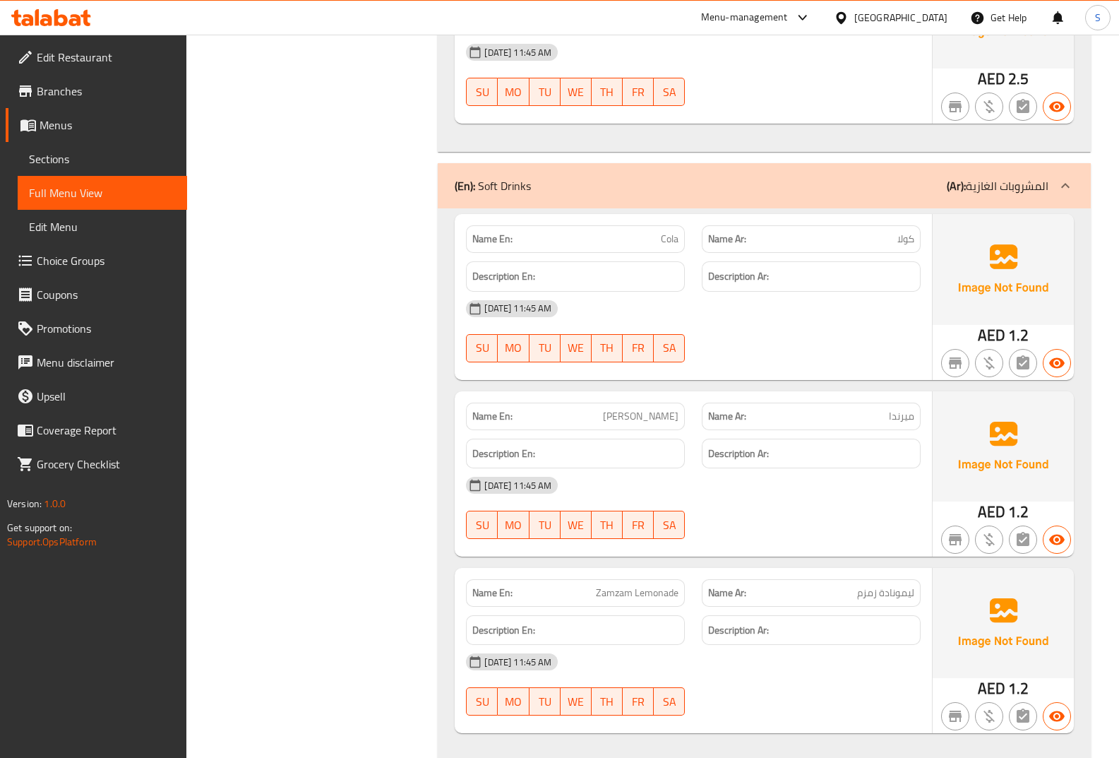
click at [83, 124] on span "Menus" at bounding box center [108, 124] width 136 height 17
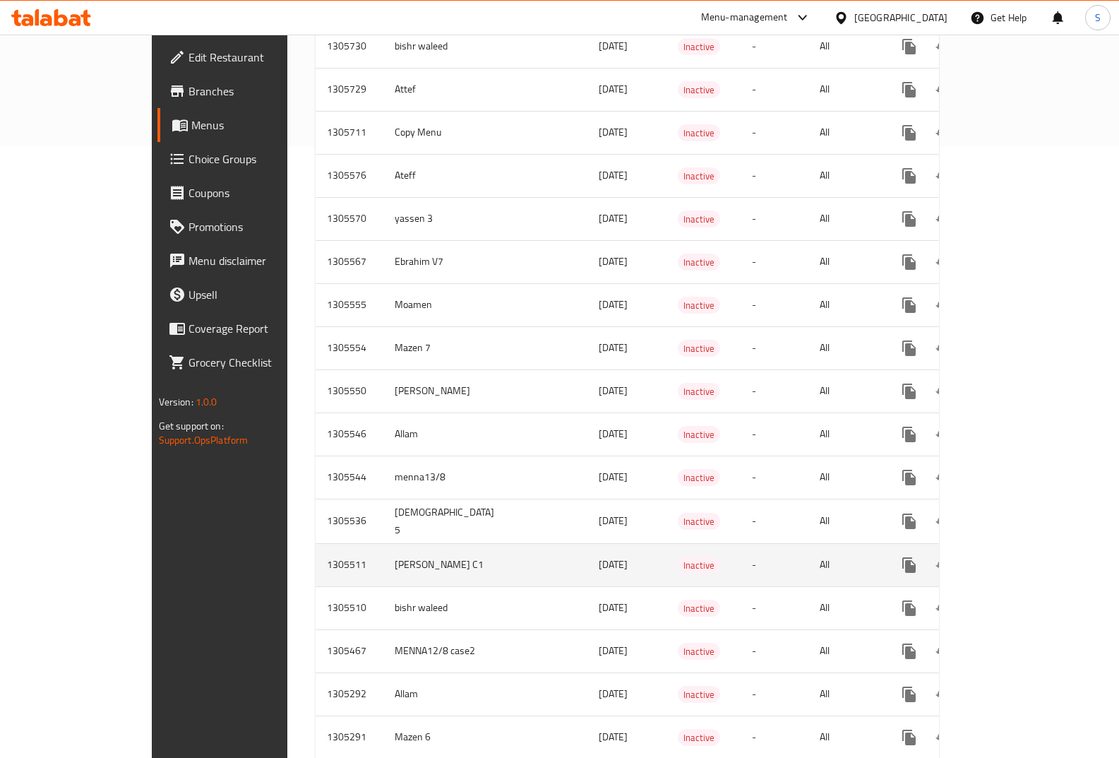
scroll to position [635, 0]
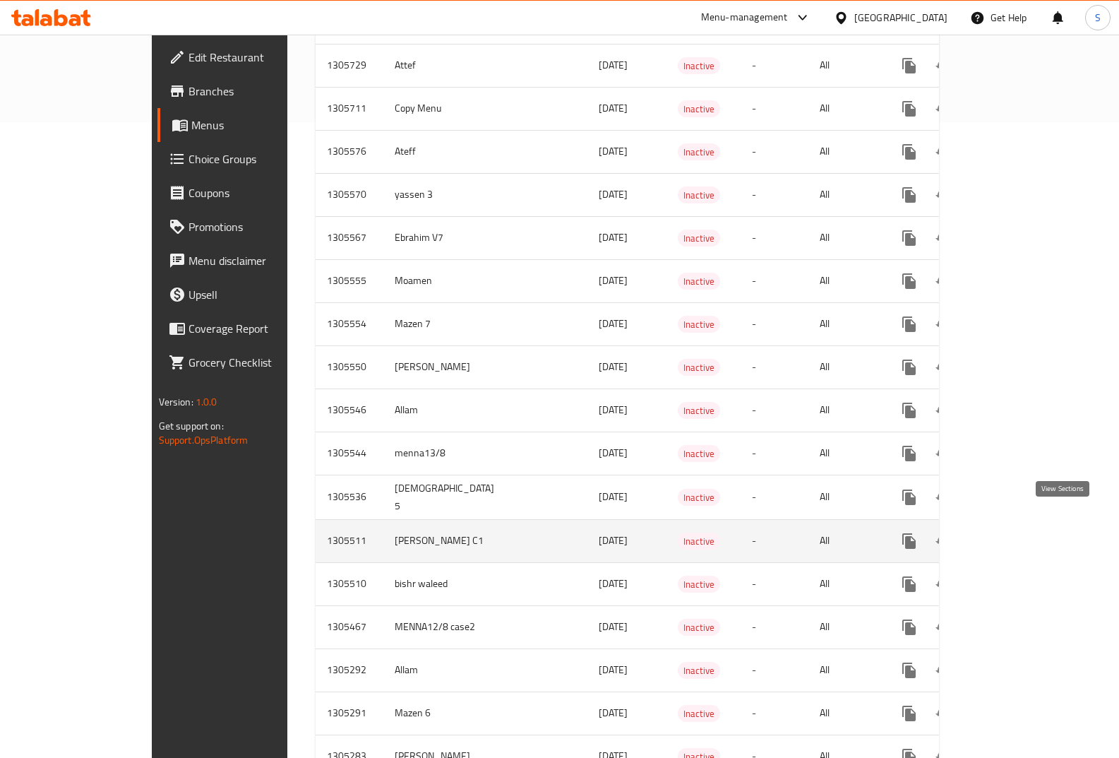
click at [1028, 524] on link "enhanced table" at bounding box center [1011, 541] width 34 height 34
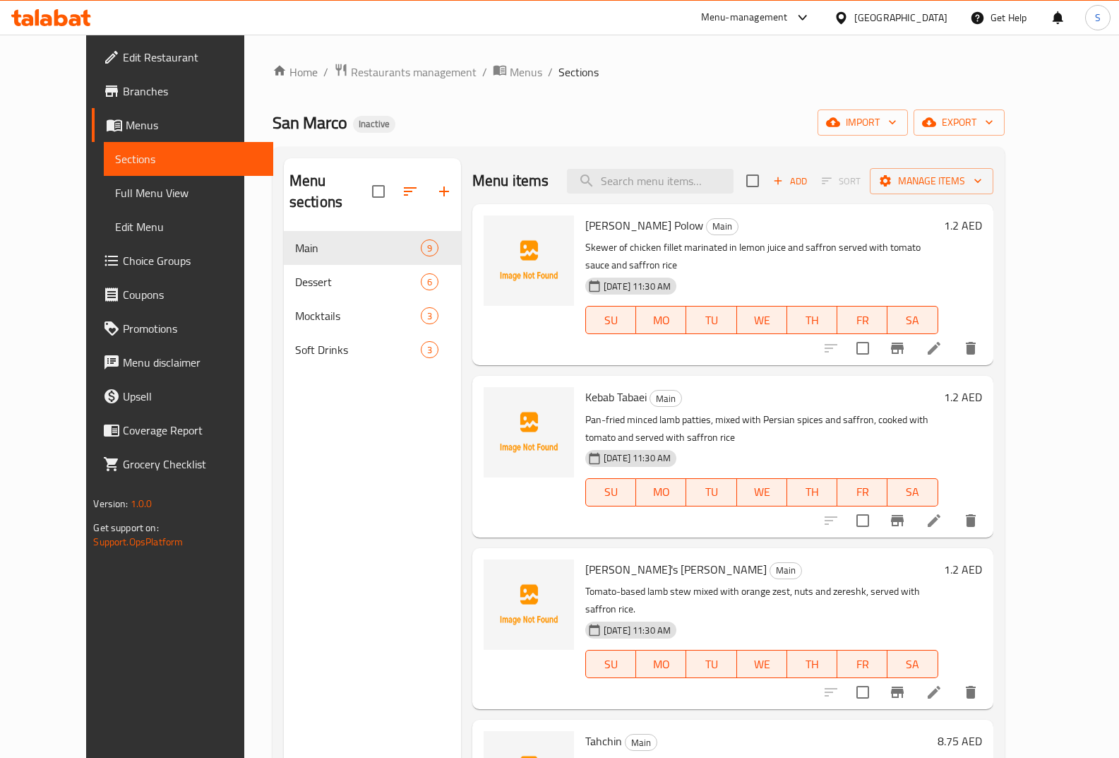
click at [115, 196] on span "Full Menu View" at bounding box center [188, 192] width 147 height 17
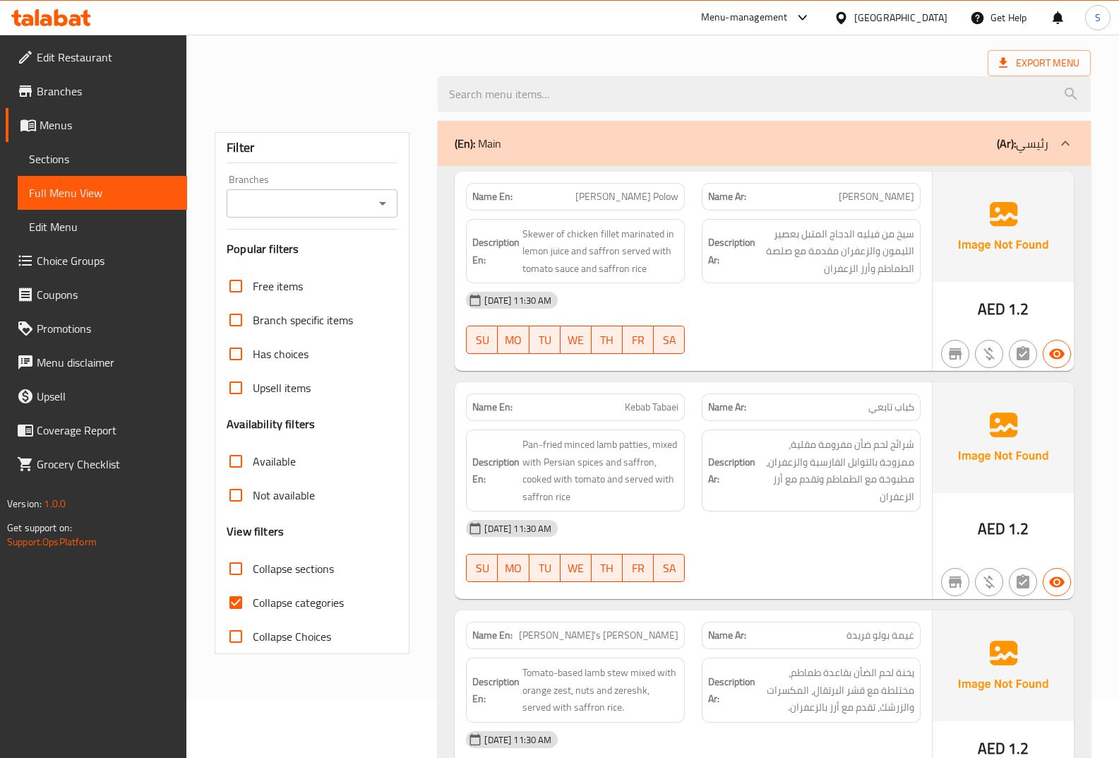
scroll to position [141, 0]
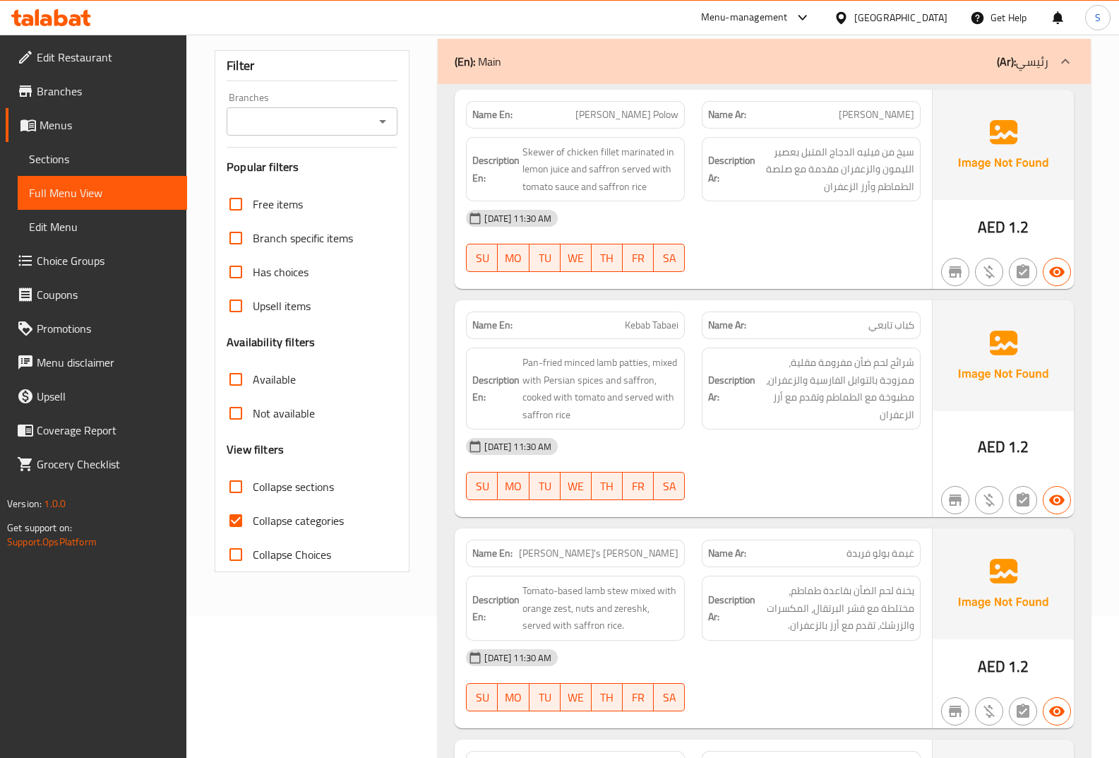
click at [306, 525] on span "Collapse categories" at bounding box center [298, 520] width 91 height 17
click at [253, 525] on input "Collapse categories" at bounding box center [236, 520] width 34 height 34
checkbox input "false"
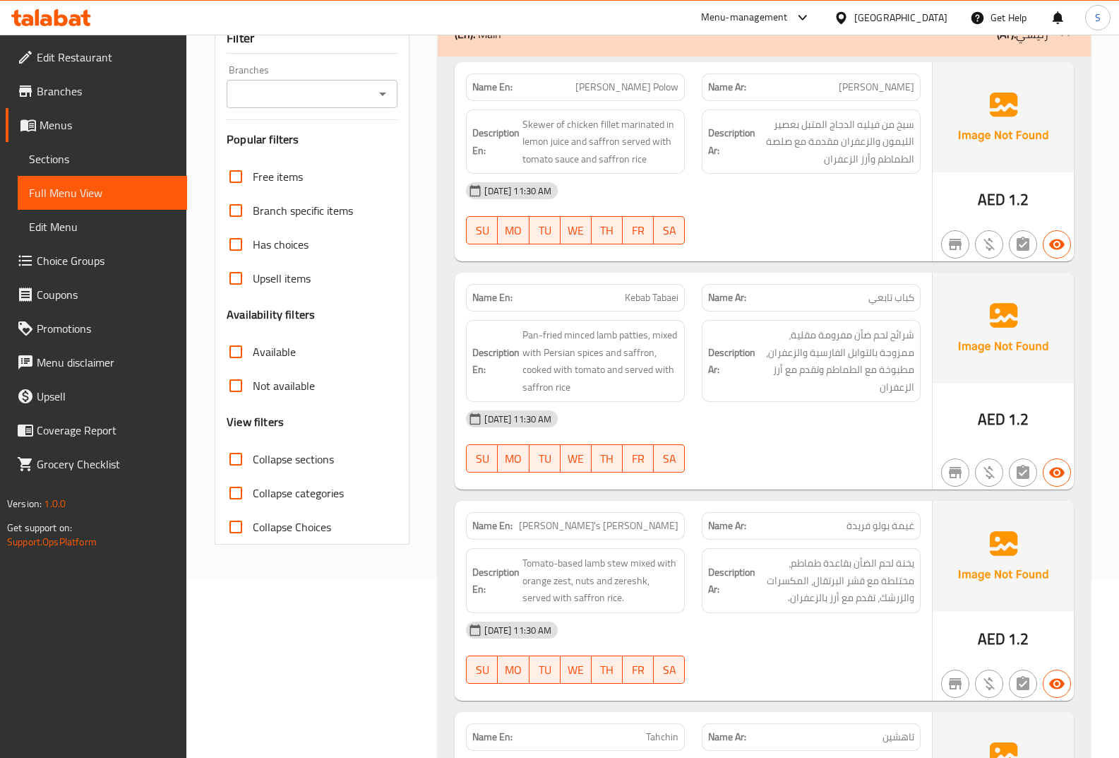
scroll to position [212, 0]
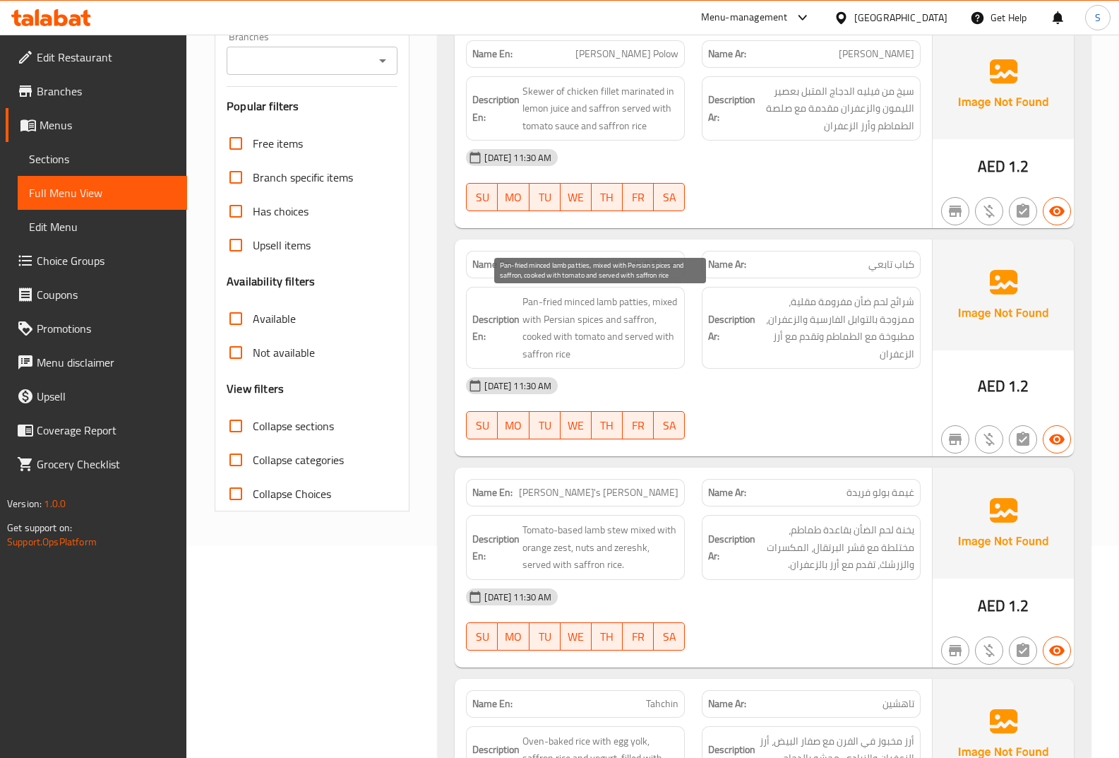
click at [587, 306] on span "Pan-fried minced lamb patties, mixed with Persian spices and saffron, cooked wi…" at bounding box center [600, 327] width 156 height 69
click at [551, 304] on span "Pan-fried minced lamb patties, mixed with Persian spices and saffron, cooked wi…" at bounding box center [600, 327] width 156 height 69
click at [649, 267] on span "Kebab Tabaei" at bounding box center [652, 264] width 54 height 15
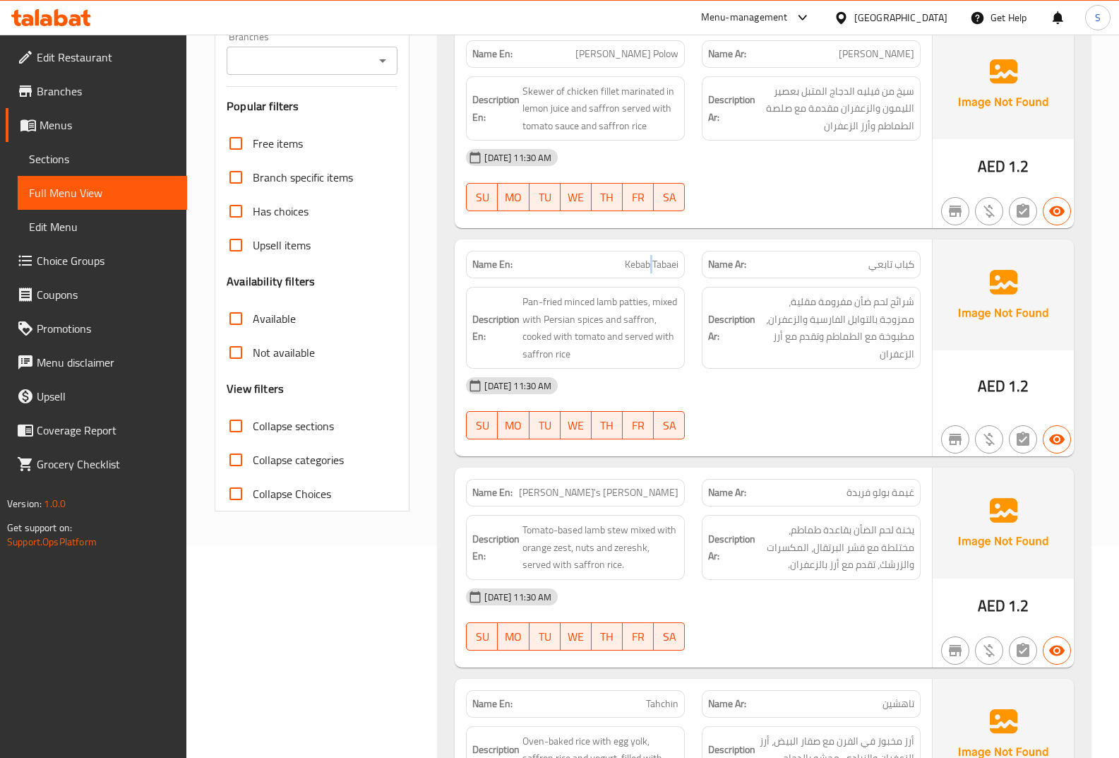
click at [648, 267] on span "Kebab Tabaei" at bounding box center [652, 264] width 54 height 15
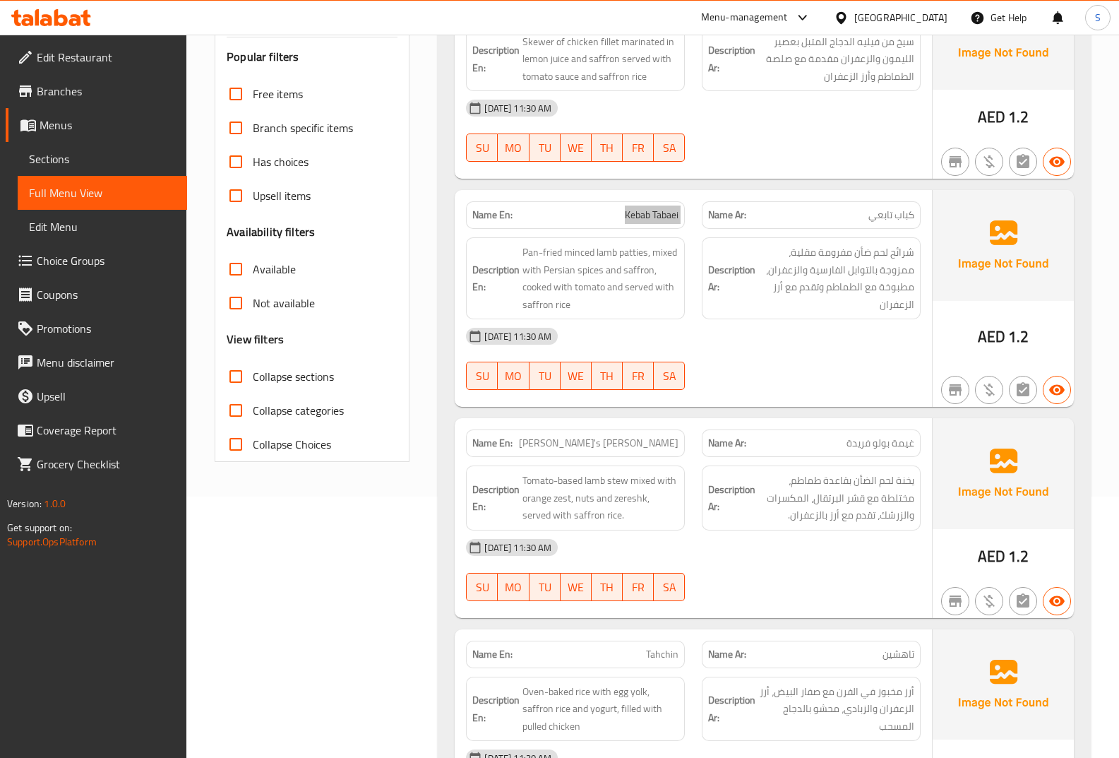
scroll to position [282, 0]
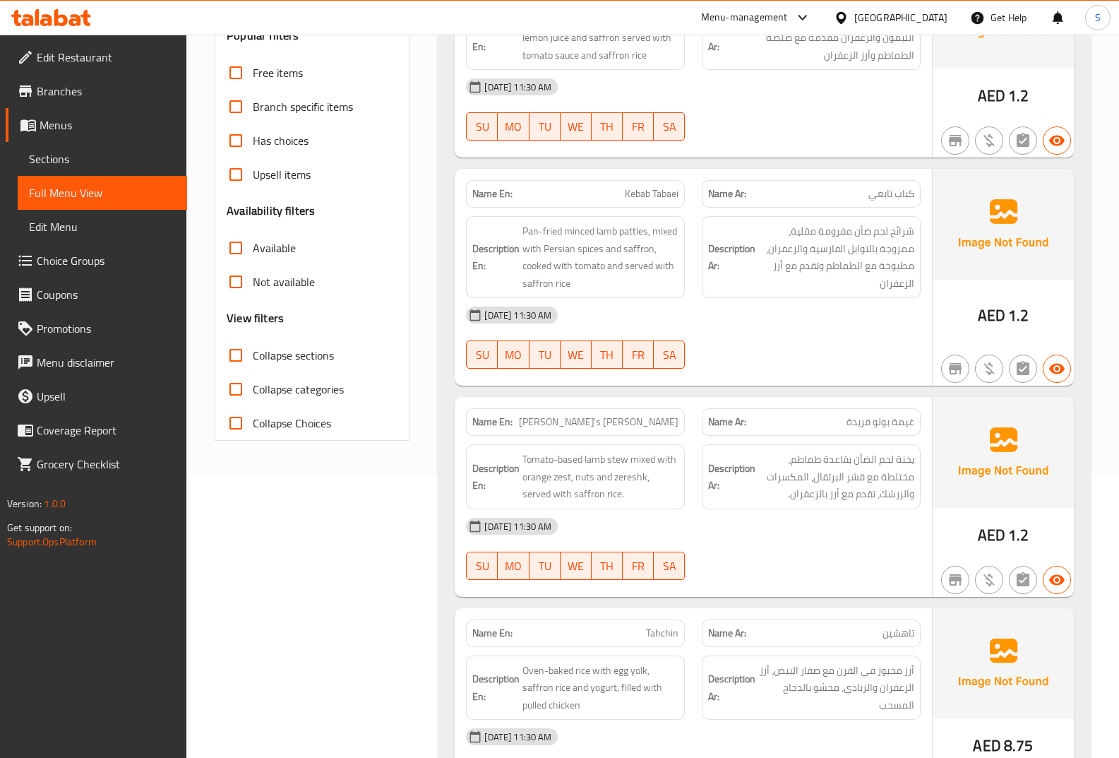
click at [637, 419] on span "Farida's Ghaymeh Polow" at bounding box center [599, 421] width 160 height 15
drag, startPoint x: 867, startPoint y: 482, endPoint x: 841, endPoint y: 475, distance: 27.1
click at [841, 475] on span "يخنة لحم الضأن بقاعدة طماطم، مختلطة مع قشر البرتقال، المكسرات والزرشك، تقدم مع …" at bounding box center [836, 476] width 156 height 52
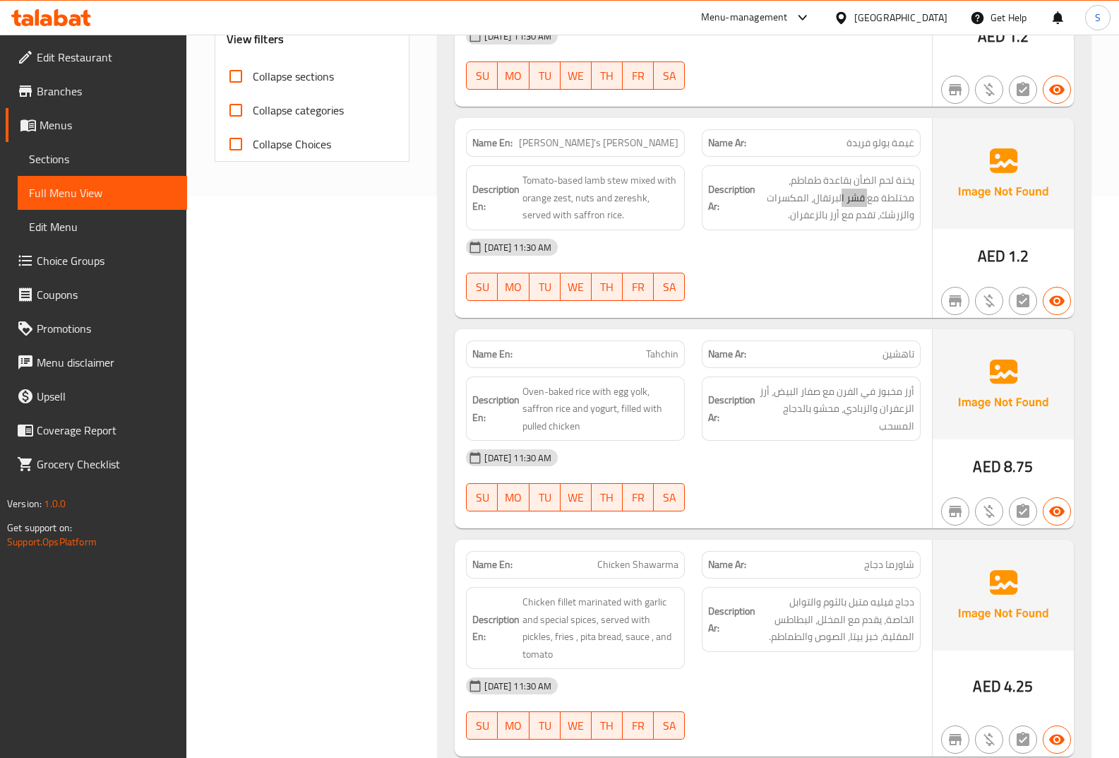
scroll to position [565, 0]
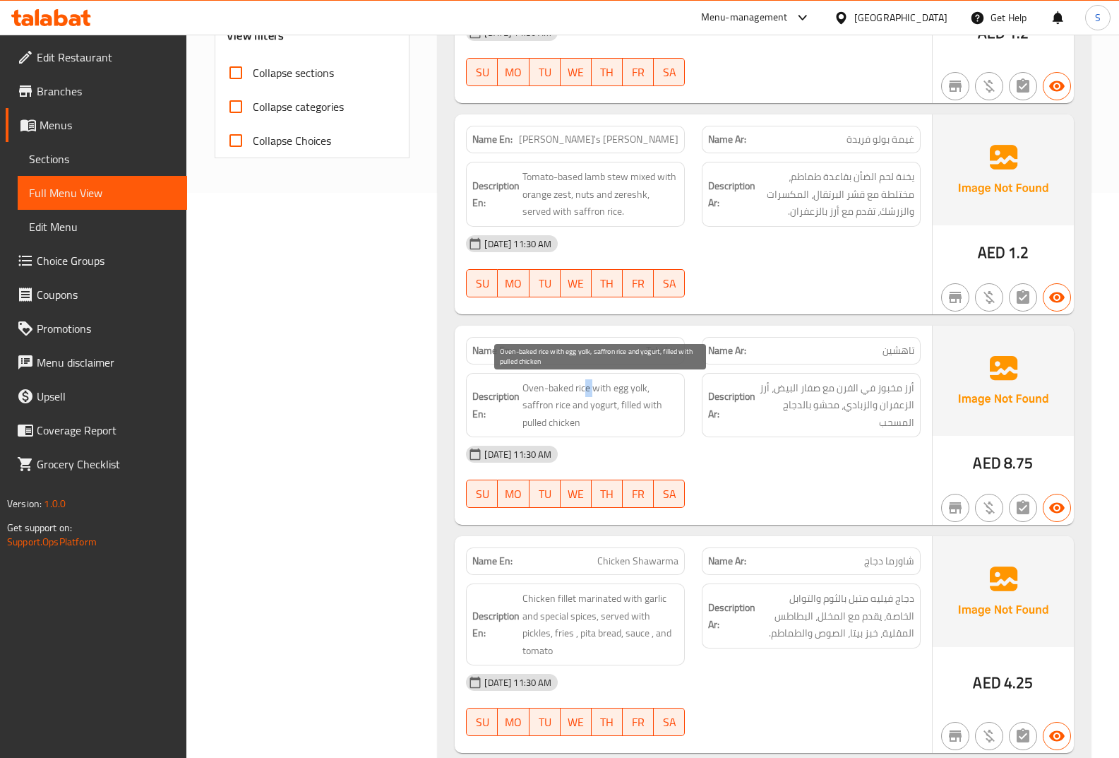
click at [587, 392] on span "Oven-baked rice with egg yolk, saffron rice and yogurt, filled with pulled chic…" at bounding box center [600, 405] width 156 height 52
drag, startPoint x: 523, startPoint y: 430, endPoint x: 587, endPoint y: 429, distance: 63.5
click at [587, 429] on span "Oven-baked rice with egg yolk, saffron rice and yogurt, filled with pulled chic…" at bounding box center [600, 405] width 156 height 52
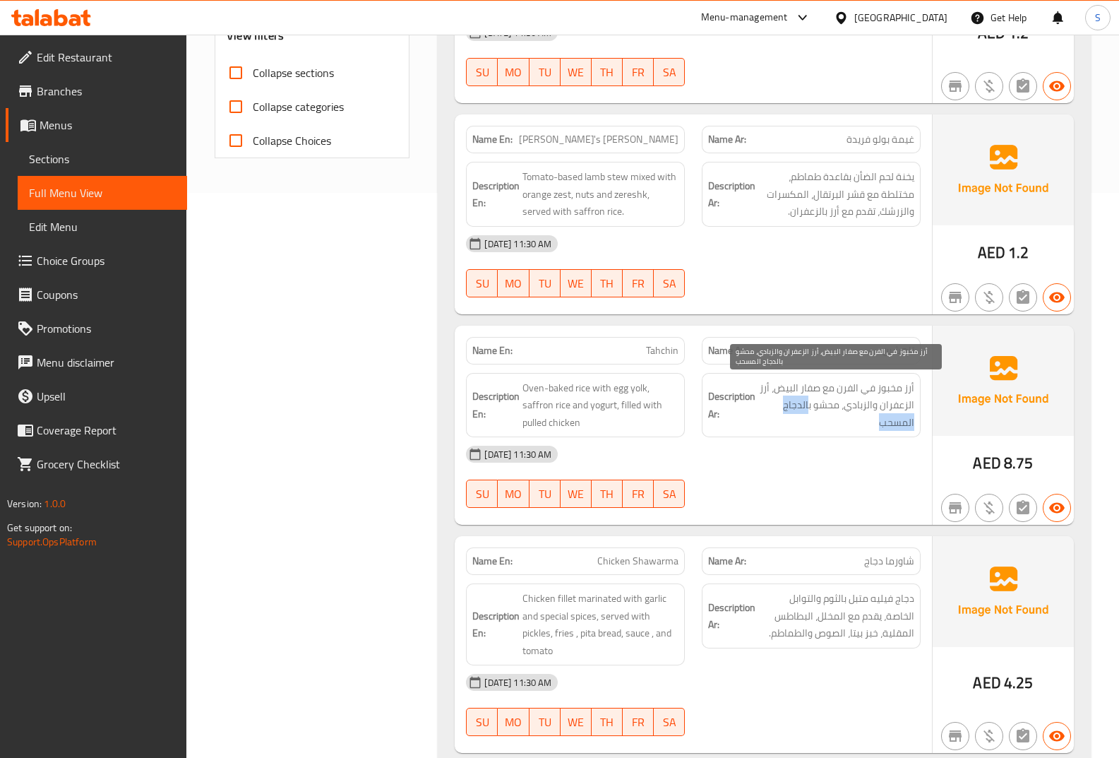
drag, startPoint x: 808, startPoint y: 407, endPoint x: 813, endPoint y: 419, distance: 12.1
click at [813, 419] on span "أرز مخبوز في الفرن مع صفار البيض، أرز الزعفران والزبادي، محشو بالدجاج المسحب" at bounding box center [836, 405] width 156 height 52
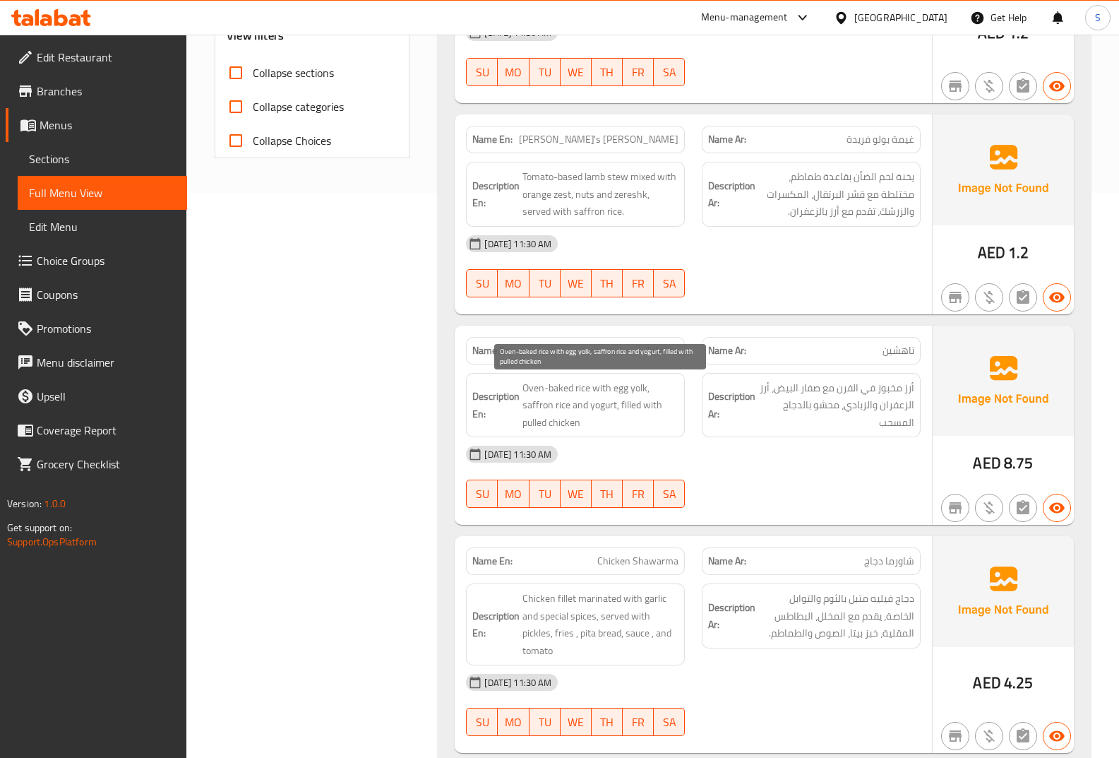
click at [539, 422] on span "Oven-baked rice with egg yolk, saffron rice and yogurt, filled with pulled chic…" at bounding box center [600, 405] width 156 height 52
click at [578, 424] on span "Oven-baked rice with egg yolk, saffron rice and yogurt, filled with pulled chic…" at bounding box center [600, 405] width 156 height 52
drag, startPoint x: 583, startPoint y: 425, endPoint x: 520, endPoint y: 434, distance: 64.1
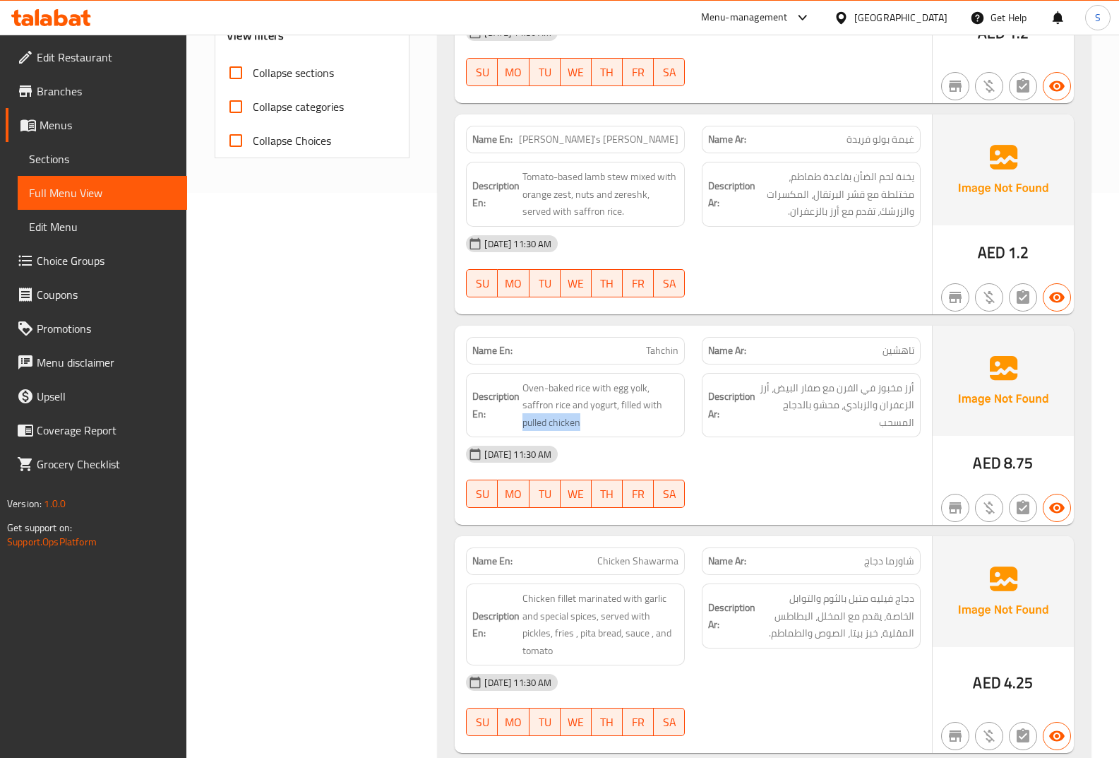
click at [520, 434] on div "Description En: Oven-baked rice with egg yolk, saffron rice and yogurt, filled …" at bounding box center [575, 405] width 219 height 65
click at [640, 358] on div "Name En: Tahchin" at bounding box center [575, 351] width 219 height 28
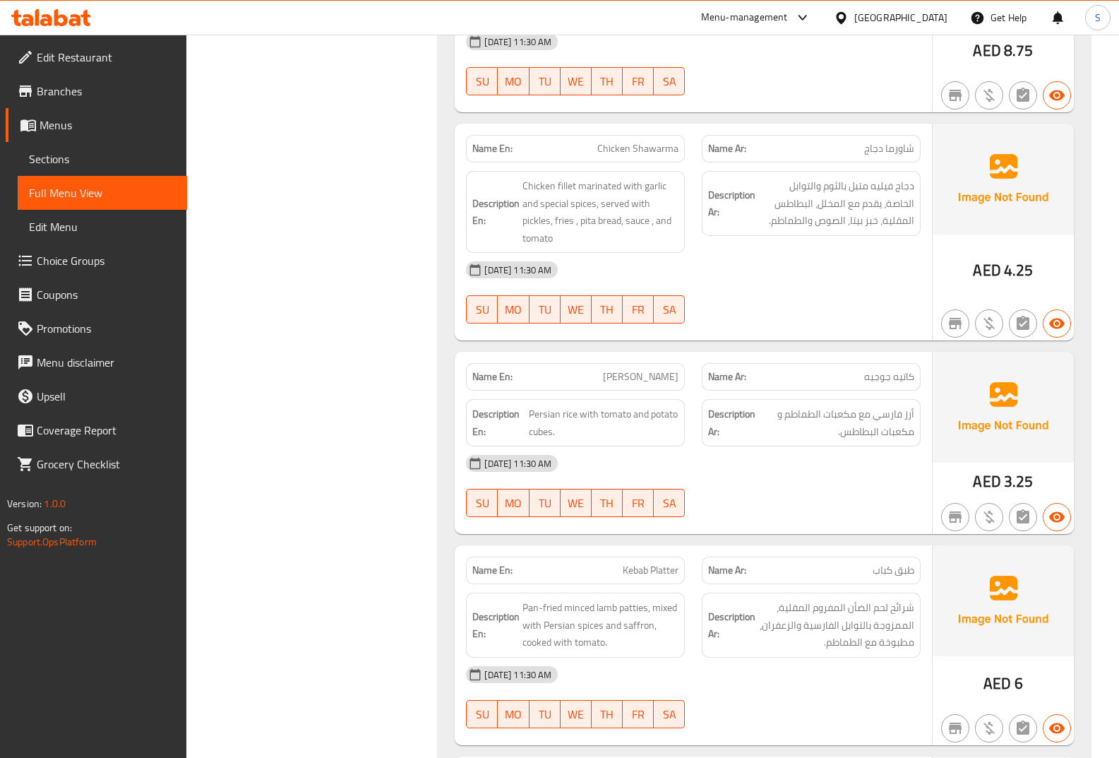
scroll to position [1059, 0]
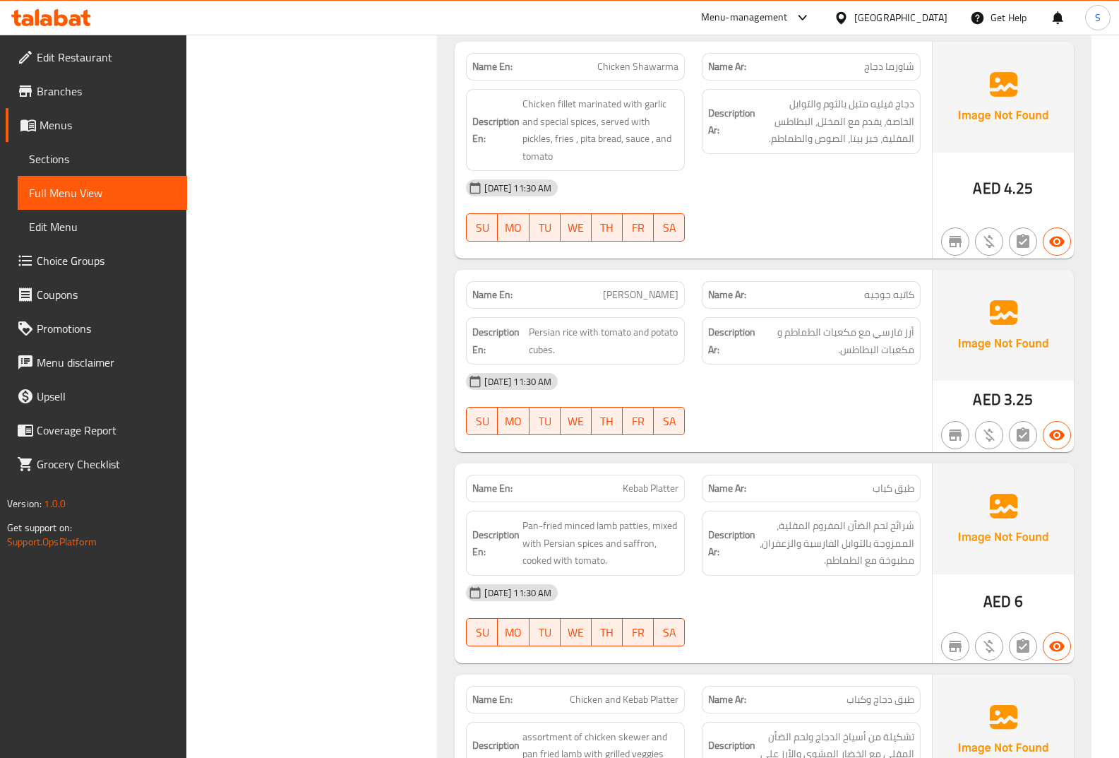
click at [618, 304] on div "Name En: Kateh Jojeh" at bounding box center [575, 295] width 219 height 28
click at [653, 297] on span "Kateh Jojeh" at bounding box center [641, 294] width 76 height 15
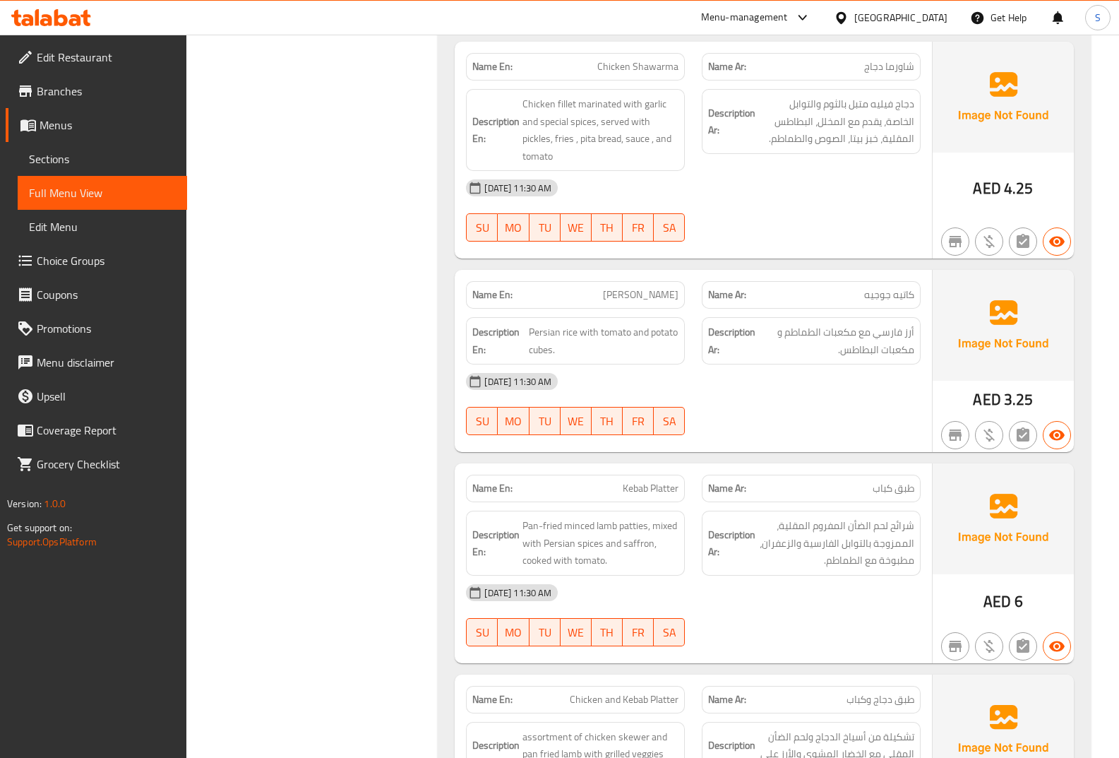
click at [647, 485] on span "Kebab Platter" at bounding box center [651, 488] width 56 height 15
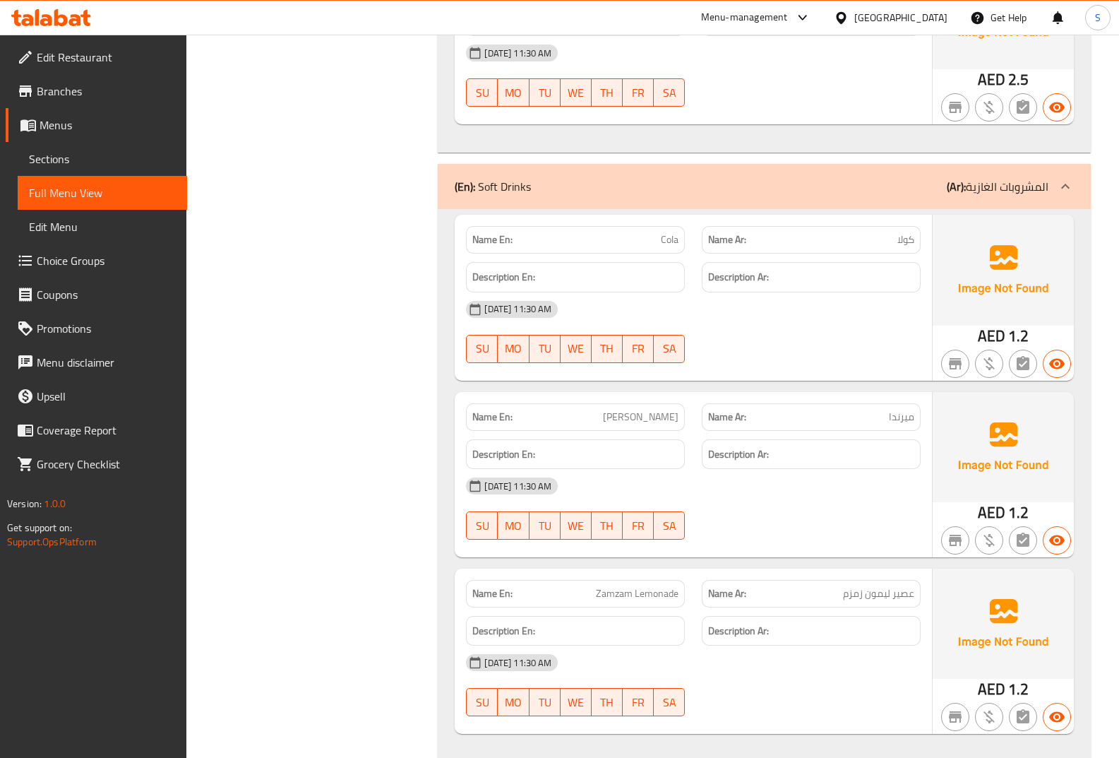
scroll to position [3902, 0]
click at [48, 136] on link "Menus" at bounding box center [96, 125] width 181 height 34
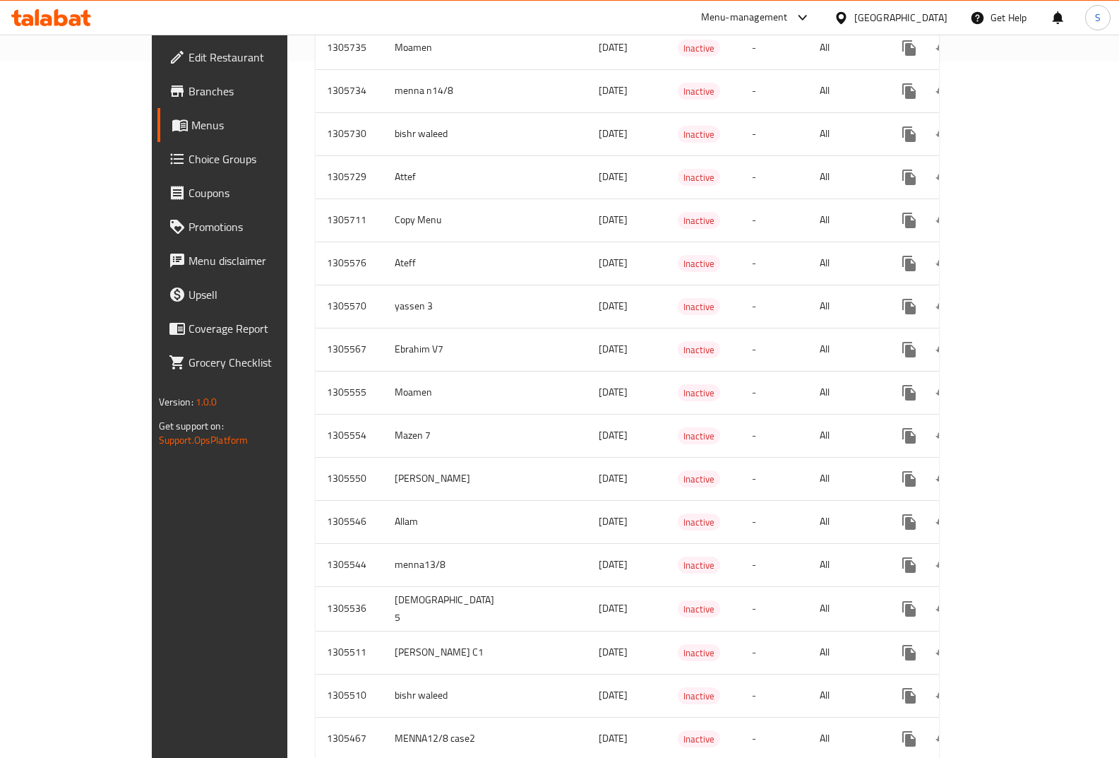
scroll to position [706, 0]
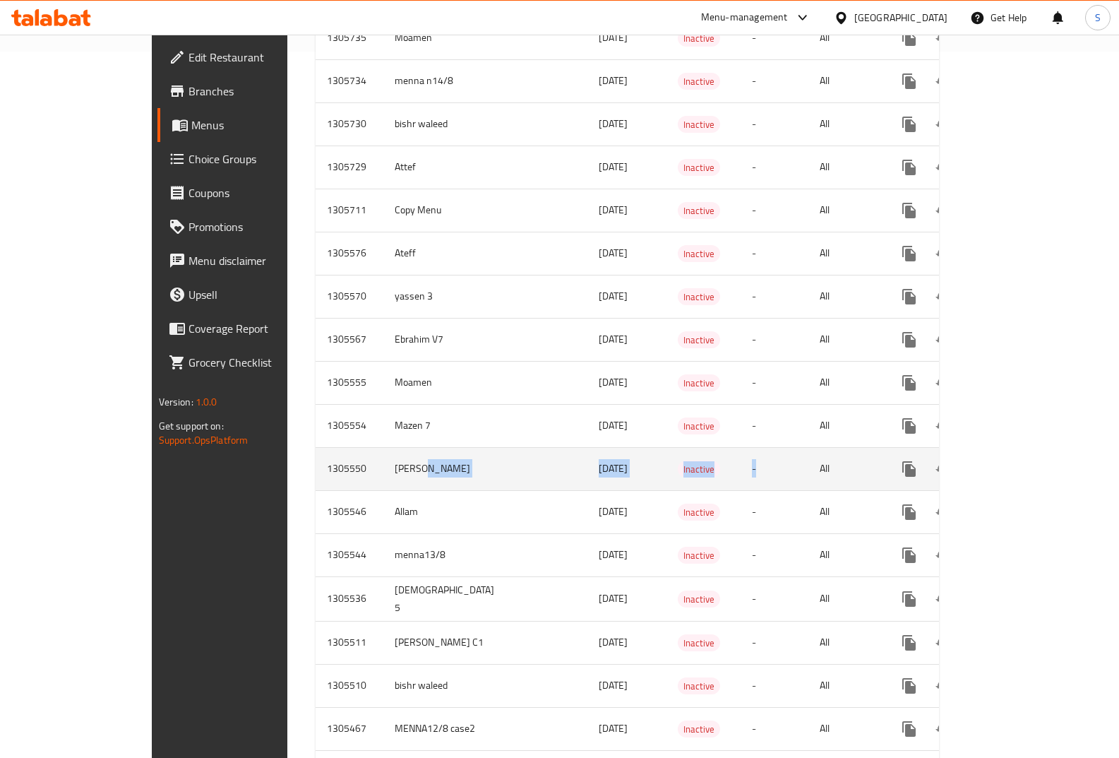
drag, startPoint x: 373, startPoint y: 448, endPoint x: 1036, endPoint y: 434, distance: 663.1
click at [820, 447] on tr "1305550 Hassan 13/08/2025 Inactive - All" at bounding box center [678, 468] width 724 height 43
click at [1020, 460] on icon "enhanced table" at bounding box center [1011, 468] width 17 height 17
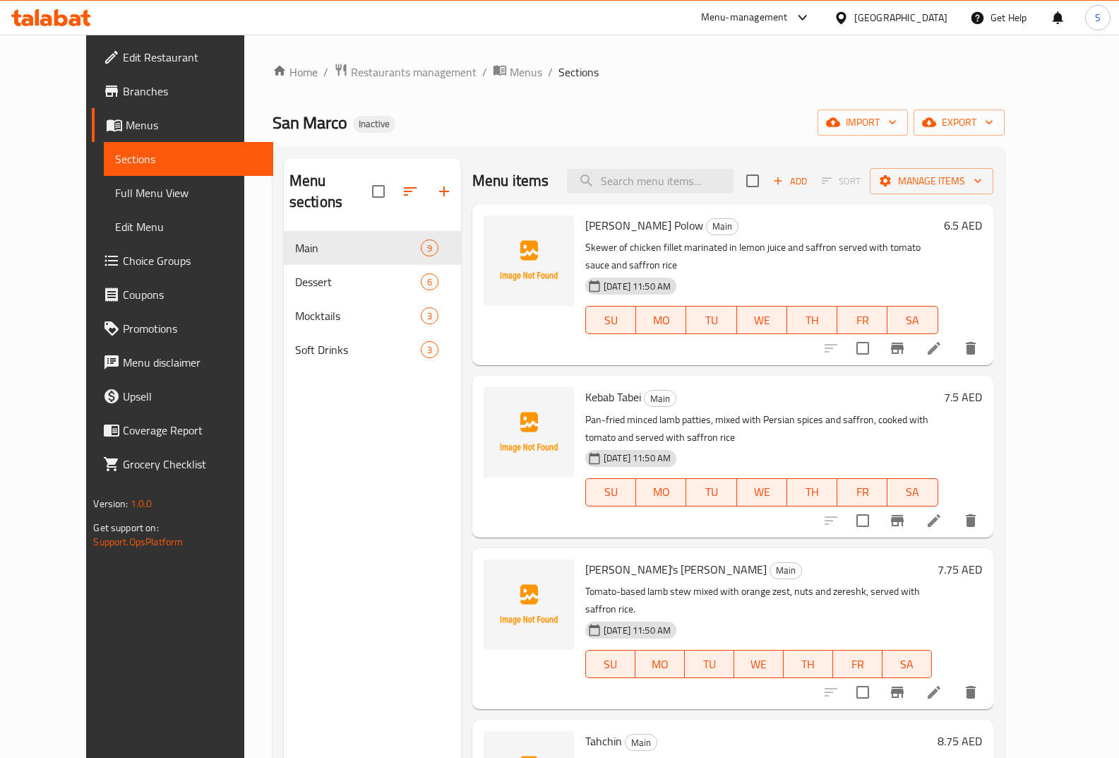
click at [115, 196] on span "Full Menu View" at bounding box center [188, 192] width 147 height 17
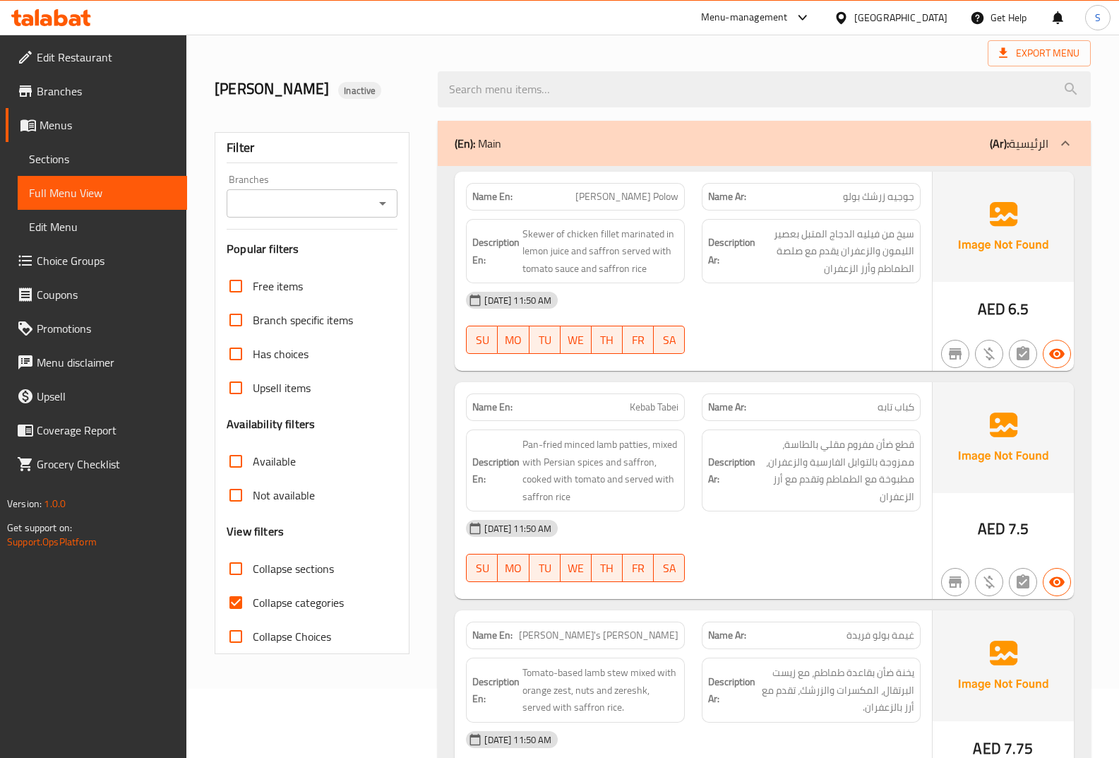
scroll to position [212, 0]
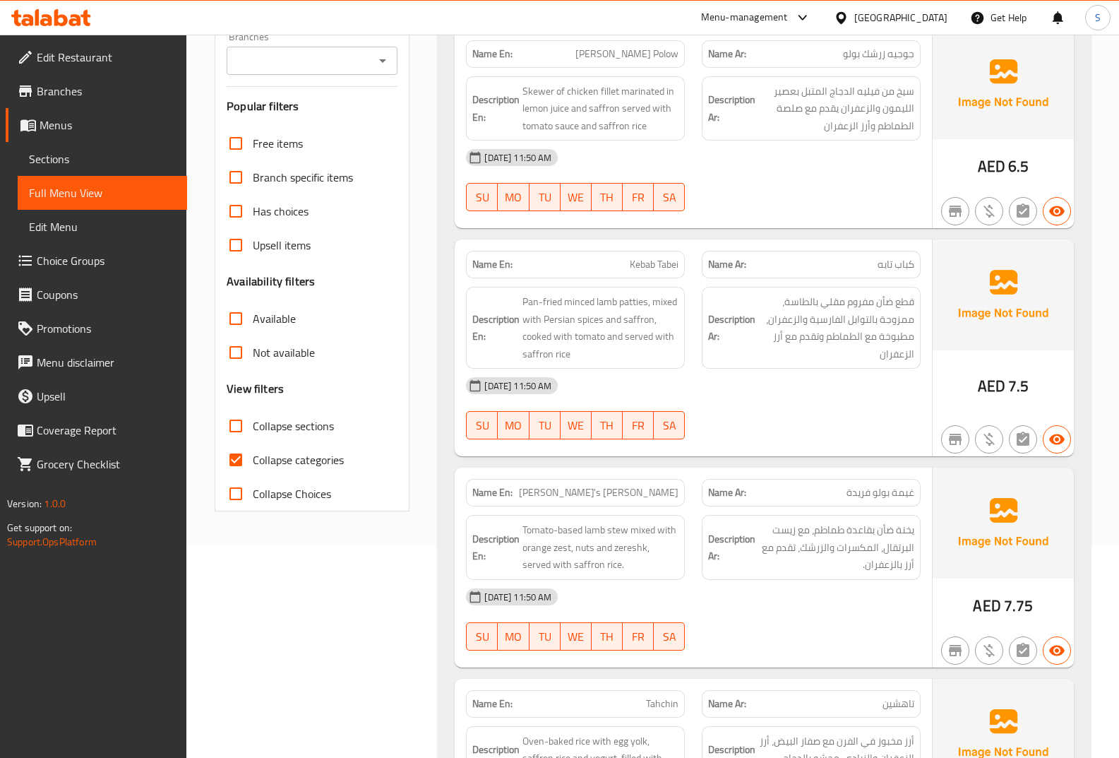
click at [309, 462] on span "Collapse categories" at bounding box center [298, 459] width 91 height 17
click at [253, 462] on input "Collapse categories" at bounding box center [236, 460] width 34 height 34
checkbox input "false"
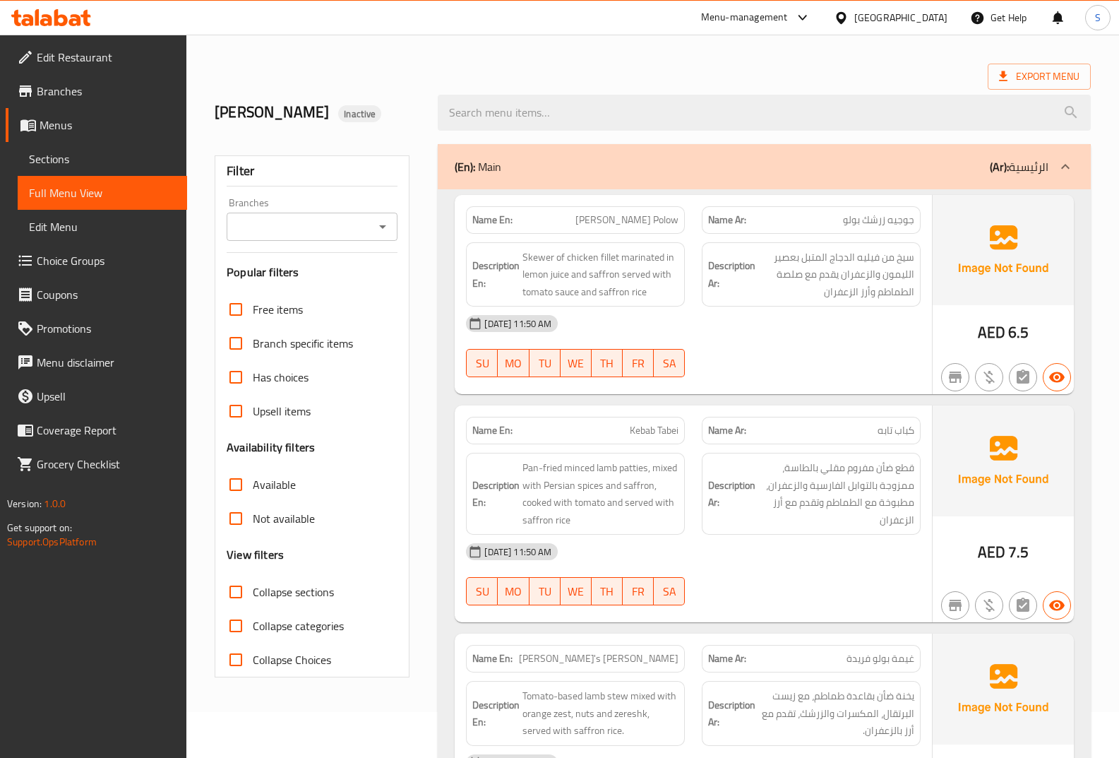
scroll to position [71, 0]
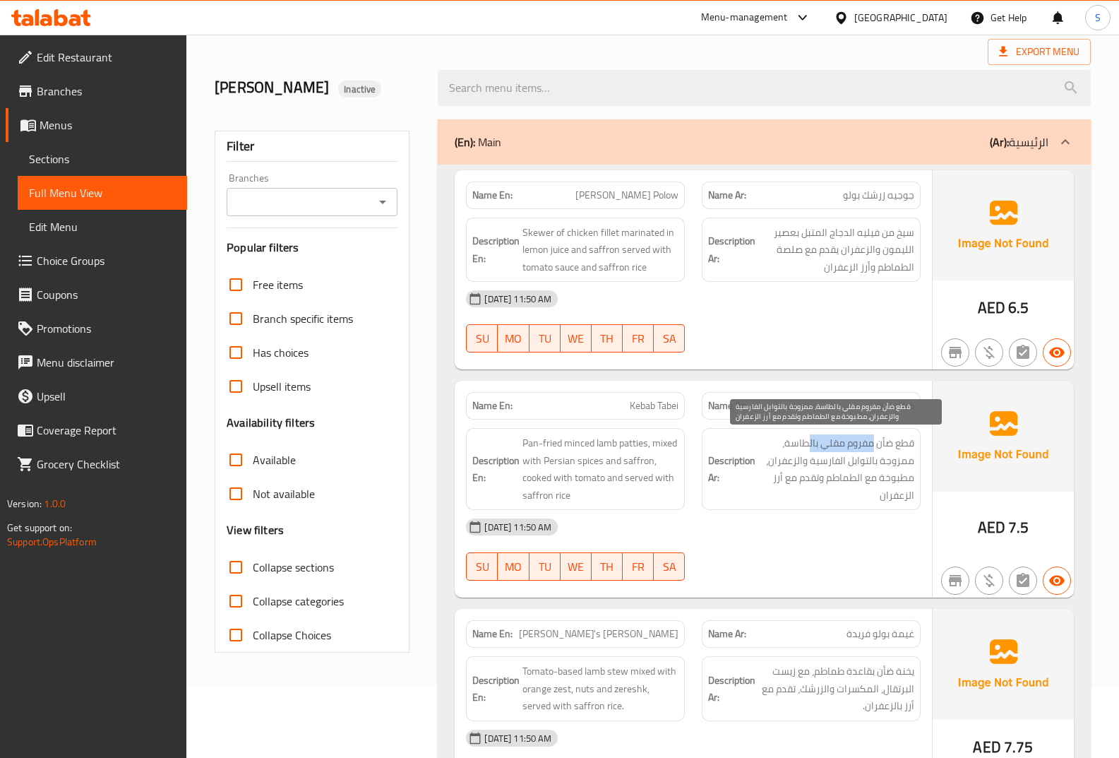
drag, startPoint x: 873, startPoint y: 448, endPoint x: 808, endPoint y: 446, distance: 65.0
click at [808, 446] on span "قطع ضأن مفروم مقلي بالطاسة، ممزوجة بالتوابل الفارسية والزعفران، مطبوخة مع الطما…" at bounding box center [836, 468] width 156 height 69
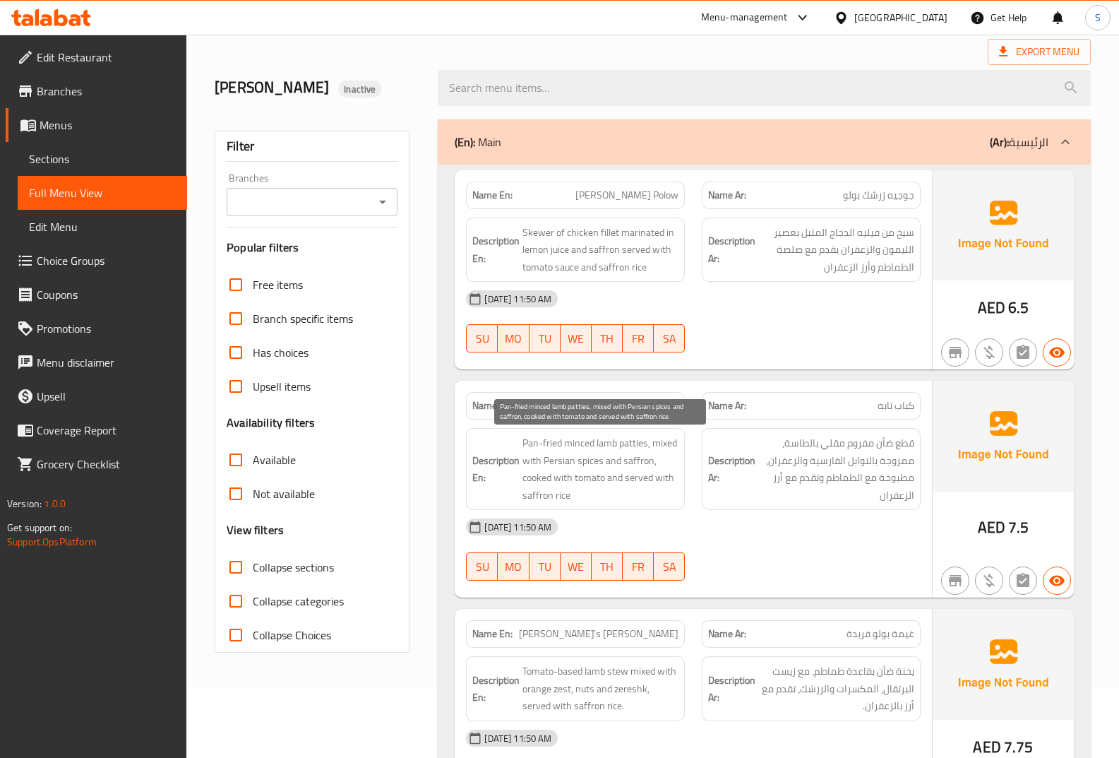
click at [594, 447] on span "Pan-fried minced lamb patties, mixed with Persian spices and saffron, cooked wi…" at bounding box center [600, 468] width 156 height 69
drag, startPoint x: 542, startPoint y: 443, endPoint x: 531, endPoint y: 443, distance: 11.3
click at [531, 443] on span "Pan-fried minced lamb patties, mixed with Persian spices and saffron, cooked wi…" at bounding box center [600, 468] width 156 height 69
click at [555, 457] on span "Pan-fried minced lamb patties, mixed with Persian spices and saffron, cooked wi…" at bounding box center [600, 468] width 156 height 69
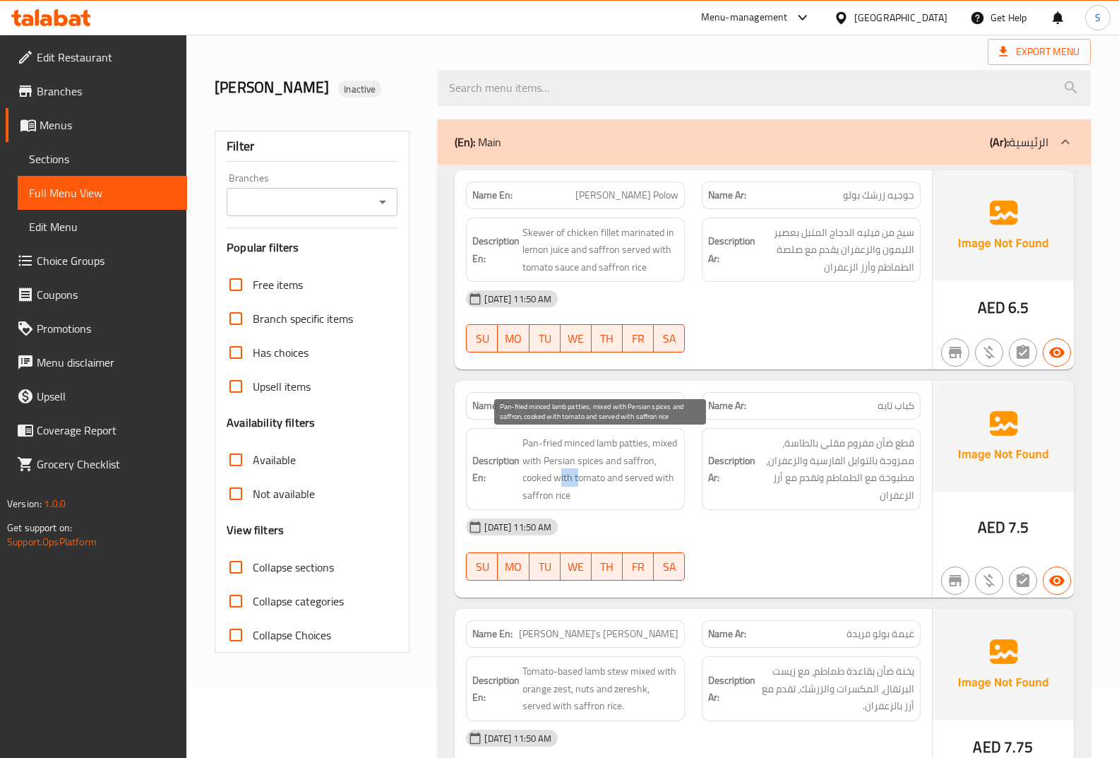
drag, startPoint x: 560, startPoint y: 479, endPoint x: 579, endPoint y: 481, distance: 19.2
click at [578, 481] on span "Pan-fried minced lamb patties, mixed with Persian spices and saffron, cooked wi…" at bounding box center [600, 468] width 156 height 69
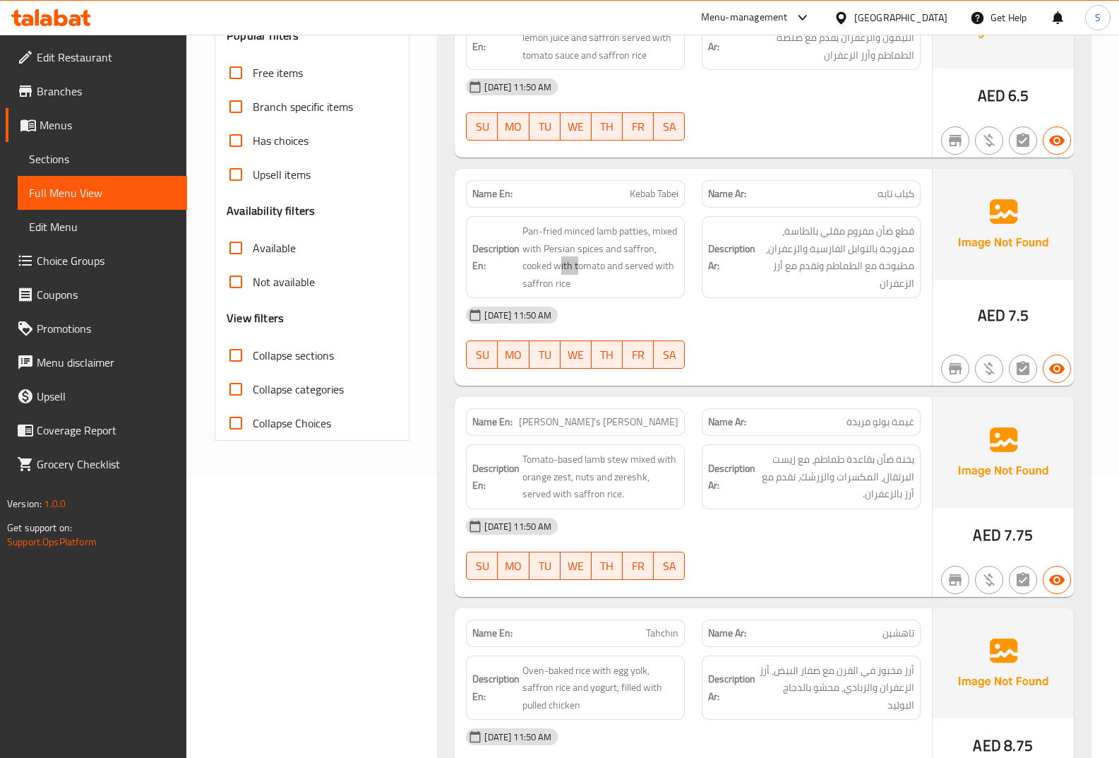
scroll to position [353, 0]
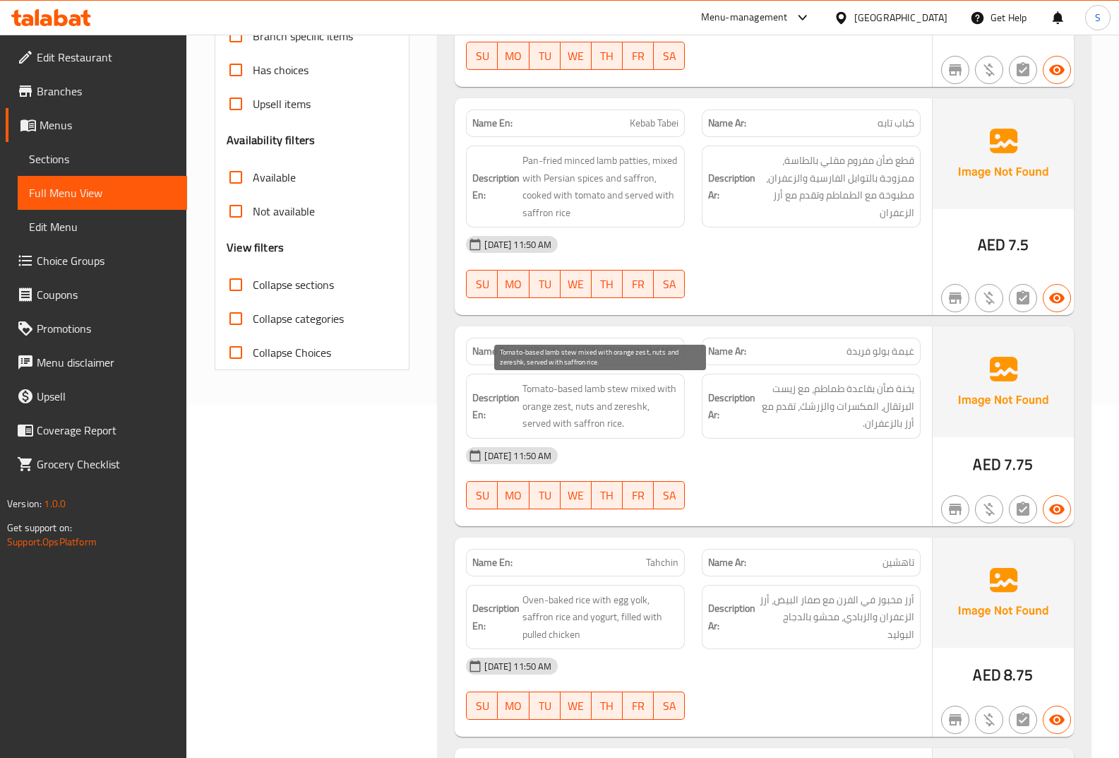
click at [626, 388] on span "Tomato-based lamb stew mixed with orange zest, nuts and zereshk, served with sa…" at bounding box center [600, 406] width 156 height 52
click at [595, 388] on span "Tomato-based lamb stew mixed with orange zest, nuts and zereshk, served with sa…" at bounding box center [600, 406] width 156 height 52
click at [570, 393] on span "Tomato-based lamb stew mixed with orange zest, nuts and zereshk, served with sa…" at bounding box center [600, 406] width 156 height 52
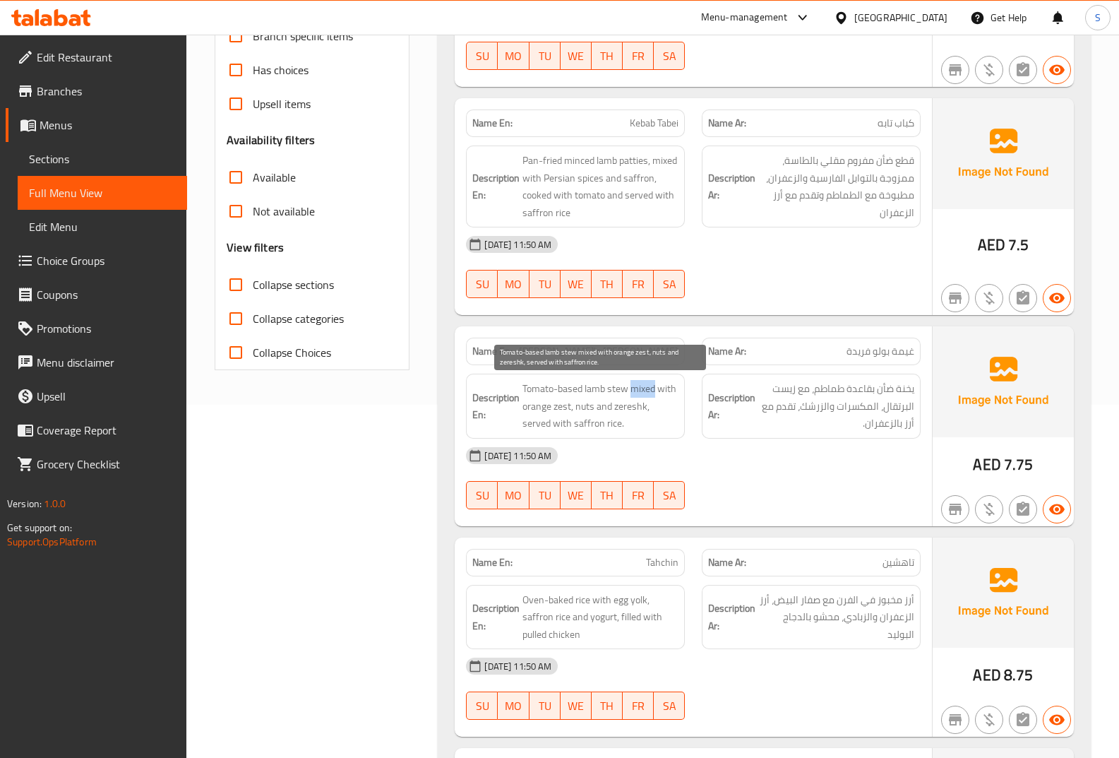
drag, startPoint x: 635, startPoint y: 392, endPoint x: 657, endPoint y: 392, distance: 21.9
click at [657, 392] on span "Tomato-based lamb stew mixed with orange zest, nuts and zereshk, served with sa…" at bounding box center [600, 406] width 156 height 52
click at [669, 364] on div "Name En: Farida's Ghaymeh Polow" at bounding box center [575, 351] width 219 height 28
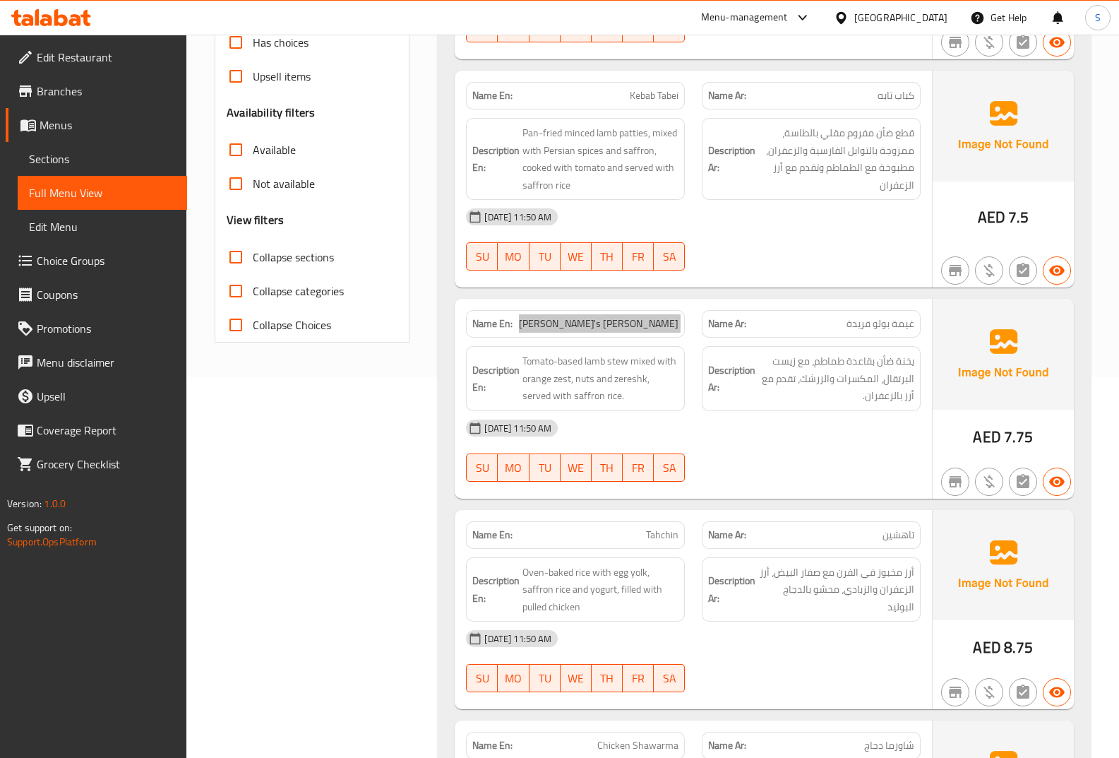
scroll to position [371, 0]
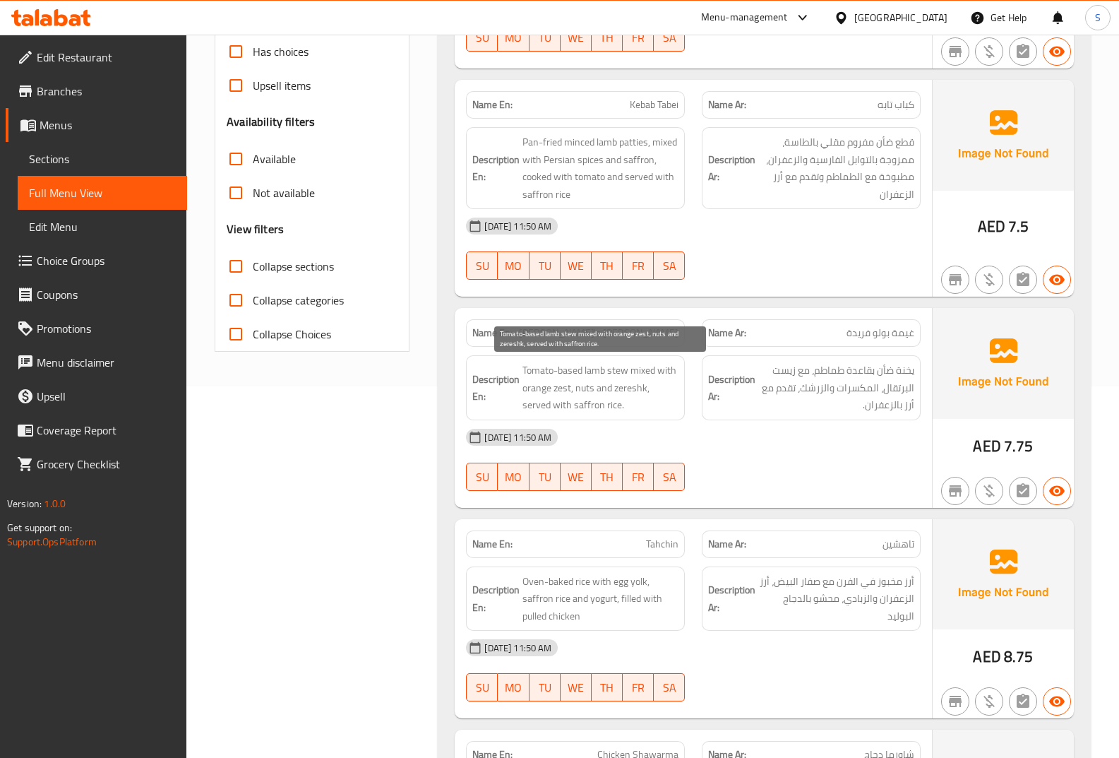
click at [539, 371] on span "Tomato-based lamb stew mixed with orange zest, nuts and zereshk, served with sa…" at bounding box center [600, 387] width 156 height 52
click at [574, 372] on span "Tomato-based lamb stew mixed with orange zest, nuts and zereshk, served with sa…" at bounding box center [600, 387] width 156 height 52
click at [590, 374] on span "Tomato-based lamb stew mixed with orange zest, nuts and zereshk, served with sa…" at bounding box center [600, 387] width 156 height 52
click at [612, 374] on span "Tomato-based lamb stew mixed with orange zest, nuts and zereshk, served with sa…" at bounding box center [600, 387] width 156 height 52
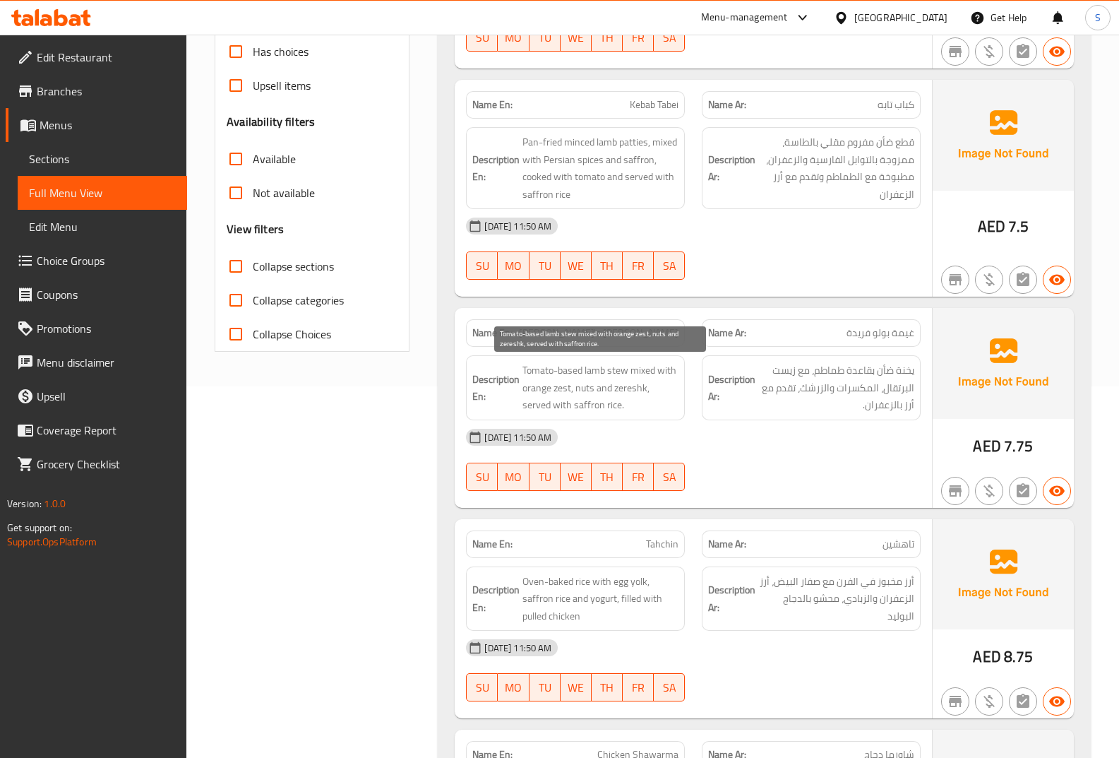
click at [641, 373] on span "Tomato-based lamb stew mixed with orange zest, nuts and zereshk, served with sa…" at bounding box center [600, 387] width 156 height 52
click at [667, 374] on span "Tomato-based lamb stew mixed with orange zest, nuts and zereshk, served with sa…" at bounding box center [600, 387] width 156 height 52
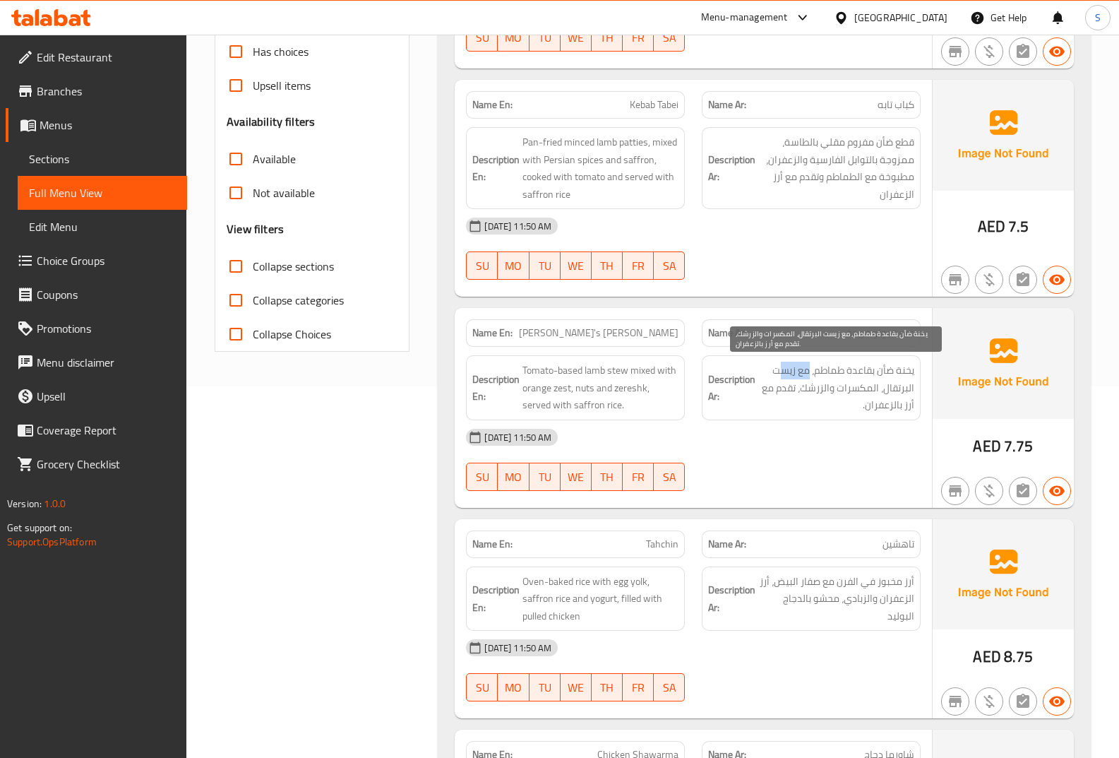
drag, startPoint x: 810, startPoint y: 376, endPoint x: 777, endPoint y: 378, distance: 33.3
click at [777, 378] on span "يخنة ضأن بقاعدة طماطم، مع زيست البرتقال، المكسرات والزرشك، تقدم مع أرز بالزعفرا…" at bounding box center [836, 387] width 156 height 52
click at [56, 166] on span "Sections" at bounding box center [102, 158] width 147 height 17
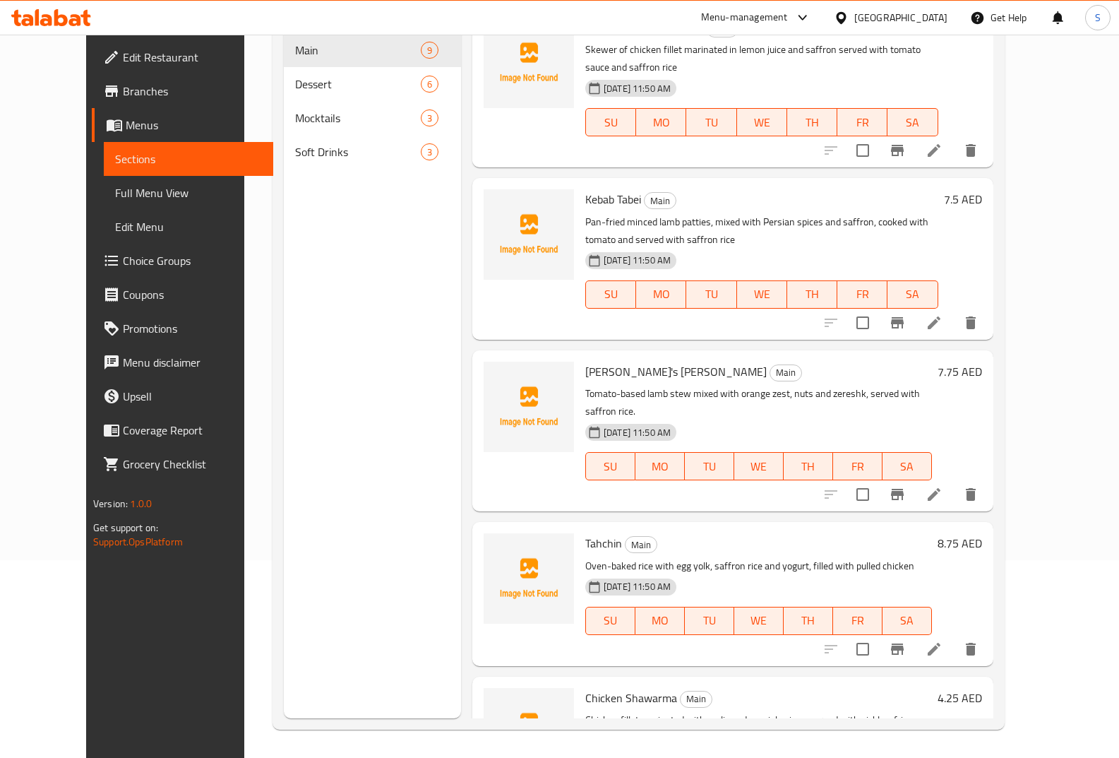
click at [126, 125] on span "Menus" at bounding box center [194, 124] width 136 height 17
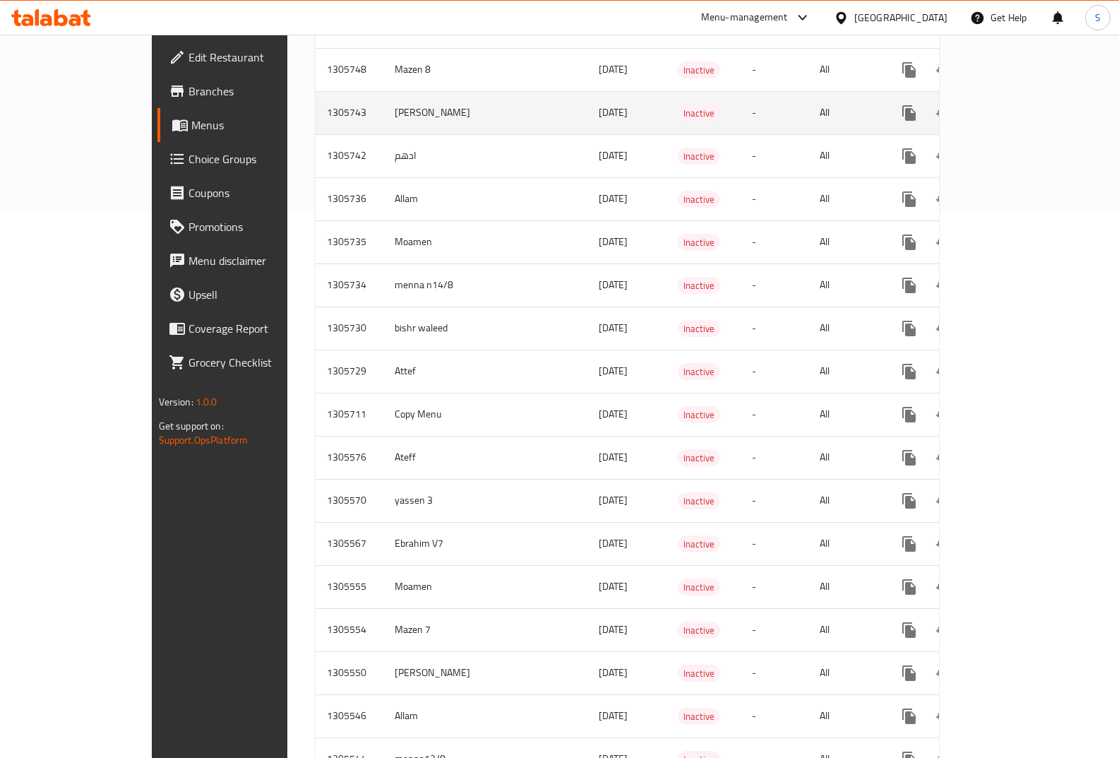
scroll to position [565, 0]
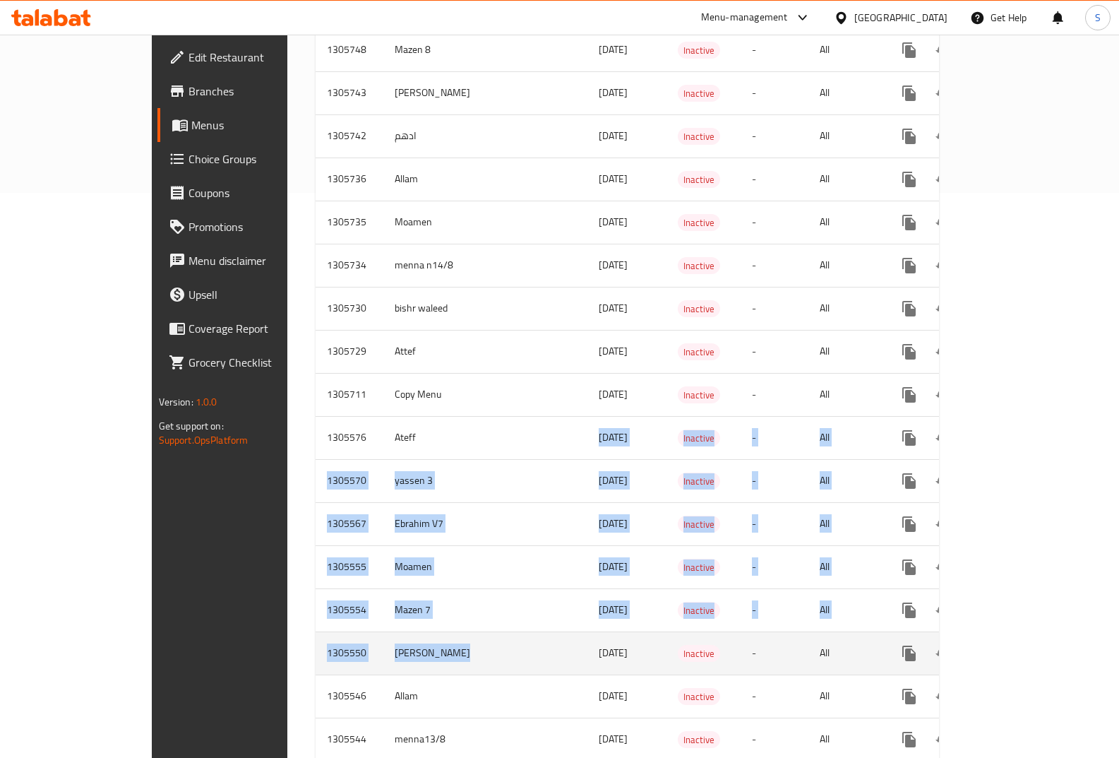
drag, startPoint x: 403, startPoint y: 429, endPoint x: 434, endPoint y: 631, distance: 203.6
click at [434, 631] on tbody "1305763 جيسوو 14/08/2025 Active - All 1305760 bishr waleed 14/08/2025 Inactive …" at bounding box center [678, 697] width 724 height 2027
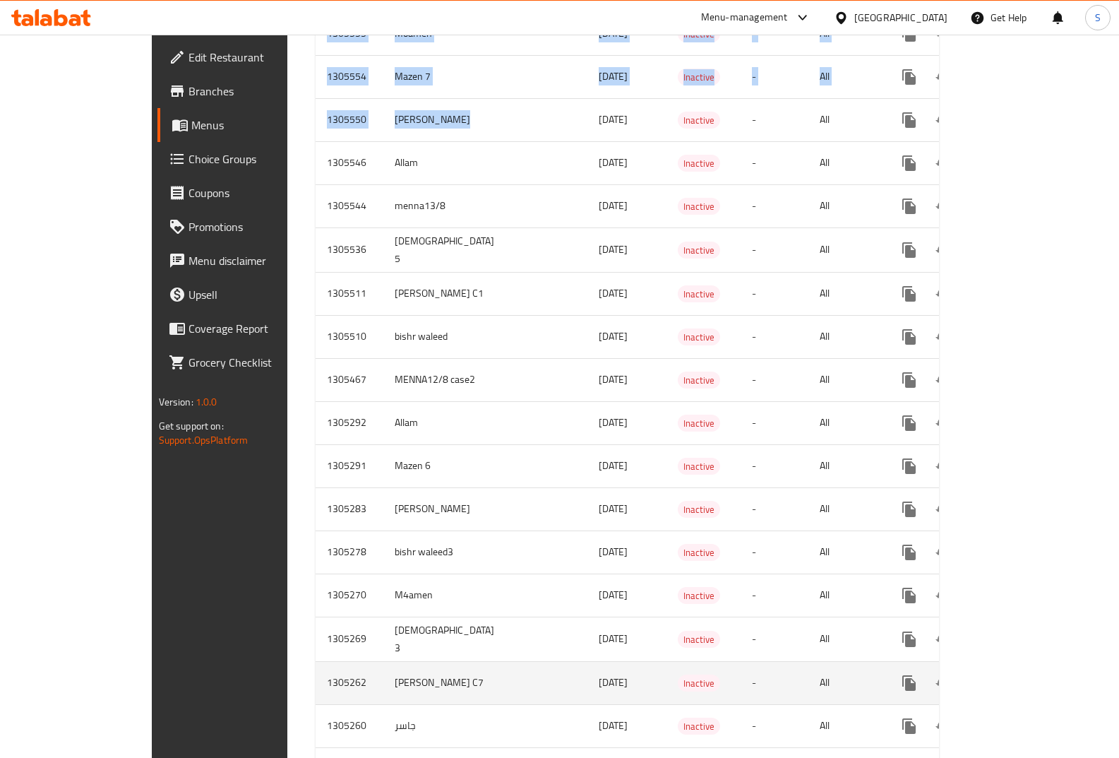
scroll to position [1130, 0]
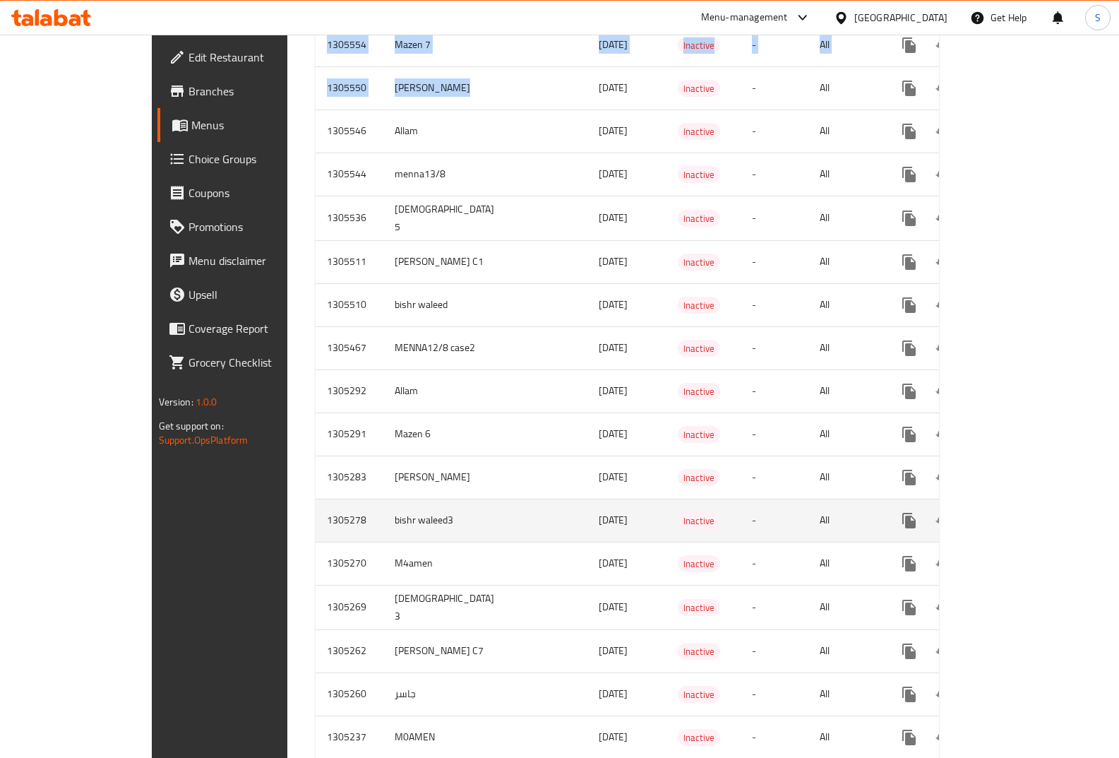
drag, startPoint x: 419, startPoint y: 522, endPoint x: 530, endPoint y: 515, distance: 111.0
click at [530, 515] on tr "1305278 bishr waleed3 12/08/2025 Inactive - All" at bounding box center [678, 519] width 724 height 43
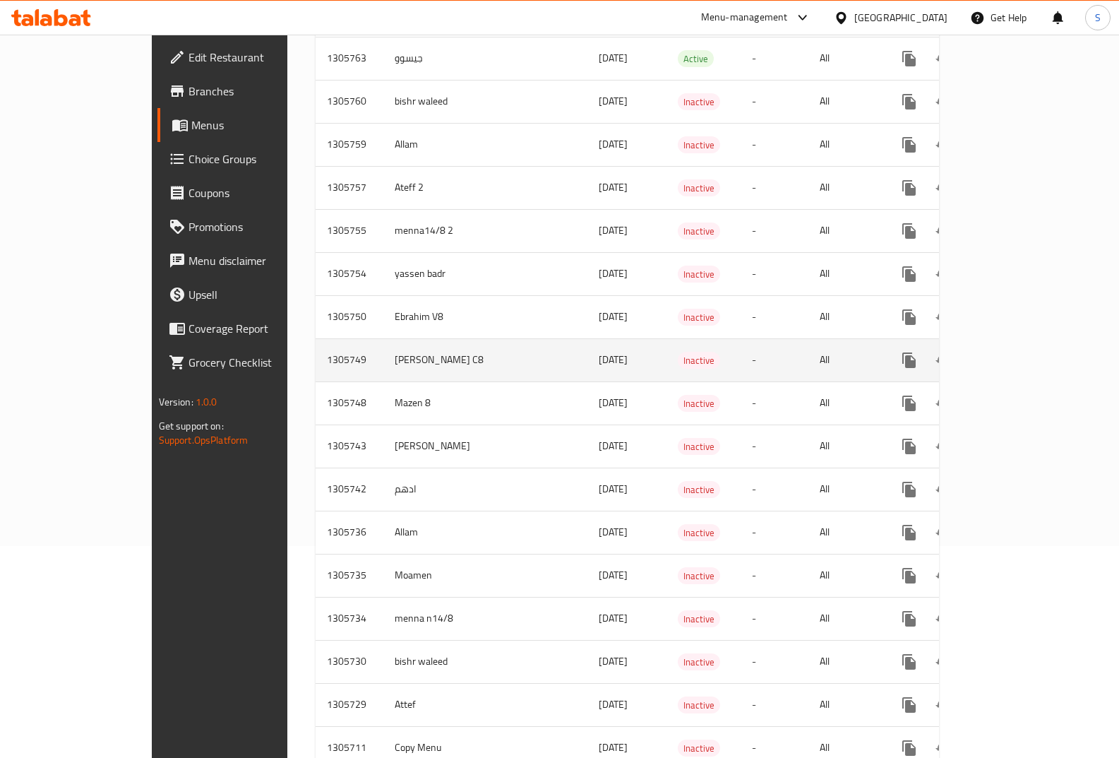
scroll to position [141, 0]
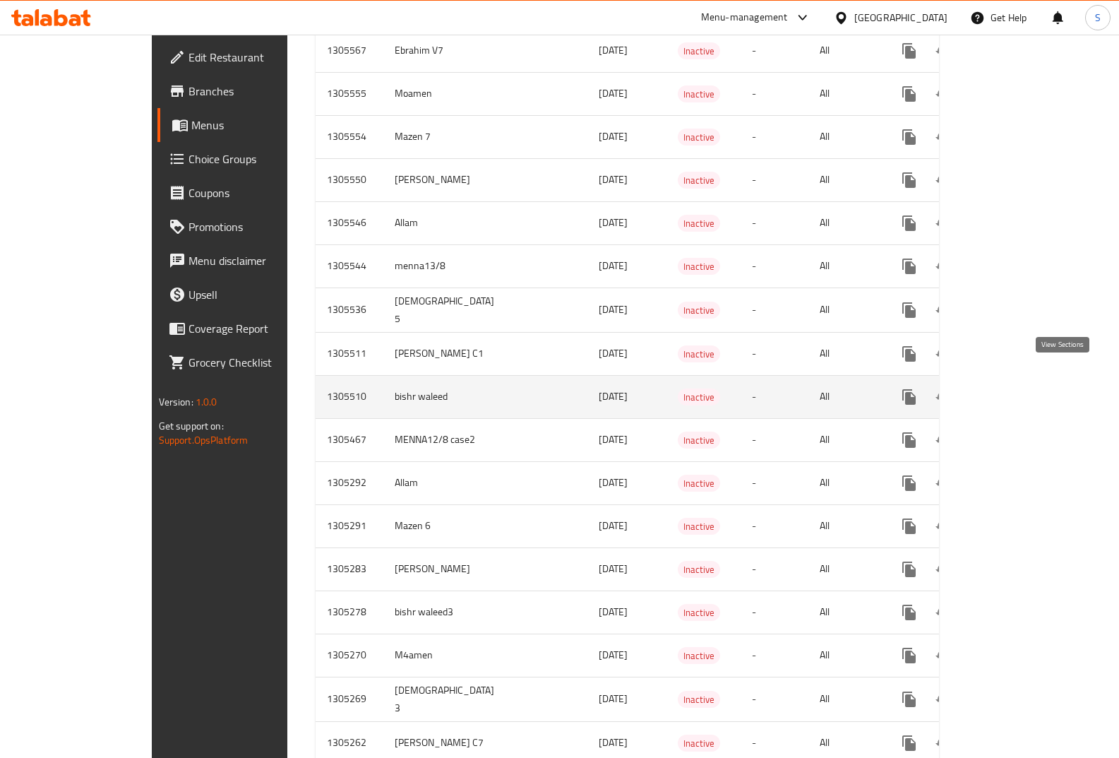
click at [1020, 388] on icon "enhanced table" at bounding box center [1011, 396] width 17 height 17
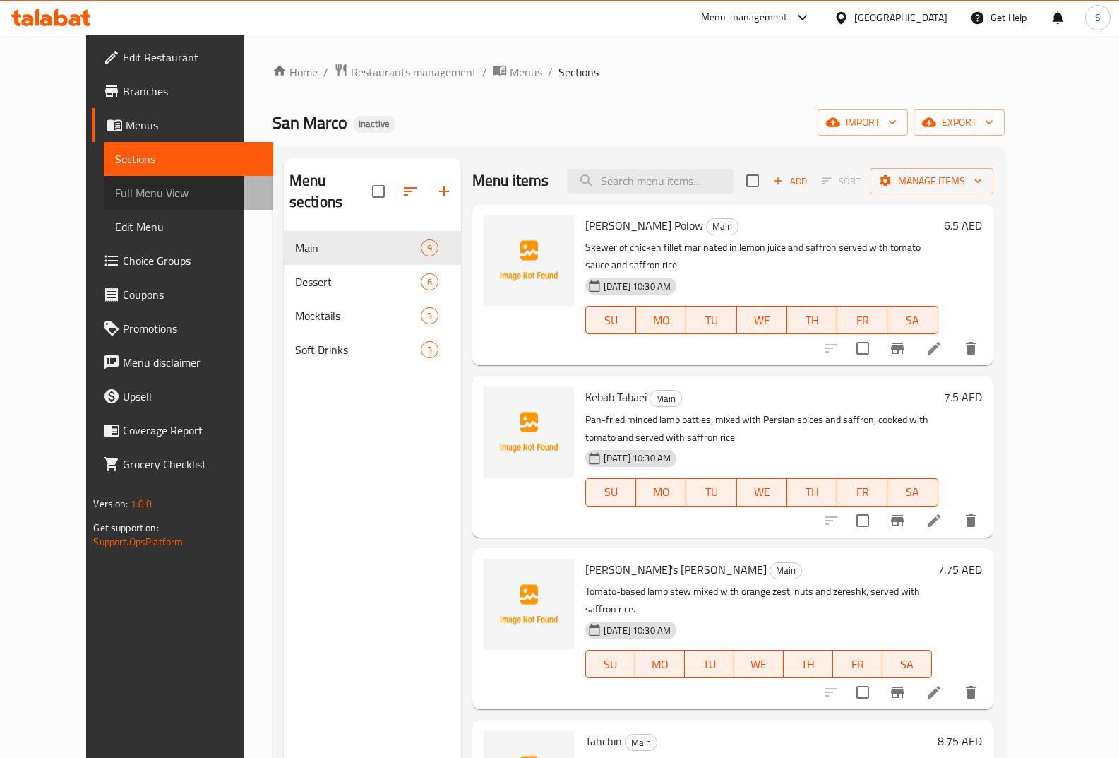
click at [104, 205] on link "Full Menu View" at bounding box center [188, 193] width 169 height 34
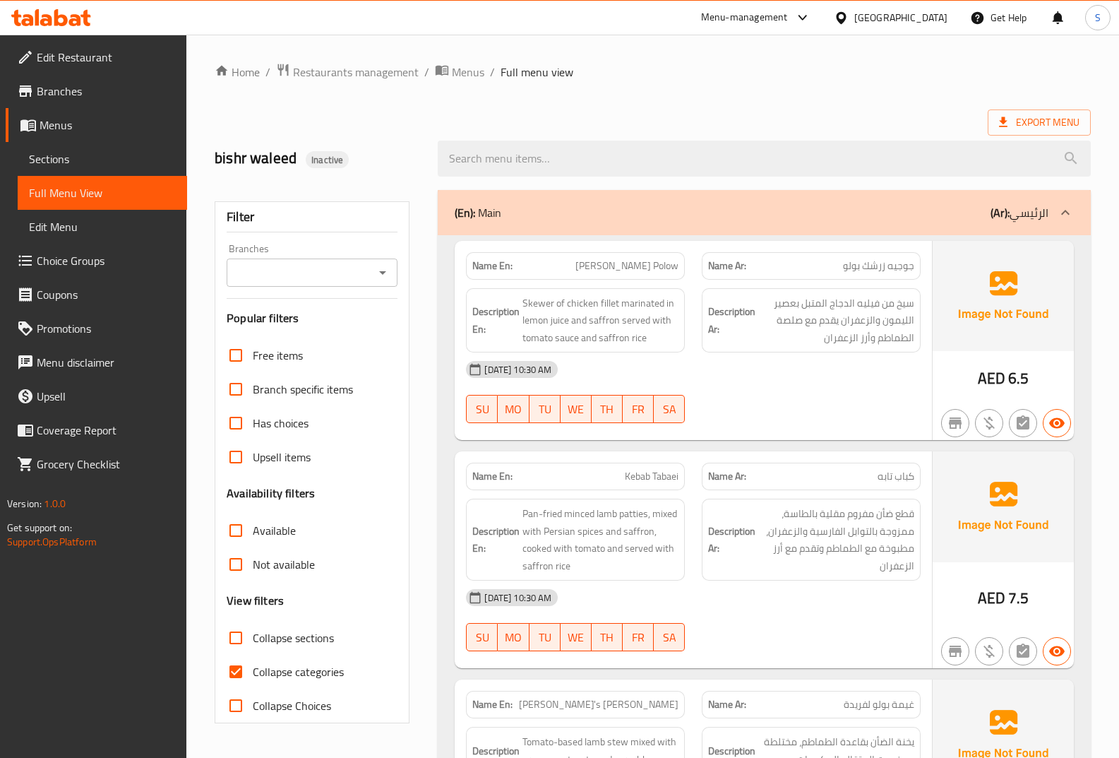
click at [310, 674] on span "Collapse categories" at bounding box center [298, 671] width 91 height 17
click at [253, 674] on input "Collapse categories" at bounding box center [236, 672] width 34 height 34
checkbox input "false"
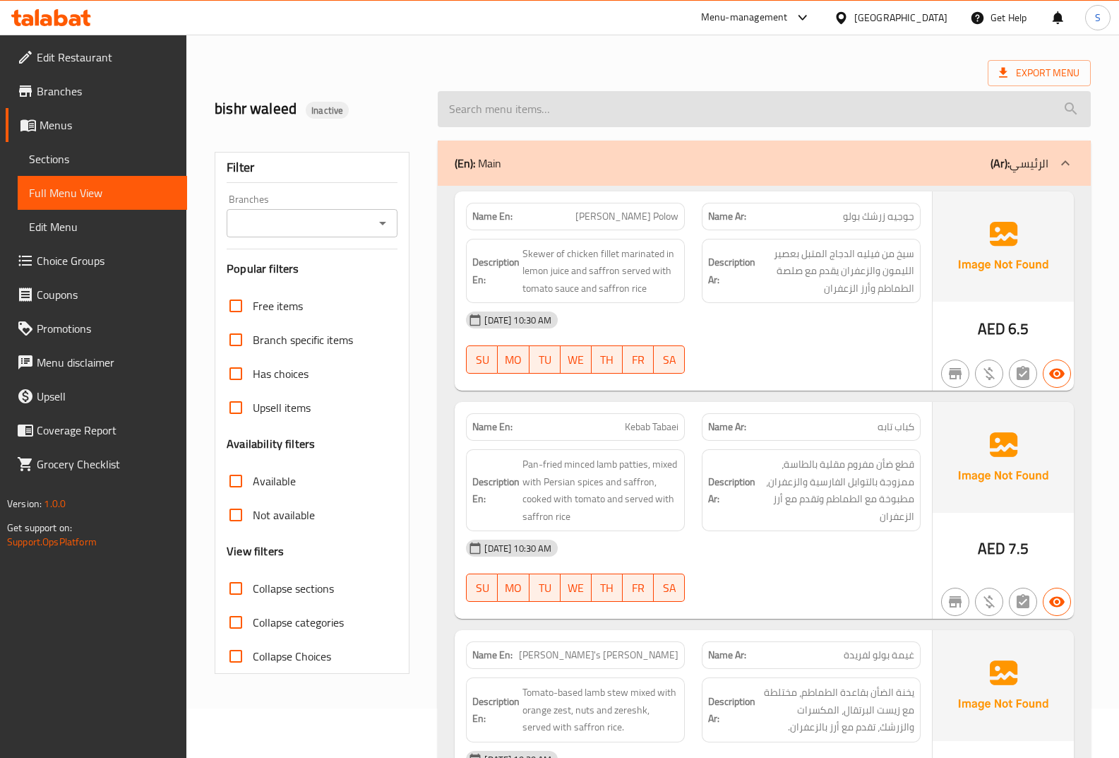
scroll to position [71, 0]
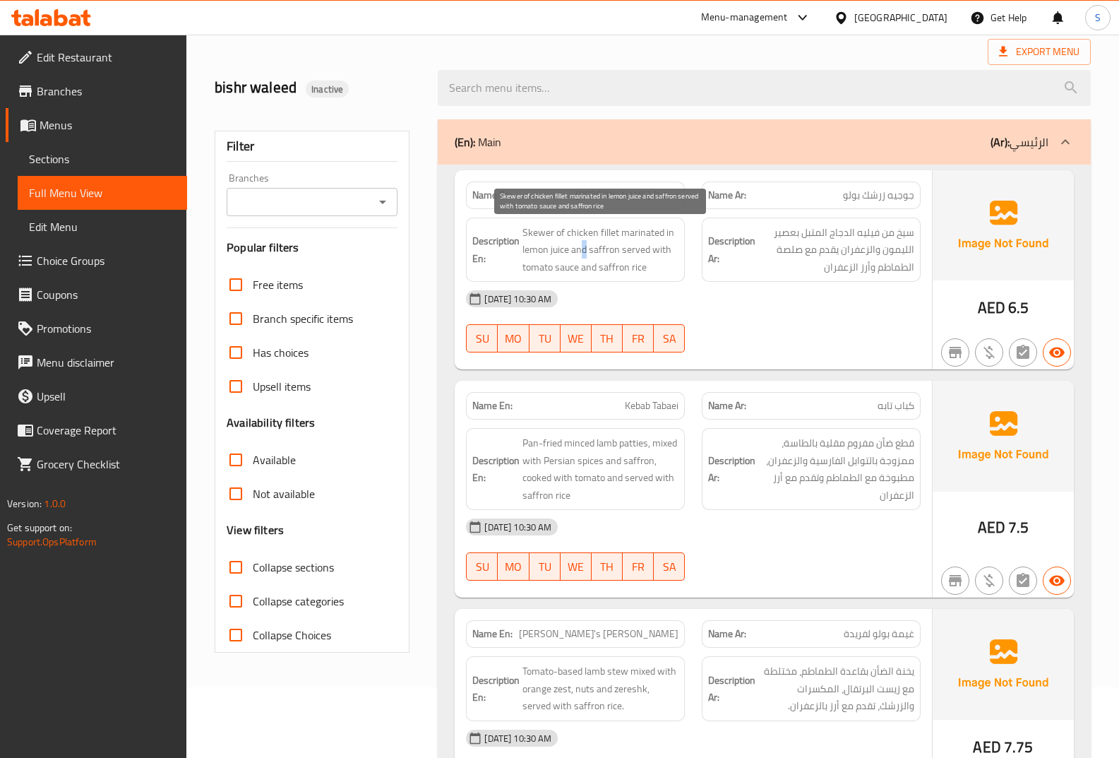
drag, startPoint x: 584, startPoint y: 249, endPoint x: 608, endPoint y: 250, distance: 24.0
click at [585, 251] on span "Skewer of chicken fillet marinated in lemon juice and saffron served with tomat…" at bounding box center [600, 250] width 156 height 52
click at [571, 275] on span "Skewer of chicken fillet marinated in lemon juice and saffron served with tomat…" at bounding box center [600, 250] width 156 height 52
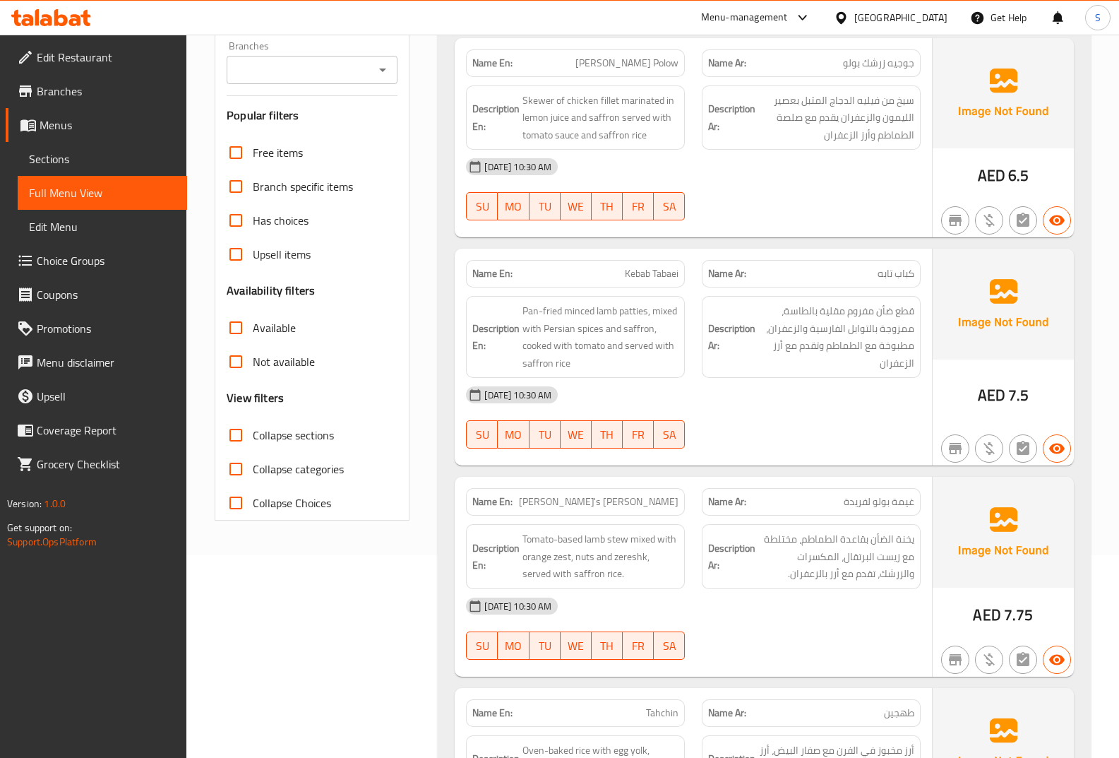
scroll to position [212, 0]
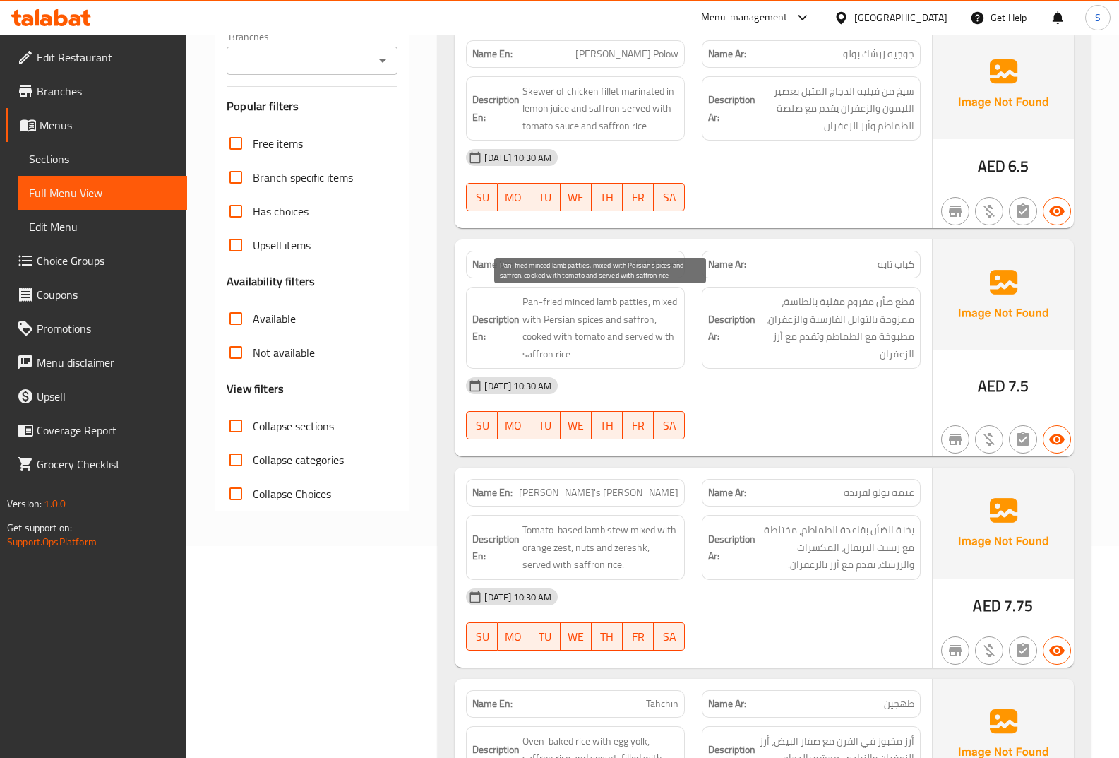
click at [628, 304] on span "Pan-fried minced lamb patties, mixed with Persian spices and saffron, cooked wi…" at bounding box center [600, 327] width 156 height 69
click at [611, 298] on span "Pan-fried minced lamb patties, mixed with Persian spices and saffron, cooked wi…" at bounding box center [600, 327] width 156 height 69
click at [579, 306] on span "Pan-fried minced lamb patties, mixed with Persian spices and saffron, cooked wi…" at bounding box center [600, 327] width 156 height 69
click at [549, 301] on span "Pan-fried minced lamb patties, mixed with Persian spices and saffron, cooked wi…" at bounding box center [600, 327] width 156 height 69
click at [537, 297] on span "Pan-fried minced lamb patties, mixed with Persian spices and saffron, cooked wi…" at bounding box center [600, 327] width 156 height 69
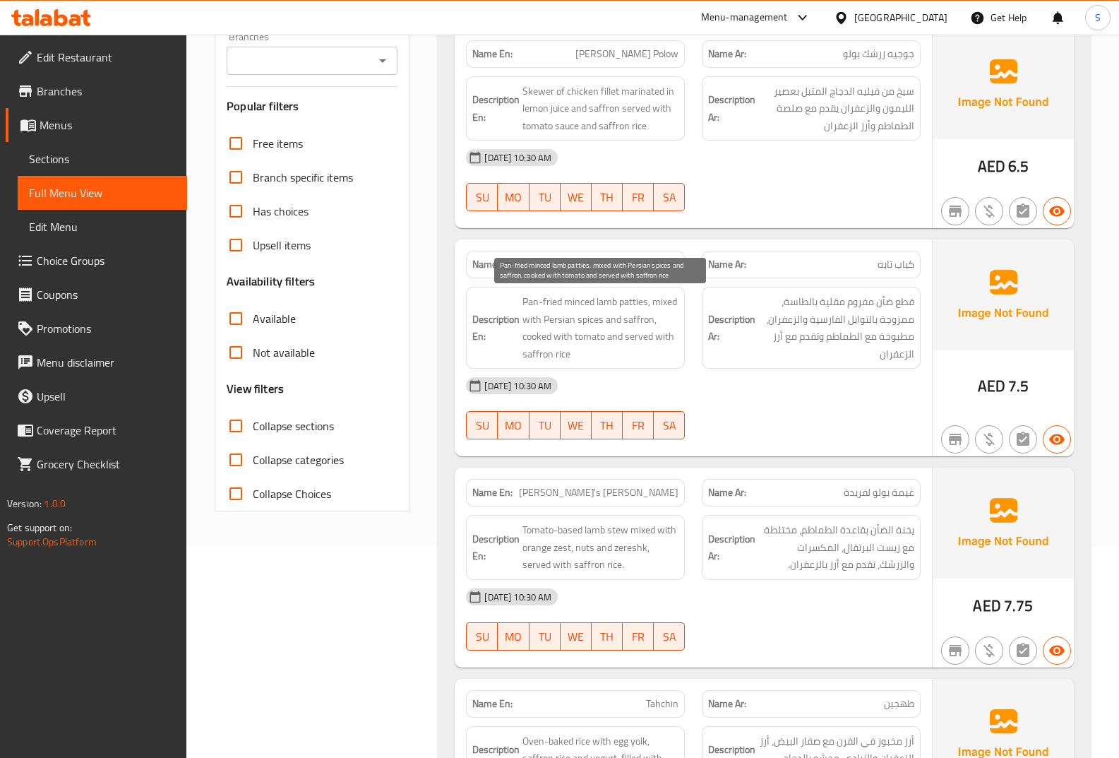
click at [665, 300] on span "Pan-fried minced lamb patties, mixed with Persian spices and saffron, cooked wi…" at bounding box center [600, 327] width 156 height 69
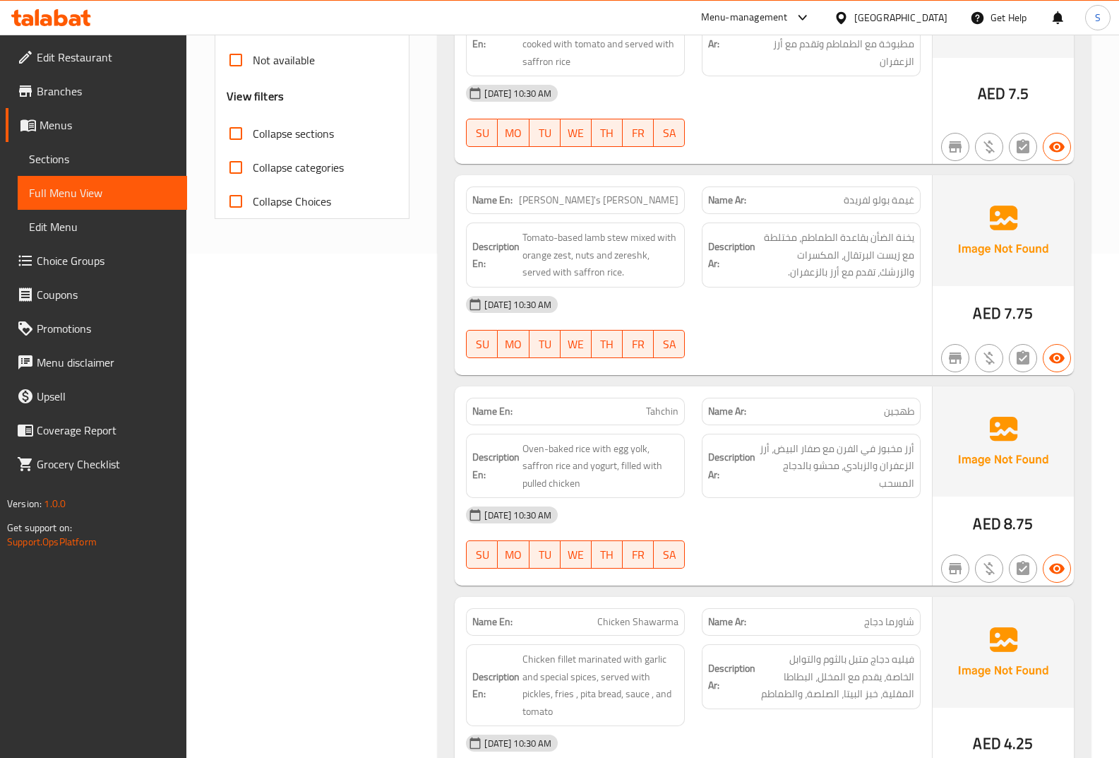
scroll to position [494, 0]
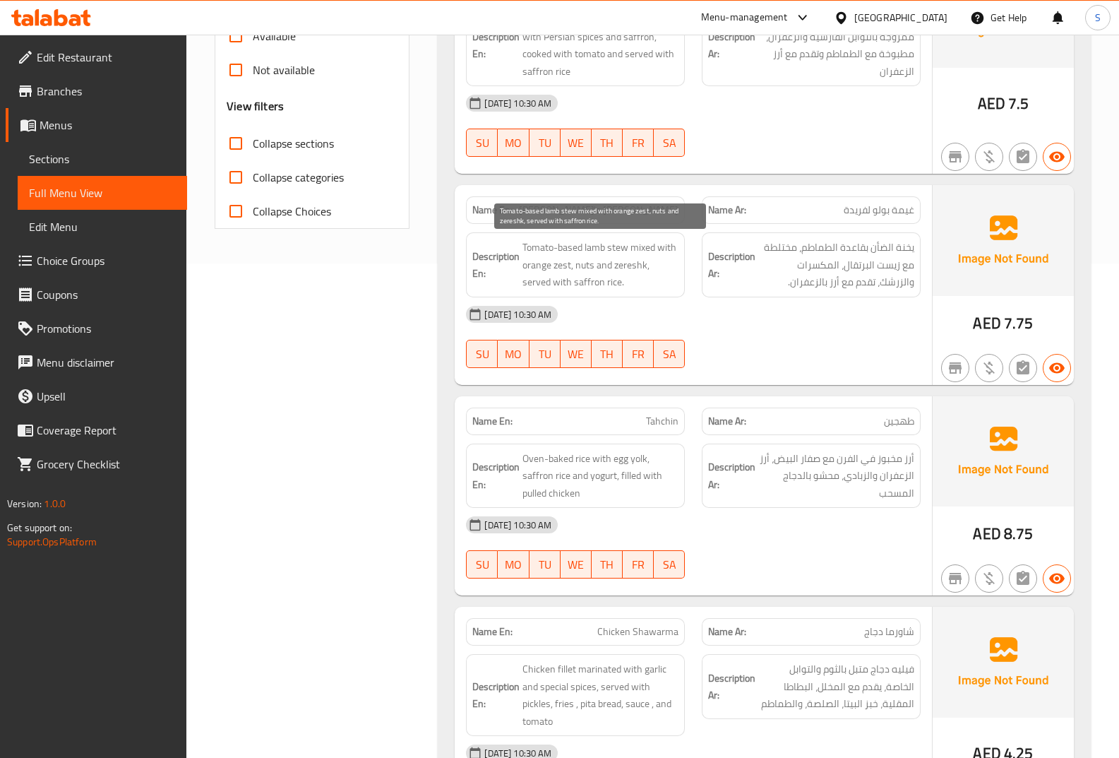
click at [618, 248] on span "Tomato-based lamb stew mixed with orange zest, nuts and zereshk, served with sa…" at bounding box center [600, 265] width 156 height 52
click at [592, 240] on span "Tomato-based lamb stew mixed with orange zest, nuts and zereshk, served with sa…" at bounding box center [600, 265] width 156 height 52
click at [558, 266] on span "Tomato-based lamb stew mixed with orange zest, nuts and zereshk, served with sa…" at bounding box center [600, 265] width 156 height 52
click at [593, 268] on span "Tomato-based lamb stew mixed with orange zest, nuts and zereshk, served with sa…" at bounding box center [600, 265] width 156 height 52
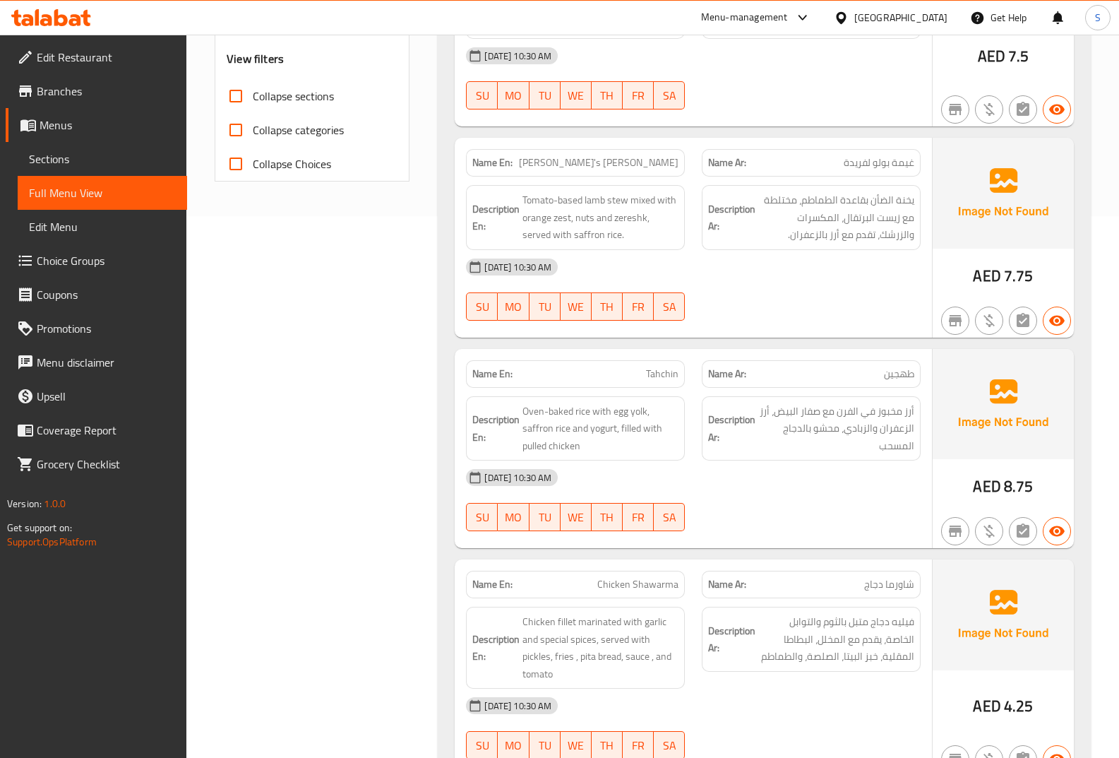
scroll to position [635, 0]
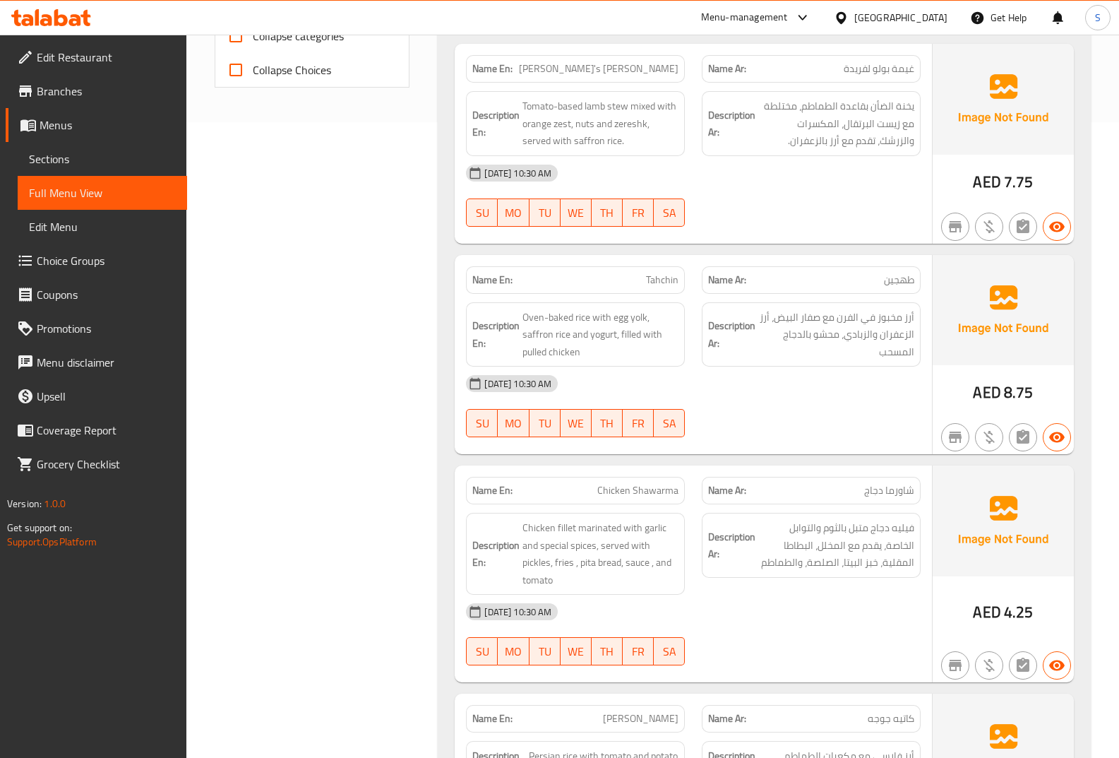
click at [655, 292] on div "Name En: Tahchin" at bounding box center [575, 280] width 219 height 28
click at [650, 292] on div "Name En: Tahchin" at bounding box center [575, 280] width 219 height 28
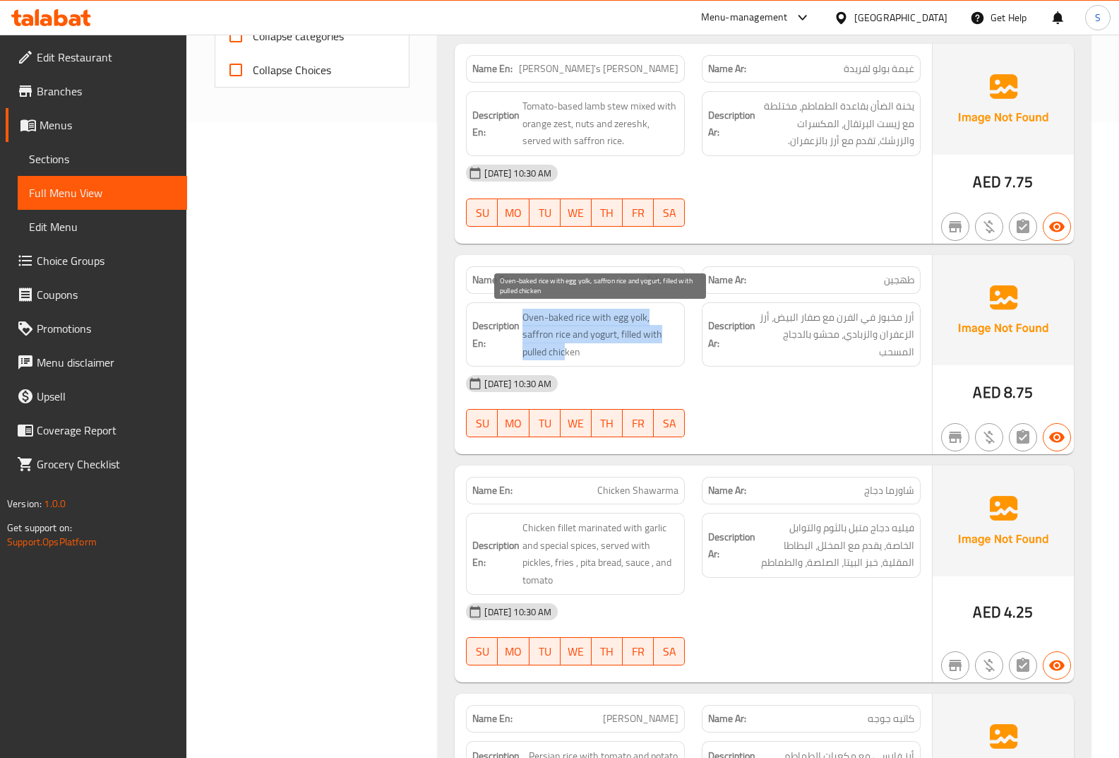
drag, startPoint x: 508, startPoint y: 346, endPoint x: 567, endPoint y: 352, distance: 58.9
click at [567, 352] on h6 "Description En: Oven-baked rice with egg yolk, saffron rice and yogurt, filled …" at bounding box center [575, 335] width 206 height 52
click at [567, 352] on span "Oven-baked rice with egg yolk, saffron rice and yogurt, filled with pulled chic…" at bounding box center [600, 335] width 156 height 52
drag, startPoint x: 522, startPoint y: 352, endPoint x: 585, endPoint y: 359, distance: 63.2
click at [585, 359] on h6 "Description En: Oven-baked rice with egg yolk, saffron rice and yogurt, filled …" at bounding box center [575, 335] width 206 height 52
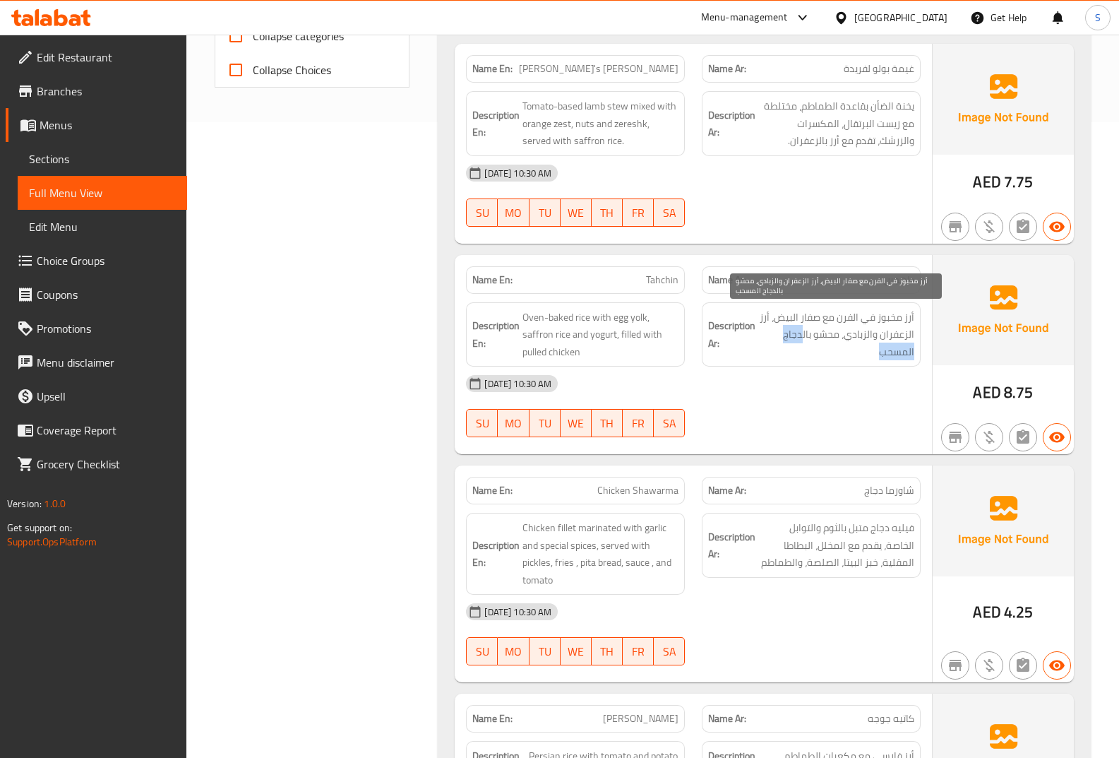
drag, startPoint x: 806, startPoint y: 334, endPoint x: 796, endPoint y: 352, distance: 19.9
click at [796, 352] on span "أرز مخبوز في الفرن مع صفار البيض، أرز الزعفران والزبادي، محشو بالدجاج المسحب" at bounding box center [836, 335] width 156 height 52
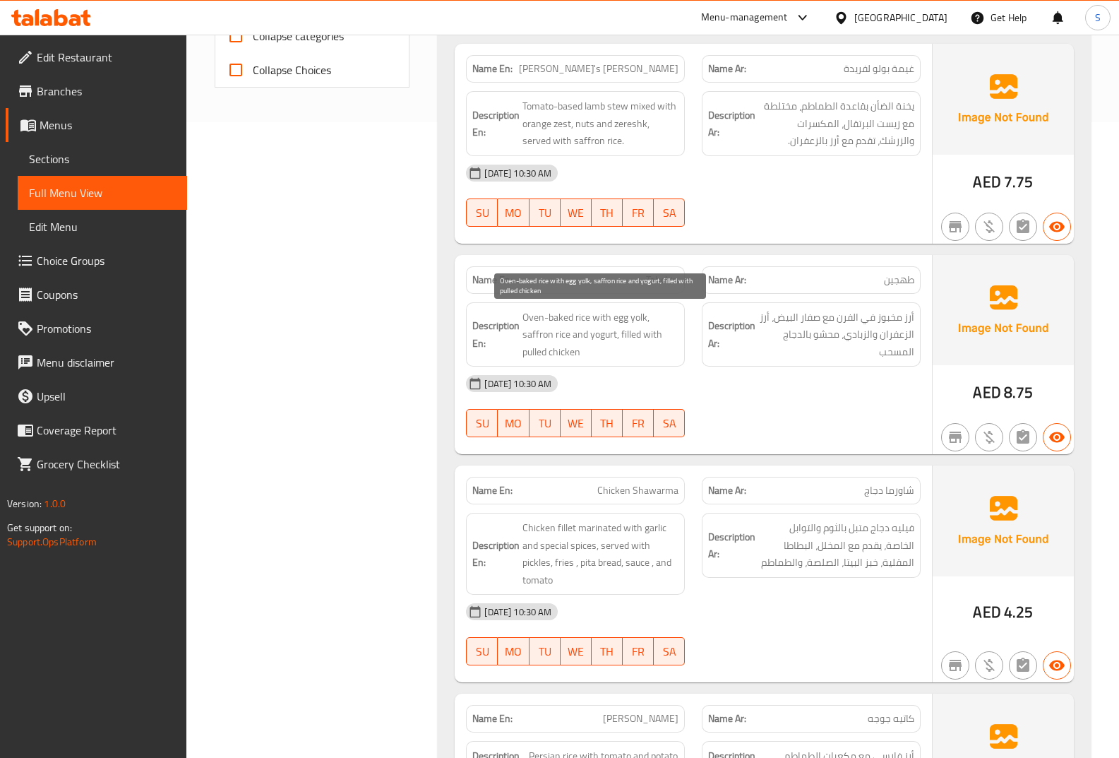
click at [581, 337] on span "Oven-baked rice with egg yolk, saffron rice and yogurt, filled with pulled chic…" at bounding box center [600, 335] width 156 height 52
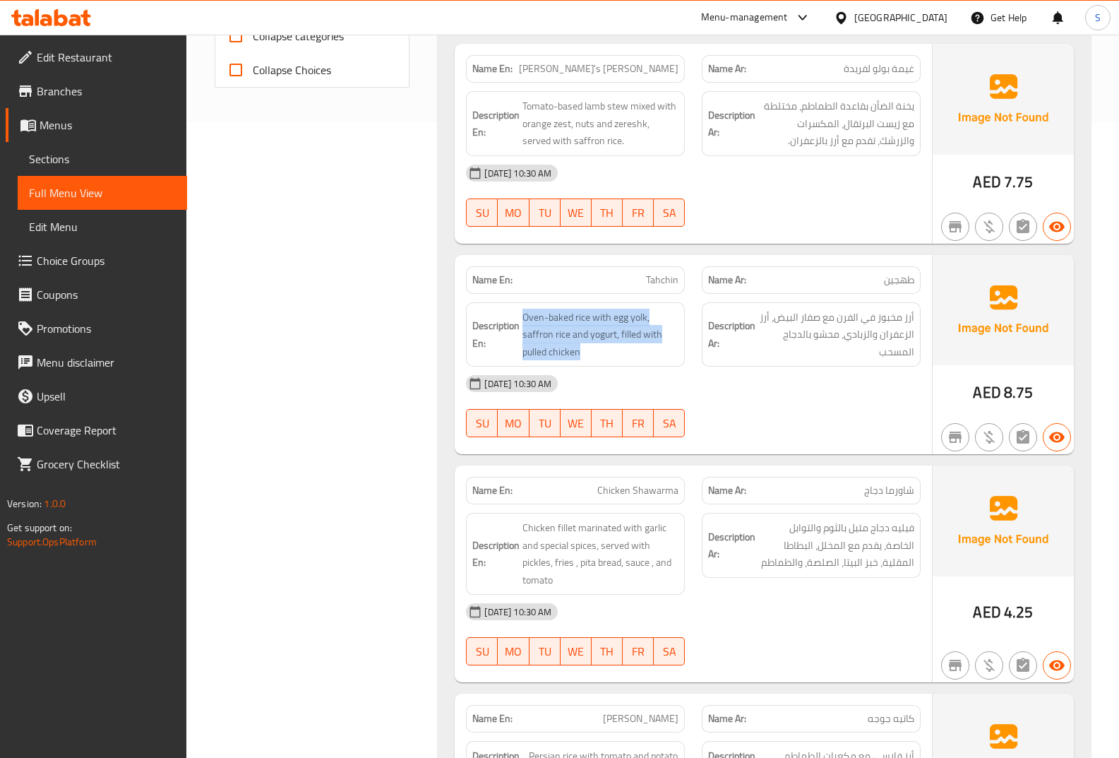
drag, startPoint x: 582, startPoint y: 347, endPoint x: 518, endPoint y: 352, distance: 65.2
click at [518, 352] on h6 "Description En: Oven-baked rice with egg yolk, saffron rice and yogurt, filled …" at bounding box center [575, 335] width 206 height 52
click at [552, 352] on span "Oven-baked rice with egg yolk, saffron rice and yogurt, filled with pulled chic…" at bounding box center [600, 335] width 156 height 52
click at [522, 349] on h6 "Description En: Oven-baked rice with egg yolk, saffron rice and yogurt, filled …" at bounding box center [575, 335] width 206 height 52
click at [522, 348] on h6 "Description En: Oven-baked rice with egg yolk, saffron rice and yogurt, filled …" at bounding box center [575, 335] width 206 height 52
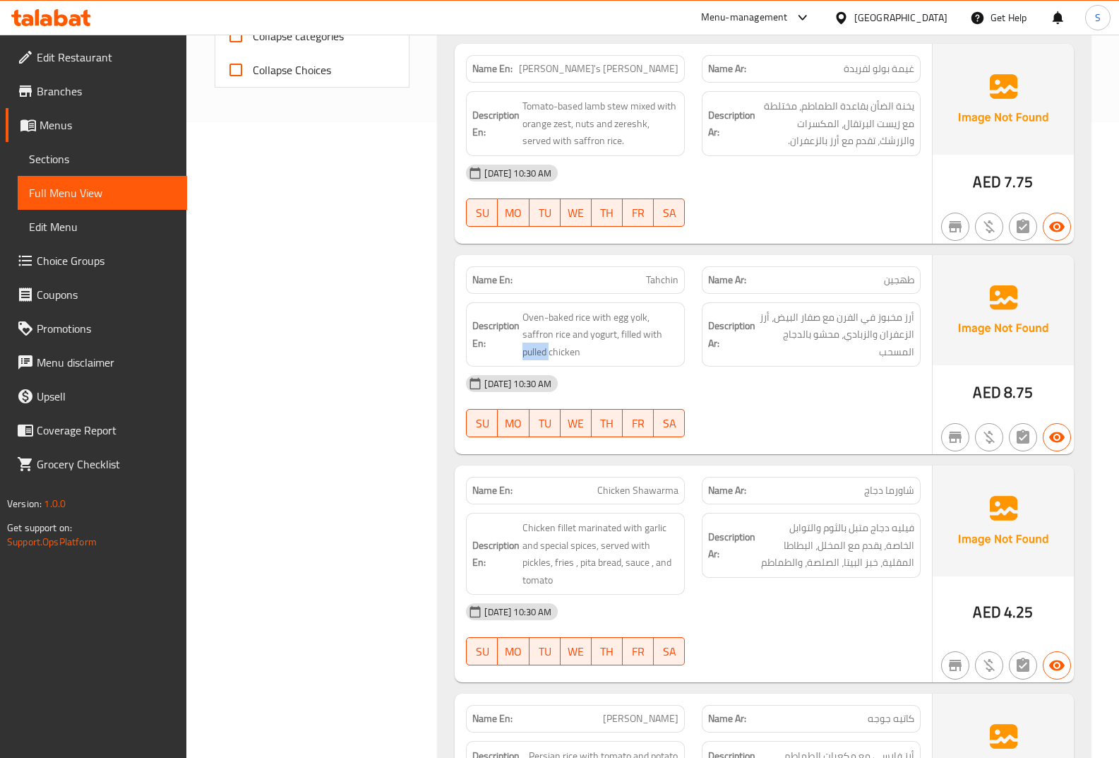
drag, startPoint x: 522, startPoint y: 348, endPoint x: 534, endPoint y: 354, distance: 13.9
click at [522, 348] on h6 "Description En: Oven-baked rice with egg yolk, saffron rice and yogurt, filled …" at bounding box center [575, 335] width 206 height 52
click at [563, 357] on span "Oven-baked rice with egg yolk, saffron rice and yogurt, filled with pulled chic…" at bounding box center [600, 335] width 156 height 52
click at [522, 357] on h6 "Description En: Oven-baked rice with egg yolk, saffron rice and yogurt, filled …" at bounding box center [575, 335] width 206 height 52
click at [517, 357] on h6 "Description En: Oven-baked rice with egg yolk, saffron rice and yogurt, filled …" at bounding box center [575, 335] width 206 height 52
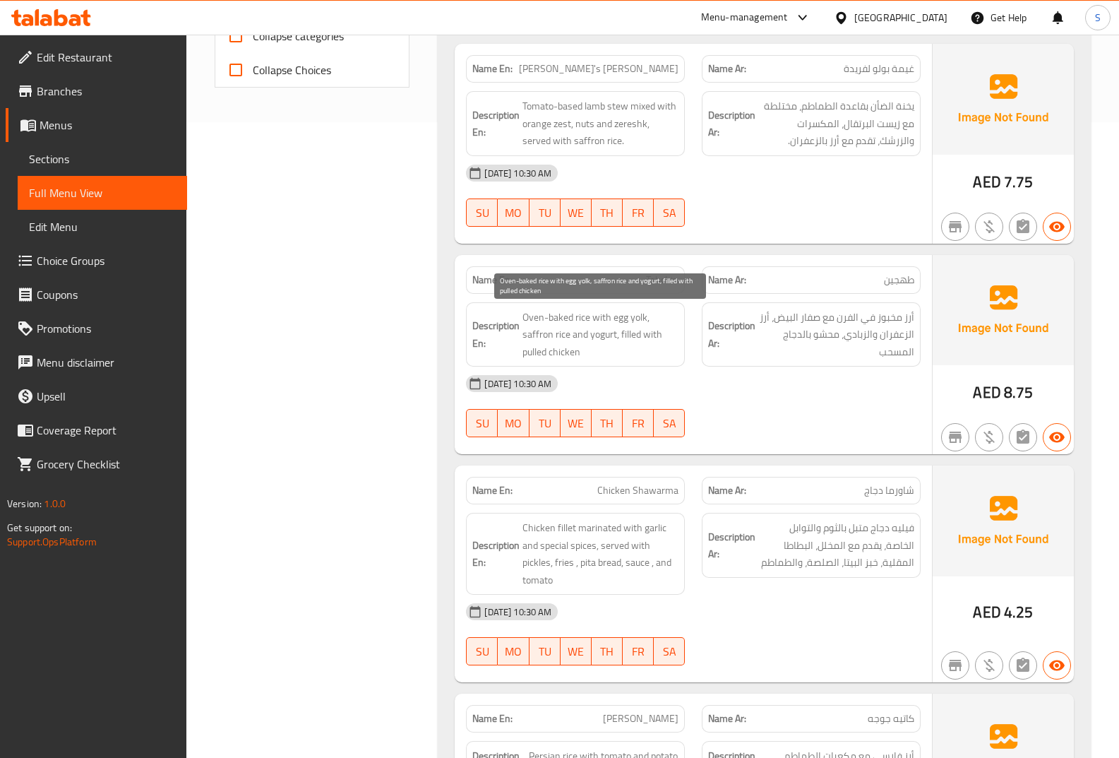
click at [530, 354] on span "Oven-baked rice with egg yolk, saffron rice and yogurt, filled with pulled chic…" at bounding box center [600, 335] width 156 height 52
click at [554, 350] on span "Oven-baked rice with egg yolk, saffron rice and yogurt, filled with pulled chic…" at bounding box center [600, 335] width 156 height 52
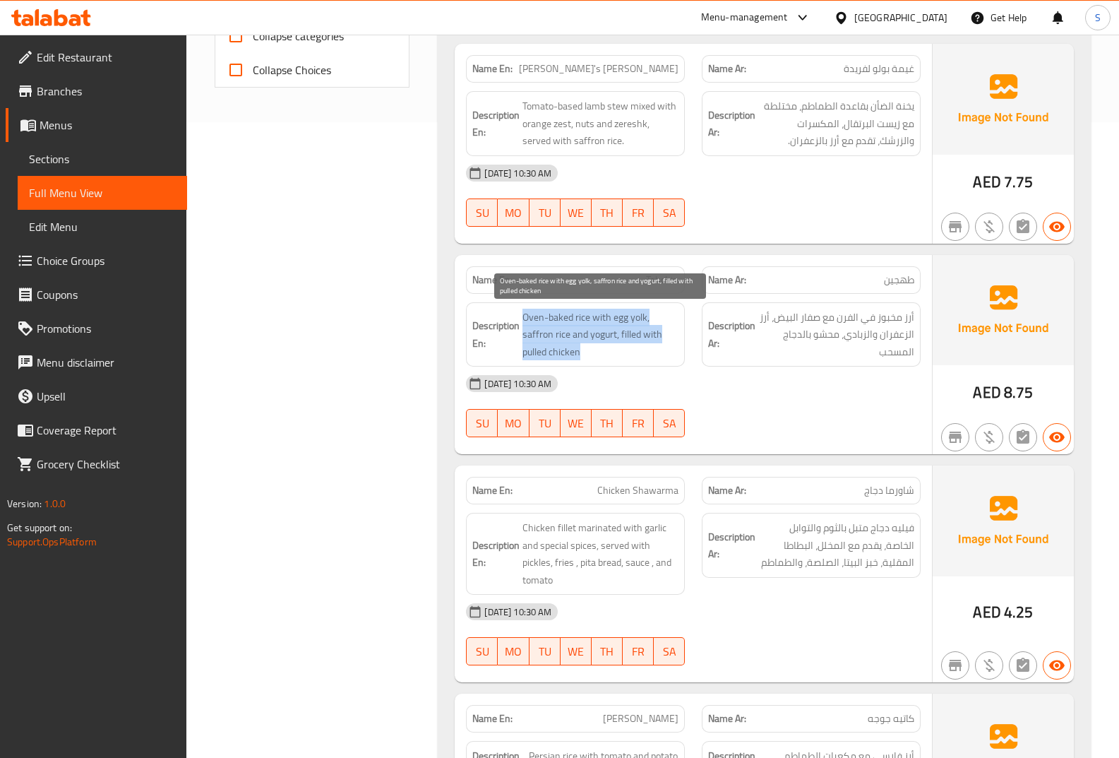
click at [555, 354] on span "Oven-baked rice with egg yolk, saffron rice and yogurt, filled with pulled chic…" at bounding box center [600, 335] width 156 height 52
drag, startPoint x: 601, startPoint y: 355, endPoint x: 510, endPoint y: 364, distance: 90.8
click at [510, 364] on div "Description En: Oven-baked rice with egg yolk, saffron rice and yogurt, filled …" at bounding box center [575, 334] width 219 height 65
click at [526, 357] on span "Oven-baked rice with egg yolk, saffron rice and yogurt, filled with pulled chic…" at bounding box center [600, 335] width 156 height 52
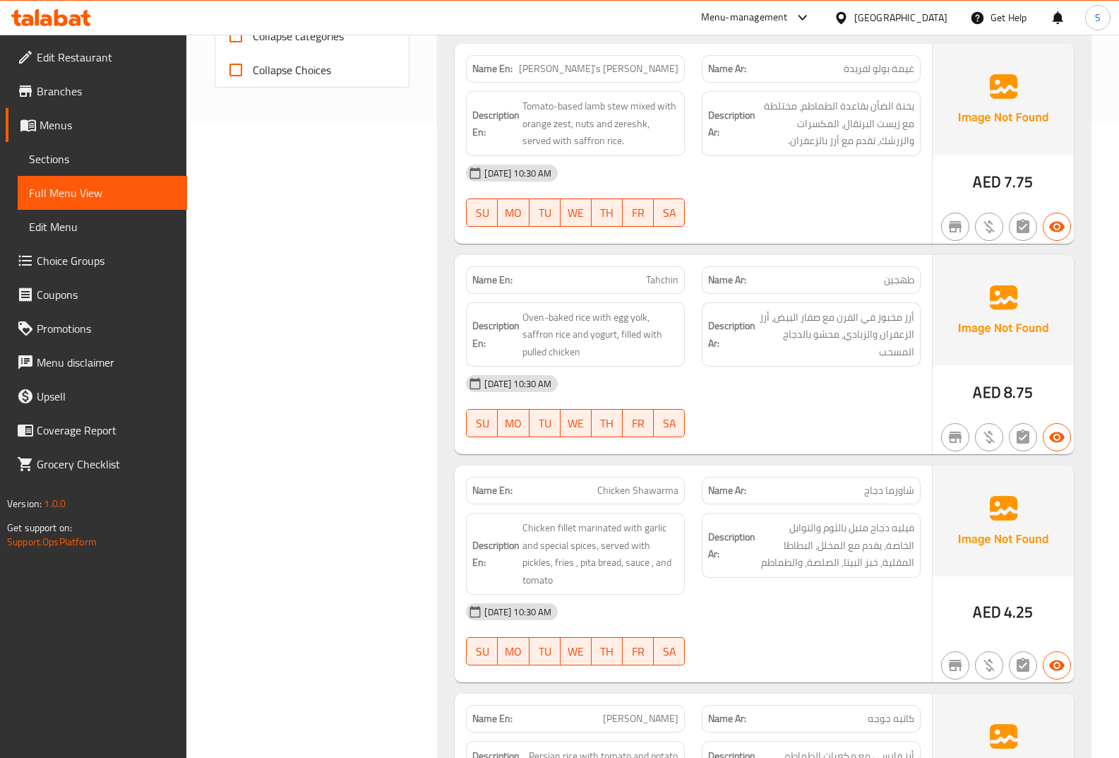
click at [650, 284] on span "Tahchin" at bounding box center [662, 280] width 32 height 15
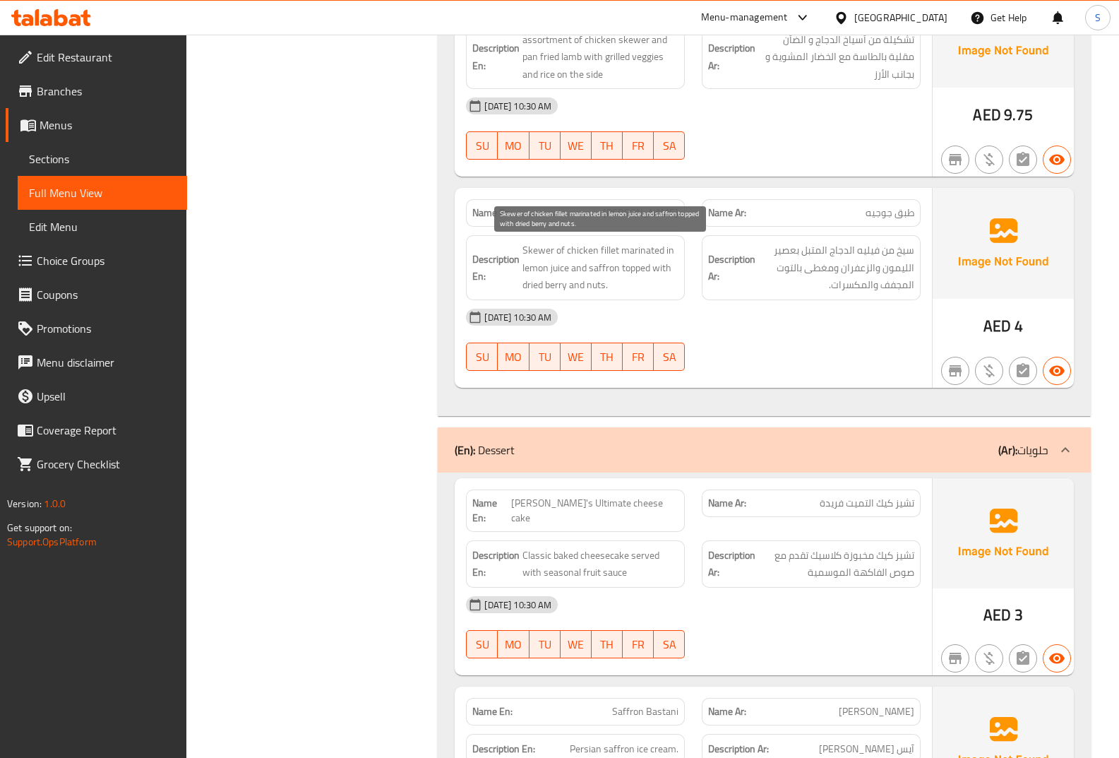
scroll to position [1765, 0]
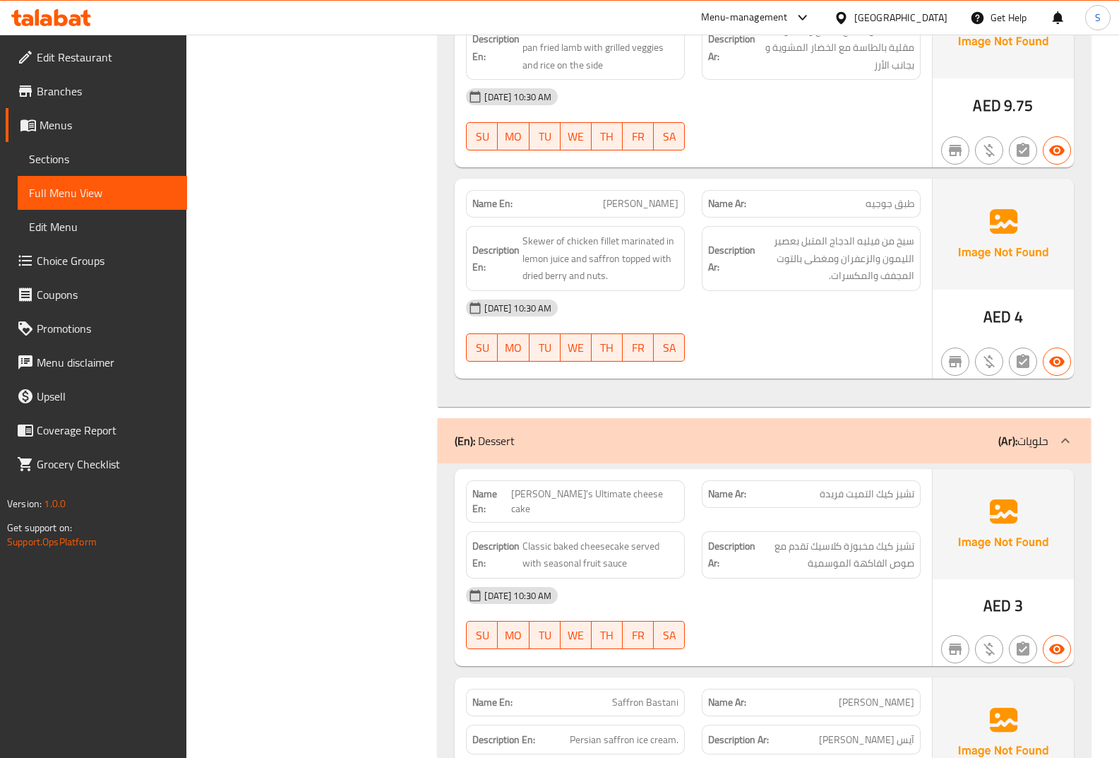
click at [639, 205] on span "Jojeh Platter" at bounding box center [641, 203] width 76 height 15
click at [638, 205] on span "Jojeh Platter" at bounding box center [641, 203] width 76 height 15
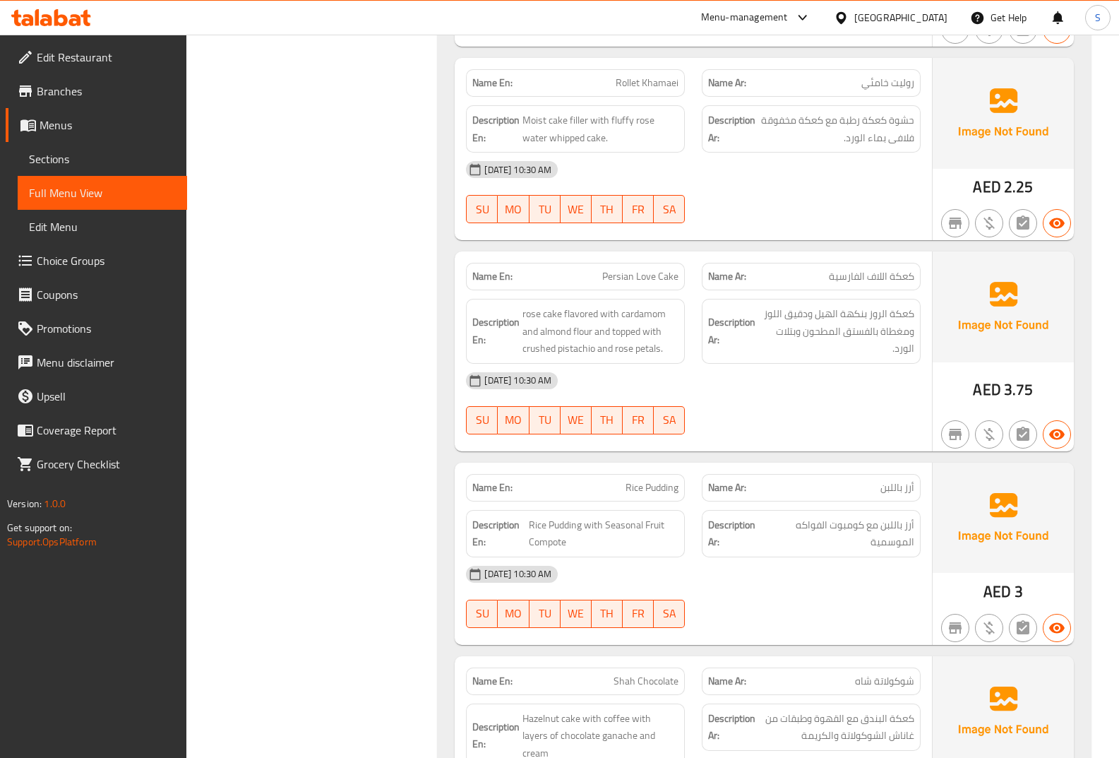
scroll to position [2542, 0]
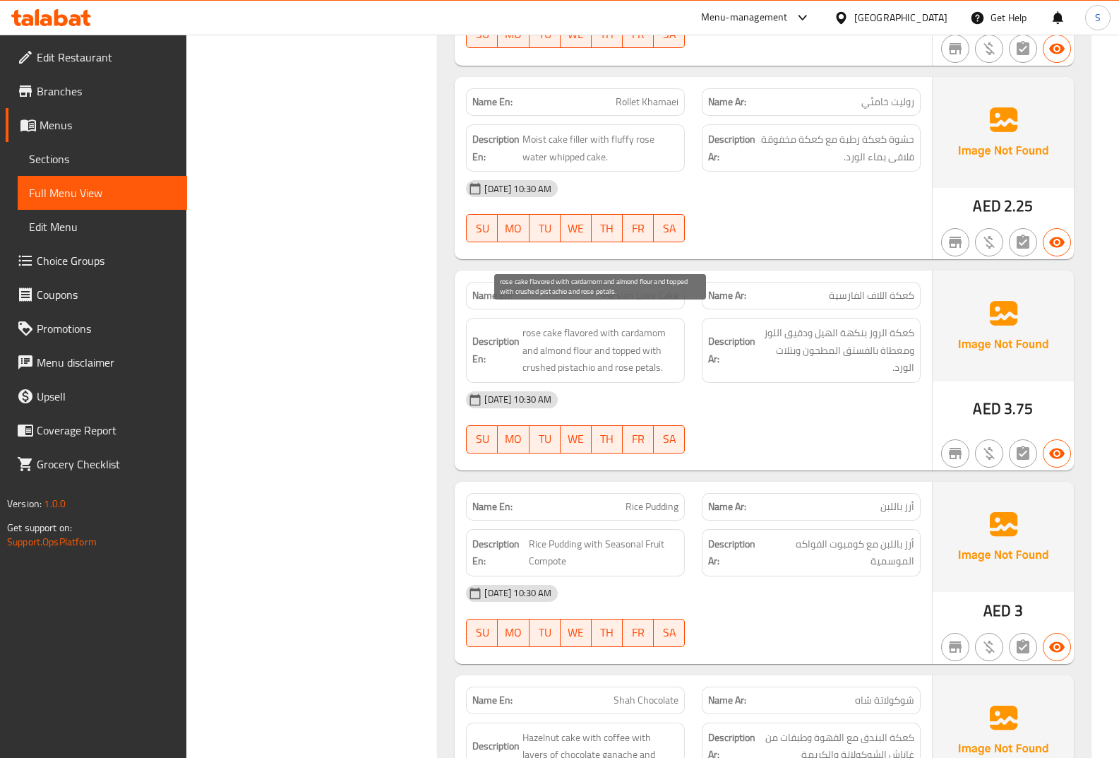
click at [537, 359] on span "rose cake flavored with cardamom and almond flour and topped with crushed pista…" at bounding box center [600, 350] width 156 height 52
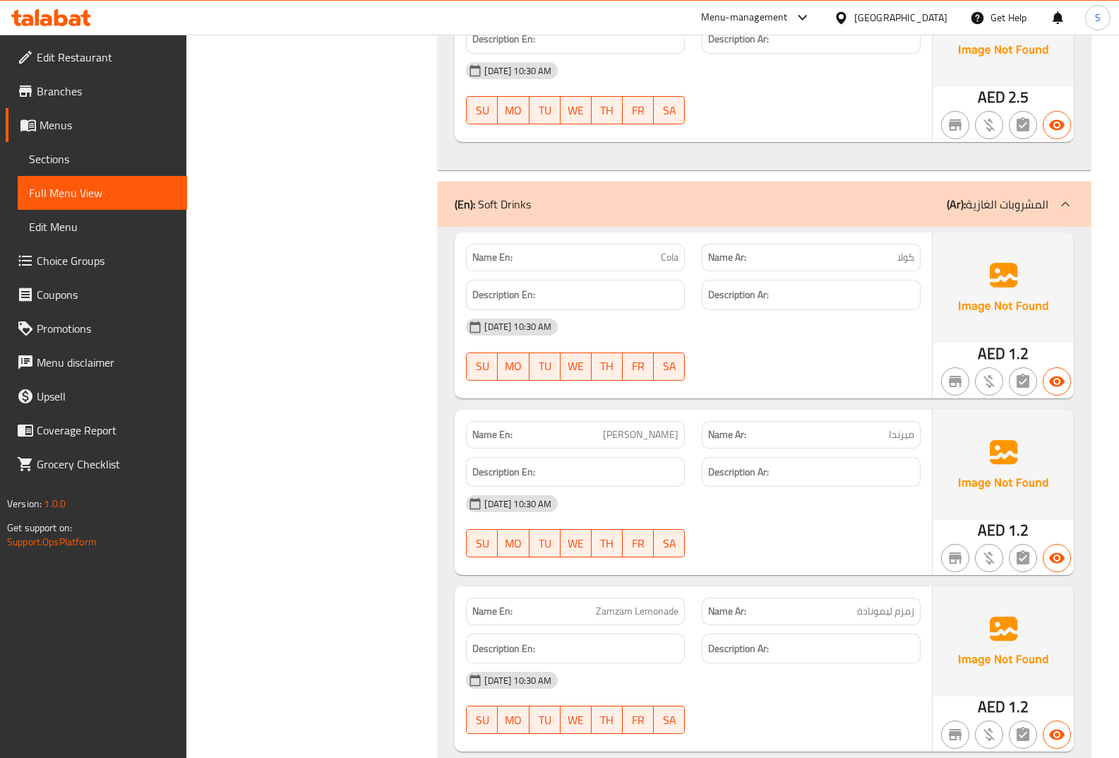
scroll to position [3902, 0]
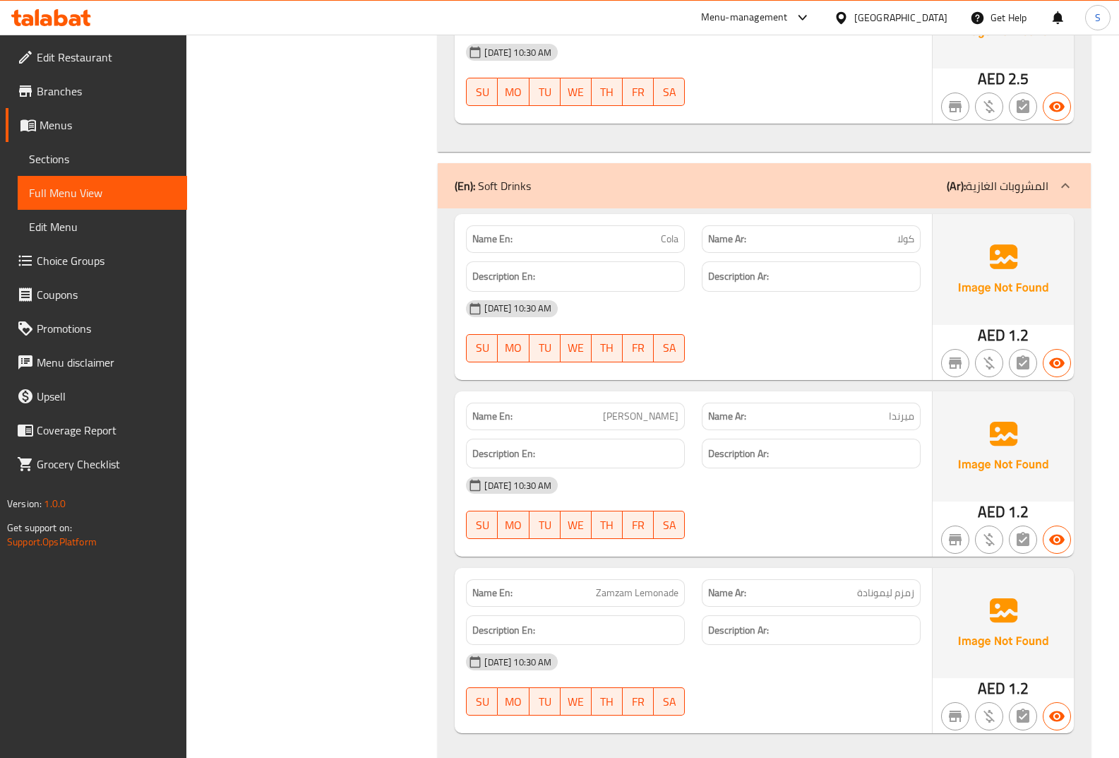
click at [58, 141] on li "Menus Sections Full Menu View Edit Menu" at bounding box center [88, 176] width 198 height 136
click at [61, 133] on span "Menus" at bounding box center [108, 124] width 136 height 17
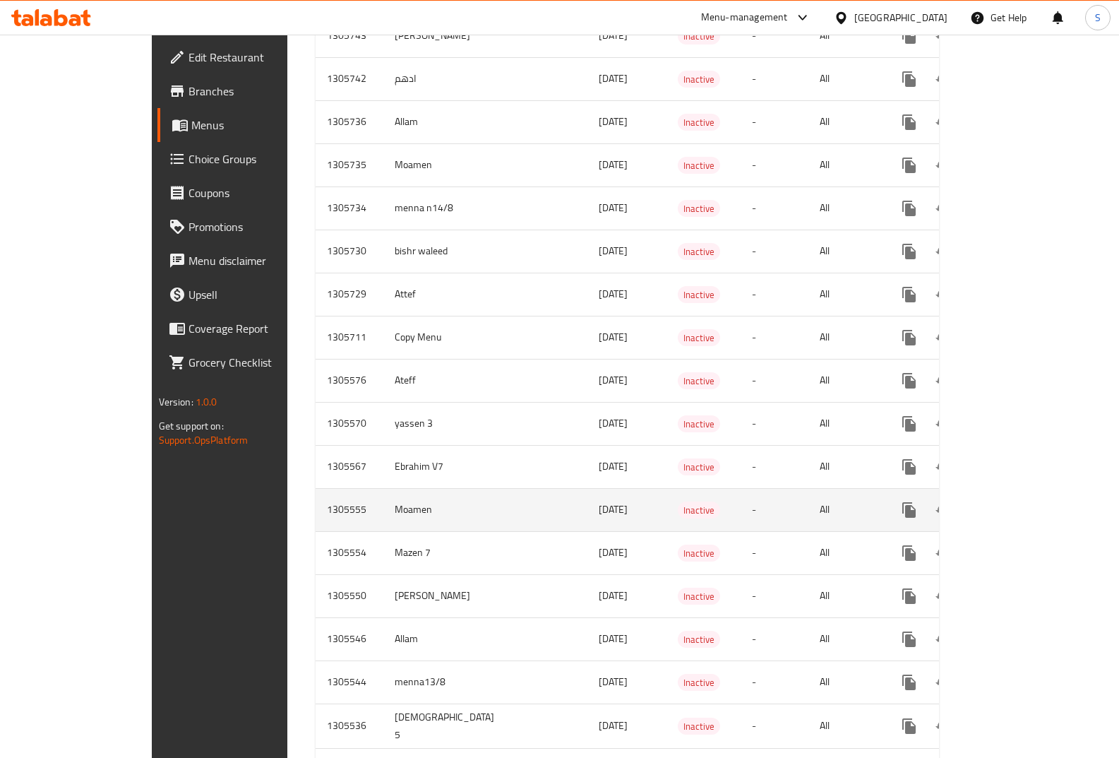
scroll to position [777, 0]
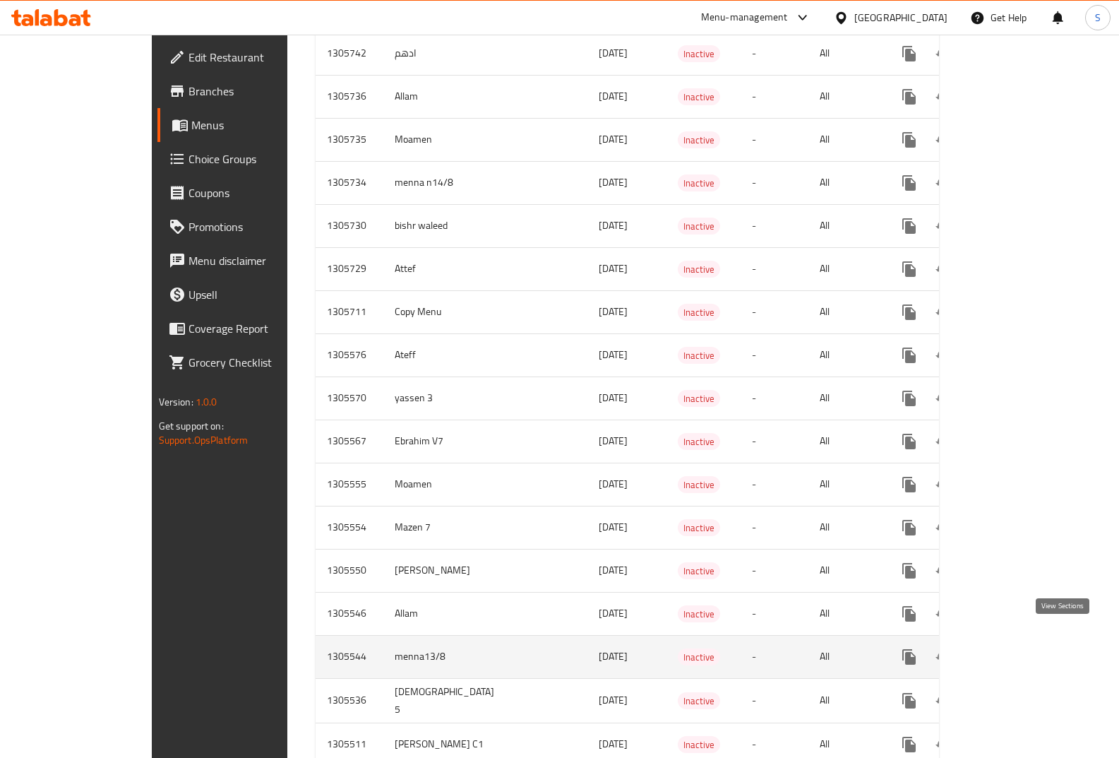
click at [1020, 648] on icon "enhanced table" at bounding box center [1011, 656] width 17 height 17
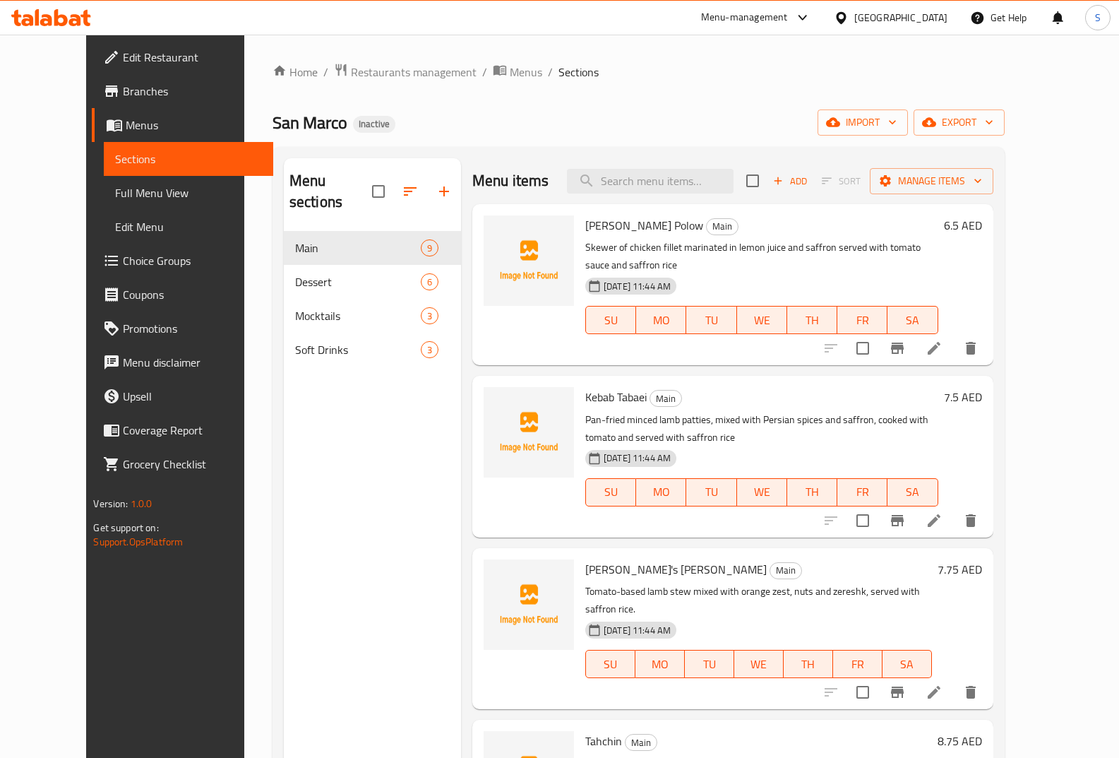
click at [115, 194] on span "Full Menu View" at bounding box center [188, 192] width 147 height 17
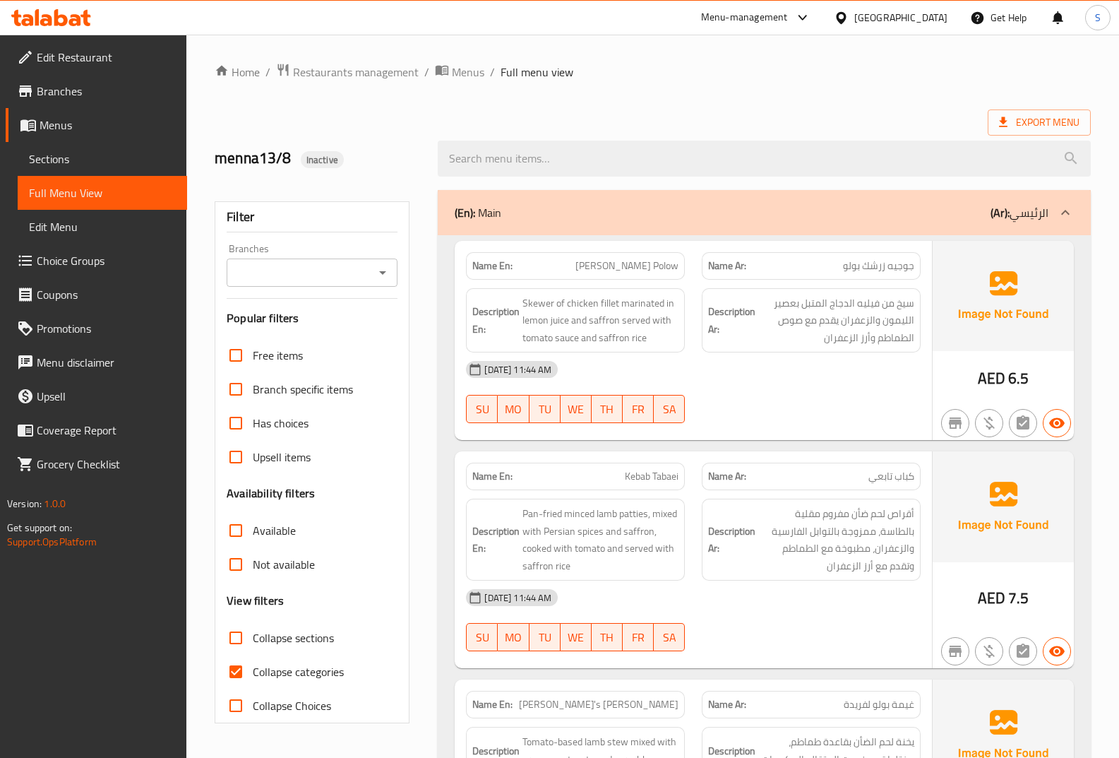
click at [299, 663] on span "Collapse categories" at bounding box center [298, 671] width 91 height 17
click at [253, 663] on input "Collapse categories" at bounding box center [236, 672] width 34 height 34
checkbox input "false"
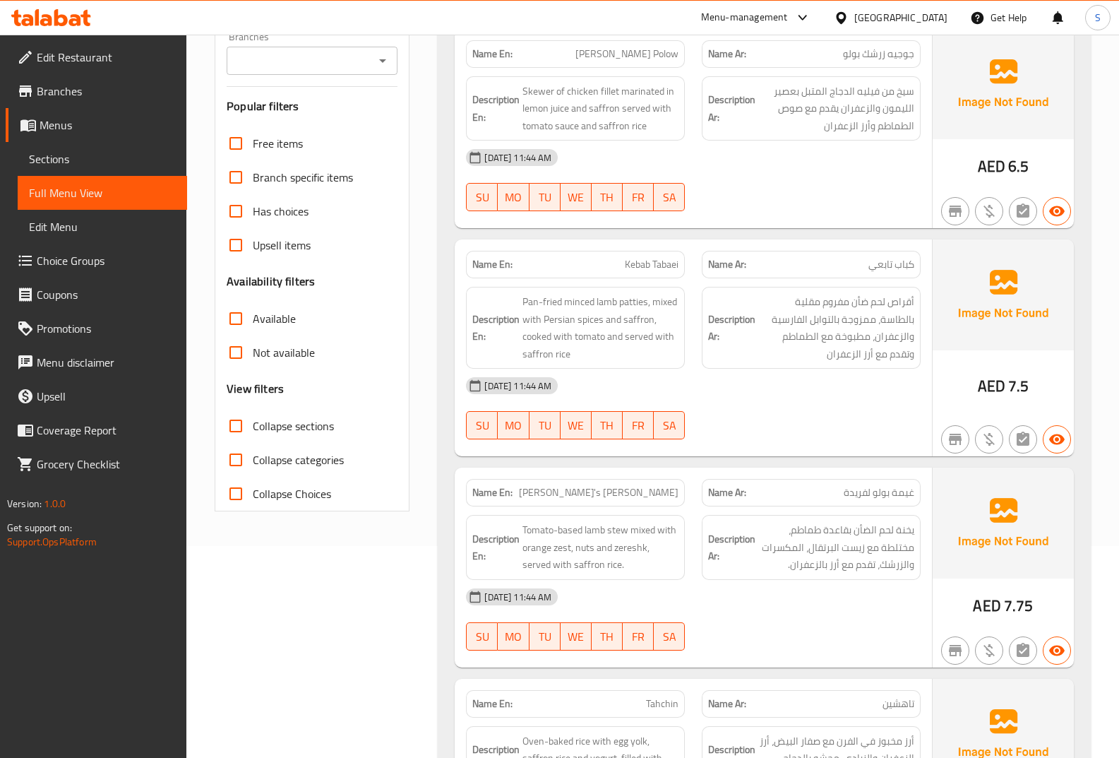
scroll to position [282, 0]
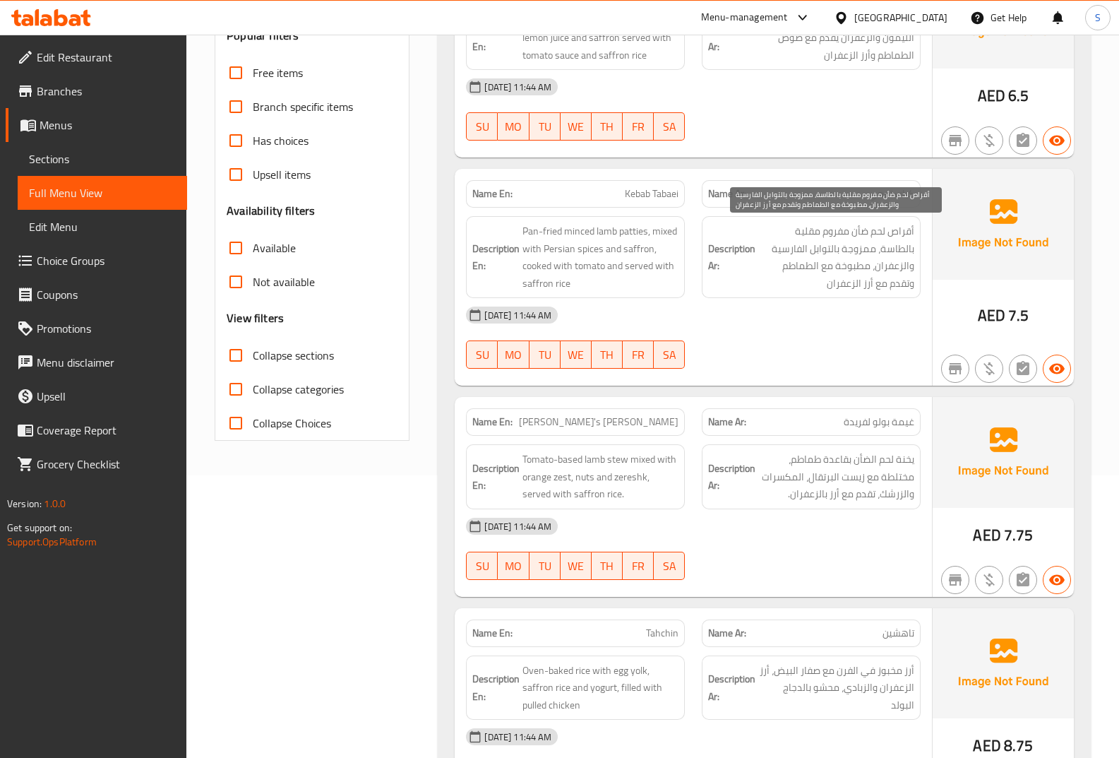
click at [899, 234] on span "أقراص لحم ضأن مفروم مقلية بالطاسة، ممزوجة بالتوابل الفارسية والزعفران، مطبوخة م…" at bounding box center [836, 256] width 156 height 69
drag, startPoint x: 893, startPoint y: 265, endPoint x: 900, endPoint y: 270, distance: 8.5
click at [900, 270] on span "أقراص لحم ضأن مفروم مقلية بالطاسة، ممزوجة بالتوابل الفارسية والزعفران، مطبوخة م…" at bounding box center [836, 256] width 156 height 69
click at [889, 240] on span "أقراص لحم ضأن مفروم مقلية بالطاسة، ممزوجة بالتوابل الفارسية والزعفران، مطبوخة م…" at bounding box center [836, 256] width 156 height 69
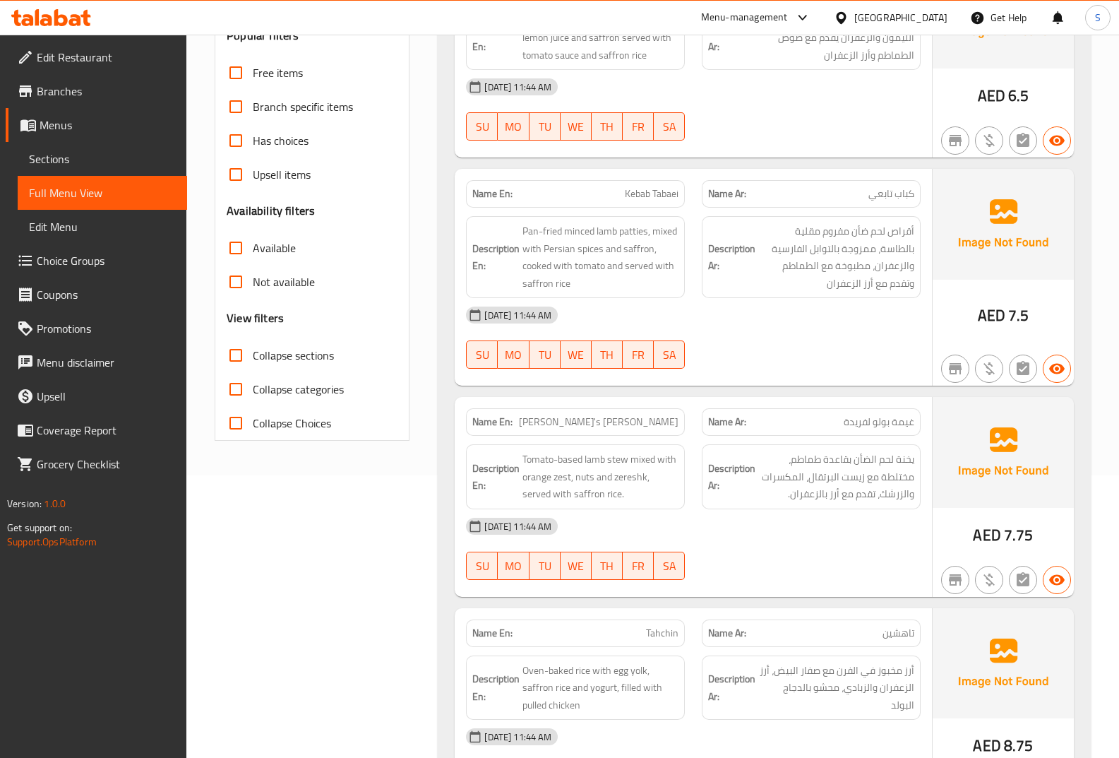
click at [619, 189] on p "Name En: Kebab Tabaei" at bounding box center [575, 193] width 206 height 15
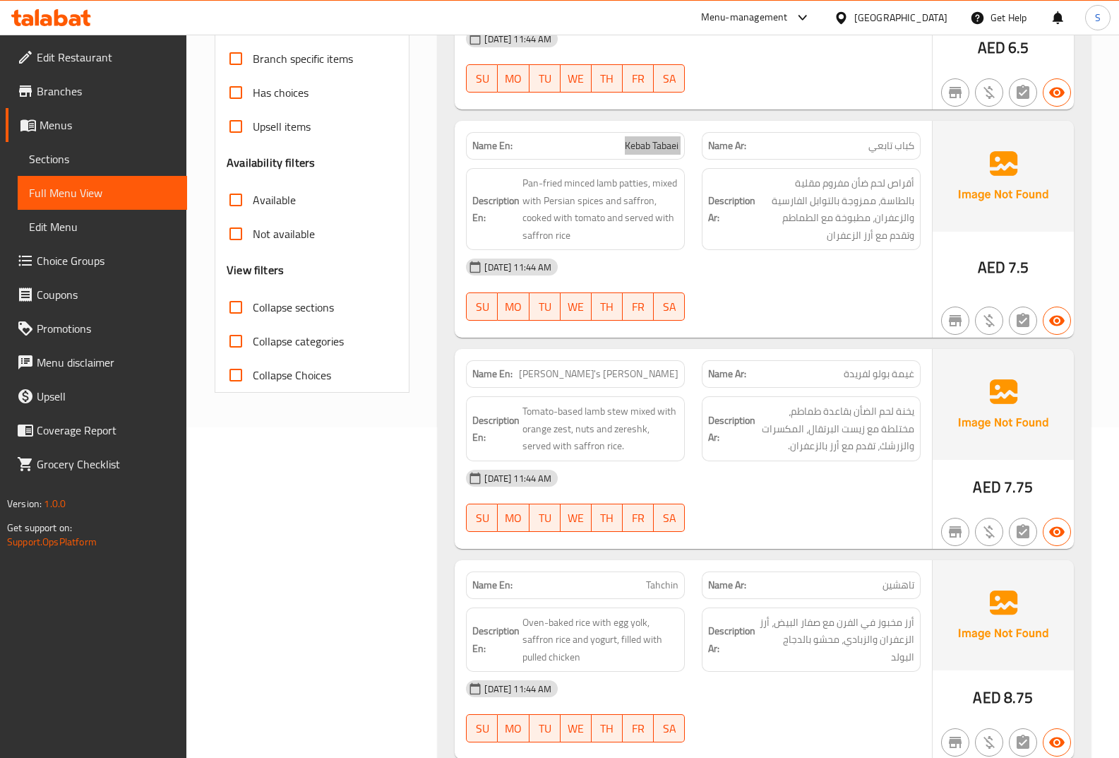
scroll to position [353, 0]
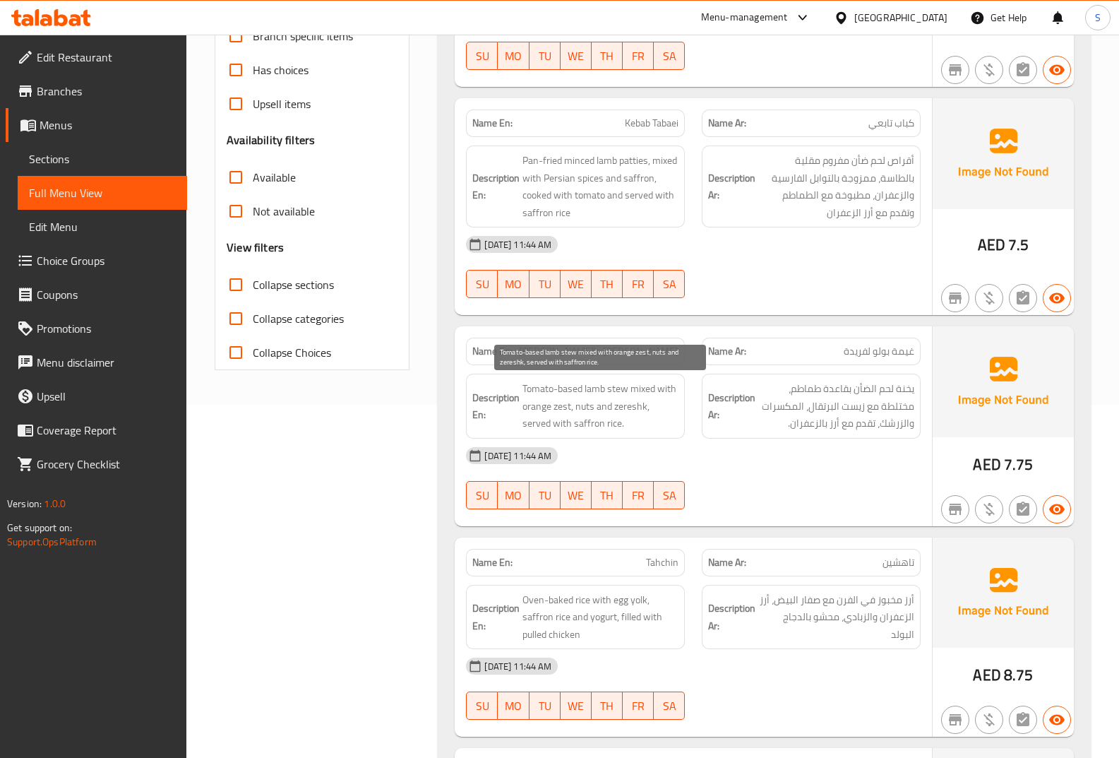
click at [591, 393] on span "Tomato-based lamb stew mixed with orange zest, nuts and zereshk, served with sa…" at bounding box center [600, 406] width 156 height 52
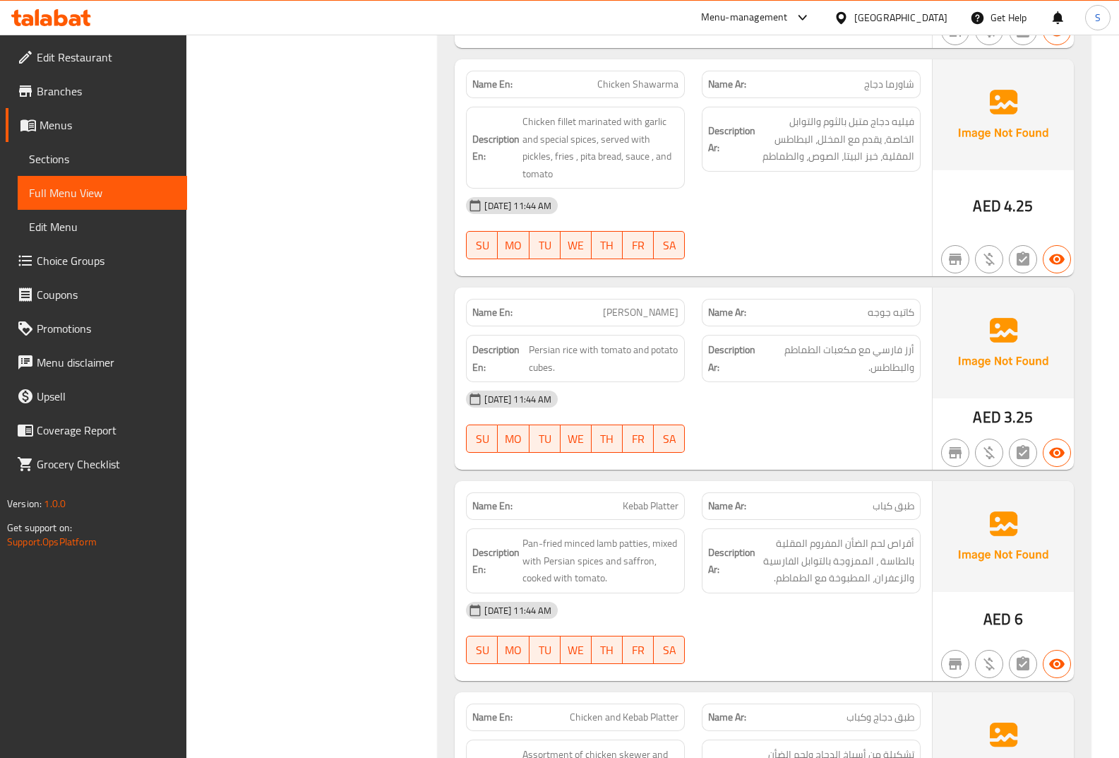
scroll to position [1059, 0]
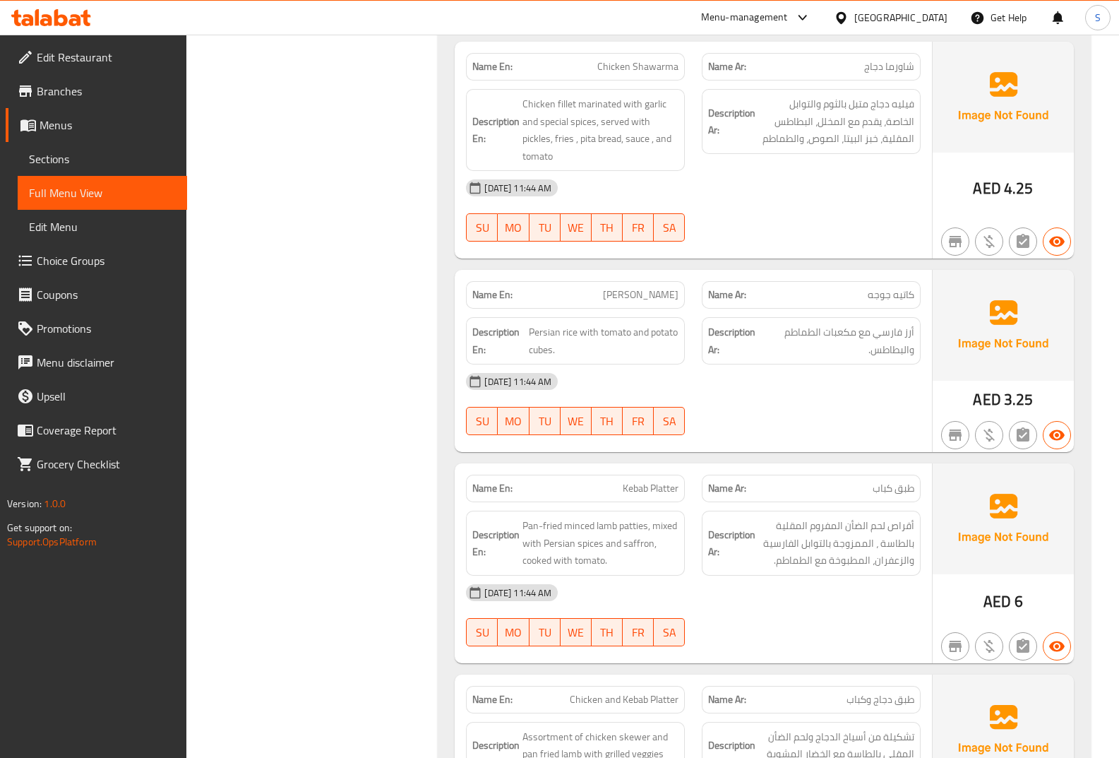
click at [907, 515] on div "Description Ar: أقراص لحم الضأن المفروم المقلية بالطاسة ، الممزوجة بالتوابل الف…" at bounding box center [811, 542] width 219 height 65
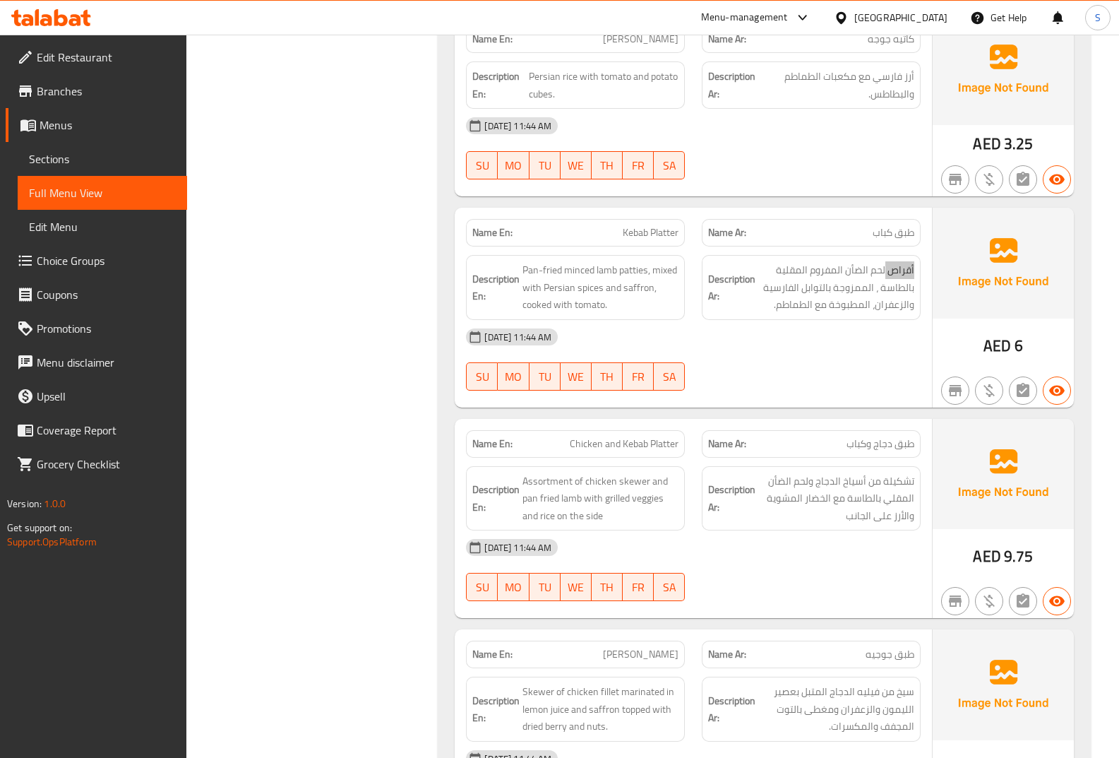
scroll to position [1341, 0]
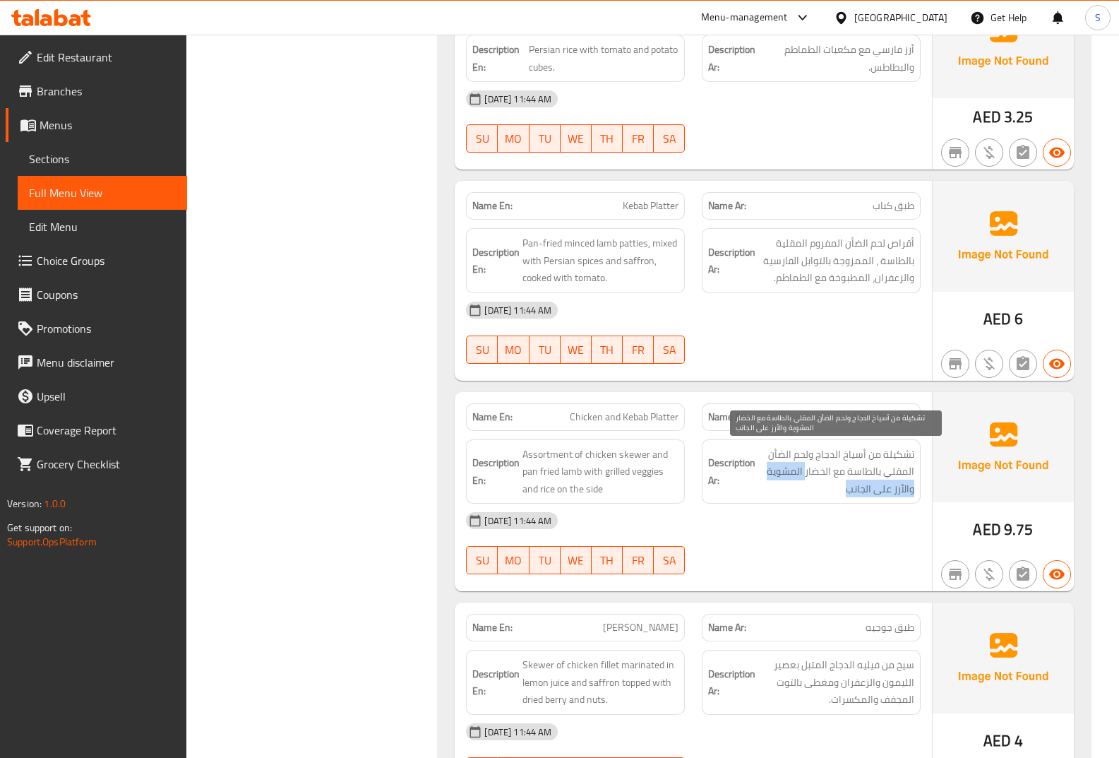
drag, startPoint x: 806, startPoint y: 474, endPoint x: 759, endPoint y: 496, distance: 52.1
click at [759, 496] on span "تشكيلة من أسياخ الدجاج ولحم الضأن المقلي بالطاسة مع الخضار المشوية والأرز على ا…" at bounding box center [836, 472] width 156 height 52
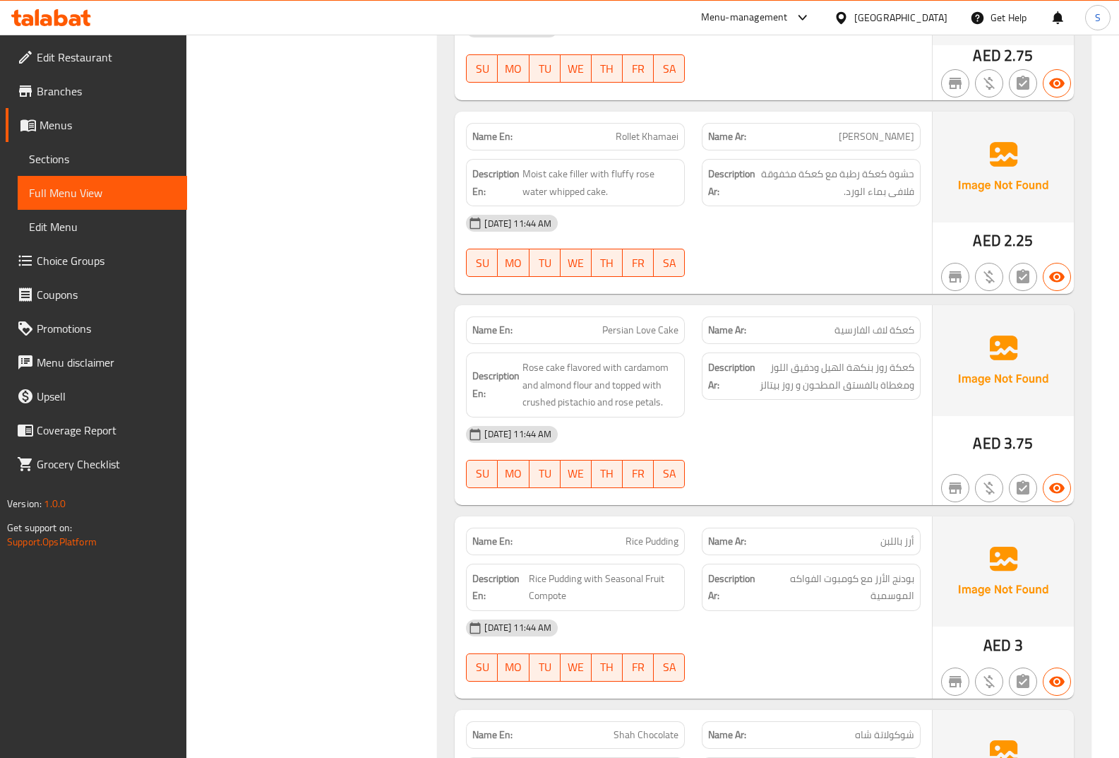
scroll to position [2542, 0]
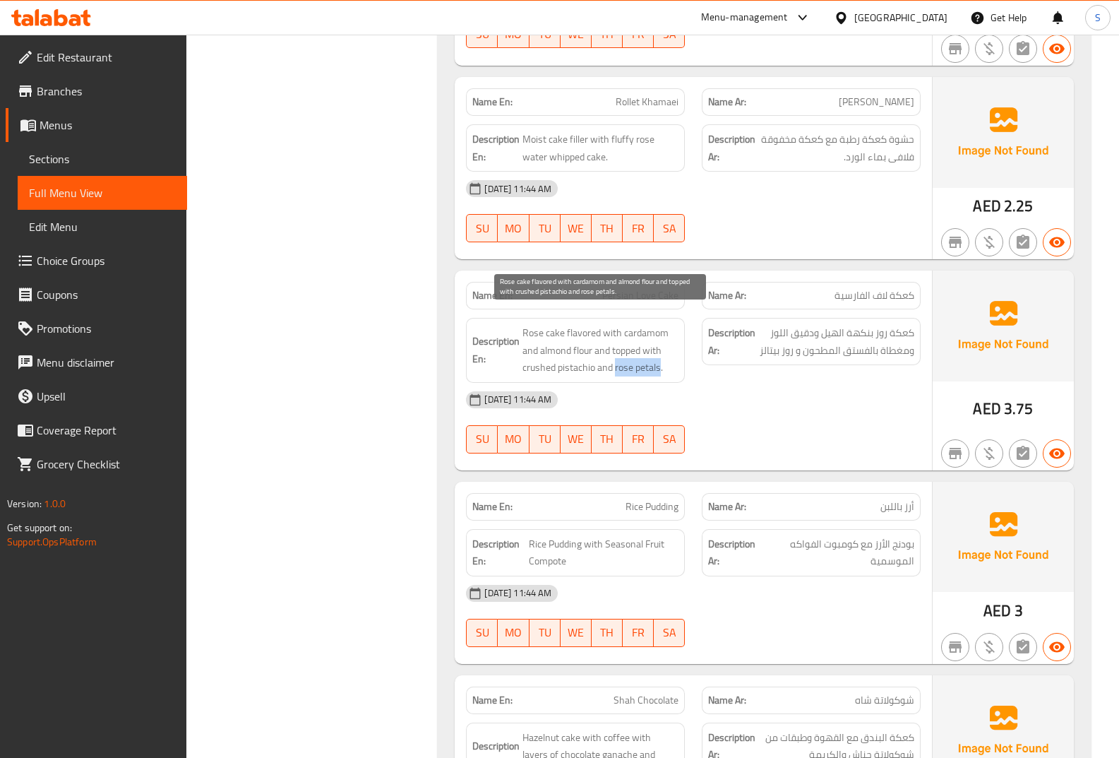
drag, startPoint x: 616, startPoint y: 357, endPoint x: 659, endPoint y: 360, distance: 43.2
click at [659, 360] on span "Rose cake flavored with cardamom and almond flour and topped with crushed pista…" at bounding box center [600, 350] width 156 height 52
click at [609, 347] on span "Rose cake flavored with cardamom and almond flour and topped with crushed pista…" at bounding box center [600, 350] width 156 height 52
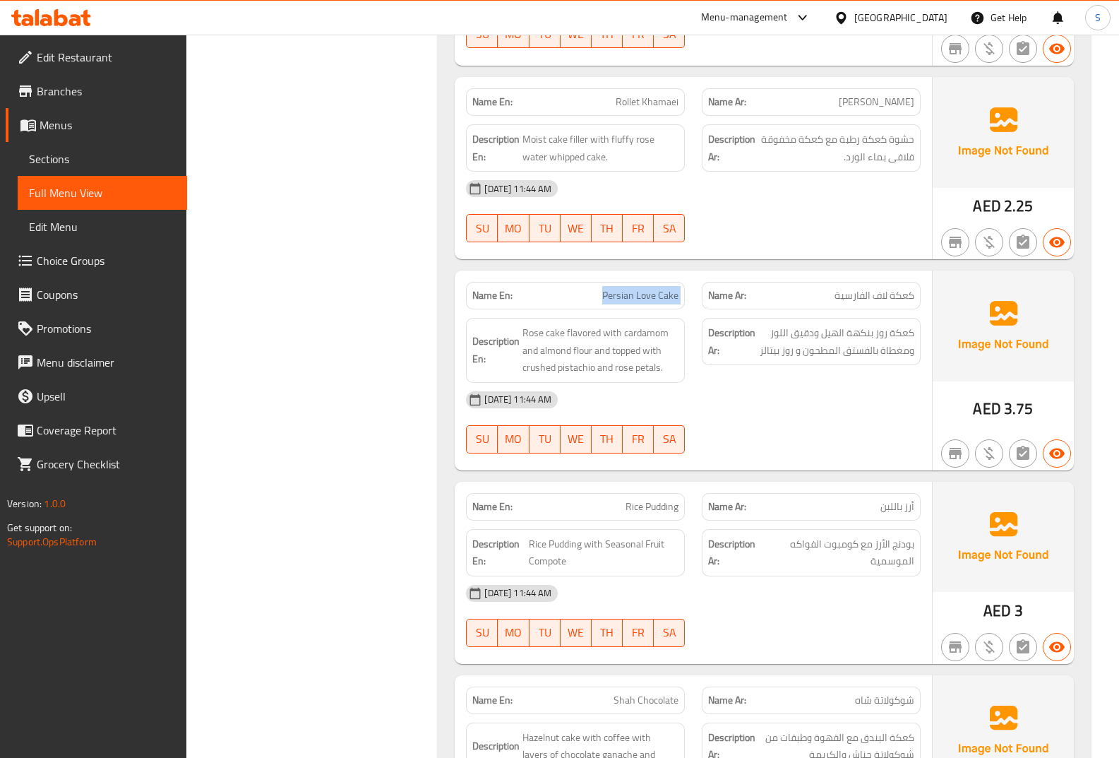
click at [577, 337] on span "Rose cake flavored with cardamom and almond flour and topped with crushed pista…" at bounding box center [600, 350] width 156 height 52
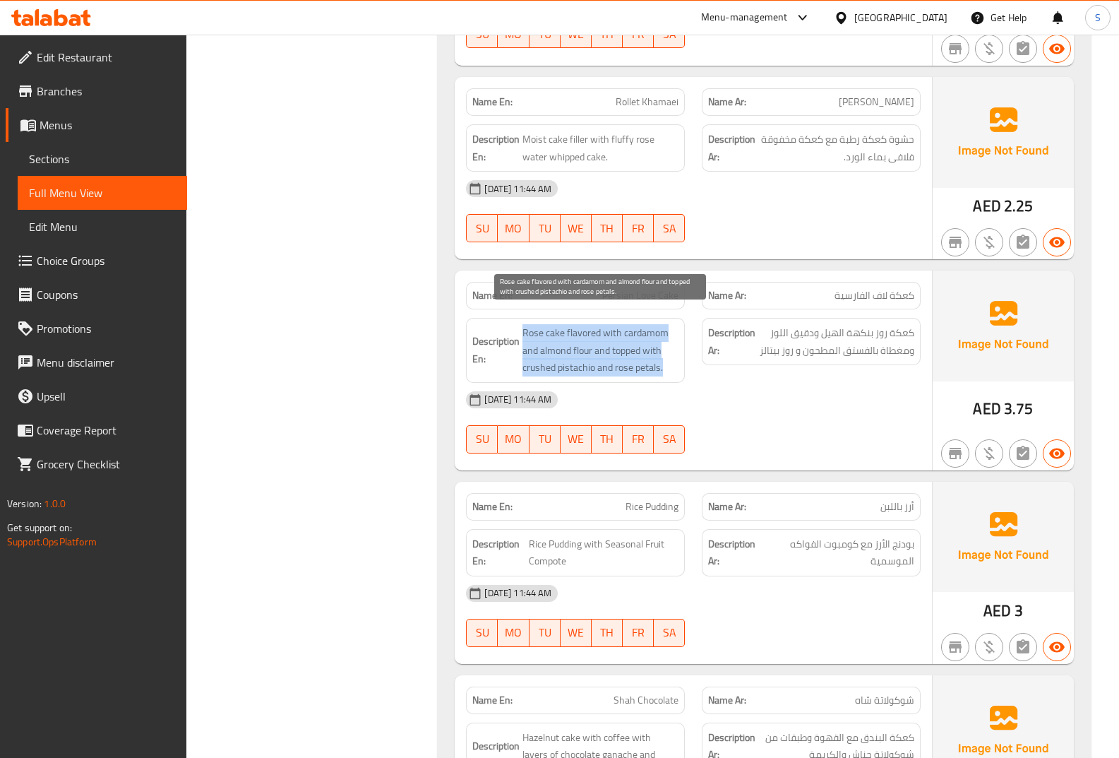
click at [577, 337] on span "Rose cake flavored with cardamom and almond flour and topped with crushed pista…" at bounding box center [600, 350] width 156 height 52
click at [633, 328] on span "Rose cake flavored with cardamom and almond flour and topped with crushed pista…" at bounding box center [600, 350] width 156 height 52
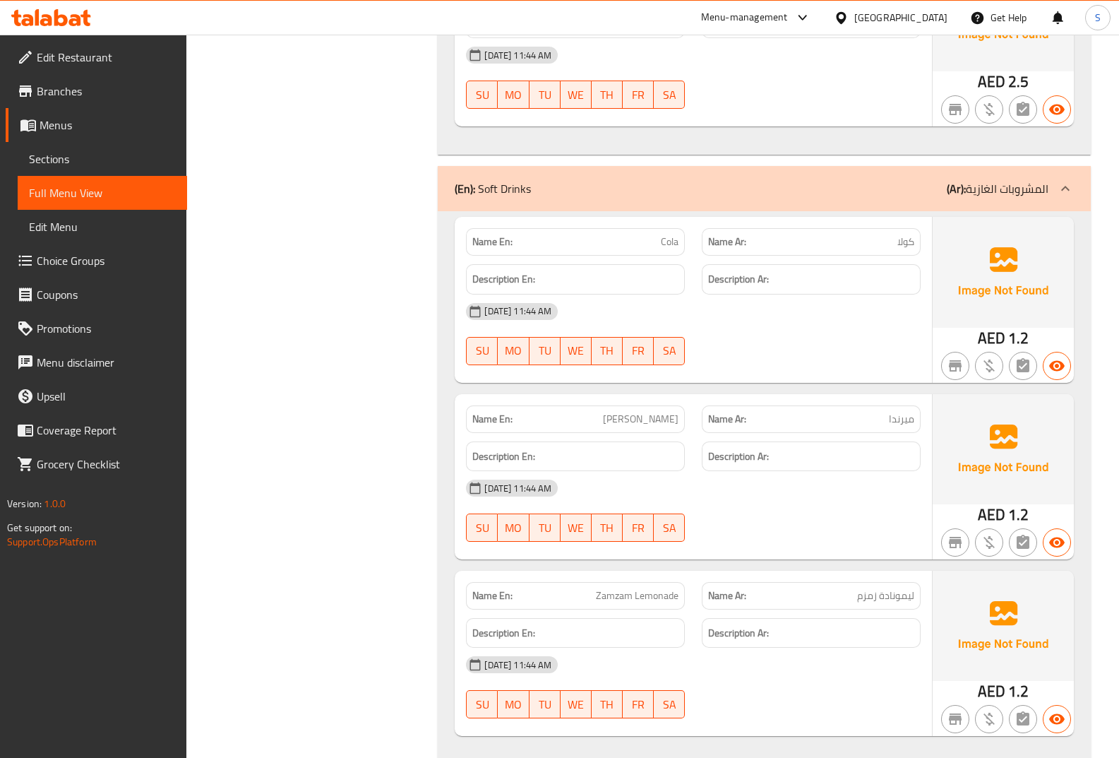
scroll to position [3902, 0]
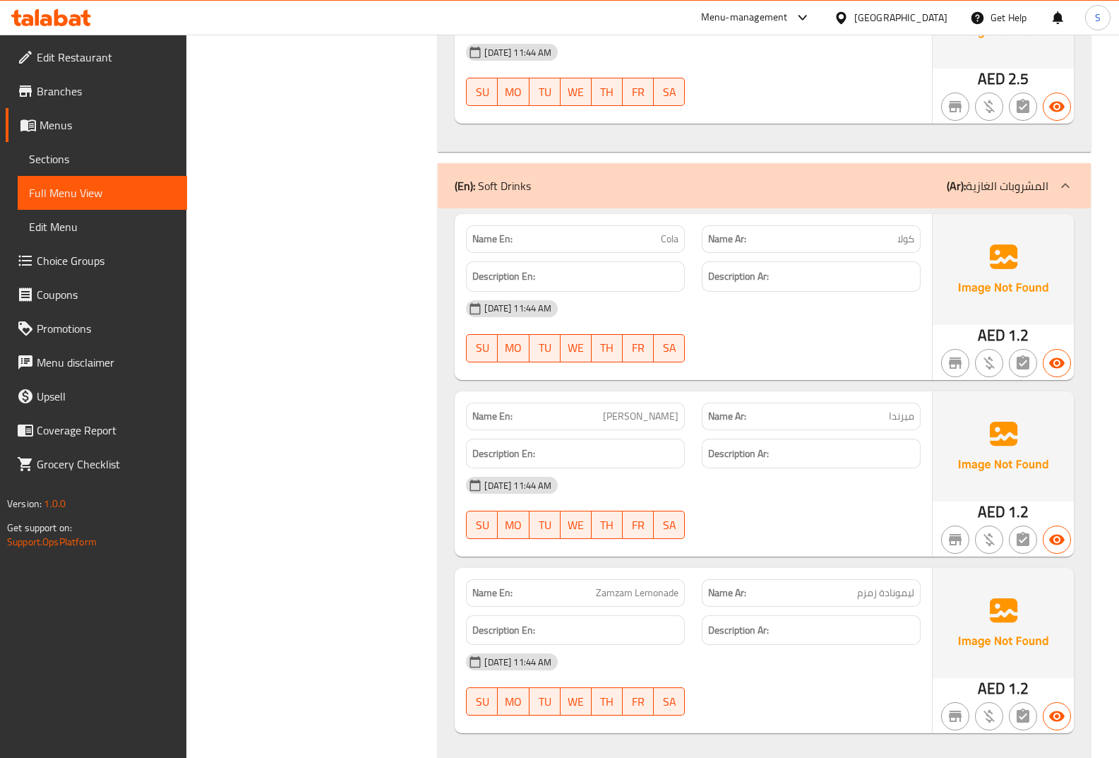
click at [116, 131] on span "Menus" at bounding box center [108, 124] width 136 height 17
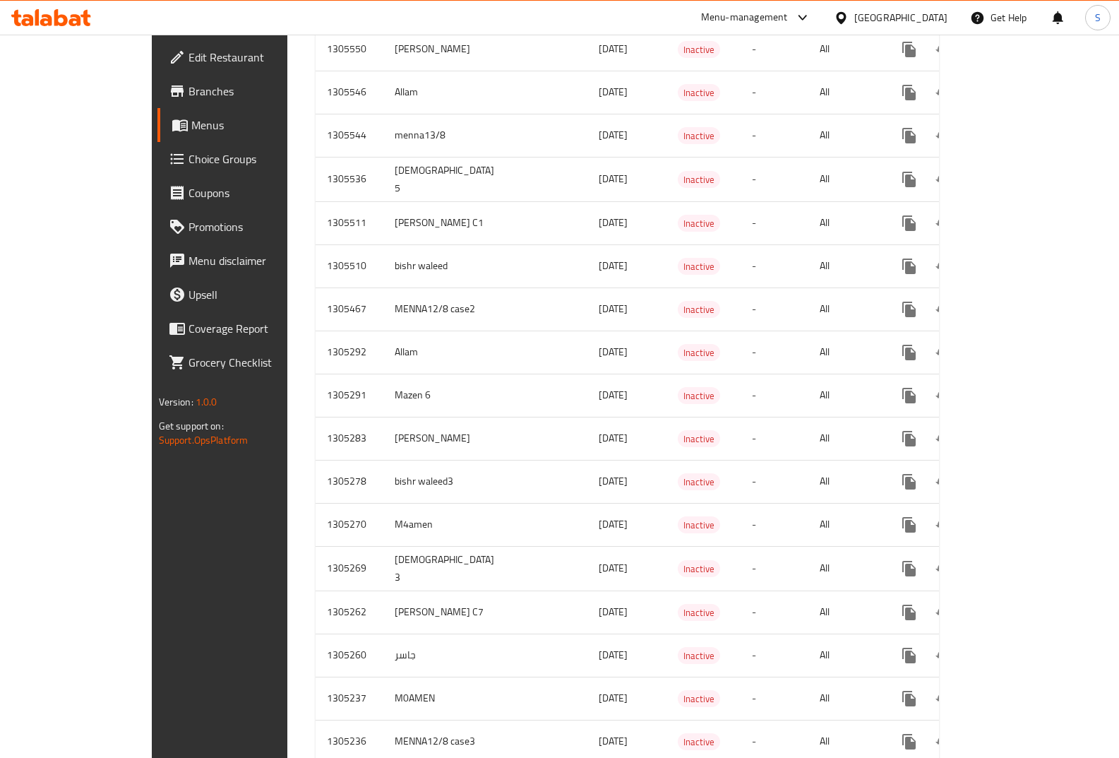
scroll to position [1081, 0]
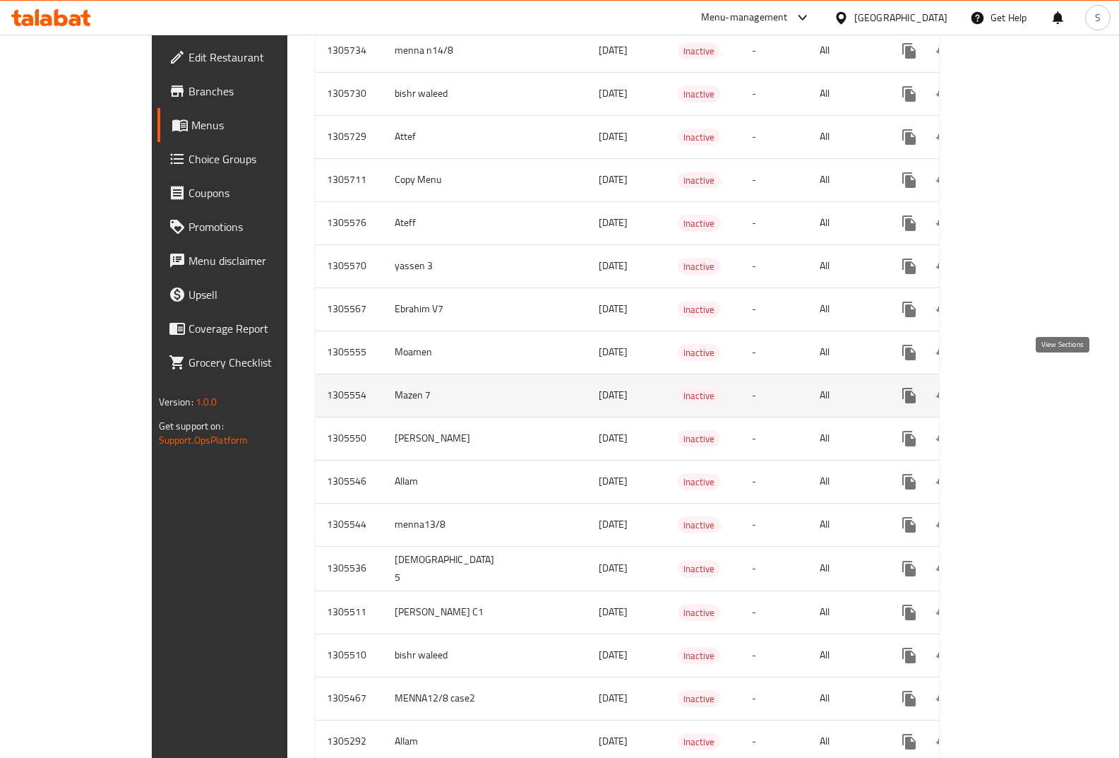
click at [1020, 387] on icon "enhanced table" at bounding box center [1011, 395] width 17 height 17
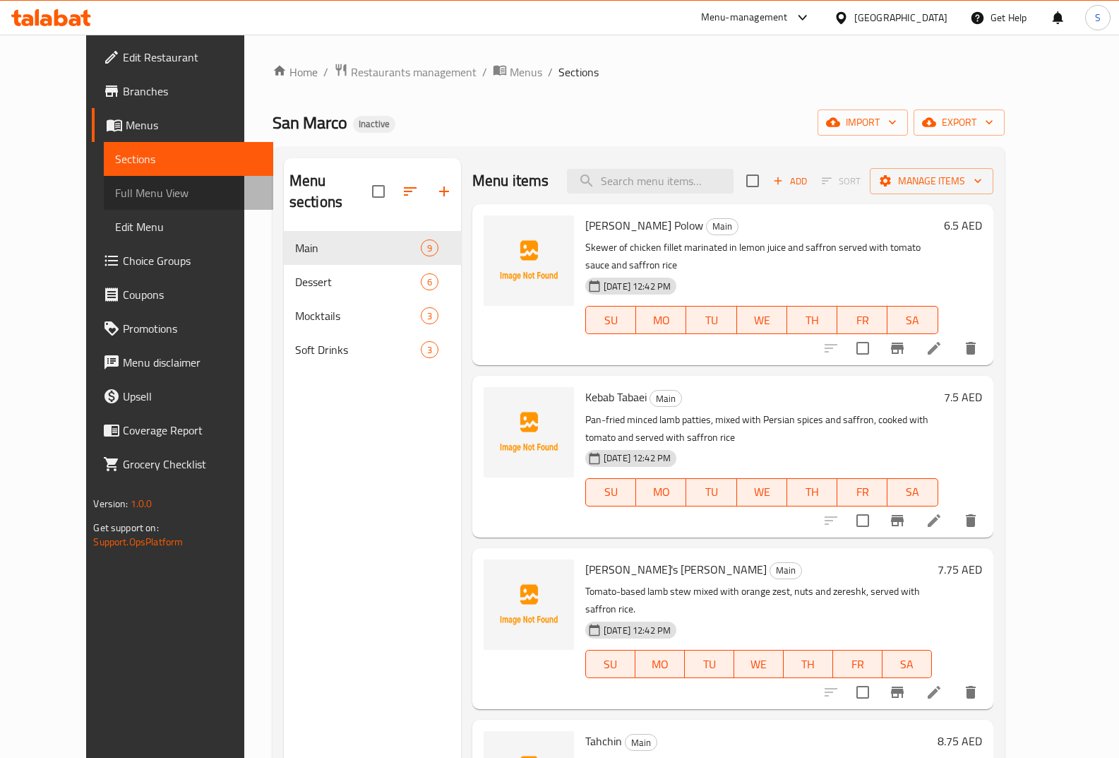
click at [115, 201] on span "Full Menu View" at bounding box center [188, 192] width 147 height 17
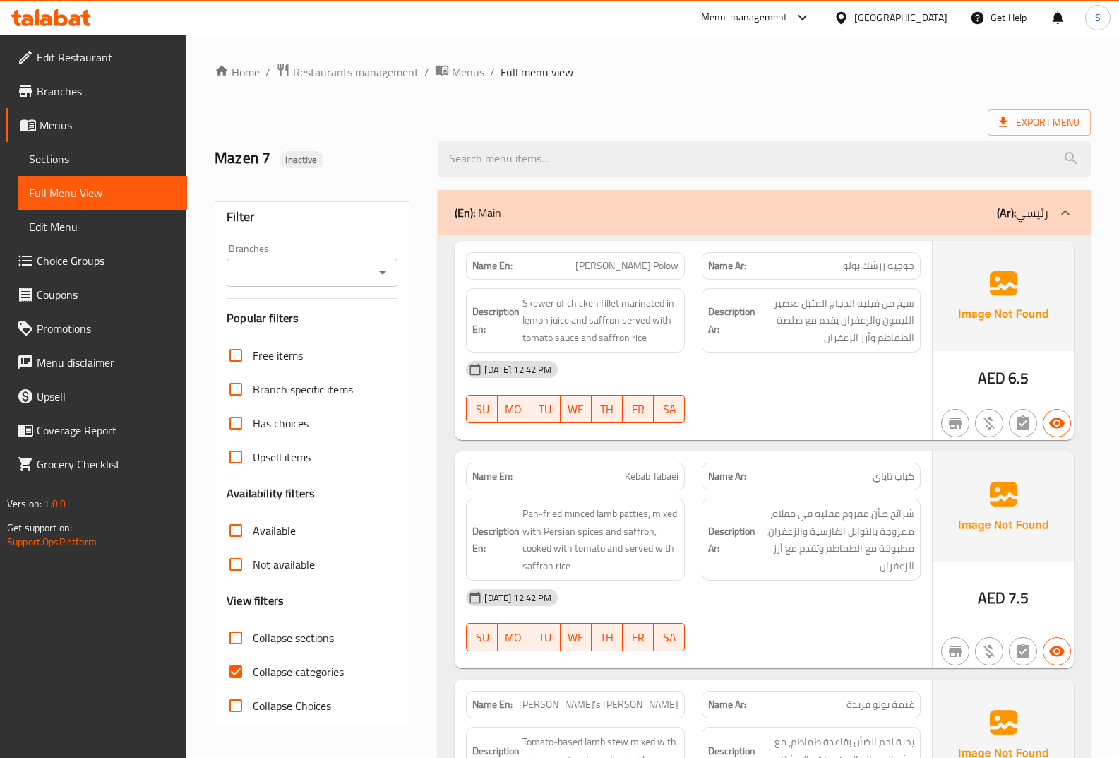
click at [288, 667] on span "Collapse categories" at bounding box center [298, 671] width 91 height 17
click at [253, 667] on input "Collapse categories" at bounding box center [236, 672] width 34 height 34
checkbox input "false"
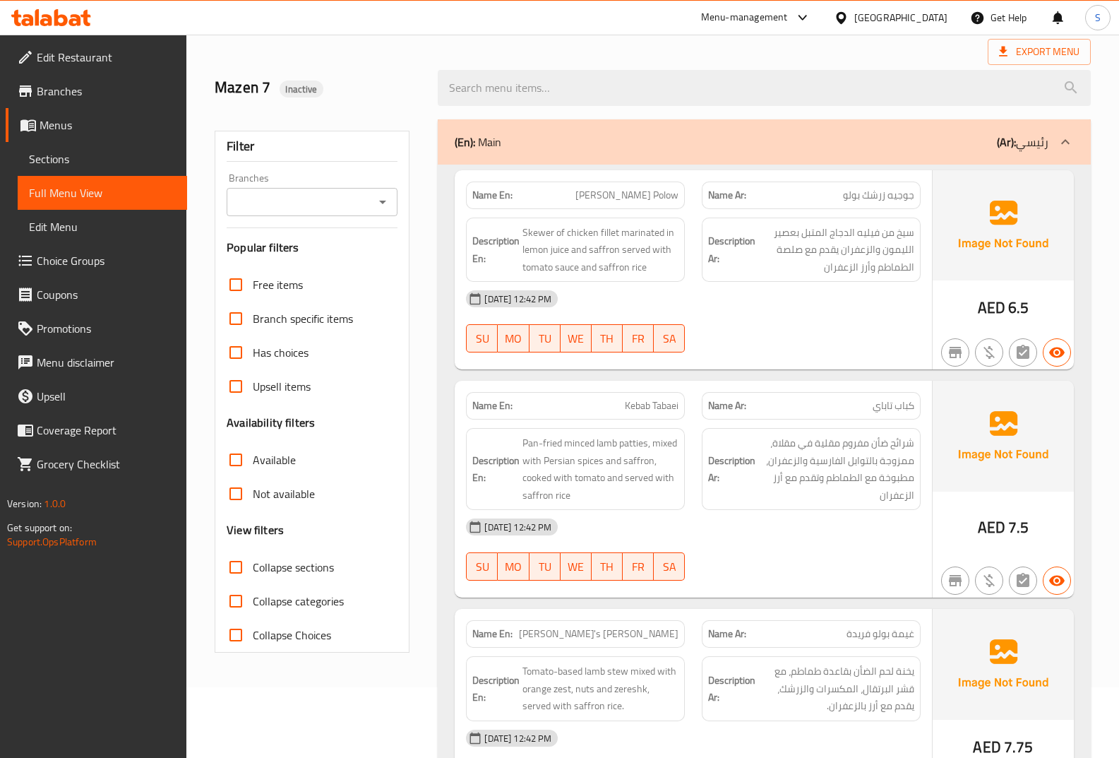
click at [643, 444] on span "Pan-fried minced lamb patties, mixed with Persian spices and saffron, cooked wi…" at bounding box center [600, 468] width 156 height 69
click at [594, 443] on span "Pan-fried minced lamb patties, mixed with Persian spices and saffron, cooked wi…" at bounding box center [600, 468] width 156 height 69
click at [582, 447] on span "Pan-fried minced lamb patties, mixed with Persian spices and saffron, cooked wi…" at bounding box center [600, 468] width 156 height 69
click at [542, 465] on span "Pan-fried minced lamb patties, mixed with Persian spices and saffron, cooked wi…" at bounding box center [600, 468] width 156 height 69
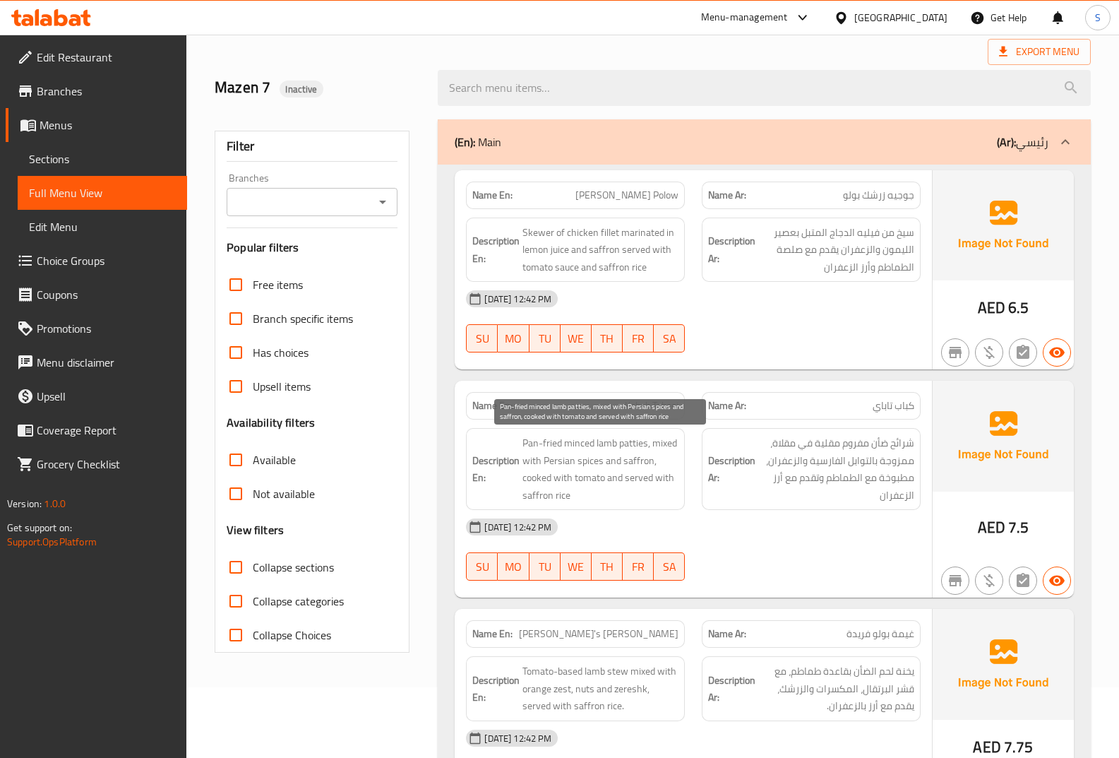
click at [573, 463] on span "Pan-fried minced lamb patties, mixed with Persian spices and saffron, cooked wi…" at bounding box center [600, 468] width 156 height 69
click at [595, 463] on span "Pan-fried minced lamb patties, mixed with Persian spices and saffron, cooked wi…" at bounding box center [600, 468] width 156 height 69
click at [622, 458] on span "Pan-fried minced lamb patties, mixed with Persian spices and saffron, cooked wi…" at bounding box center [600, 468] width 156 height 69
click at [570, 474] on span "Pan-fried minced lamb patties, mixed with Persian spices and saffron, cooked wi…" at bounding box center [600, 468] width 156 height 69
click at [591, 486] on span "Pan-fried minced lamb patties, mixed with Persian spices and saffron, cooked wi…" at bounding box center [600, 468] width 156 height 69
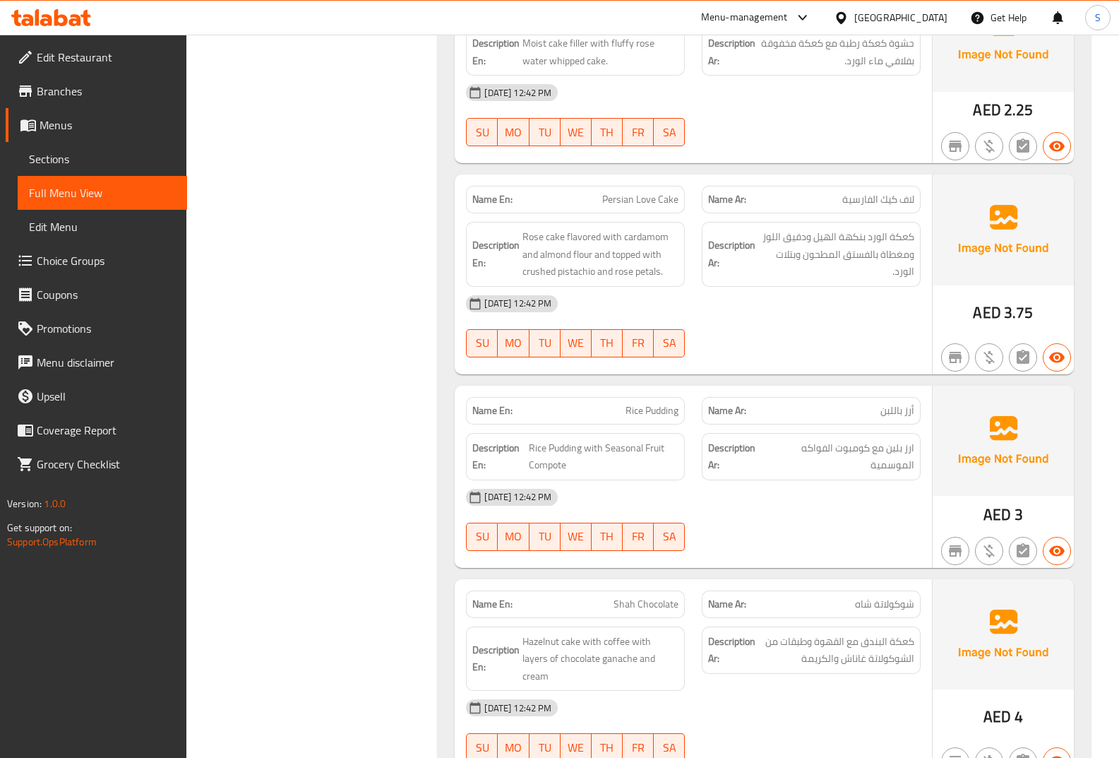
scroll to position [2754, 0]
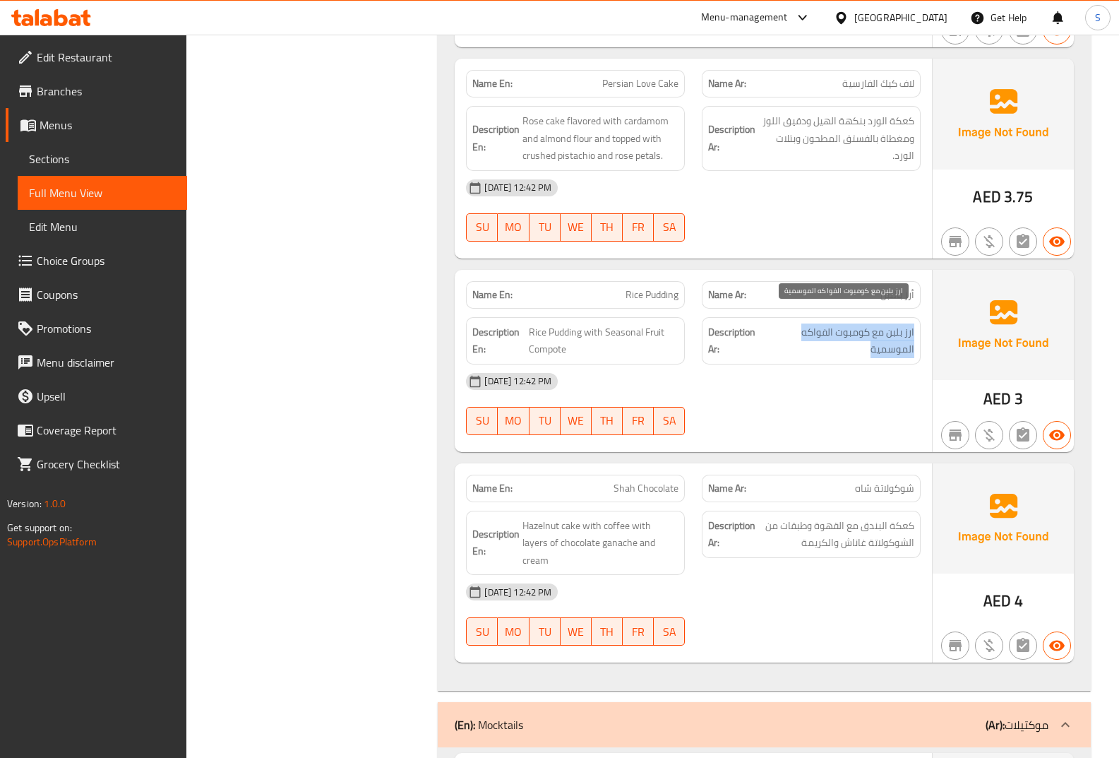
drag, startPoint x: 915, startPoint y: 321, endPoint x: 850, endPoint y: 331, distance: 65.7
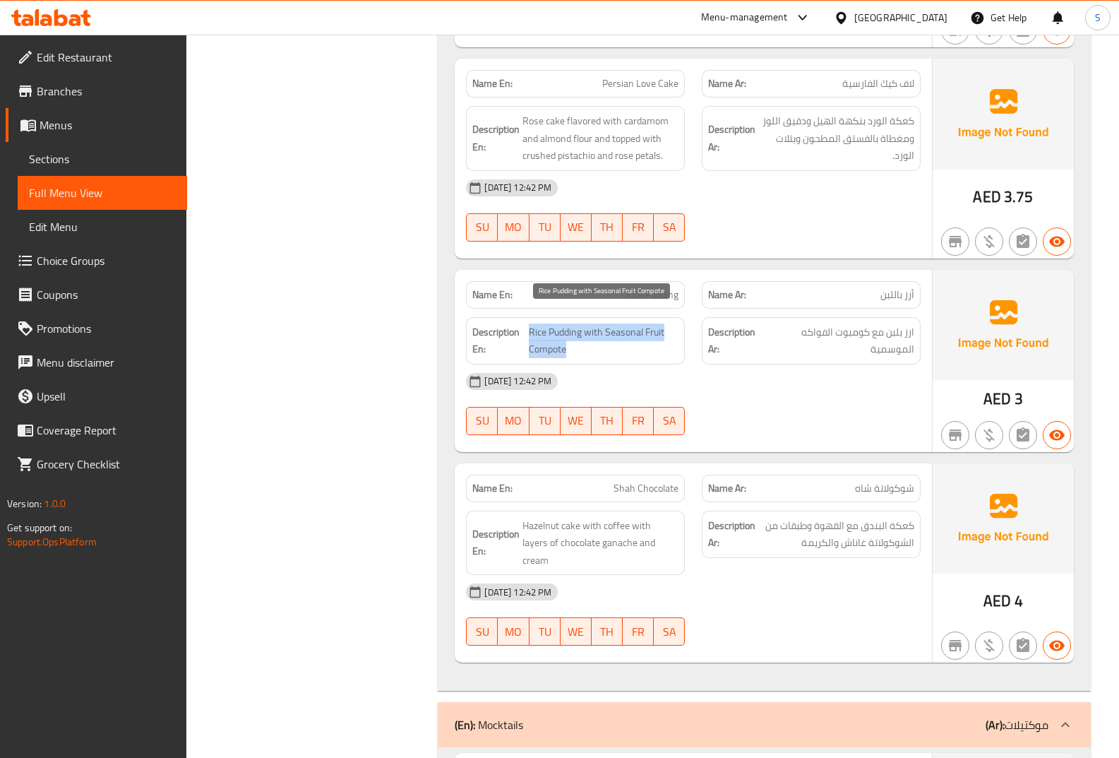
drag, startPoint x: 567, startPoint y: 337, endPoint x: 530, endPoint y: 321, distance: 40.8
click at [530, 323] on span "Rice Pudding with Seasonal Fruit Compote" at bounding box center [604, 340] width 150 height 35
drag, startPoint x: 912, startPoint y: 477, endPoint x: 835, endPoint y: 483, distance: 77.9
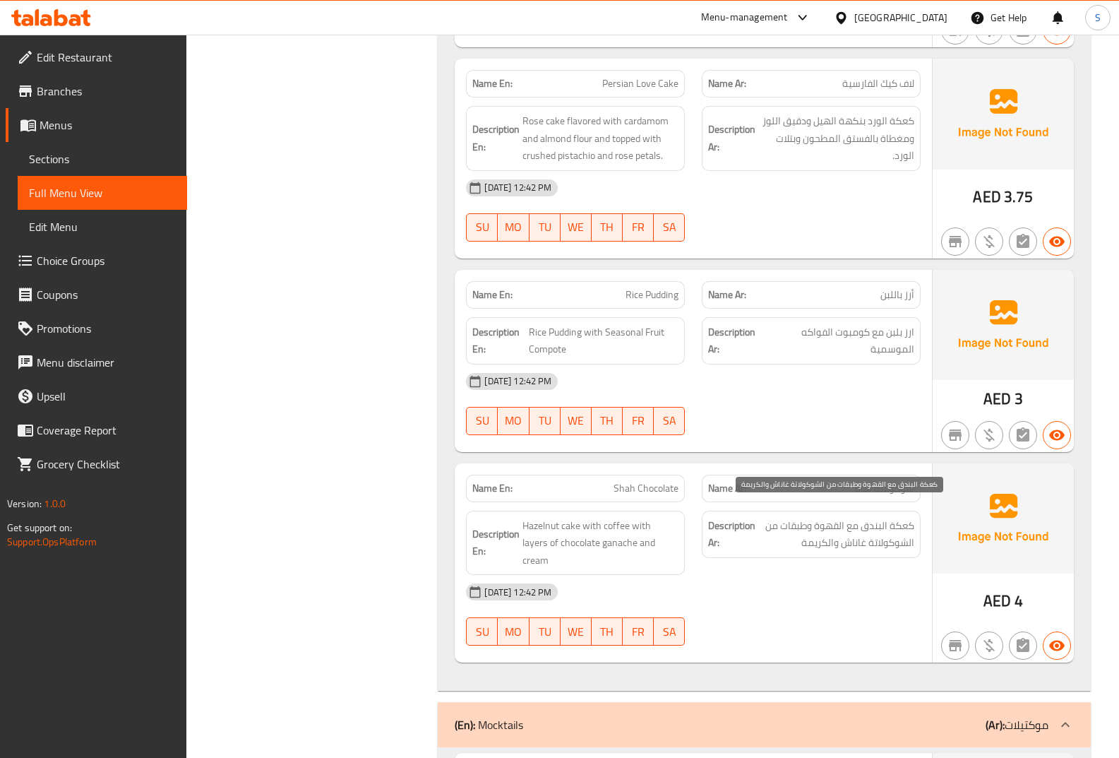
click at [900, 517] on span "كعكة البندق مع القهوة وطبقات من الشوكولاتة غاناش والكريمة" at bounding box center [836, 534] width 156 height 35
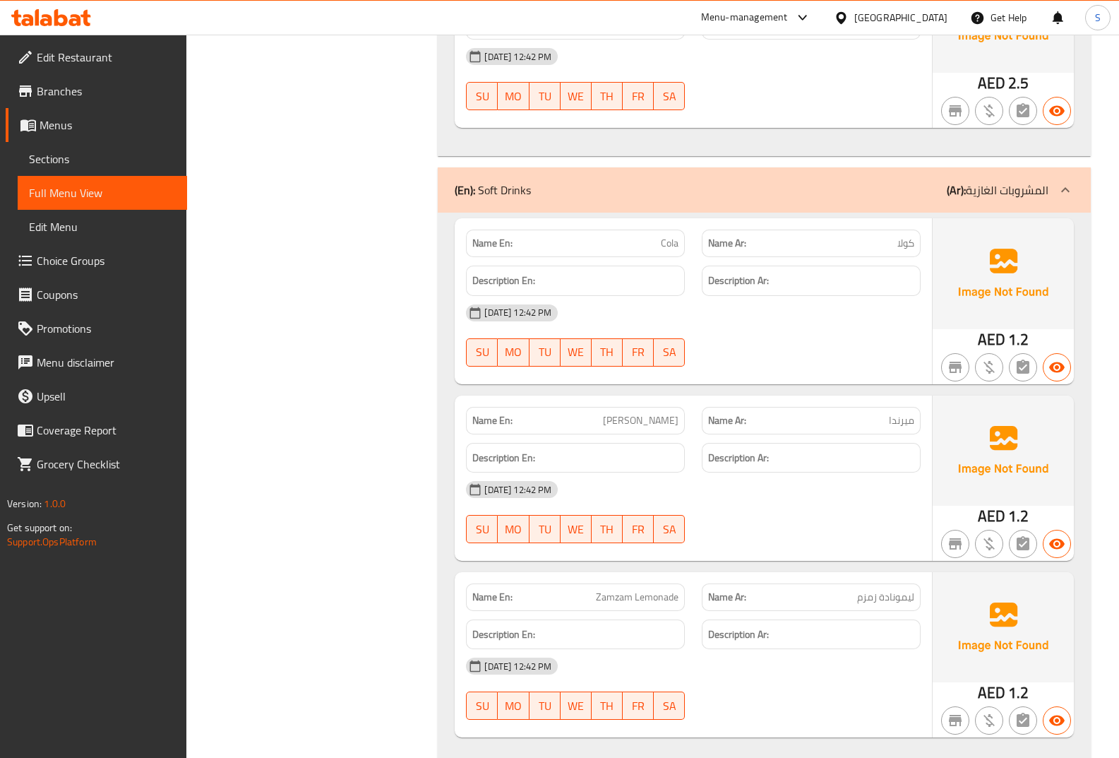
scroll to position [3902, 0]
